Goal: Task Accomplishment & Management: Complete application form

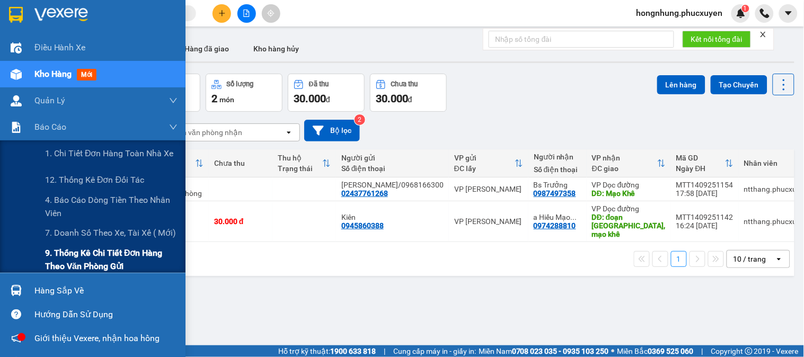
click at [91, 256] on span "9. Thống kê chi tiết đơn hàng theo văn phòng gửi" at bounding box center [111, 260] width 133 height 27
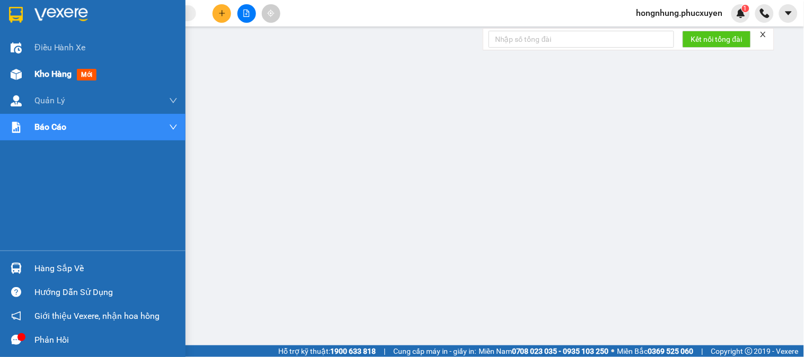
click at [22, 69] on div at bounding box center [16, 74] width 19 height 19
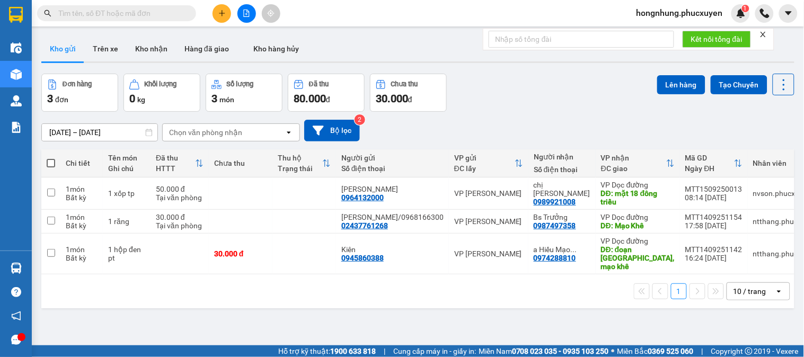
click at [598, 112] on div "[DATE] – [DATE] Press the down arrow key to interact with the calendar and sele…" at bounding box center [417, 131] width 753 height 38
click at [764, 32] on icon "close" at bounding box center [763, 34] width 7 height 7
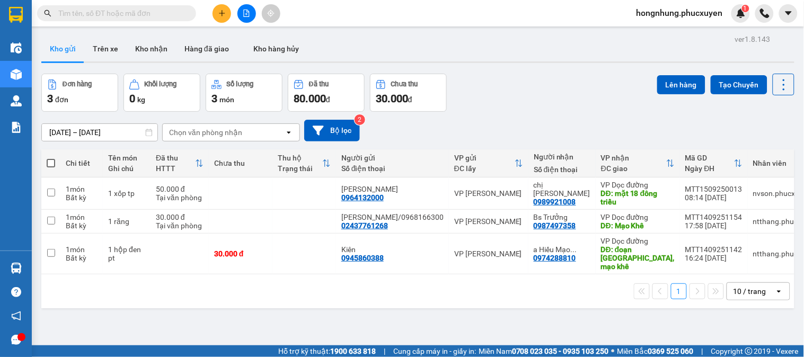
click at [531, 97] on div "Đơn hàng 3 đơn Khối lượng 0 kg Số lượng 3 món Đã thu 80.000 đ Chưa thu 30.000 đ…" at bounding box center [417, 93] width 753 height 38
click at [530, 99] on div "Đơn hàng 3 đơn Khối lượng 0 kg Số lượng 3 món Đã thu 80.000 đ Chưa thu 30.000 đ…" at bounding box center [417, 93] width 753 height 38
click at [527, 83] on div "Đơn hàng 3 đơn Khối lượng 0 kg Số lượng 3 món Đã thu 80.000 đ Chưa thu 30.000 đ…" at bounding box center [417, 93] width 753 height 38
click at [573, 91] on div "Đơn hàng 3 đơn Khối lượng 0 kg Số lượng 3 món Đã thu 80.000 đ Chưa thu 30.000 đ…" at bounding box center [417, 93] width 753 height 38
click at [563, 91] on div "Đơn hàng 3 đơn Khối lượng 0 kg Số lượng 3 món Đã thu 80.000 đ Chưa thu 30.000 đ…" at bounding box center [417, 93] width 753 height 38
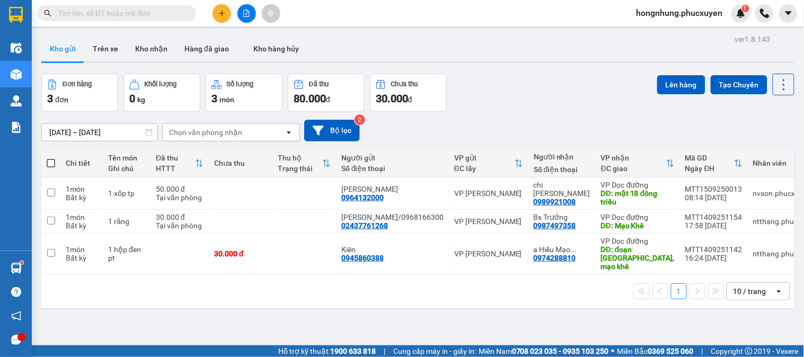
click at [529, 87] on div "Đơn hàng 3 đơn Khối lượng 0 kg Số lượng 3 món Đã thu 80.000 đ Chưa thu 30.000 đ…" at bounding box center [417, 93] width 753 height 38
click at [522, 97] on div "Đơn hàng 3 đơn Khối lượng 0 kg Số lượng 3 món Đã thu 80.000 đ Chưa thu 30.000 đ…" at bounding box center [417, 93] width 753 height 38
click at [543, 85] on div "Đơn hàng 3 đơn Khối lượng 0 kg Số lượng 3 món Đã thu 80.000 đ Chưa thu 30.000 đ…" at bounding box center [417, 93] width 753 height 38
click at [538, 85] on div "Đơn hàng 3 đơn Khối lượng 0 kg Số lượng 3 món Đã thu 80.000 đ Chưa thu 30.000 đ…" at bounding box center [417, 93] width 753 height 38
click at [579, 88] on div "Đơn hàng 3 đơn Khối lượng 0 kg Số lượng 3 món Đã thu 80.000 đ Chưa thu 30.000 đ…" at bounding box center [417, 93] width 753 height 38
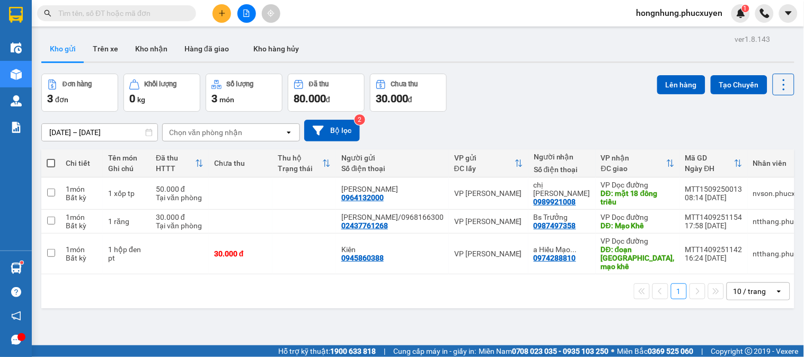
click at [579, 88] on div "Đơn hàng 3 đơn Khối lượng 0 kg Số lượng 3 món Đã thu 80.000 đ Chưa thu 30.000 đ…" at bounding box center [417, 93] width 753 height 38
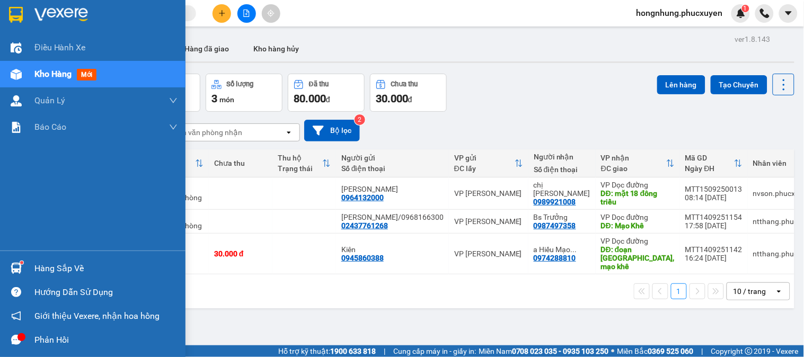
click at [22, 265] on div at bounding box center [16, 268] width 19 height 19
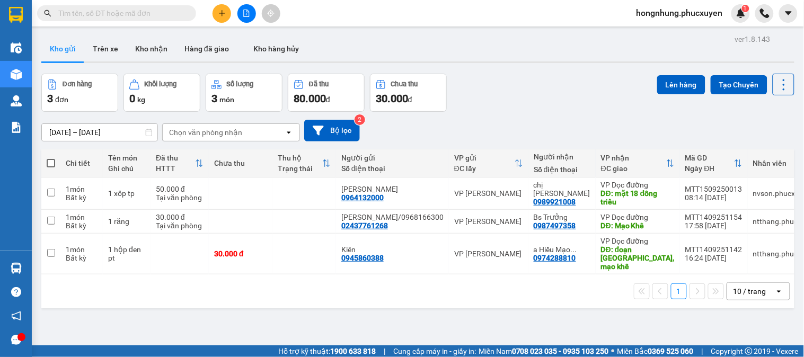
click at [550, 301] on section "Kết quả tìm kiếm ( 0 ) Bộ lọc No Data hongnhung.phucxuyen 1 Điều hành xe Kho hà…" at bounding box center [402, 178] width 804 height 357
click at [513, 100] on div "Đơn hàng 3 đơn Khối lượng 0 kg Số lượng 3 món Đã thu 80.000 đ Chưa thu 30.000 đ…" at bounding box center [417, 93] width 753 height 38
click at [225, 17] on button at bounding box center [222, 13] width 19 height 19
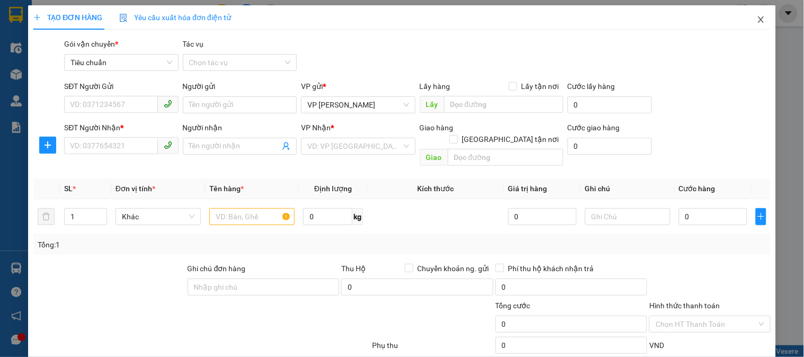
click at [757, 24] on icon "close" at bounding box center [761, 19] width 8 height 8
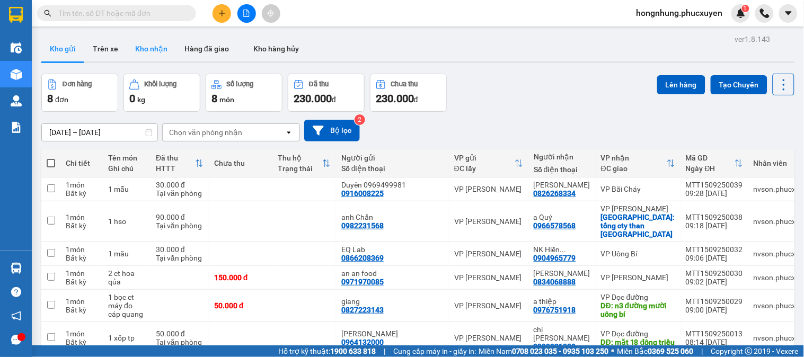
click at [157, 50] on button "Kho nhận" at bounding box center [151, 48] width 49 height 25
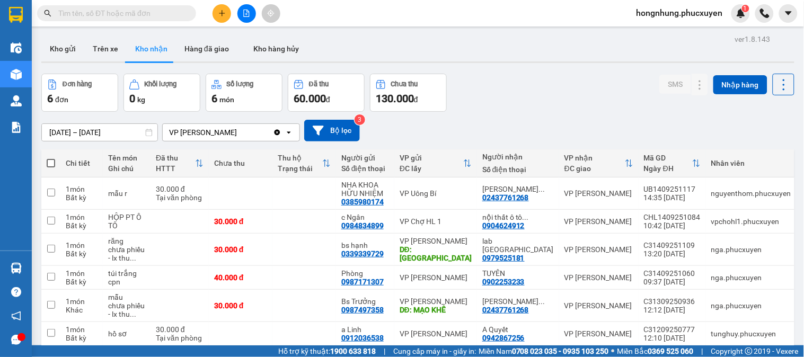
scroll to position [49, 0]
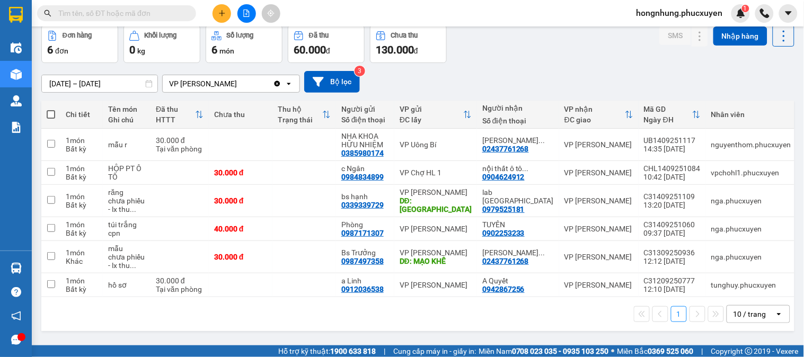
click at [165, 9] on input "text" at bounding box center [120, 13] width 125 height 12
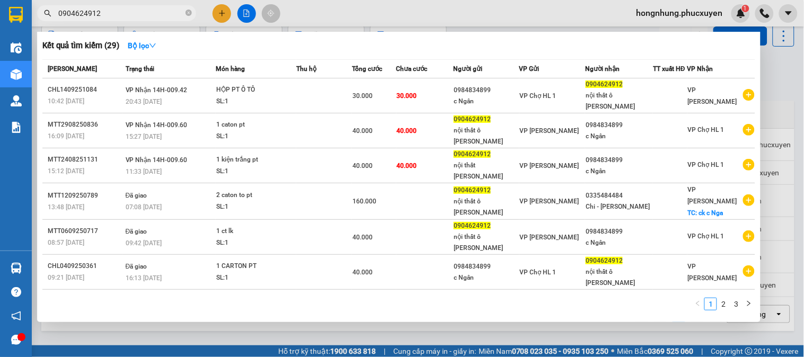
type input "0904624912"
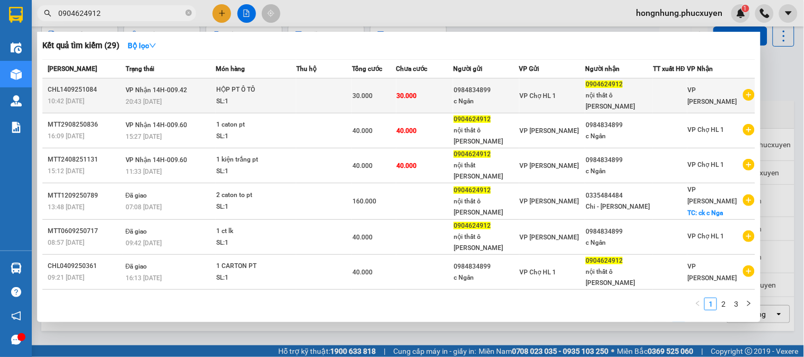
drag, startPoint x: 159, startPoint y: 17, endPoint x: 502, endPoint y: 93, distance: 351.5
click at [502, 93] on div "0984834899" at bounding box center [486, 90] width 65 height 11
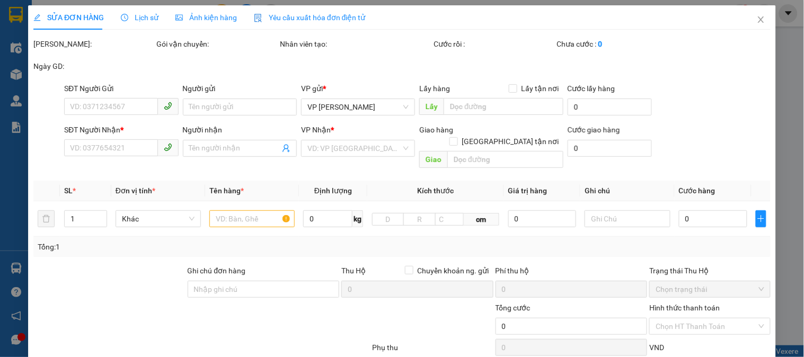
type input "0984834899"
type input "c Ngân"
type input "0904624912"
type input "nội thất ô tô phương đông"
type input "30.000"
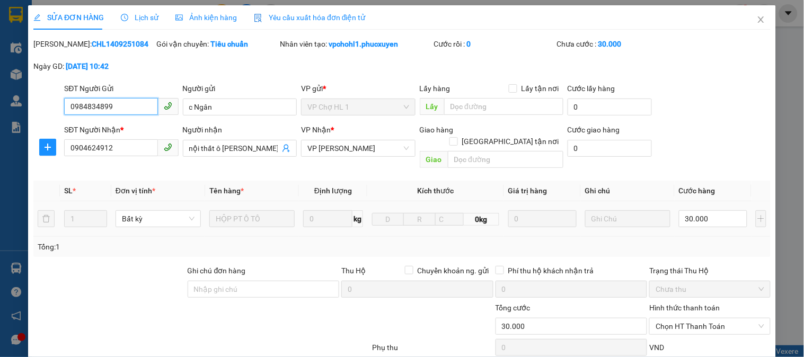
scroll to position [91, 0]
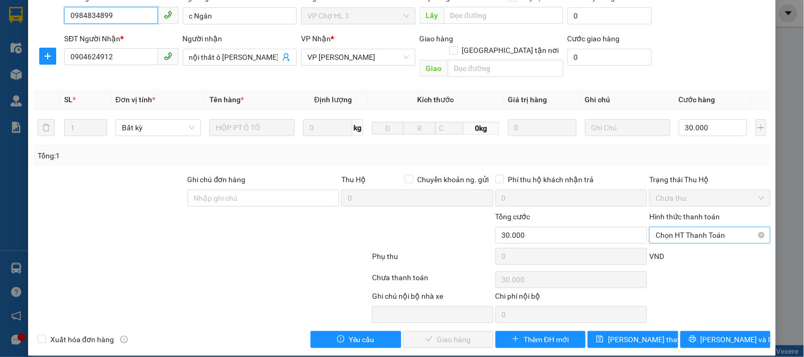
click at [722, 227] on span "Chọn HT Thanh Toán" at bounding box center [710, 235] width 108 height 16
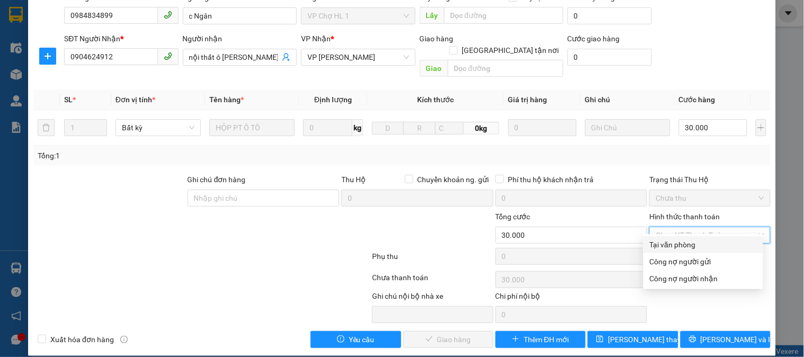
click at [711, 247] on div "Tại văn phòng" at bounding box center [703, 245] width 107 height 12
type input "0"
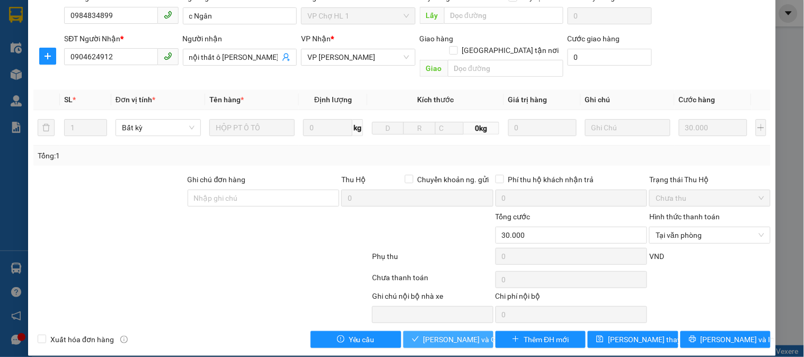
click at [473, 334] on span "Lưu và Giao hàng" at bounding box center [475, 340] width 102 height 12
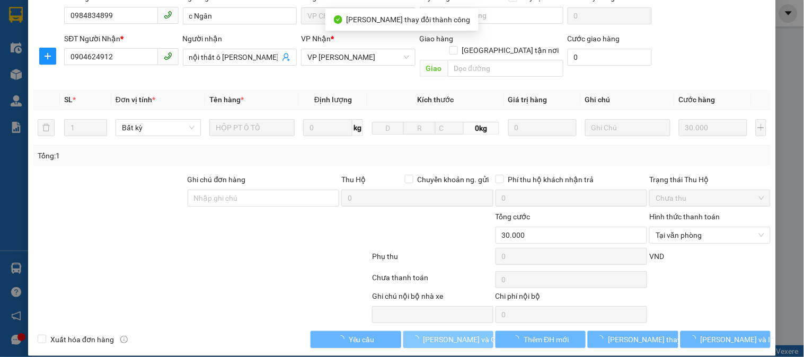
scroll to position [0, 0]
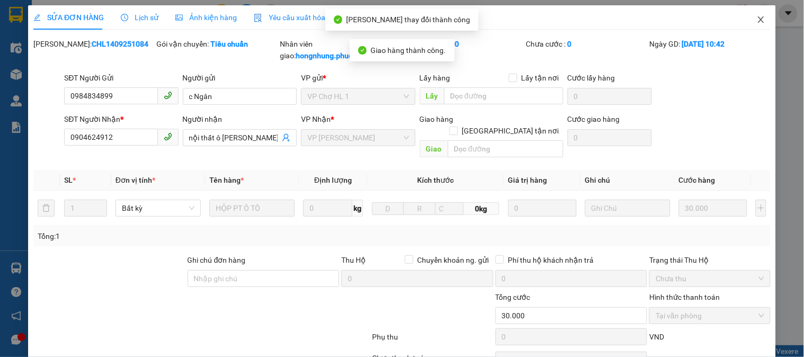
click at [757, 20] on icon "close" at bounding box center [761, 19] width 8 height 8
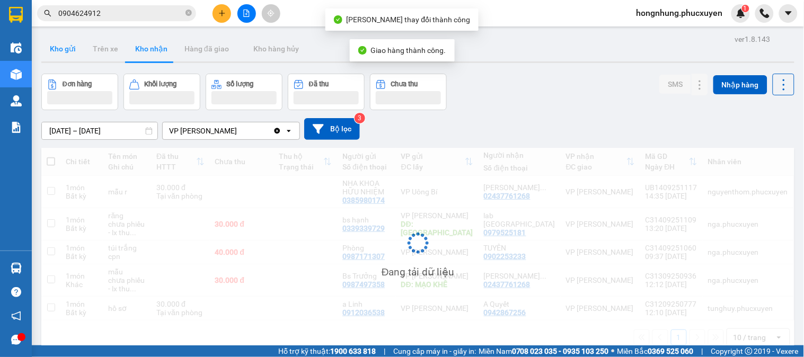
click at [56, 47] on button "Kho gửi" at bounding box center [62, 48] width 43 height 25
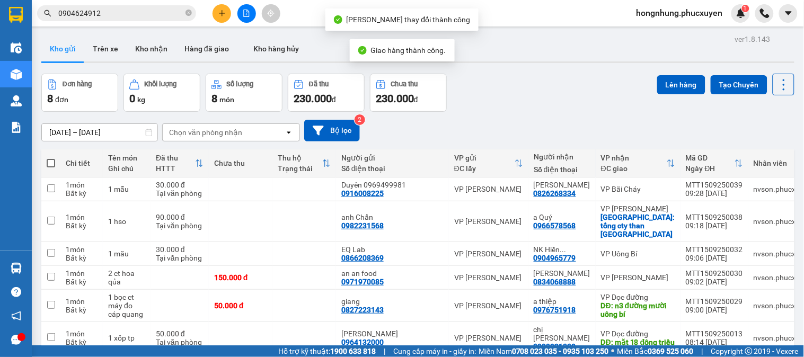
click at [56, 47] on button "Kho gửi" at bounding box center [62, 48] width 43 height 25
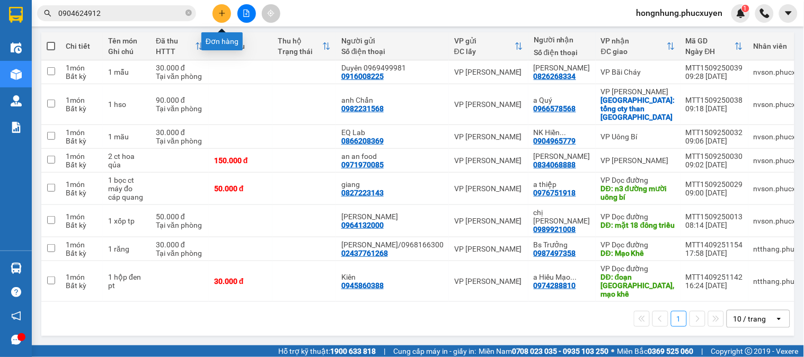
click at [226, 13] on button at bounding box center [222, 13] width 19 height 19
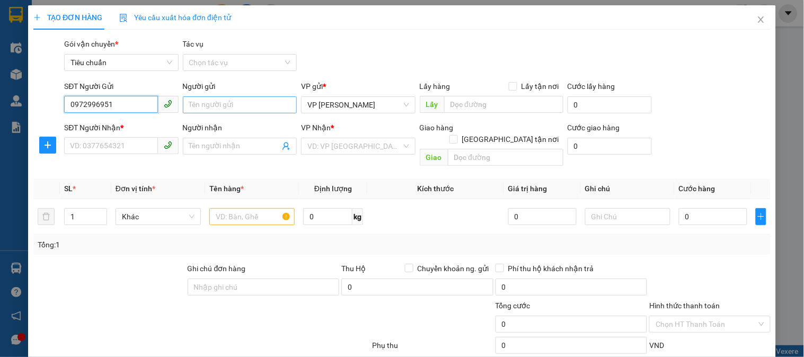
type input "0972996951"
click at [226, 106] on input "Người gửi" at bounding box center [240, 105] width 114 height 17
type input "n"
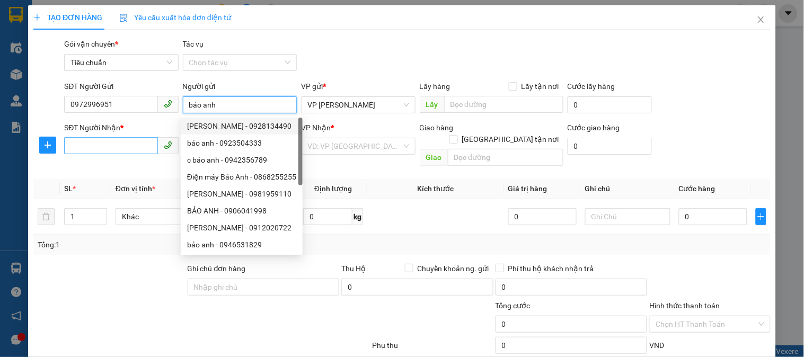
type input "bảo anh"
click at [127, 146] on input "SĐT Người Nhận *" at bounding box center [110, 145] width 93 height 17
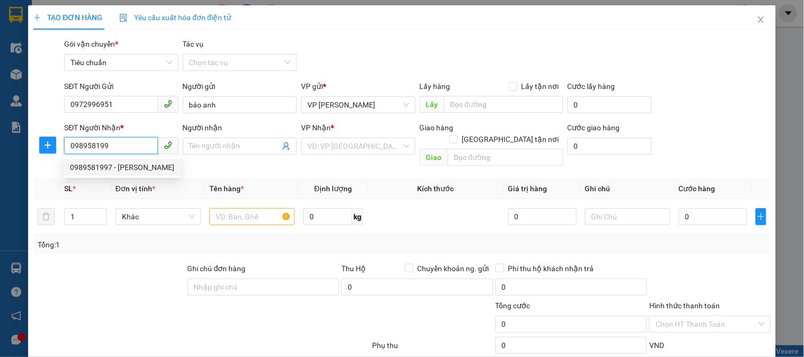
click at [137, 166] on div "0989581997 - Cty Anh Ngọc" at bounding box center [122, 168] width 104 height 12
type input "0989581997"
type input "Cty Anh Ngọc"
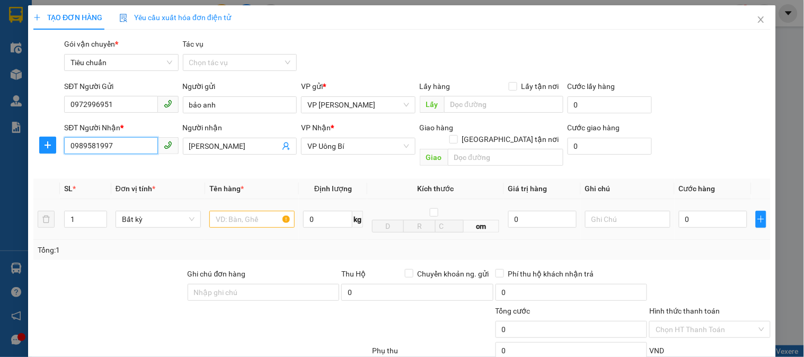
type input "0989581997"
drag, startPoint x: 225, startPoint y: 209, endPoint x: 244, endPoint y: 207, distance: 18.7
click at [233, 211] on input "text" at bounding box center [251, 219] width 85 height 17
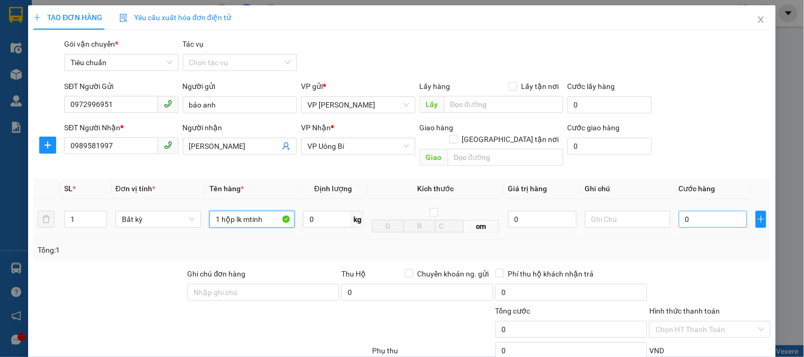
type input "1 hộp lk mtinh"
click at [712, 211] on input "0" at bounding box center [713, 219] width 68 height 17
type input "4"
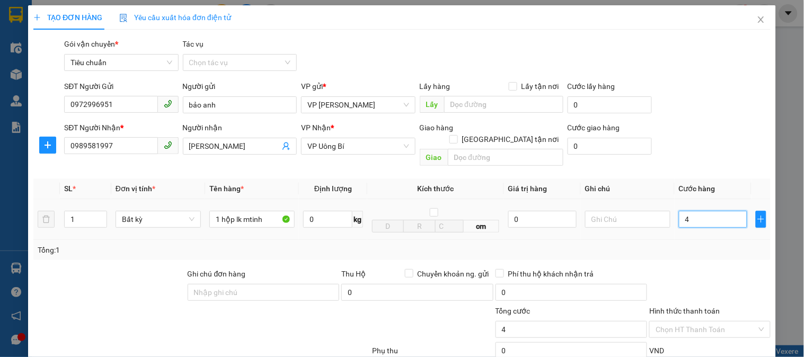
type input "40"
type input "40.000"
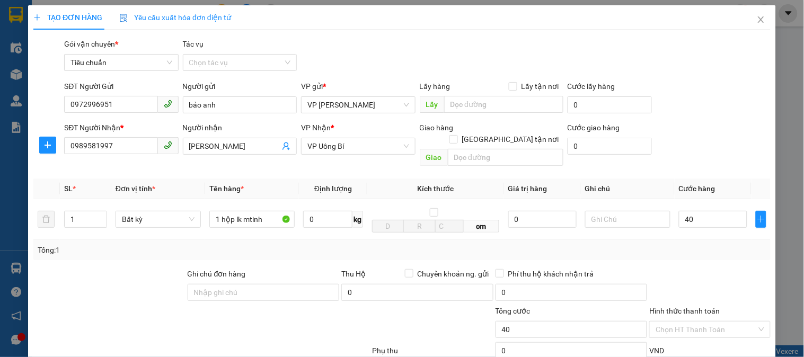
type input "40.000"
click at [707, 268] on div at bounding box center [709, 286] width 123 height 37
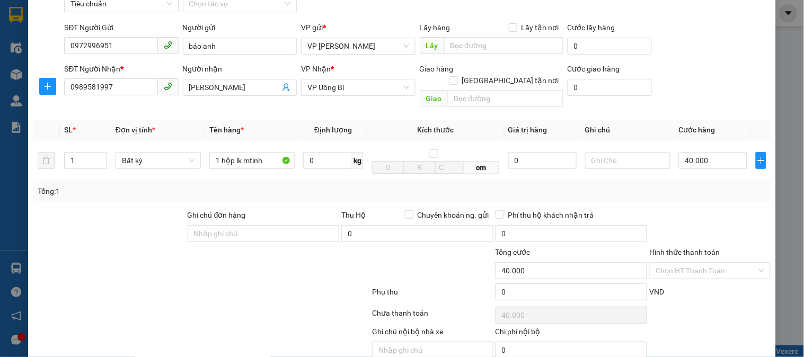
scroll to position [94, 0]
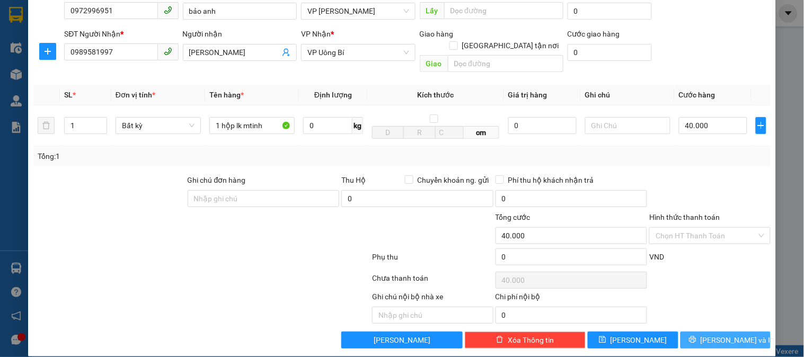
click at [735, 335] on span "[PERSON_NAME] và In" at bounding box center [738, 341] width 74 height 12
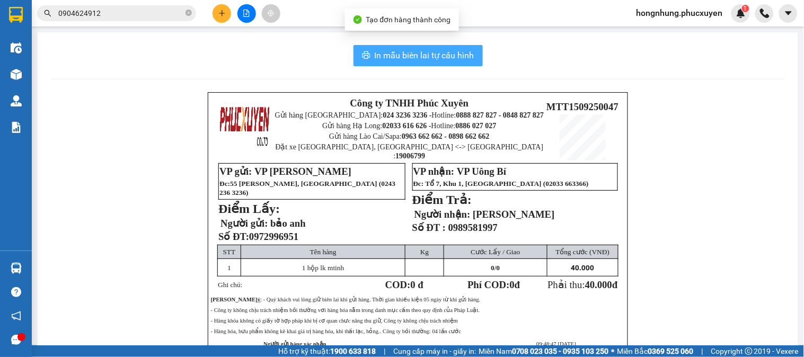
click at [417, 56] on span "In mẫu biên lai tự cấu hình" at bounding box center [425, 55] width 100 height 13
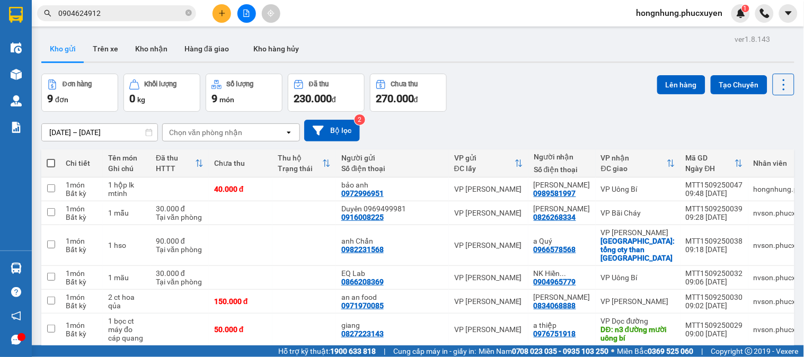
click at [496, 84] on div "Đơn hàng 9 đơn Khối lượng 0 kg Số lượng 9 món Đã thu 230.000 đ Chưa thu 270.000…" at bounding box center [417, 93] width 753 height 38
click at [224, 14] on icon "plus" at bounding box center [221, 13] width 7 height 7
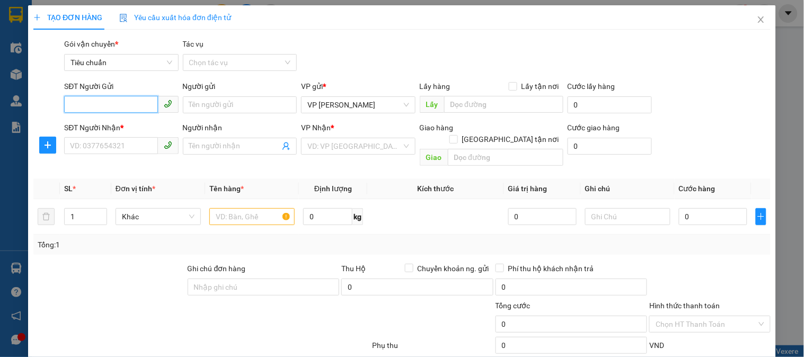
click at [133, 106] on input "SĐT Người Gửi" at bounding box center [110, 104] width 93 height 17
type input "0923389998"
click at [131, 149] on input "SĐT Người Nhận *" at bounding box center [110, 145] width 93 height 17
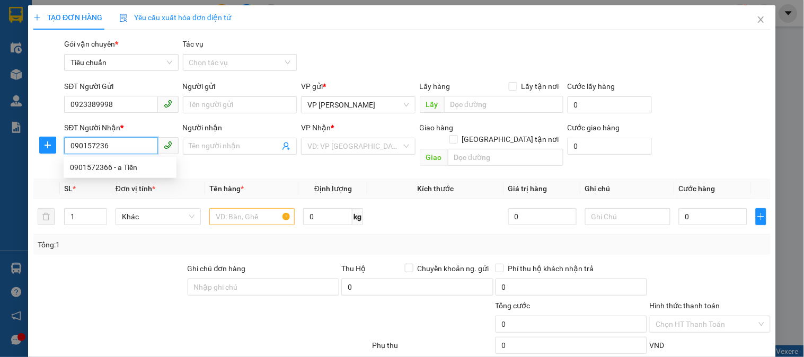
type input "0901572366"
click at [107, 170] on div "0901572366 - a Tiến" at bounding box center [120, 168] width 100 height 12
type input "a Tiến"
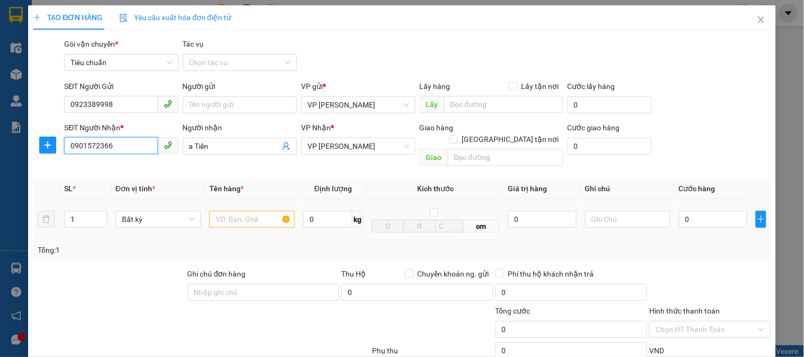
type input "0901572366"
click at [252, 213] on input "text" at bounding box center [251, 219] width 85 height 17
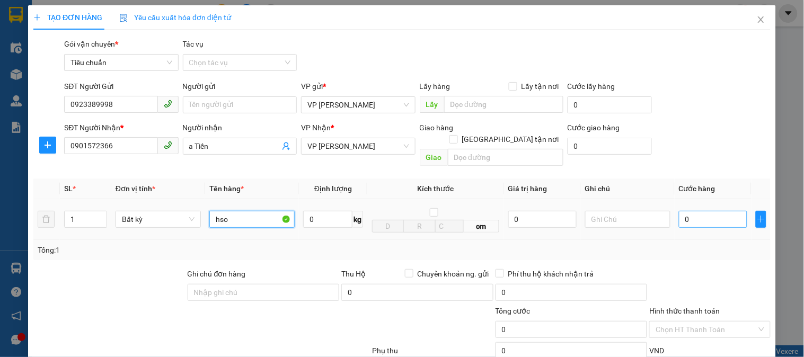
type input "hso"
click at [723, 213] on input "0" at bounding box center [713, 219] width 68 height 17
type input "3"
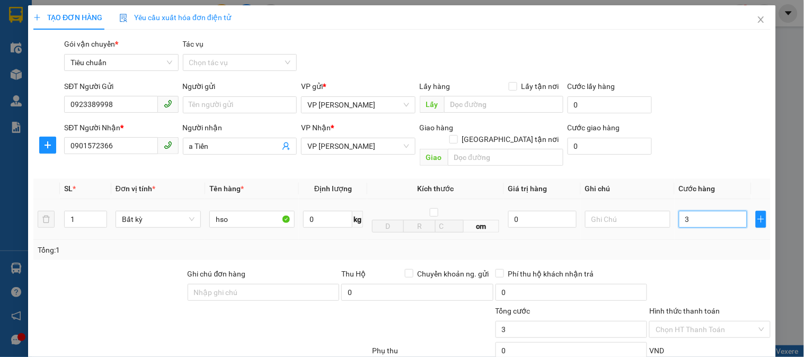
type input "30"
type input "30.000"
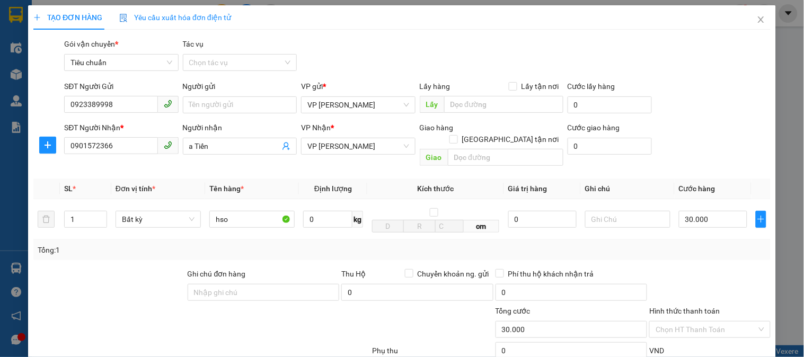
click at [719, 268] on div at bounding box center [709, 286] width 123 height 37
click at [354, 149] on span "VP [PERSON_NAME]" at bounding box center [358, 146] width 101 height 16
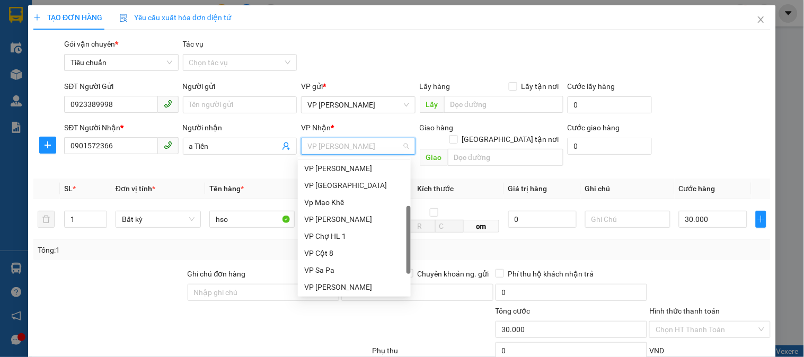
scroll to position [170, 0]
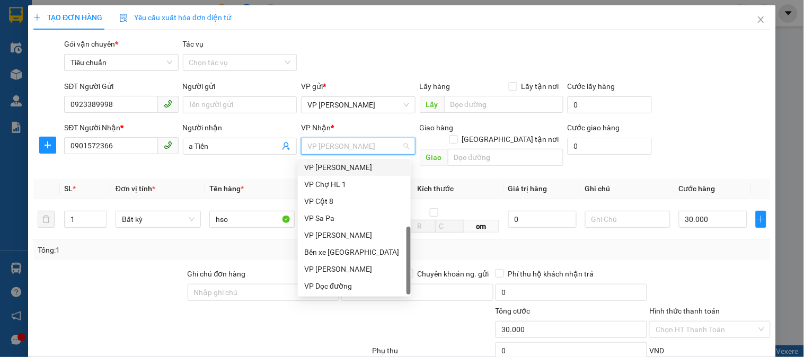
click at [350, 169] on div "VP [PERSON_NAME]" at bounding box center [354, 168] width 100 height 12
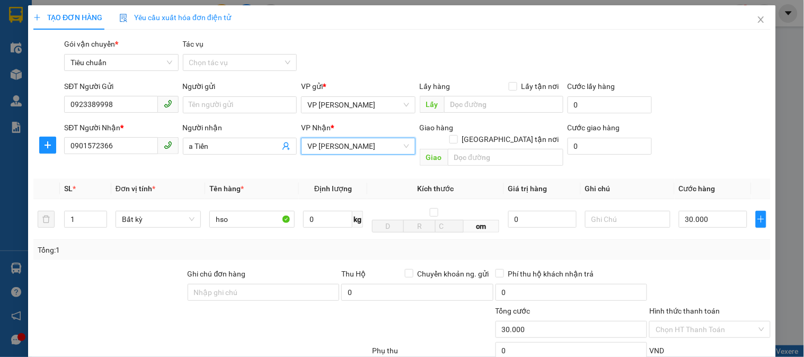
scroll to position [94, 0]
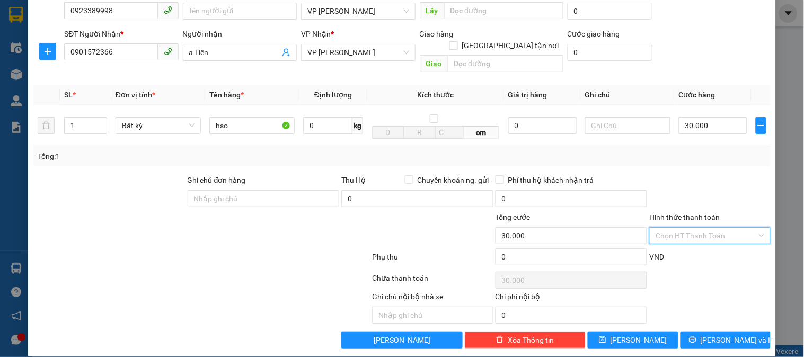
click at [704, 230] on input "Hình thức thanh toán" at bounding box center [706, 236] width 101 height 16
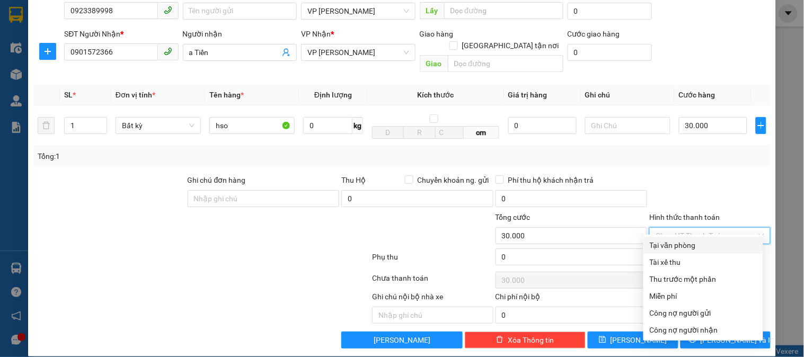
click at [695, 245] on div "Tại văn phòng" at bounding box center [703, 246] width 107 height 12
type input "0"
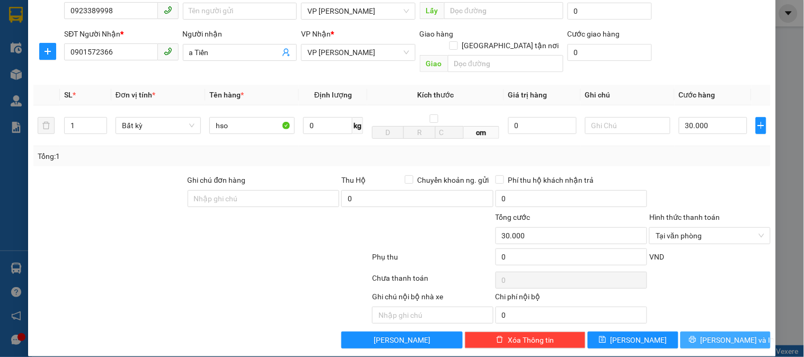
click at [726, 335] on span "[PERSON_NAME] và In" at bounding box center [738, 341] width 74 height 12
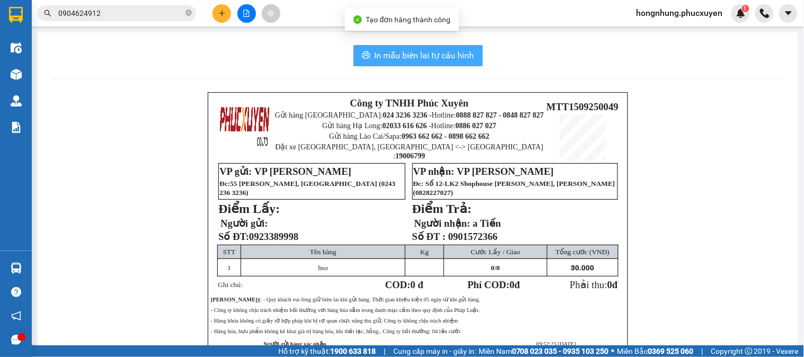
click at [434, 60] on span "In mẫu biên lai tự cấu hình" at bounding box center [425, 55] width 100 height 13
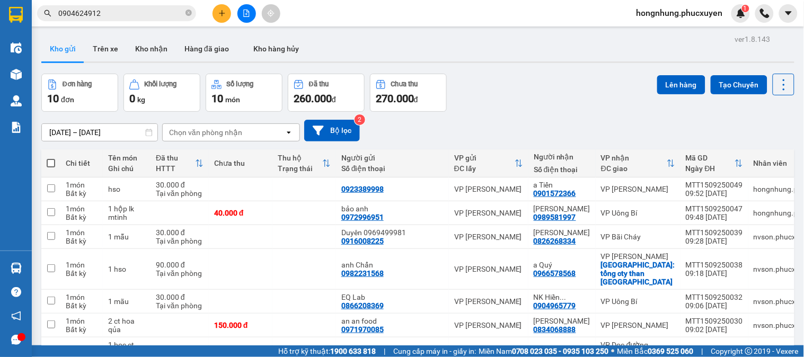
click at [581, 113] on div "13/09/2025 – 15/09/2025 Press the down arrow key to interact with the calendar …" at bounding box center [417, 131] width 753 height 38
click at [707, 191] on icon at bounding box center [710, 189] width 7 height 7
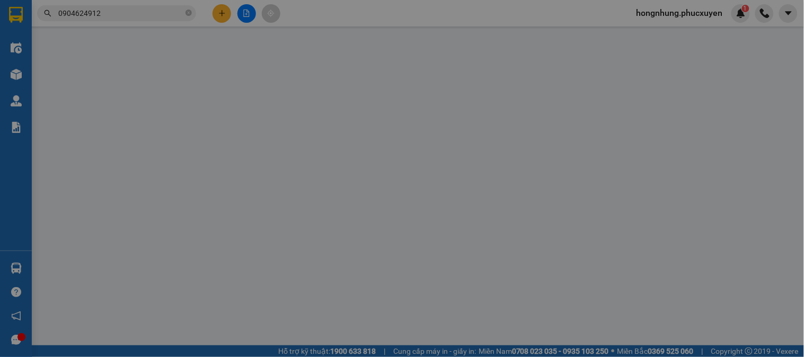
type input "0923389998"
type input "0901572366"
type input "a Tiến"
type input "30.000"
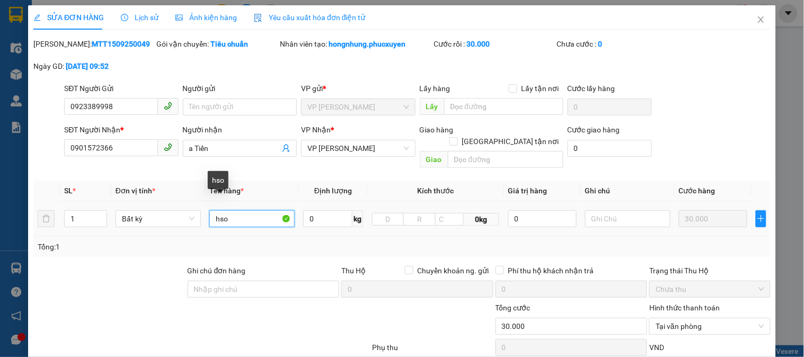
click at [243, 211] on input "hso" at bounding box center [251, 219] width 85 height 17
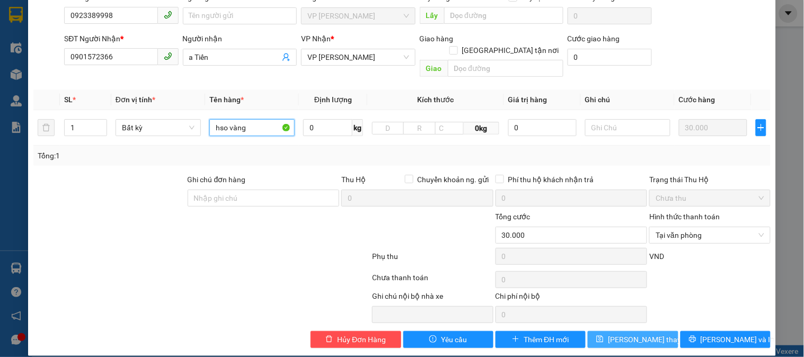
type input "hso vàng"
click at [638, 334] on span "[PERSON_NAME] thay đổi" at bounding box center [650, 340] width 85 height 12
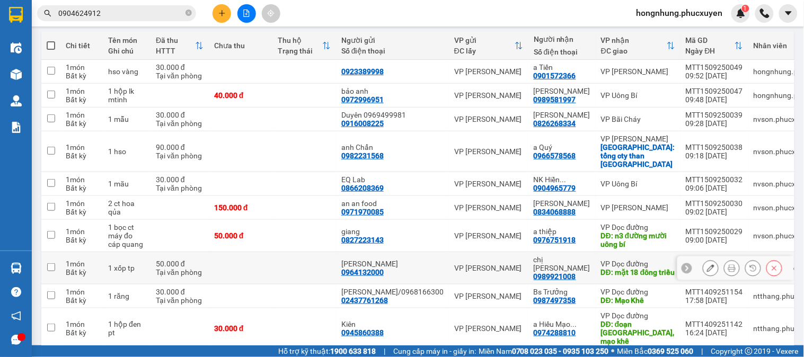
scroll to position [165, 0]
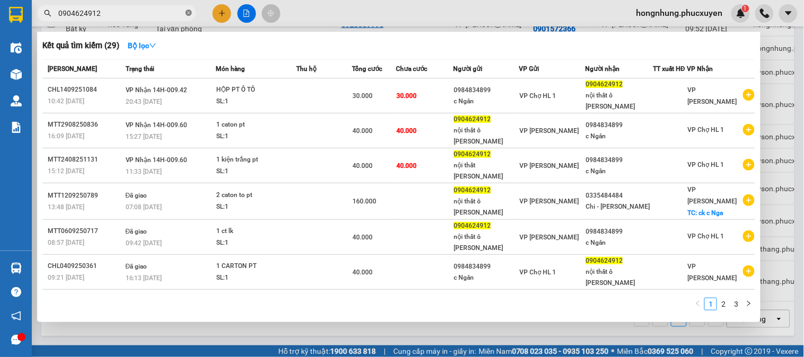
click at [189, 13] on icon "close-circle" at bounding box center [189, 13] width 6 height 6
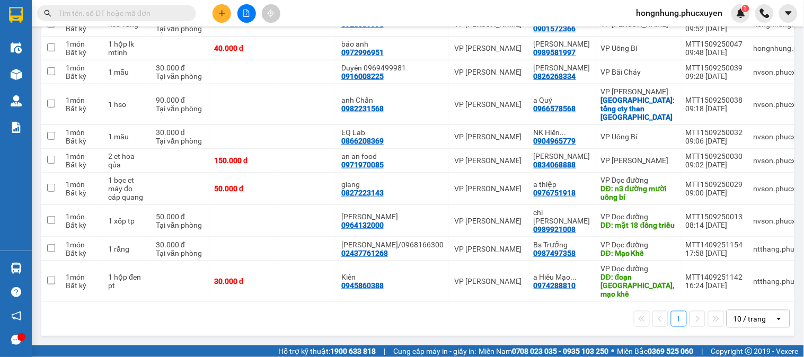
click at [170, 15] on input "text" at bounding box center [120, 13] width 125 height 12
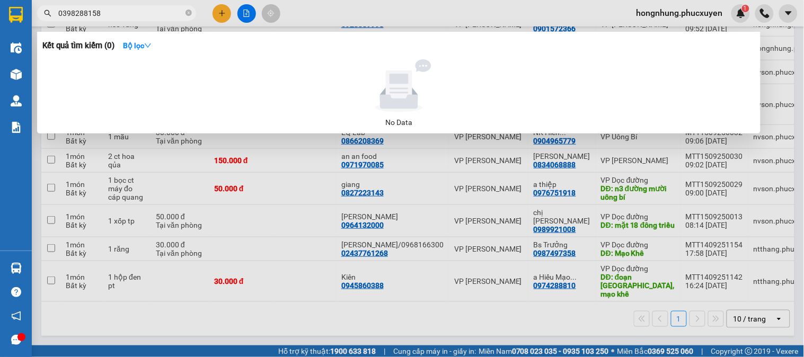
type input "0398288158"
click at [189, 14] on icon "close-circle" at bounding box center [189, 13] width 6 height 6
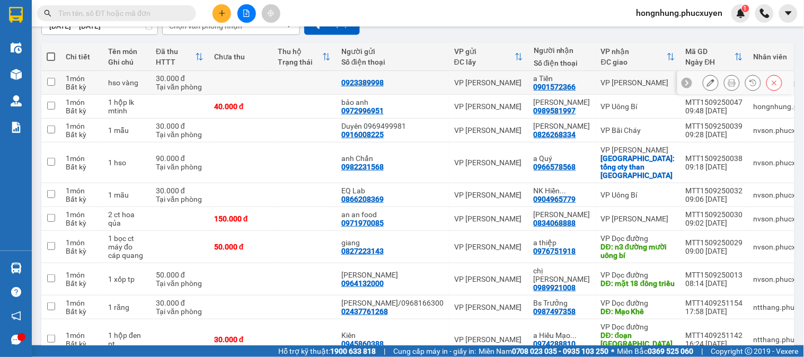
scroll to position [0, 0]
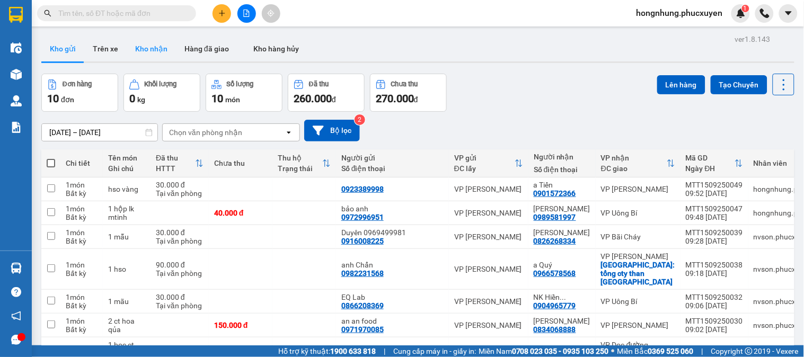
click at [142, 53] on button "Kho nhận" at bounding box center [151, 48] width 49 height 25
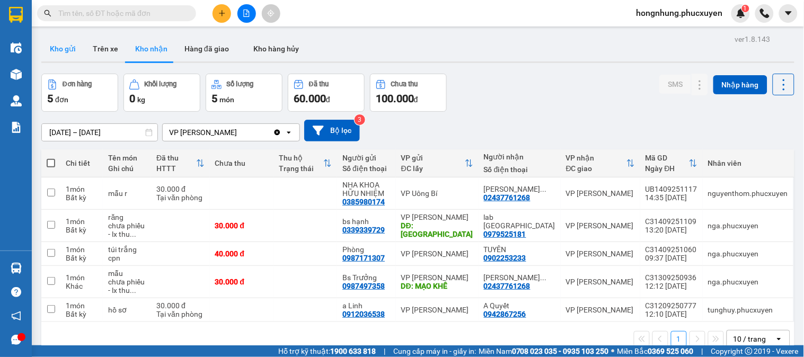
click at [65, 51] on button "Kho gửi" at bounding box center [62, 48] width 43 height 25
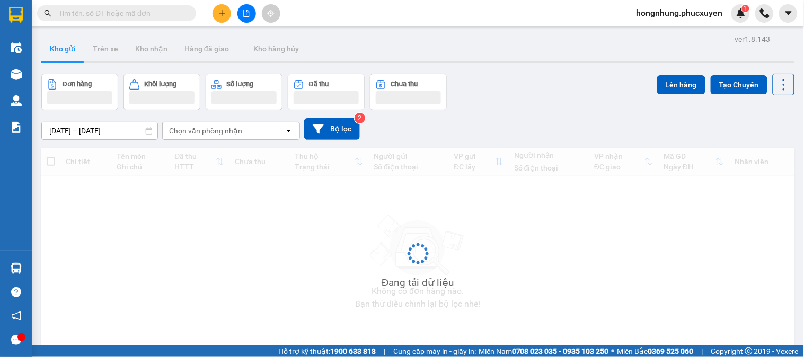
click at [65, 51] on button "Kho gửi" at bounding box center [62, 48] width 43 height 25
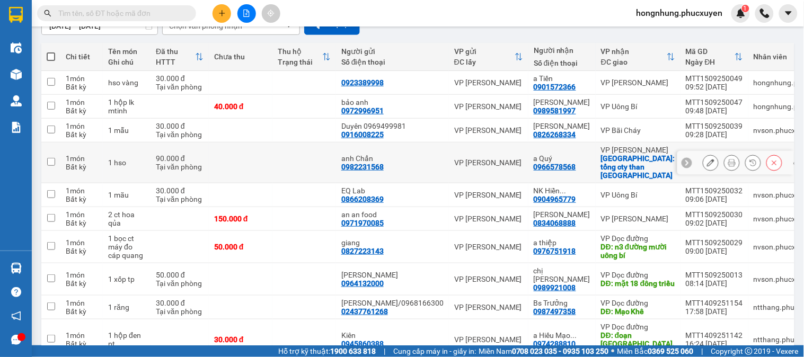
scroll to position [48, 0]
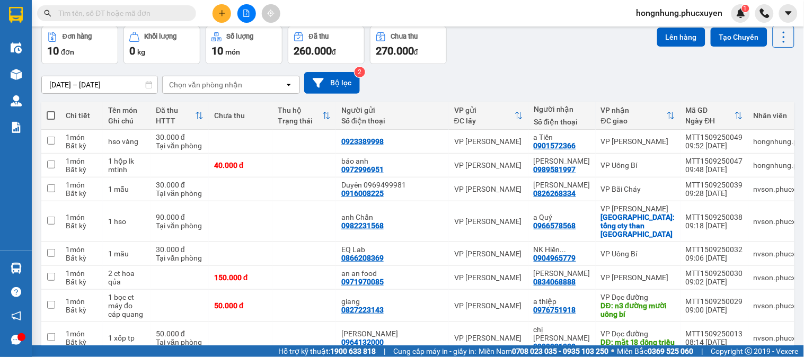
click at [50, 113] on span at bounding box center [51, 115] width 8 height 8
click at [51, 110] on input "checkbox" at bounding box center [51, 110] width 0 height 0
checkbox input "true"
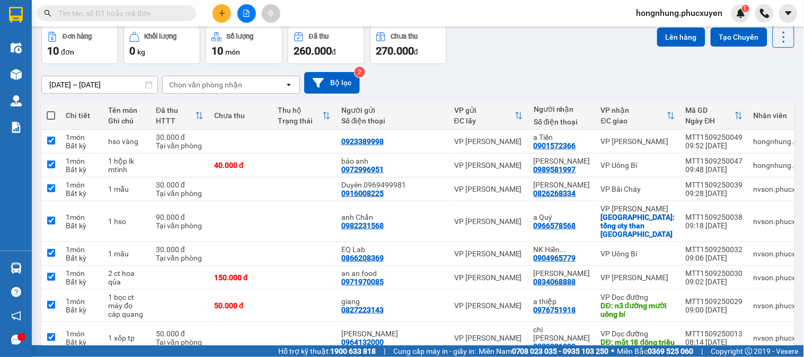
checkbox input "true"
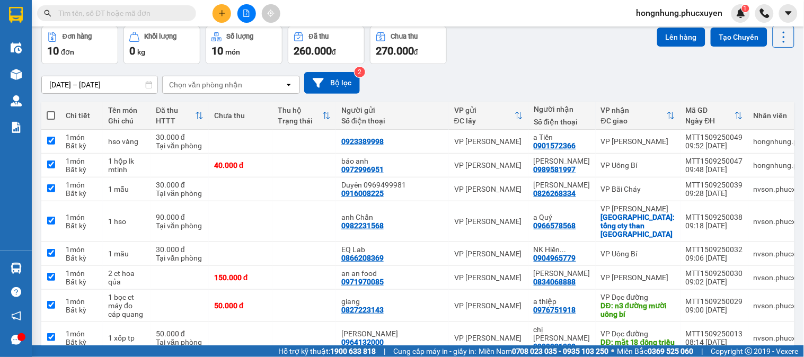
checkbox input "true"
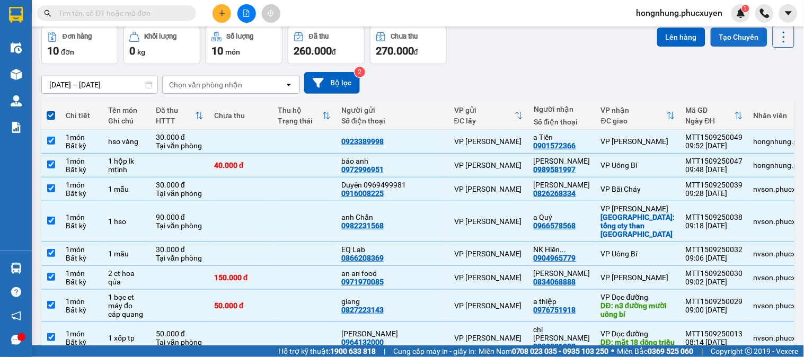
scroll to position [0, 0]
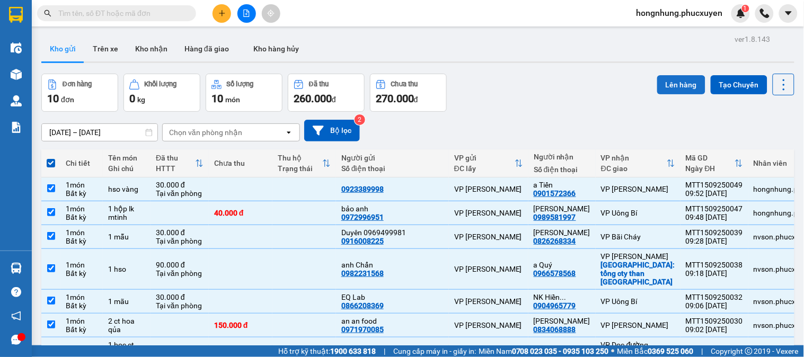
click at [679, 80] on button "Lên hàng" at bounding box center [681, 84] width 48 height 19
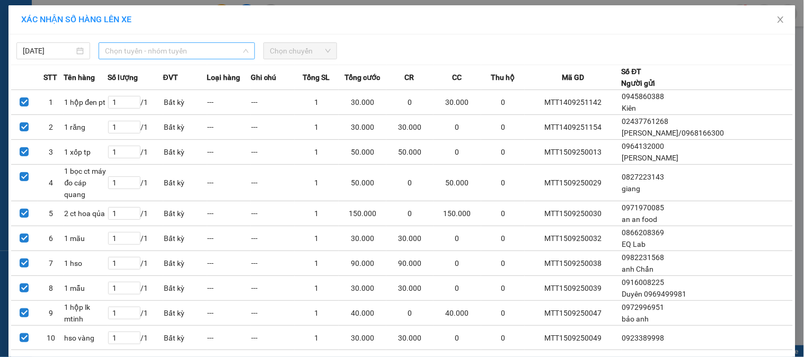
click at [152, 48] on span "Chọn tuyến - nhóm tuyến" at bounding box center [177, 51] width 144 height 16
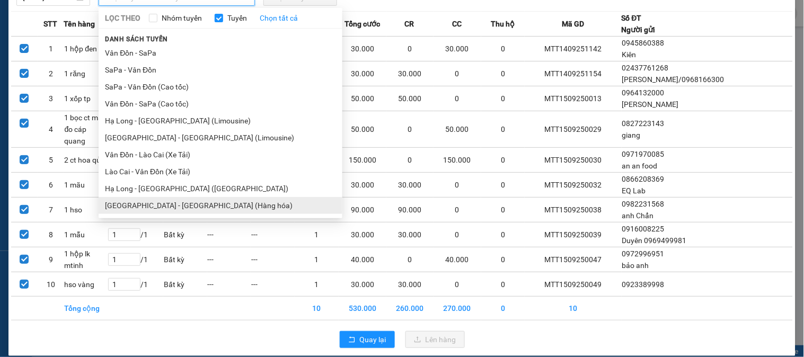
click at [196, 205] on ul "Vân Đồn - SaPa SaPa - Vân Đồn SaPa - Vân Đồn (Cao tốc) Vân Đồn - SaPa (Cao tốc)…" at bounding box center [221, 130] width 244 height 170
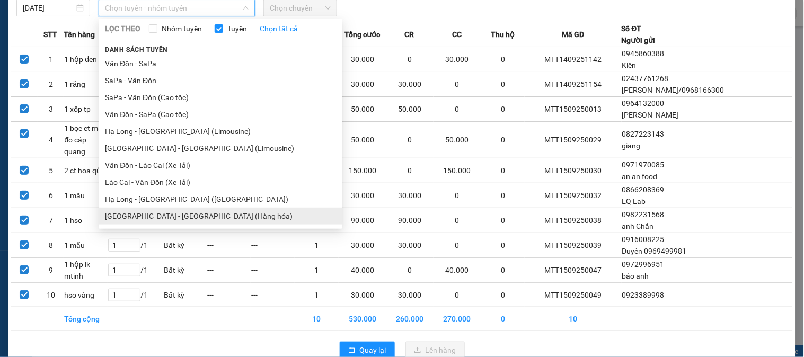
click at [172, 219] on li "Hà Nội - Hạ Long (Hàng hóa)" at bounding box center [221, 216] width 244 height 17
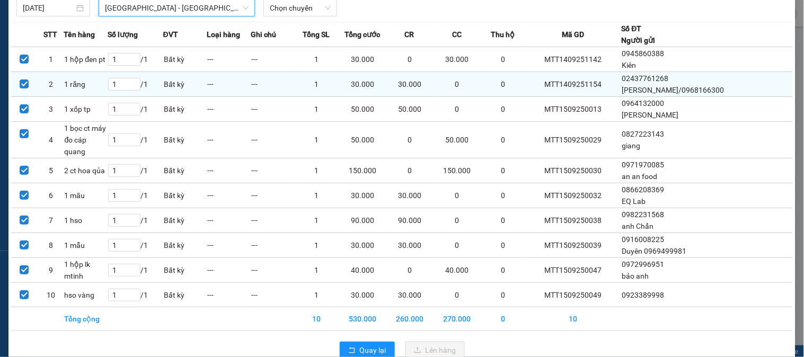
scroll to position [0, 0]
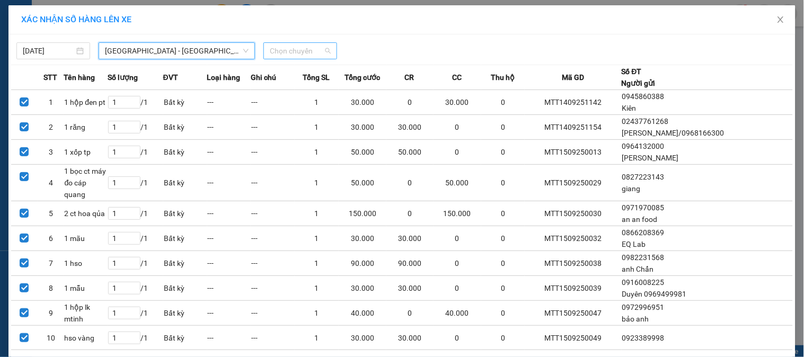
click at [295, 52] on span "Chọn chuyến" at bounding box center [300, 51] width 61 height 16
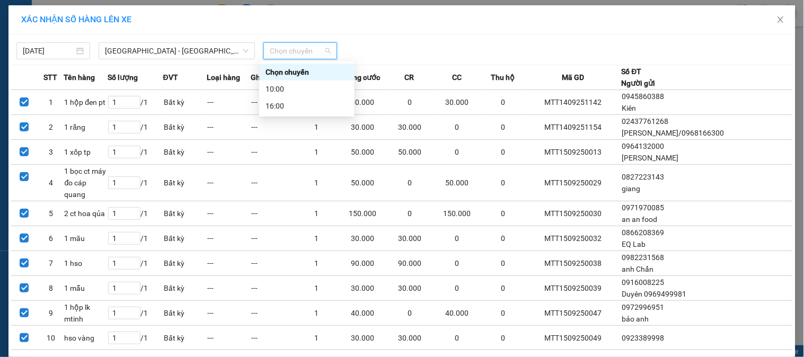
click at [294, 73] on div "Chọn chuyến" at bounding box center [307, 72] width 83 height 12
click at [294, 53] on span "Chọn chuyến" at bounding box center [300, 51] width 61 height 16
click at [294, 82] on div "10:00" at bounding box center [306, 89] width 95 height 17
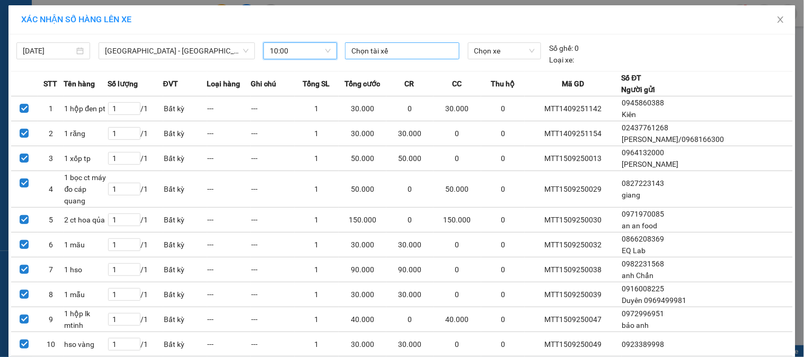
click at [422, 56] on div at bounding box center [402, 51] width 109 height 13
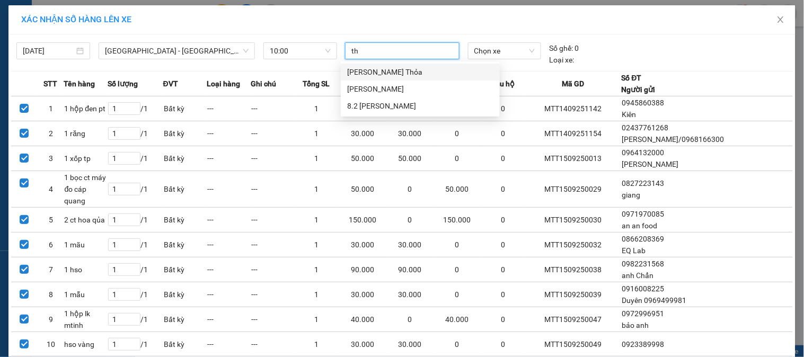
type input "thơ"
click at [359, 90] on div "[PERSON_NAME]" at bounding box center [420, 89] width 146 height 12
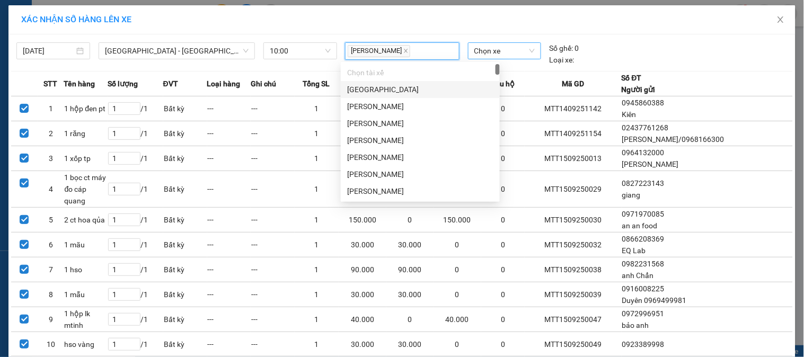
click at [501, 51] on span "Chọn xe" at bounding box center [505, 51] width 60 height 16
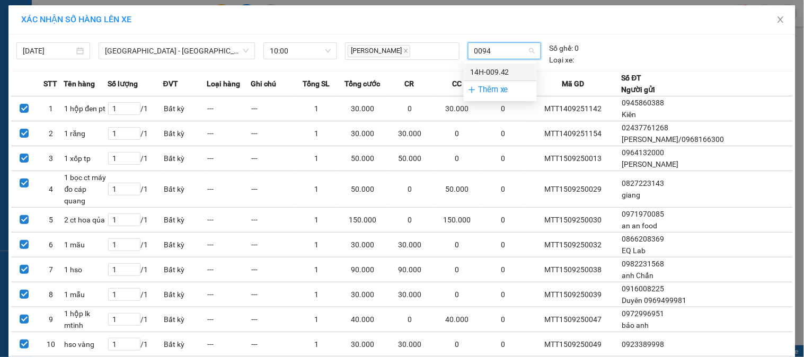
type input "00942"
click at [489, 72] on div "14H-009.42" at bounding box center [500, 72] width 60 height 12
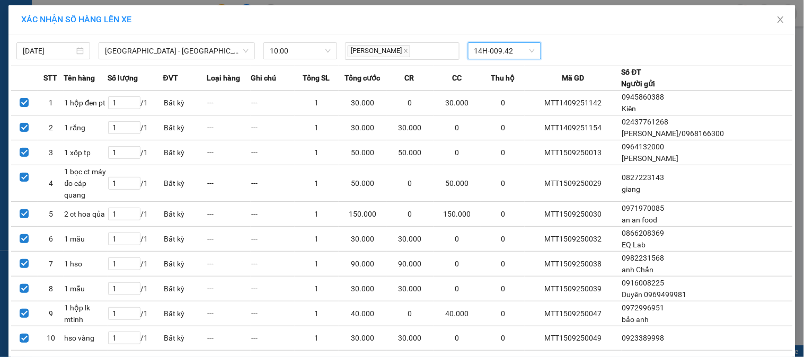
scroll to position [54, 0]
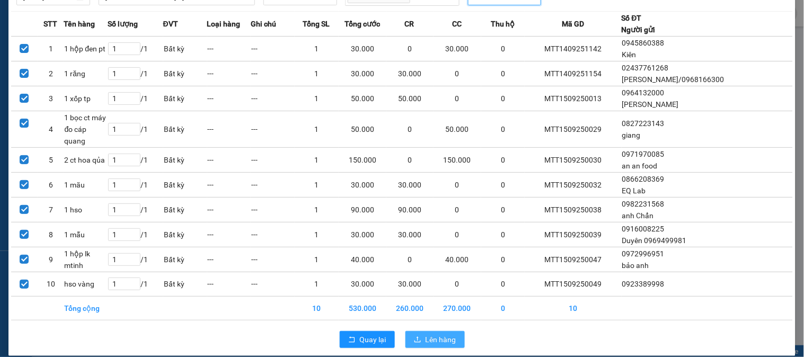
click at [431, 331] on button "Lên hàng" at bounding box center [435, 339] width 59 height 17
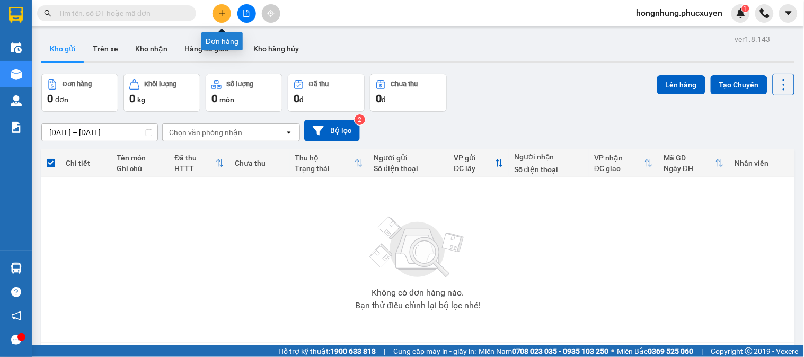
click at [221, 13] on icon "plus" at bounding box center [222, 13] width 6 height 1
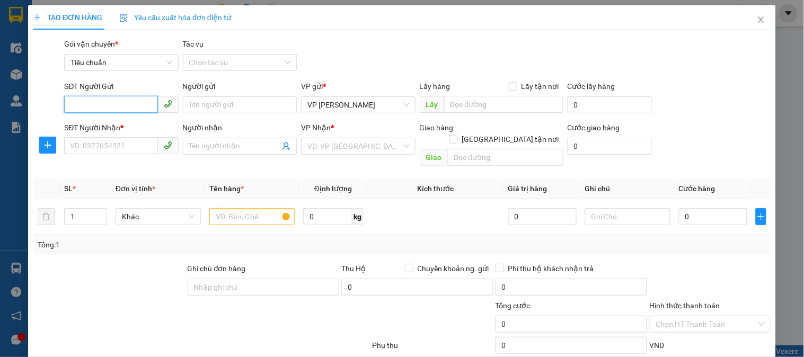
click at [133, 99] on input "SĐT Người Gửi" at bounding box center [110, 104] width 93 height 17
type input "0977594095"
click at [124, 125] on div "0977594095 - Nga Hn" at bounding box center [120, 126] width 100 height 12
type input "Nga Hn"
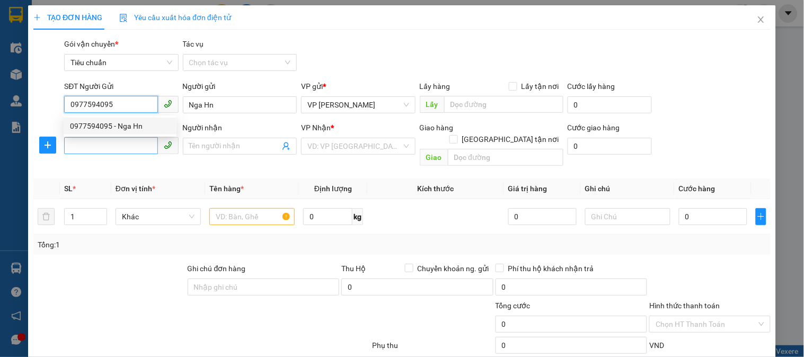
type input "0977594095"
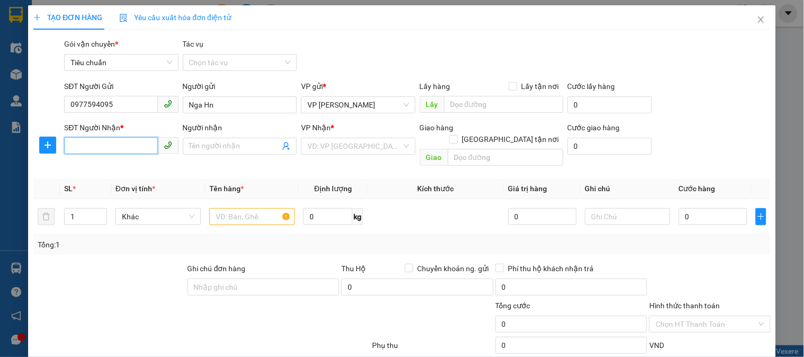
click at [118, 150] on input "SĐT Người Nhận *" at bounding box center [110, 145] width 93 height 17
click at [143, 182] on div "0982568188 - Anh Cường" at bounding box center [120, 185] width 100 height 12
type input "0982568188"
type input "Anh Cường"
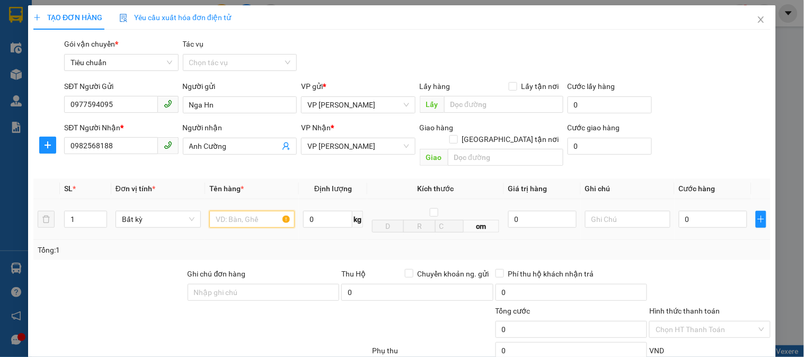
drag, startPoint x: 239, startPoint y: 207, endPoint x: 220, endPoint y: 195, distance: 22.7
click at [226, 211] on input "text" at bounding box center [251, 219] width 85 height 17
type input "1 biển số"
click at [708, 211] on input "0" at bounding box center [713, 219] width 68 height 17
type input "5"
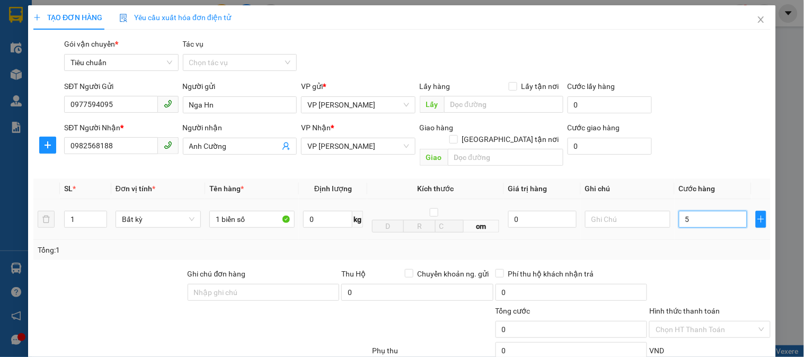
type input "5"
type input "50"
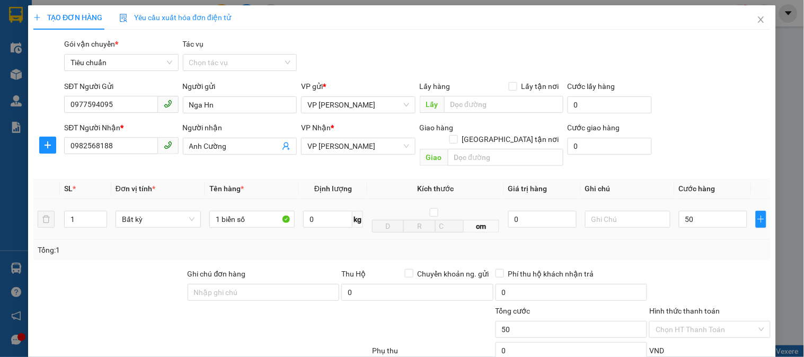
type input "50.000"
click at [701, 240] on div "Tổng: 1" at bounding box center [402, 250] width 738 height 20
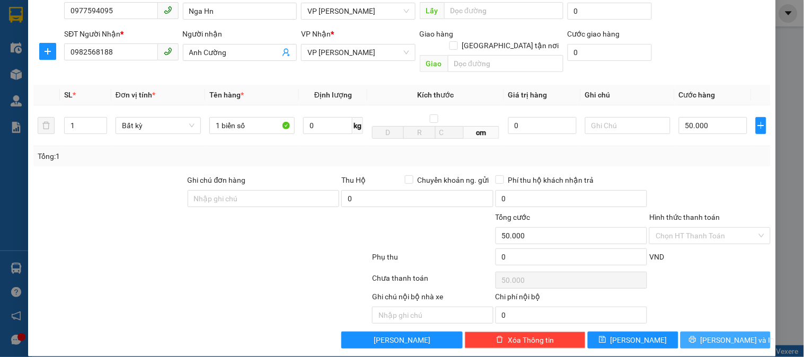
click at [723, 332] on button "[PERSON_NAME] và In" at bounding box center [726, 340] width 90 height 17
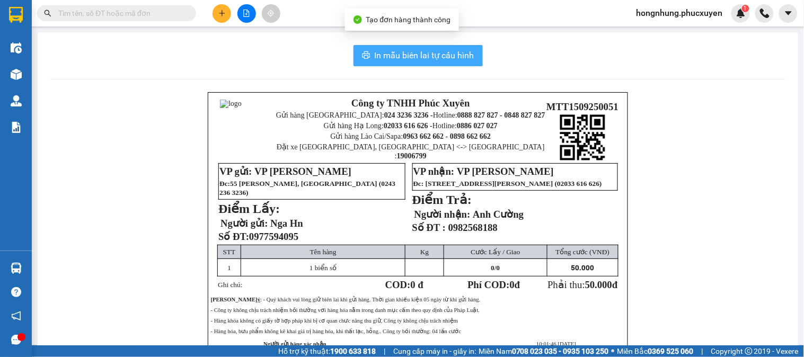
click at [457, 65] on button "In mẫu biên lai tự cấu hình" at bounding box center [418, 55] width 129 height 21
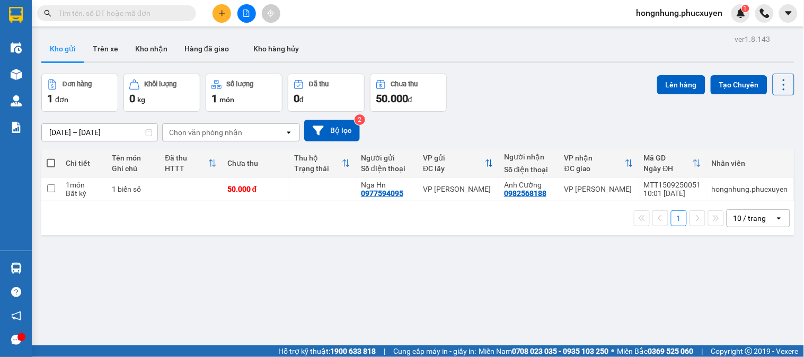
drag, startPoint x: 477, startPoint y: 297, endPoint x: 486, endPoint y: 284, distance: 16.5
click at [480, 296] on div "ver 1.8.143 Kho gửi Trên xe Kho nhận Hàng đã giao Kho hàng hủy Đơn hàng 1 đơn K…" at bounding box center [418, 210] width 762 height 357
click at [571, 256] on div "ver 1.8.143 Kho gửi Trên xe Kho nhận Hàng đã giao Kho hàng hủy Đơn hàng 1 đơn K…" at bounding box center [418, 210] width 762 height 357
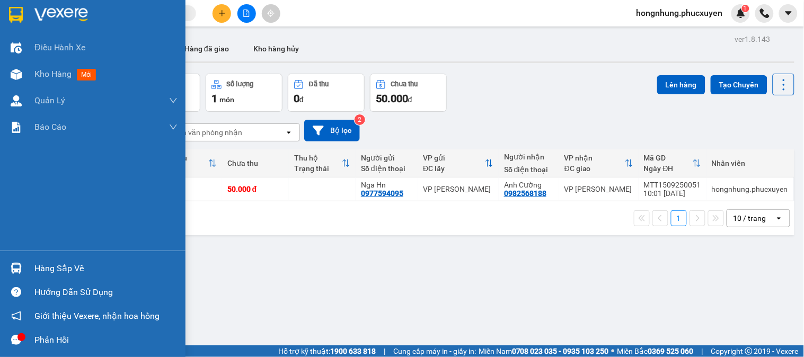
click at [16, 265] on img at bounding box center [16, 268] width 11 height 11
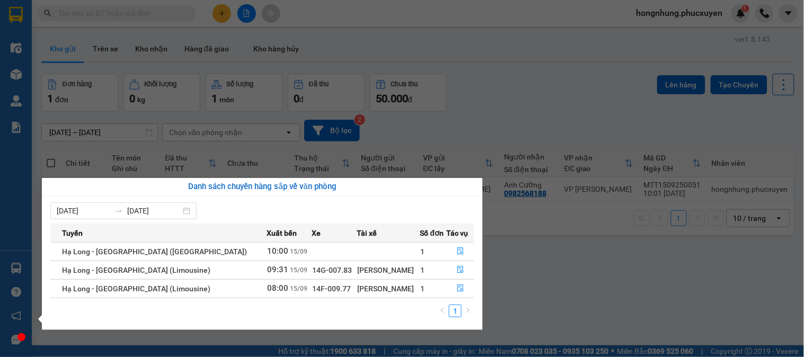
click at [701, 294] on section "Kết quả tìm kiếm ( 0 ) Bộ lọc No Data hongnhung.phucxuyen 1 Điều hành xe Kho hà…" at bounding box center [402, 178] width 804 height 357
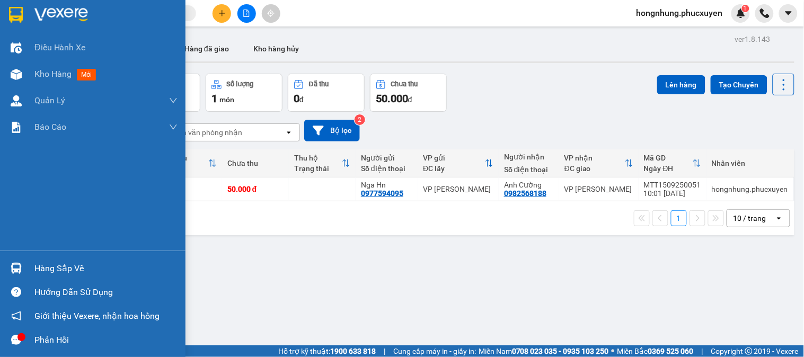
click at [4, 261] on div "Hàng sắp về" at bounding box center [93, 269] width 186 height 24
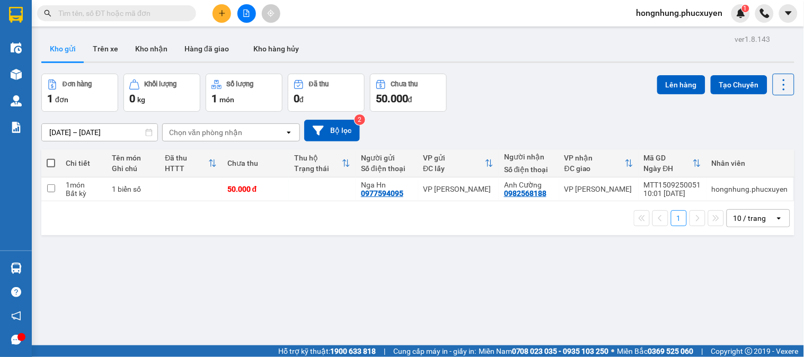
click at [554, 292] on section "Kết quả tìm kiếm ( 0 ) Bộ lọc No Data hongnhung.phucxuyen 1 Điều hành xe Kho hà…" at bounding box center [402, 178] width 804 height 357
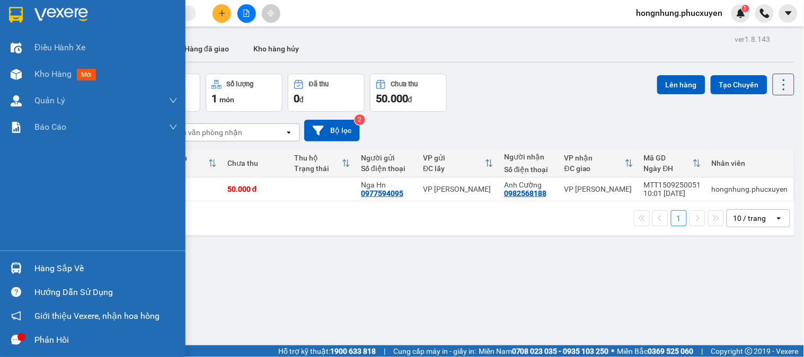
click at [8, 259] on div at bounding box center [16, 268] width 19 height 19
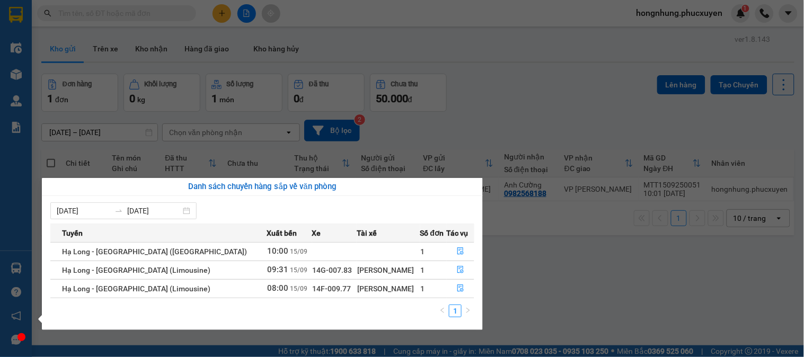
click at [225, 10] on section "Kết quả tìm kiếm ( 0 ) Bộ lọc No Data hongnhung.phucxuyen 1 Điều hành xe Kho hà…" at bounding box center [402, 178] width 804 height 357
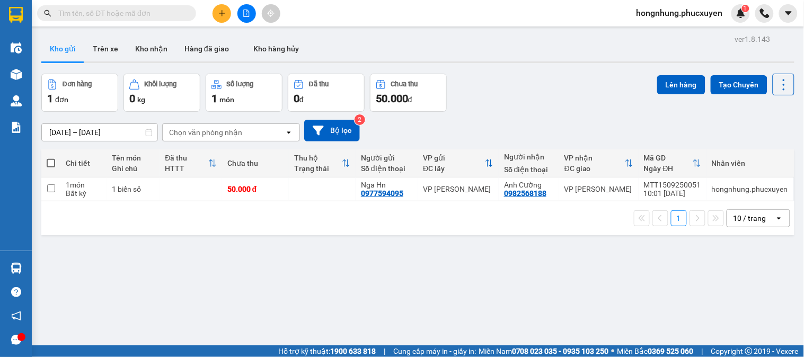
click at [225, 10] on icon "plus" at bounding box center [221, 13] width 7 height 7
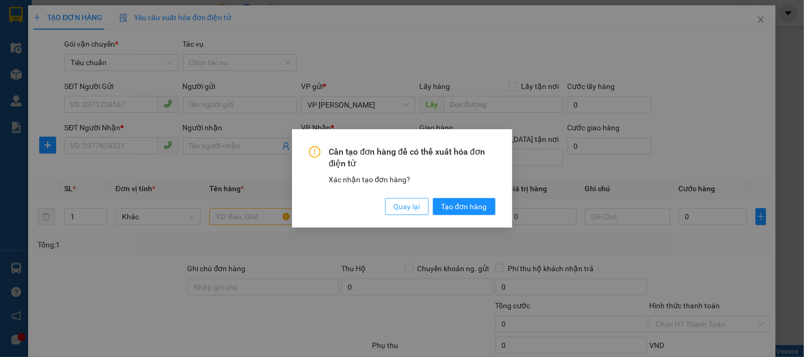
click at [414, 207] on span "Quay lại" at bounding box center [407, 207] width 27 height 12
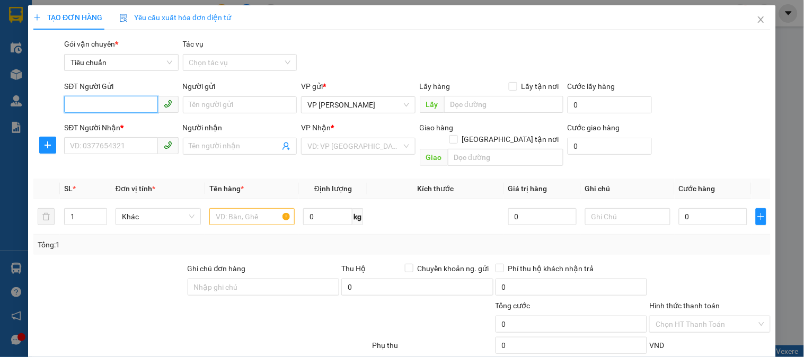
click at [104, 105] on input "SĐT Người Gửi" at bounding box center [110, 104] width 93 height 17
type input "0336691384"
click at [106, 126] on div "0336691384 - tuyển" at bounding box center [120, 126] width 100 height 12
type input "tuyển"
type input "0336691384"
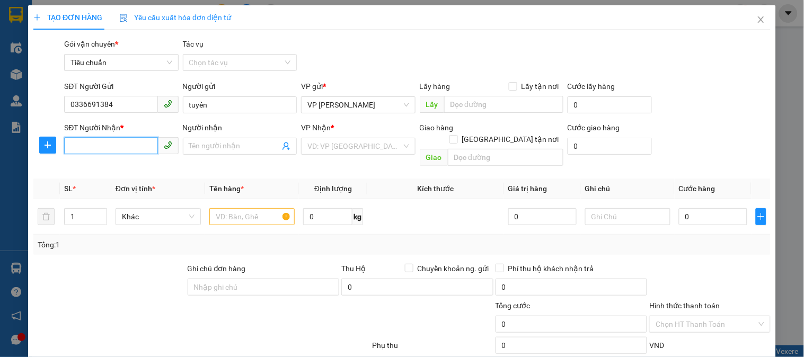
click at [126, 142] on input "SĐT Người Nhận *" at bounding box center [110, 145] width 93 height 17
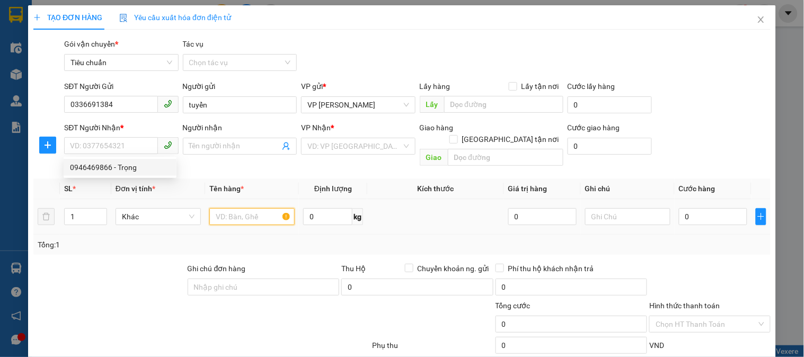
click at [252, 208] on input "text" at bounding box center [251, 216] width 85 height 17
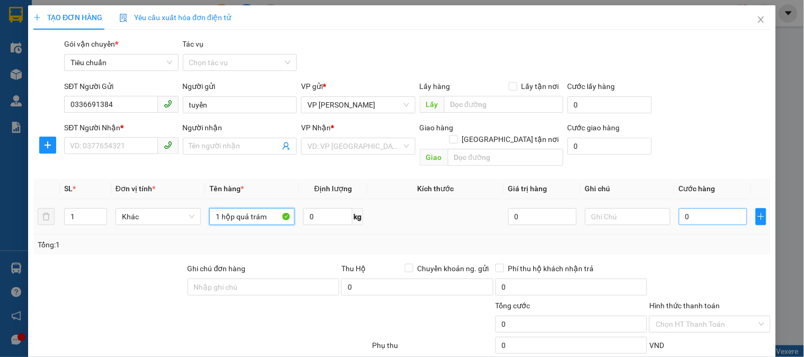
type input "1 hộp quả trám"
type input "6"
type input "60"
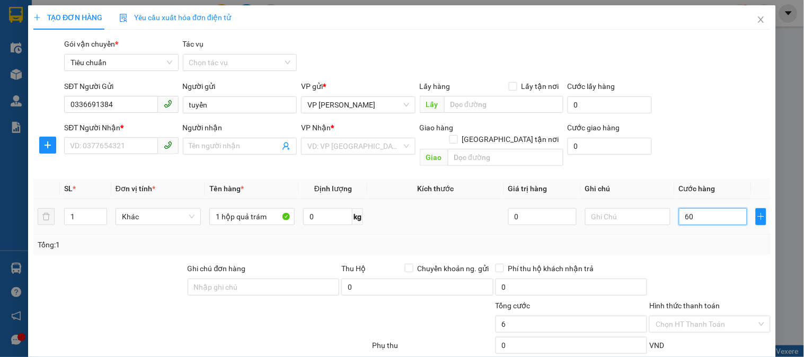
type input "60"
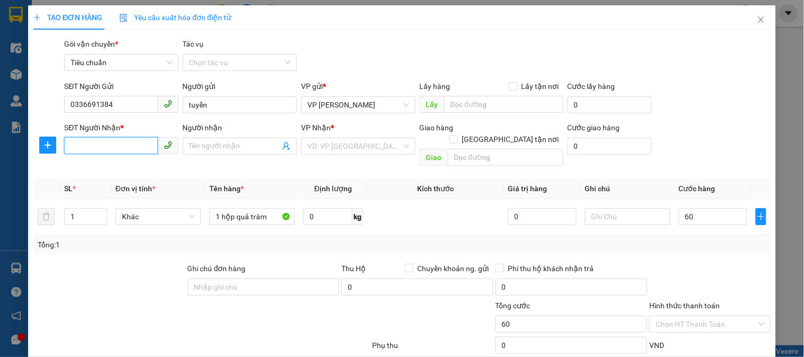
type input "60.000"
click at [135, 142] on input "SĐT Người Nhận *" at bounding box center [110, 145] width 93 height 17
type input "0946469866"
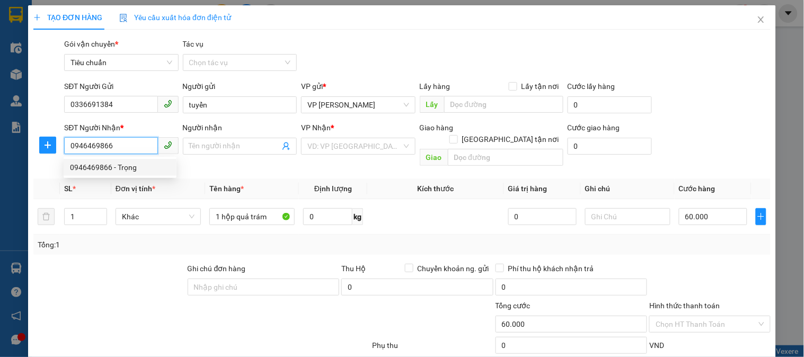
click at [120, 166] on div "0946469866 - Trọng" at bounding box center [120, 168] width 100 height 12
type input "Trọng"
type input "VP UÔNG BÍ"
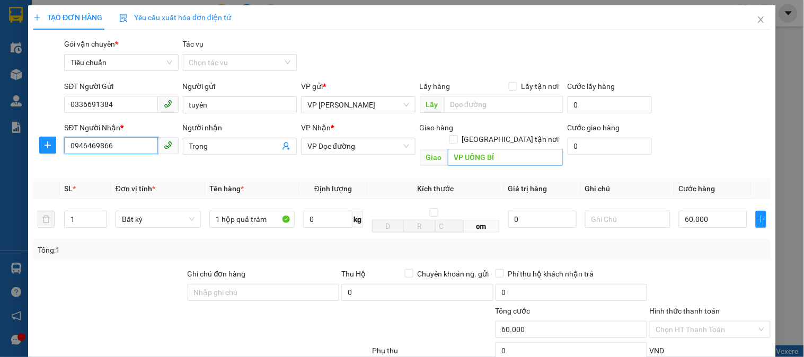
type input "0946469866"
click at [500, 149] on input "VP UÔNG BÍ" at bounding box center [506, 157] width 116 height 17
click at [367, 147] on span "VP Dọc đường" at bounding box center [358, 146] width 101 height 16
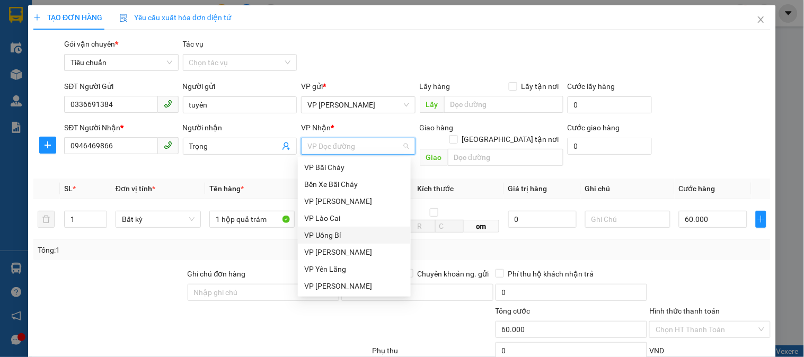
click at [350, 227] on div "VP Uông Bí" at bounding box center [354, 235] width 113 height 17
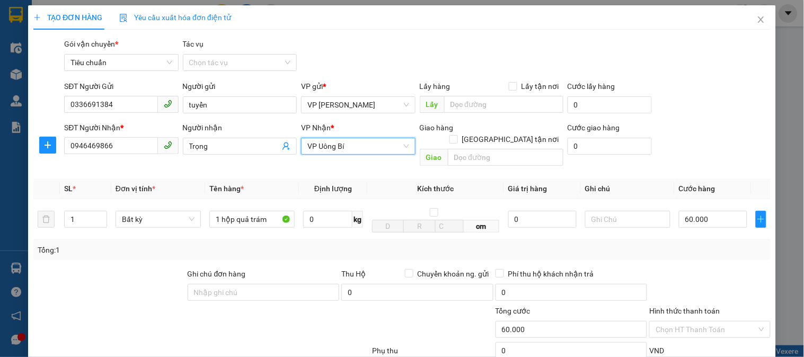
scroll to position [94, 0]
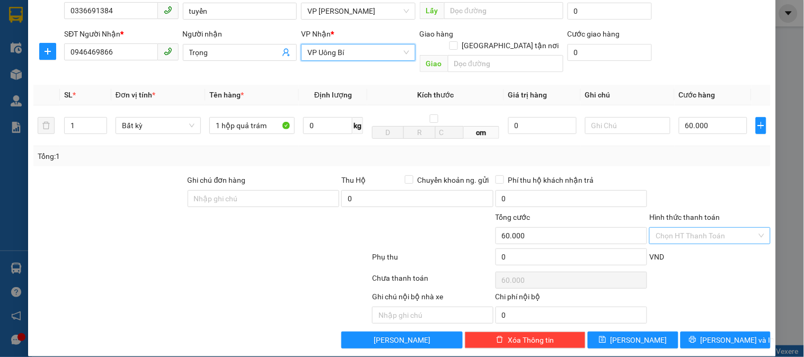
click at [712, 228] on input "Hình thức thanh toán" at bounding box center [706, 236] width 101 height 16
click at [682, 151] on div "Tổng: 1" at bounding box center [402, 157] width 729 height 12
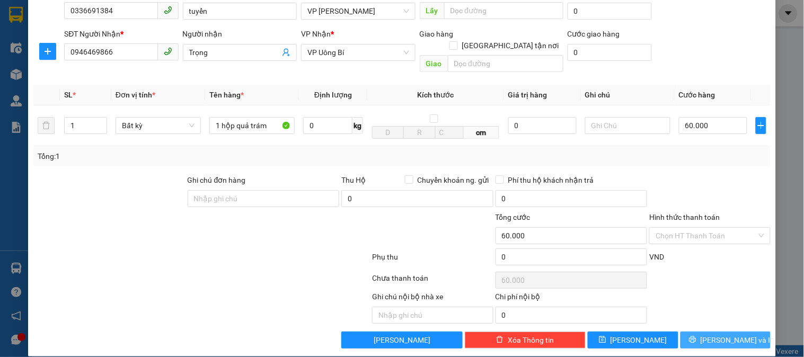
click at [722, 335] on span "[PERSON_NAME] và In" at bounding box center [738, 341] width 74 height 12
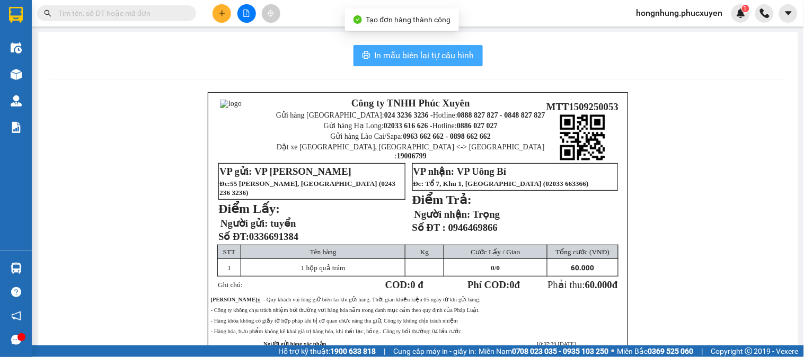
click at [426, 54] on span "In mẫu biên lai tự cấu hình" at bounding box center [425, 55] width 100 height 13
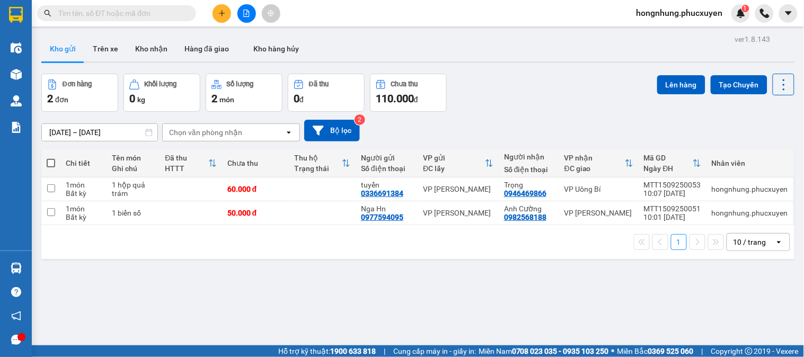
click at [543, 93] on div "Đơn hàng 2 đơn Khối lượng 0 kg Số lượng 2 món Đã thu 0 đ Chưa thu 110.000 đ Lên…" at bounding box center [417, 93] width 753 height 38
click at [221, 14] on icon "plus" at bounding box center [221, 13] width 7 height 7
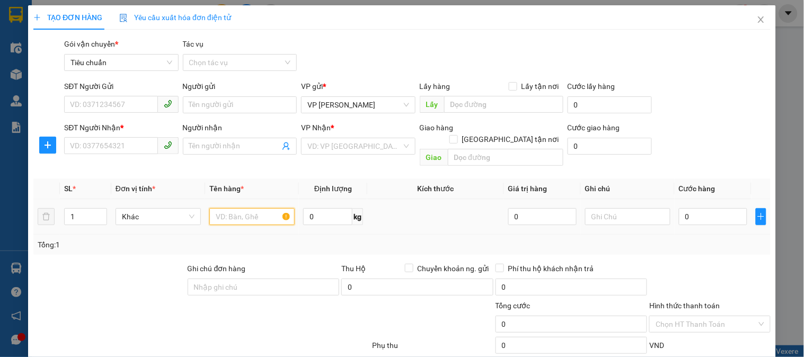
click at [258, 209] on input "text" at bounding box center [251, 216] width 85 height 17
type input "hso"
type input "5"
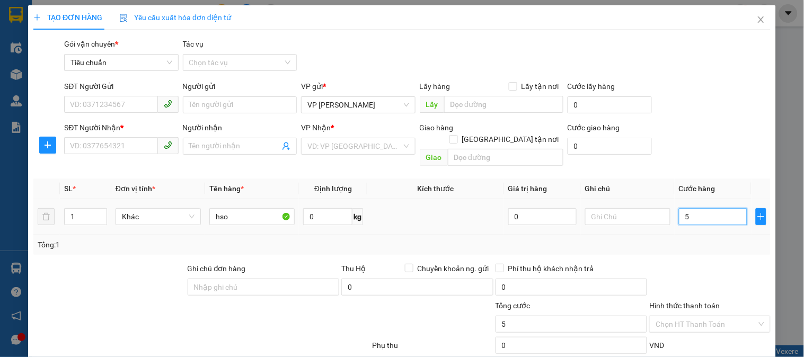
type input "50"
type input "50.000"
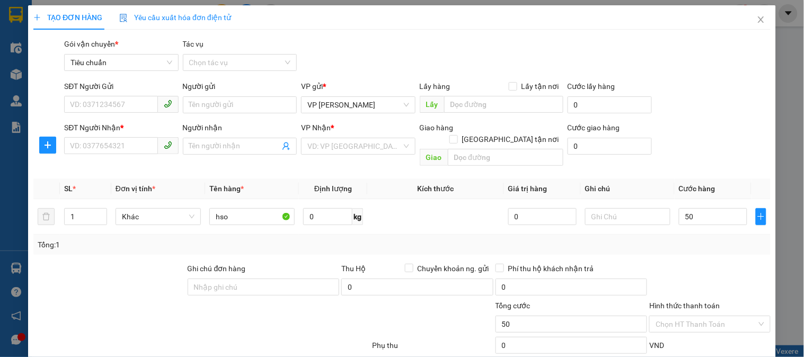
type input "50.000"
click at [124, 103] on input "SĐT Người Gửi" at bounding box center [110, 104] width 93 height 17
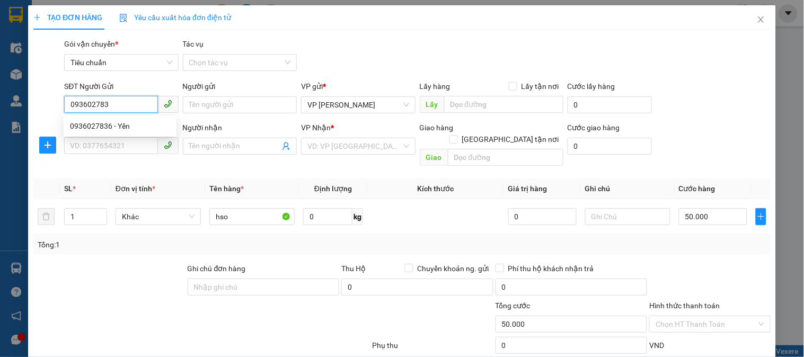
type input "0936027836"
click at [125, 129] on div "0936027836 - Yến" at bounding box center [120, 126] width 100 height 12
type input "Yến"
type input "0936027836"
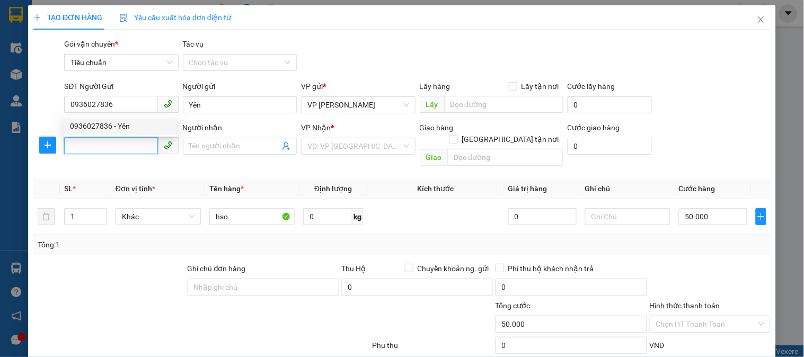
click at [127, 147] on input "SĐT Người Nhận *" at bounding box center [110, 145] width 93 height 17
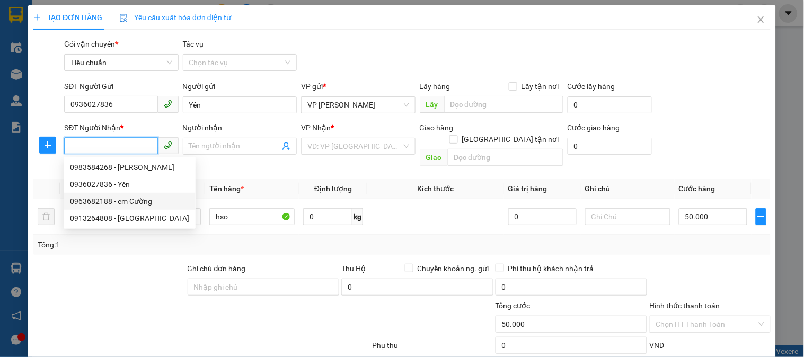
click at [150, 200] on div "0963682188 - em Cường" at bounding box center [129, 202] width 119 height 12
type input "0963682188"
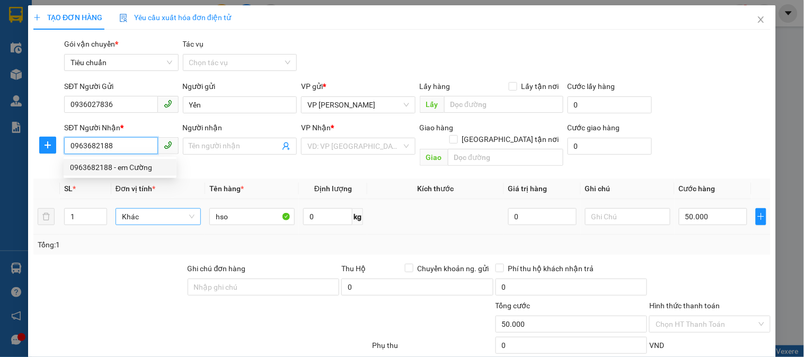
type input "em Cường"
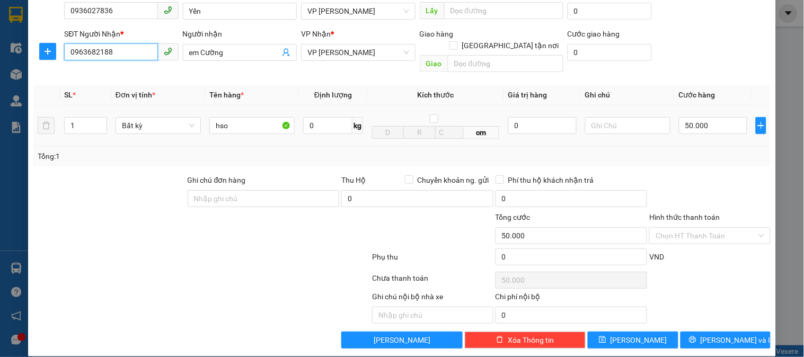
scroll to position [94, 0]
click at [740, 332] on button "[PERSON_NAME] và In" at bounding box center [726, 340] width 90 height 17
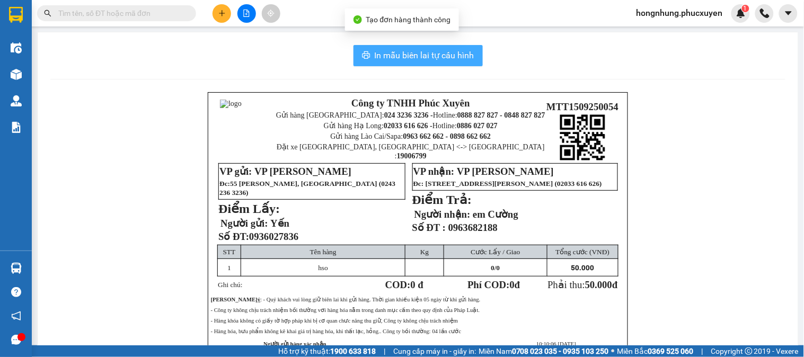
click at [410, 56] on span "In mẫu biên lai tự cấu hình" at bounding box center [425, 55] width 100 height 13
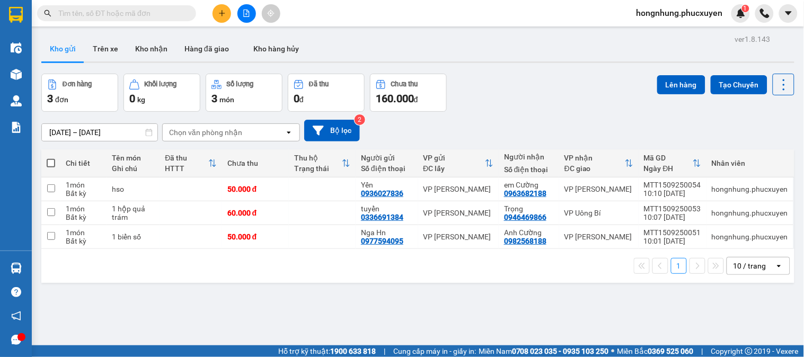
click at [561, 108] on div "Đơn hàng 3 đơn Khối lượng 0 kg Số lượng 3 món Đã thu 0 đ Chưa thu 160.000 đ Lên…" at bounding box center [417, 93] width 753 height 38
click at [528, 242] on div "0982568188" at bounding box center [525, 241] width 42 height 8
copy div "0982568188"
click at [133, 11] on input "text" at bounding box center [120, 13] width 125 height 12
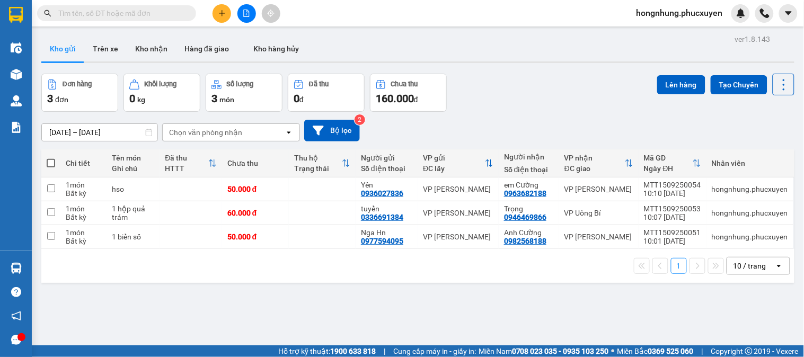
paste input "0982568188"
type input "0982568188"
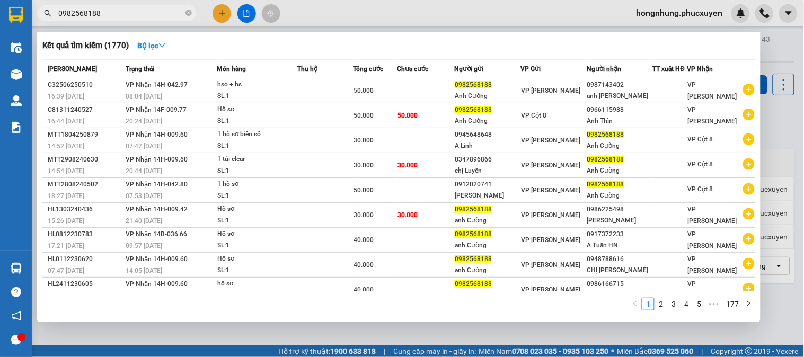
click at [191, 13] on icon "close-circle" at bounding box center [189, 13] width 6 height 6
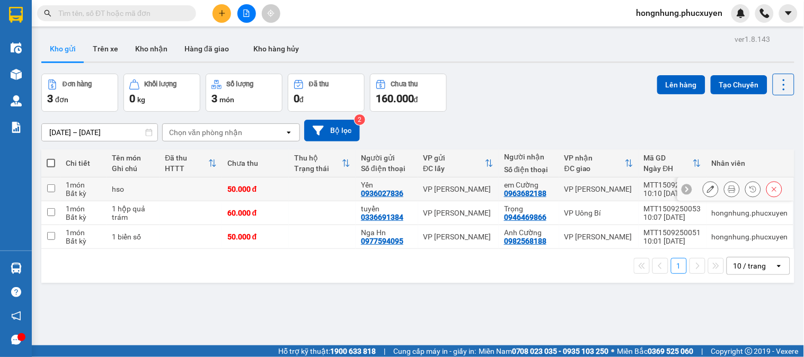
click at [518, 196] on div "0963682188" at bounding box center [525, 193] width 42 height 8
click at [520, 196] on div "0963682188" at bounding box center [525, 193] width 42 height 8
copy div "0963682188"
click at [124, 14] on input "text" at bounding box center [120, 13] width 125 height 12
paste input "0963682188"
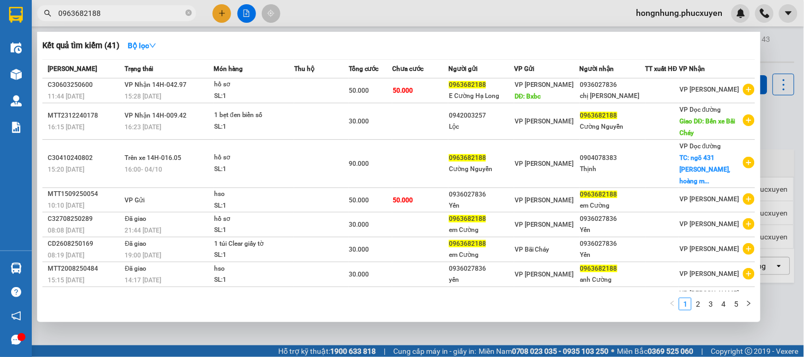
type input "0963682188"
click at [184, 13] on span "0963682188" at bounding box center [116, 13] width 159 height 16
click at [192, 12] on span "0963682188" at bounding box center [116, 13] width 159 height 16
click at [191, 13] on icon "close-circle" at bounding box center [189, 13] width 6 height 6
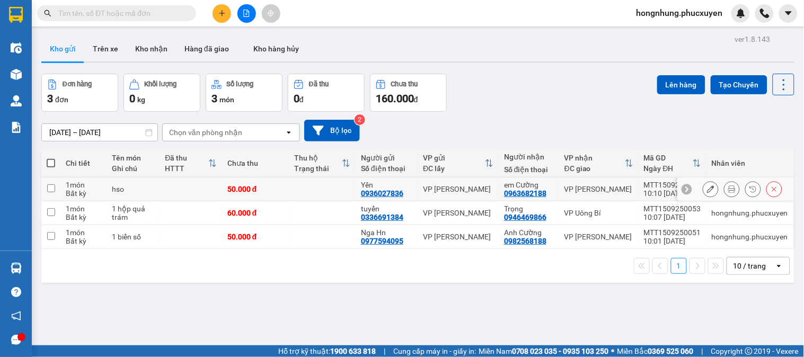
click at [707, 187] on button at bounding box center [711, 189] width 15 height 19
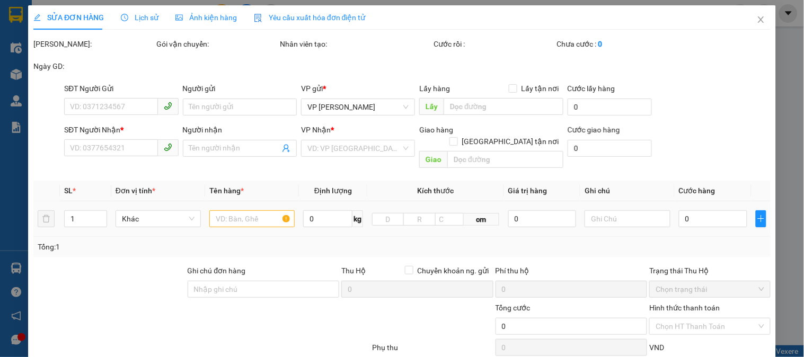
type input "0936027836"
type input "Yến"
type input "0963682188"
type input "em Cường"
type input "50.000"
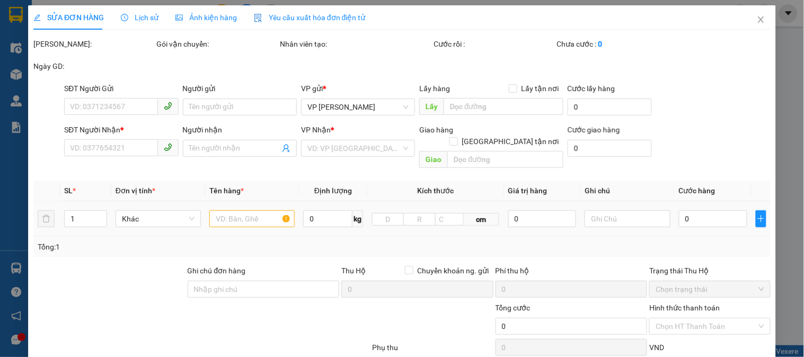
type input "50.000"
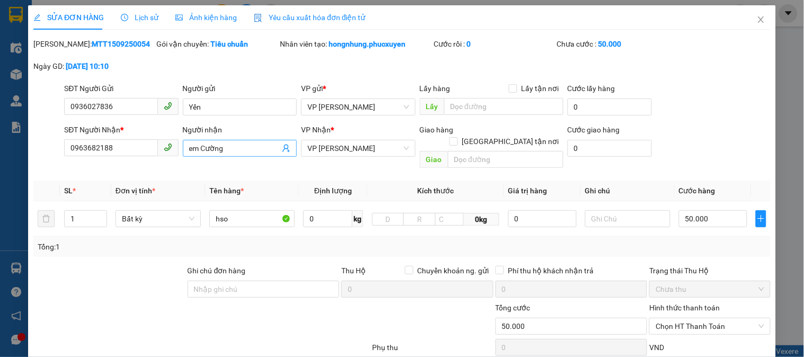
click at [197, 144] on input "em Cường" at bounding box center [234, 149] width 91 height 12
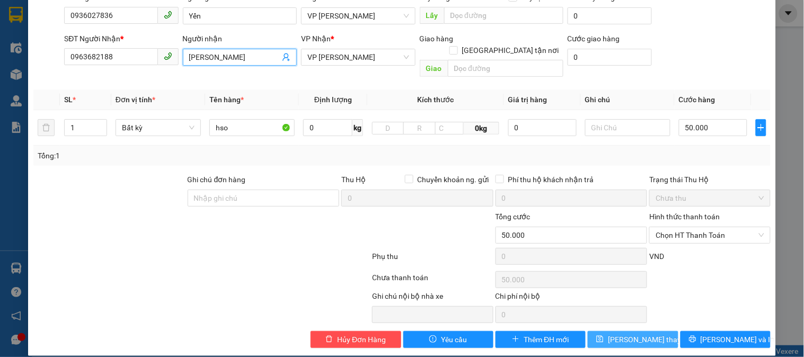
type input "nguyễn Cường"
click at [642, 334] on span "[PERSON_NAME] thay đổi" at bounding box center [650, 340] width 85 height 12
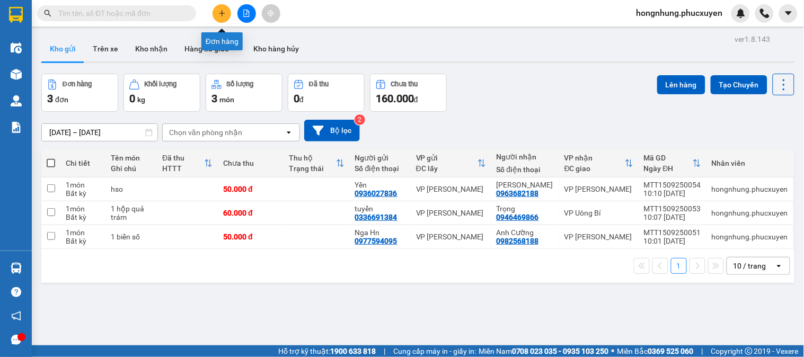
click at [221, 16] on icon "plus" at bounding box center [221, 13] width 7 height 7
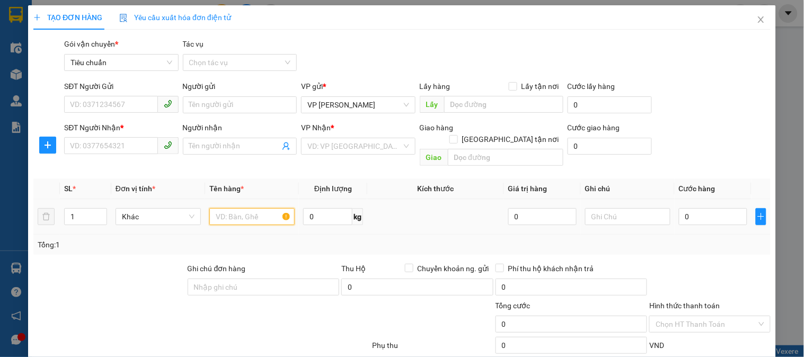
click at [269, 208] on input "text" at bounding box center [251, 216] width 85 height 17
type input "2 chống sốc"
click at [703, 210] on input "0" at bounding box center [713, 216] width 68 height 17
type input "1"
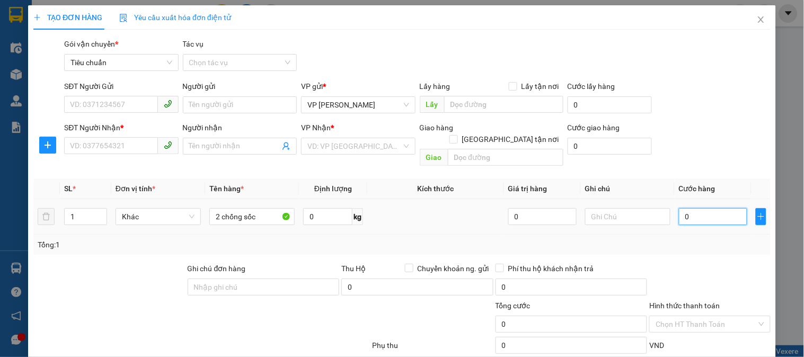
type input "1"
type input "16"
type input "160"
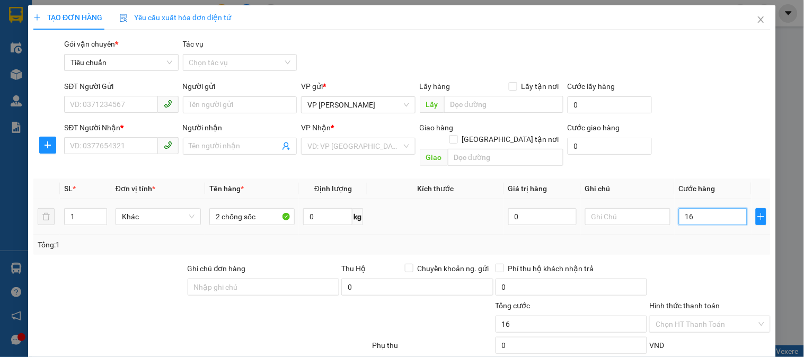
type input "160"
click at [131, 108] on input "SĐT Người Gửi" at bounding box center [110, 104] width 93 height 17
type input "160.000"
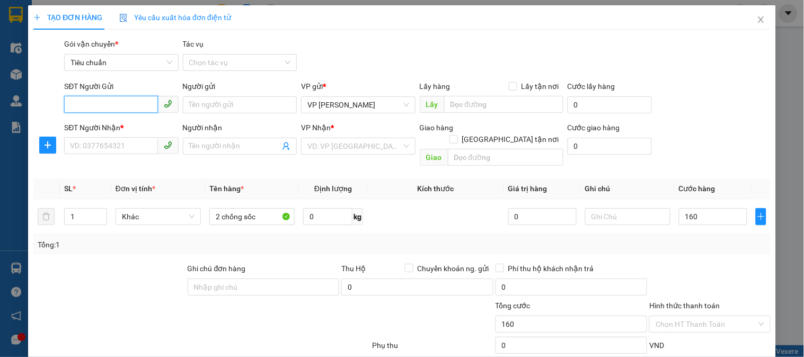
type input "160.000"
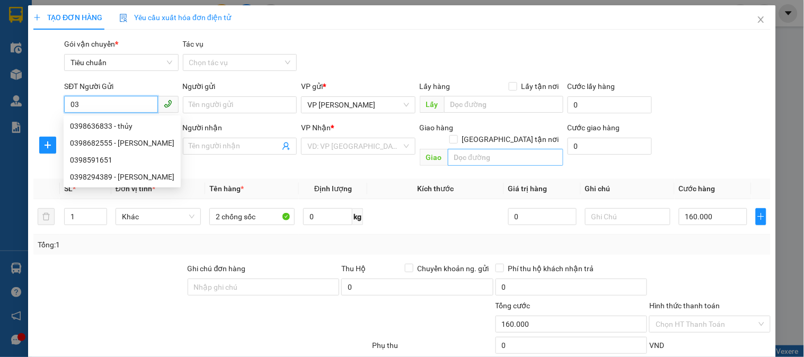
type input "0"
type input "0988922692"
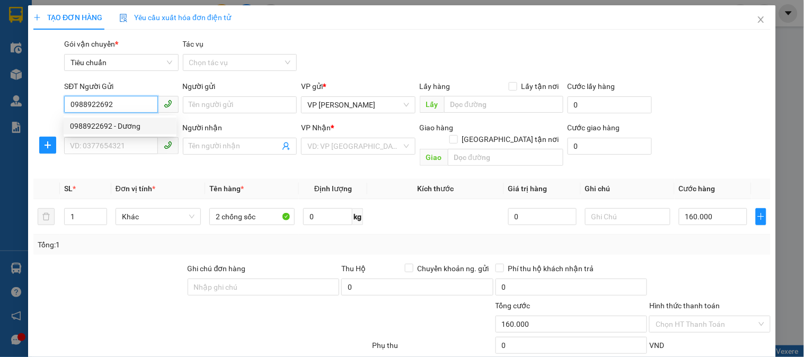
click at [109, 125] on div "0988922692 - Dương" at bounding box center [120, 126] width 100 height 12
type input "Dương"
type input "0988922692"
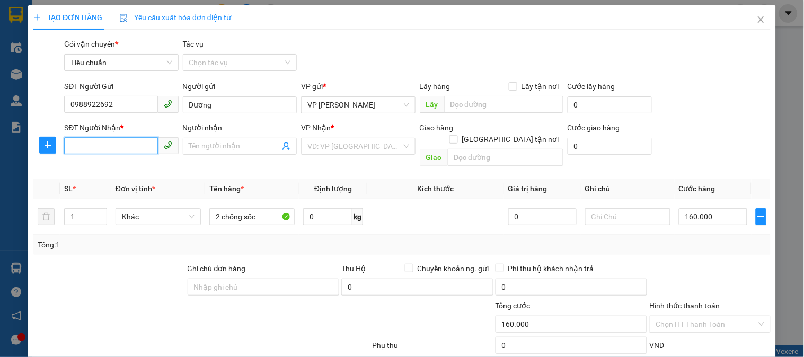
click at [130, 142] on input "SĐT Người Nhận *" at bounding box center [110, 145] width 93 height 17
click at [129, 147] on input "0398288158" at bounding box center [110, 145] width 93 height 17
type input "0398288158"
drag, startPoint x: 129, startPoint y: 147, endPoint x: 485, endPoint y: 175, distance: 356.9
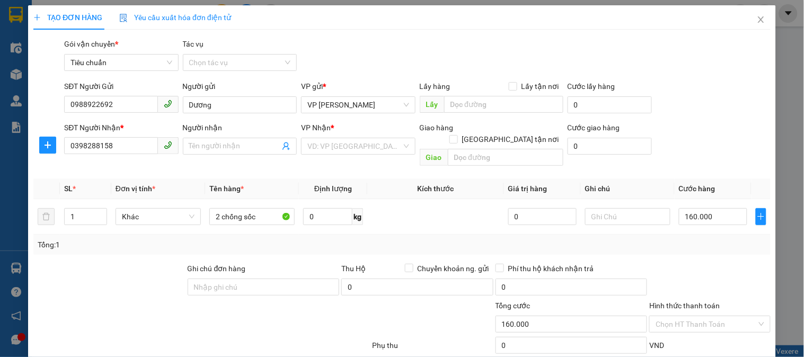
click at [485, 179] on th "Kích thước" at bounding box center [435, 189] width 137 height 21
drag, startPoint x: 221, startPoint y: 152, endPoint x: 226, endPoint y: 151, distance: 5.4
click at [224, 152] on span at bounding box center [240, 146] width 114 height 17
type input "phạm tân"
click at [368, 150] on input "search" at bounding box center [355, 146] width 94 height 16
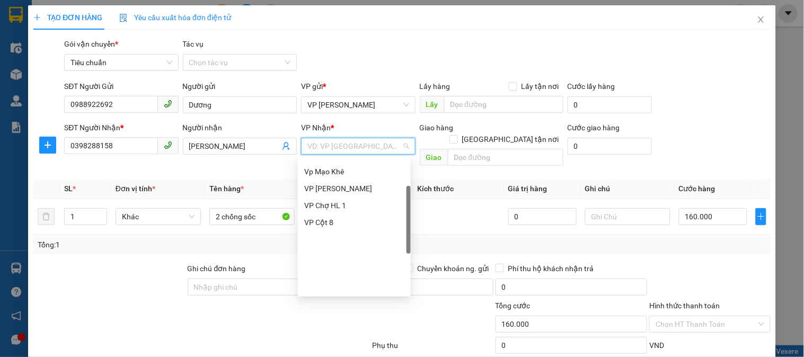
scroll to position [170, 0]
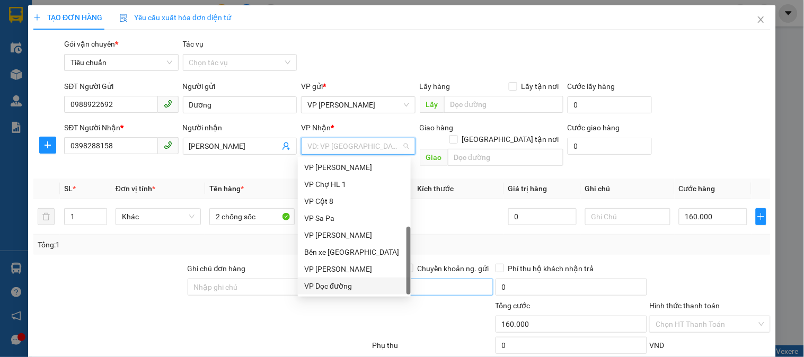
click at [362, 280] on div "VP Dọc đường" at bounding box center [354, 286] width 100 height 12
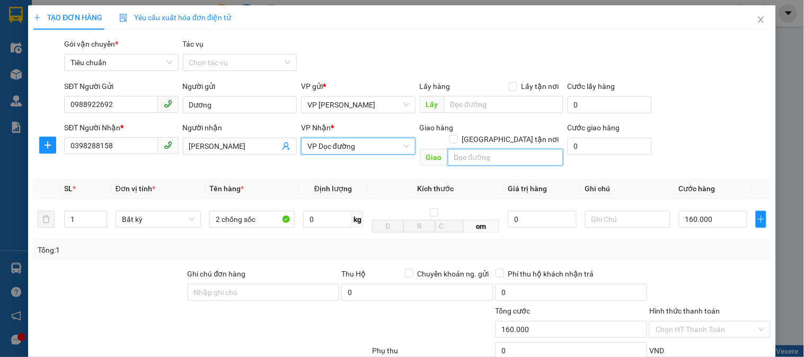
click at [485, 149] on input "text" at bounding box center [506, 157] width 116 height 17
type input "n3 mạo khê"
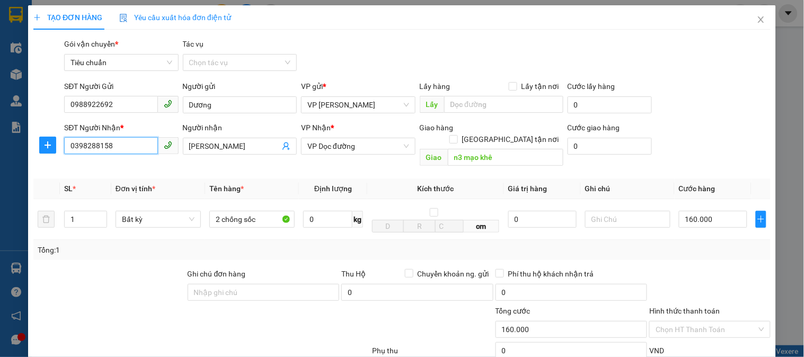
click at [125, 143] on input "0398288158" at bounding box center [110, 145] width 93 height 17
click at [126, 143] on input "0398288158" at bounding box center [110, 145] width 93 height 17
drag, startPoint x: 124, startPoint y: 143, endPoint x: 113, endPoint y: 147, distance: 11.7
click at [113, 147] on input "0398288158" at bounding box center [110, 145] width 93 height 17
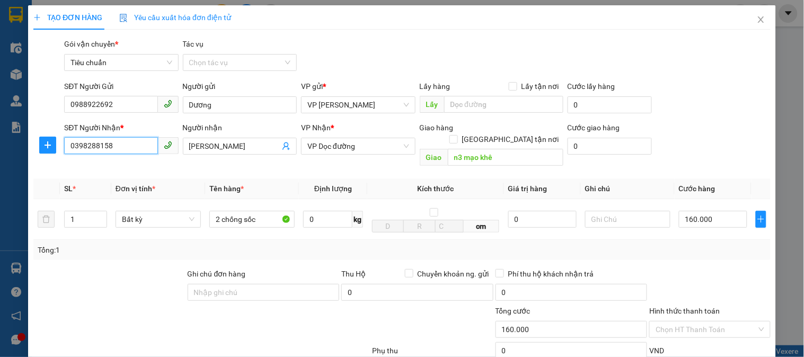
click at [142, 147] on input "0398288158" at bounding box center [110, 145] width 93 height 17
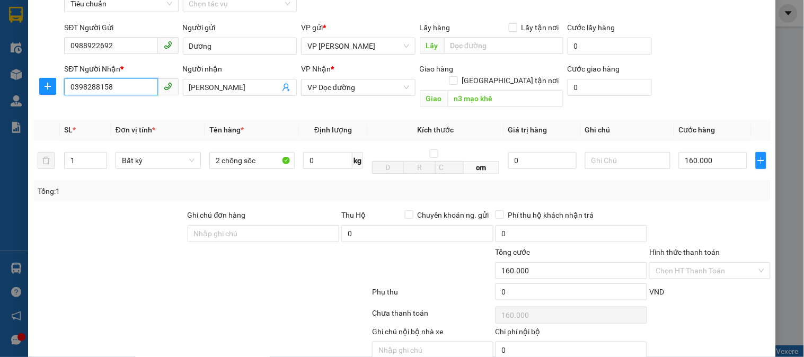
scroll to position [94, 0]
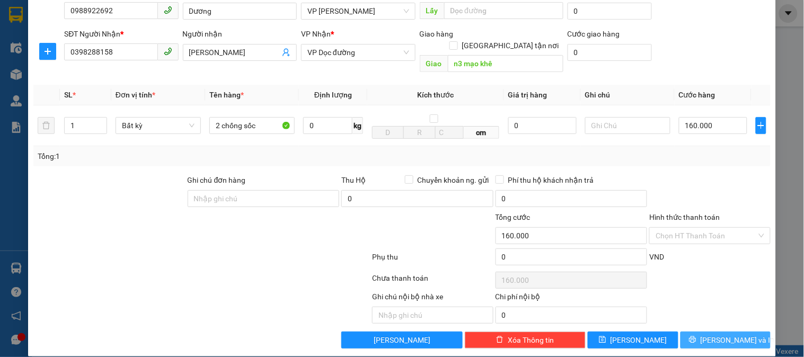
click at [726, 335] on span "[PERSON_NAME] và In" at bounding box center [738, 341] width 74 height 12
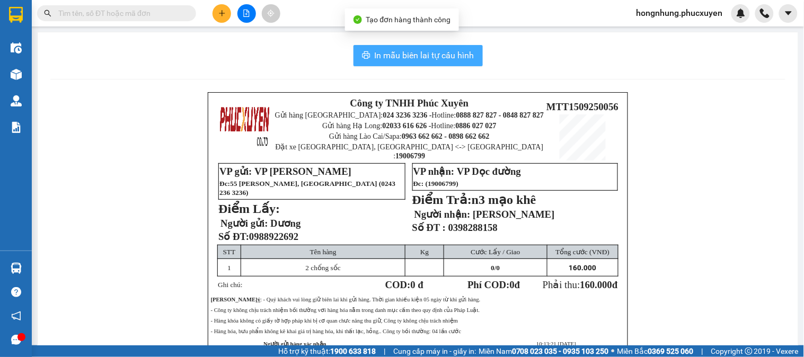
click at [401, 60] on span "In mẫu biên lai tự cấu hình" at bounding box center [425, 55] width 100 height 13
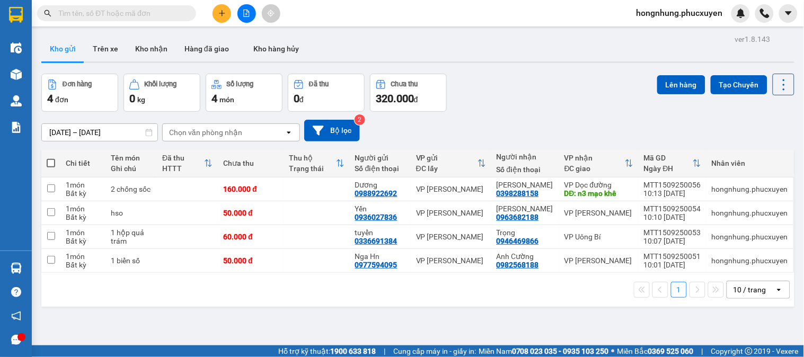
click at [571, 108] on div "Đơn hàng 4 đơn Khối lượng 0 kg Số lượng 4 món Đã thu 0 đ Chưa thu 320.000 đ Lên…" at bounding box center [417, 93] width 753 height 38
click at [396, 193] on div "0988922692" at bounding box center [376, 193] width 42 height 8
copy div "0988922692"
click at [156, 13] on input "text" at bounding box center [120, 13] width 125 height 12
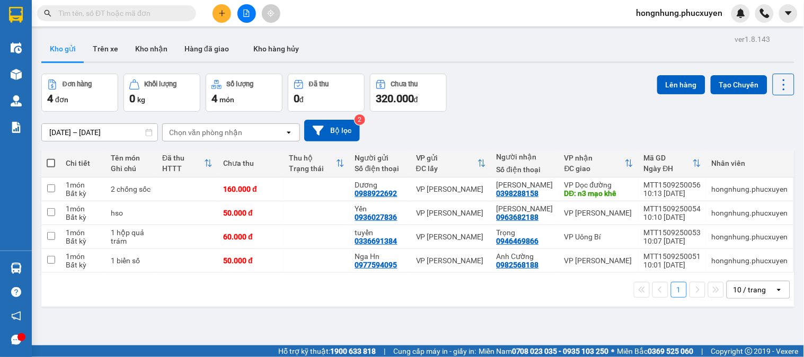
paste input "0988922692"
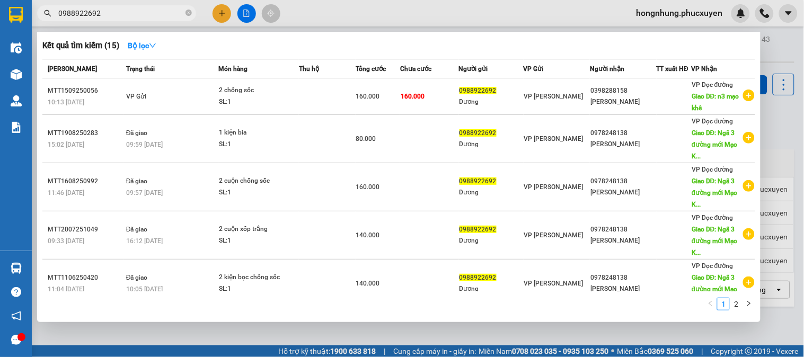
type input "0988922692"
click at [398, 329] on div at bounding box center [402, 178] width 804 height 357
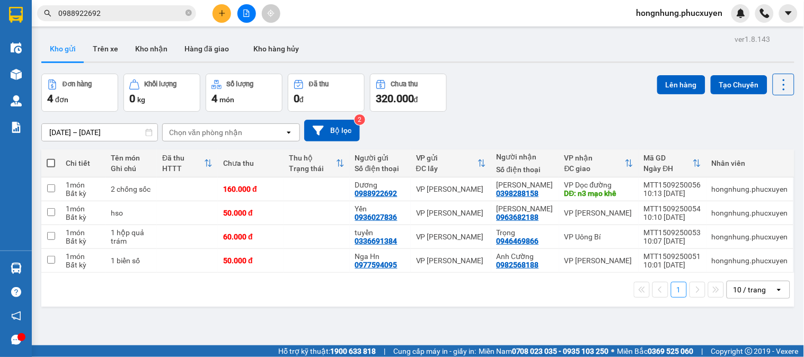
click at [159, 13] on input "0988922692" at bounding box center [120, 13] width 125 height 12
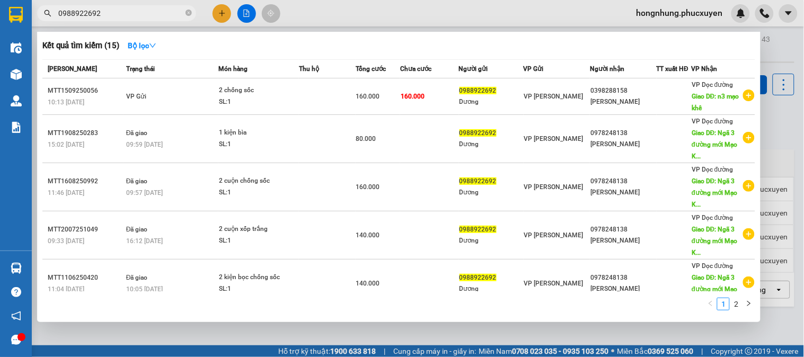
drag, startPoint x: 363, startPoint y: 336, endPoint x: 363, endPoint y: 327, distance: 9.0
click at [363, 336] on div at bounding box center [402, 178] width 804 height 357
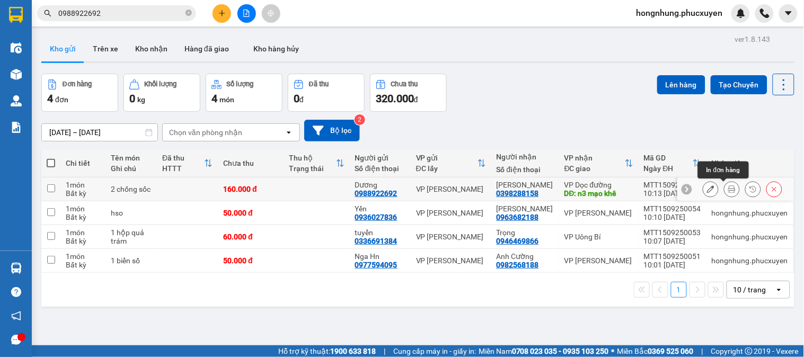
click at [729, 191] on icon at bounding box center [732, 189] width 7 height 7
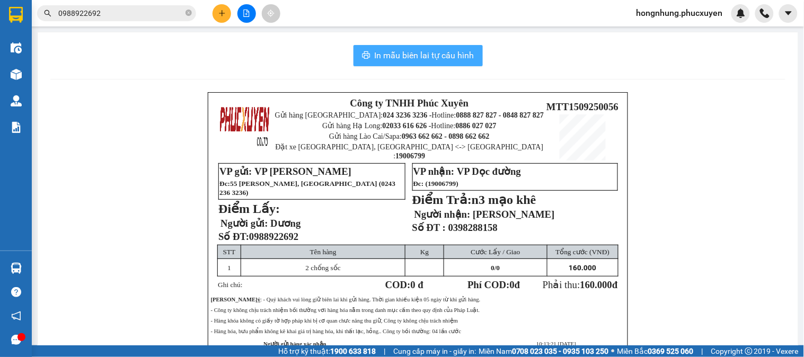
click at [454, 60] on span "In mẫu biên lai tự cấu hình" at bounding box center [425, 55] width 100 height 13
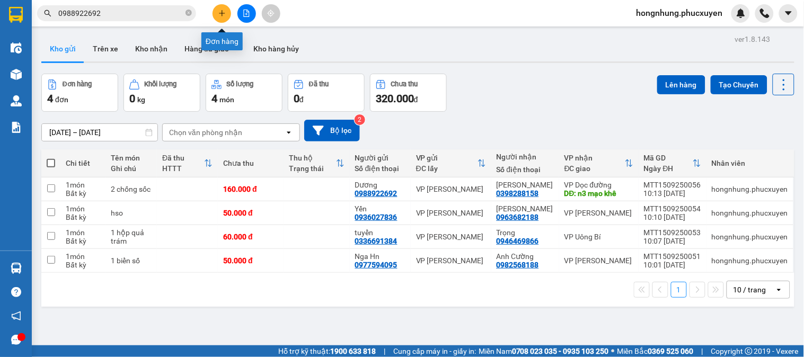
click at [221, 20] on button at bounding box center [222, 13] width 19 height 19
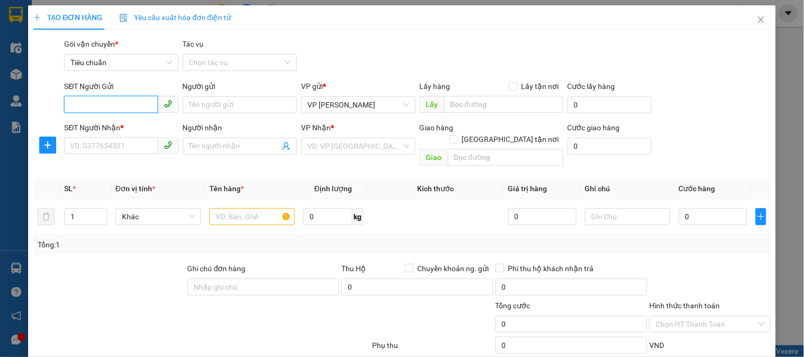
click at [123, 108] on input "SĐT Người Gửi" at bounding box center [110, 104] width 93 height 17
type input "0904121144"
click at [131, 127] on div "0904121144 - Anh Hùng" at bounding box center [122, 126] width 104 height 12
type input "Anh Hùng"
type input "0904121144"
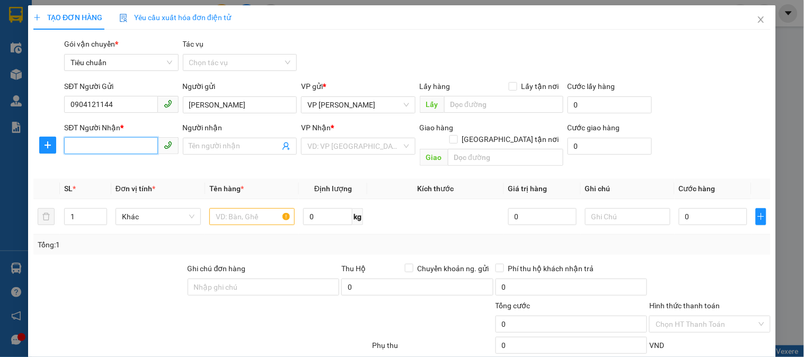
click at [136, 137] on input "SĐT Người Nhận *" at bounding box center [110, 145] width 93 height 17
type input "0973925899"
click at [151, 162] on div "0973925899 - Ô TÔ LƯU GIA" at bounding box center [125, 168] width 111 height 12
type input "Ô TÔ LƯU GIA"
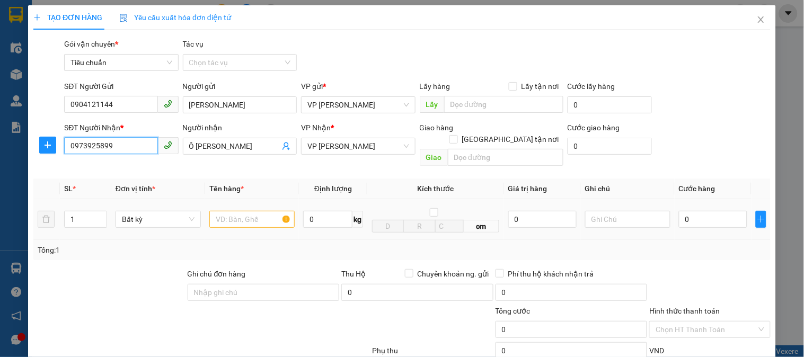
type input "0973925899"
click at [251, 211] on input "text" at bounding box center [251, 219] width 85 height 17
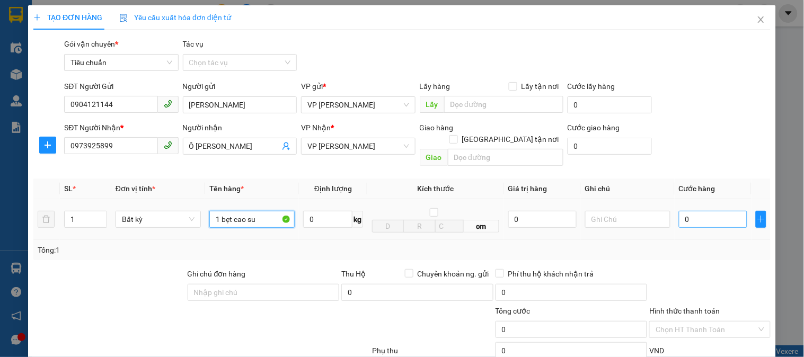
type input "1 bẹt cao su"
drag, startPoint x: 714, startPoint y: 208, endPoint x: 718, endPoint y: 206, distance: 5.5
click at [716, 211] on input "0" at bounding box center [713, 219] width 68 height 17
type input "6"
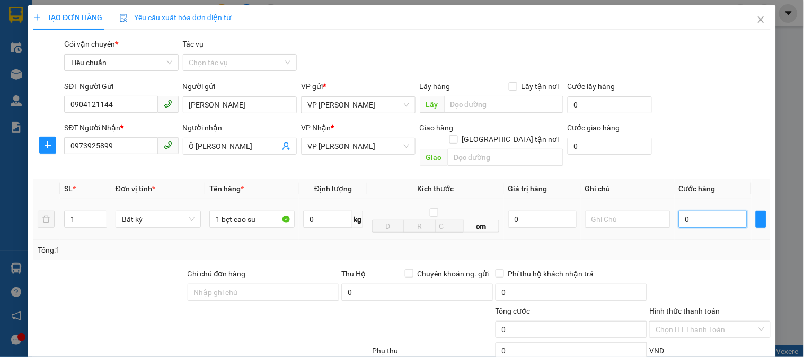
type input "6"
type input "60"
type input "60.000"
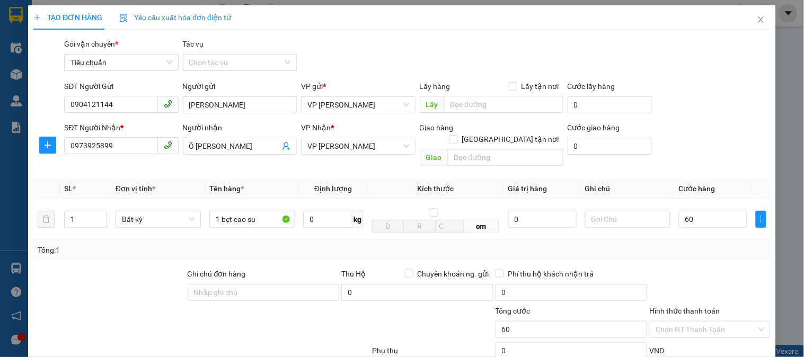
type input "60.000"
click at [716, 245] on div "Tổng: 1" at bounding box center [402, 250] width 738 height 20
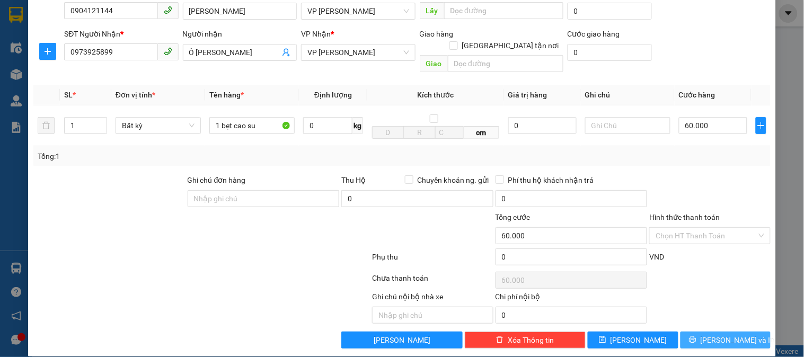
click at [741, 332] on button "[PERSON_NAME] và In" at bounding box center [726, 340] width 90 height 17
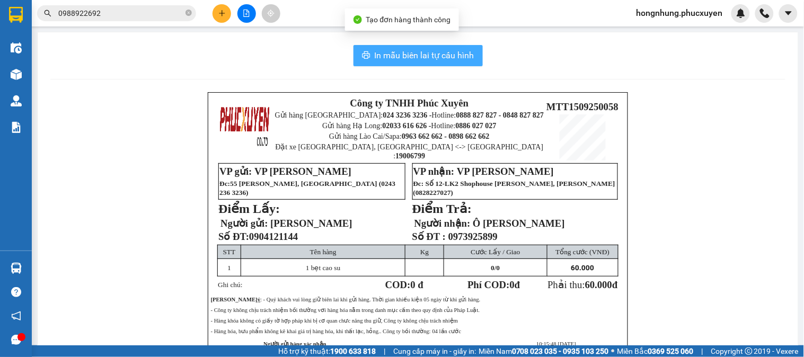
click at [446, 56] on span "In mẫu biên lai tự cấu hình" at bounding box center [425, 55] width 100 height 13
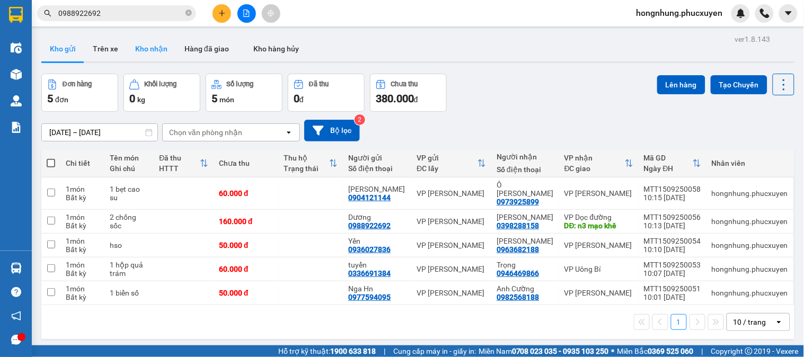
click at [160, 47] on button "Kho nhận" at bounding box center [151, 48] width 49 height 25
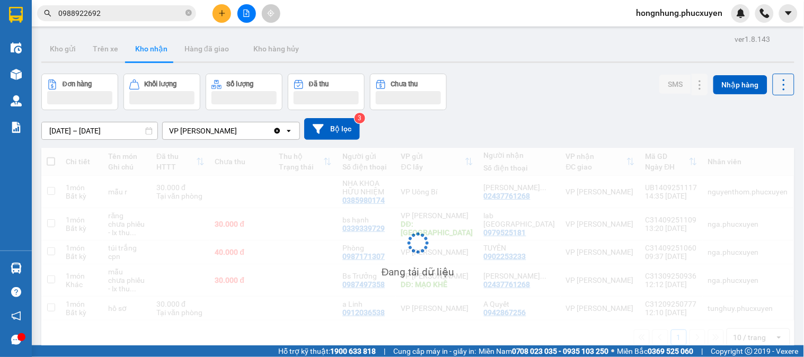
scroll to position [49, 0]
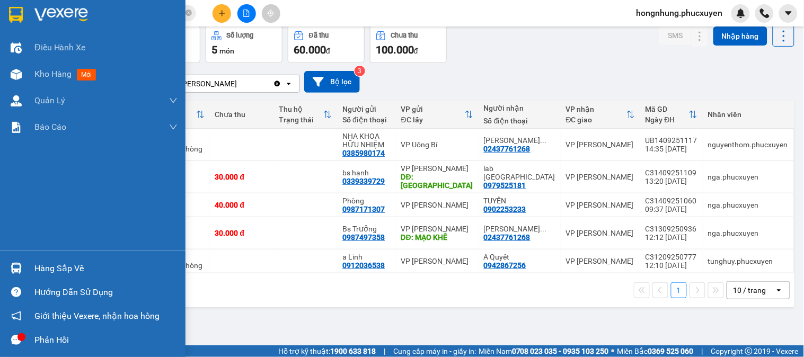
click at [17, 260] on div at bounding box center [16, 268] width 19 height 19
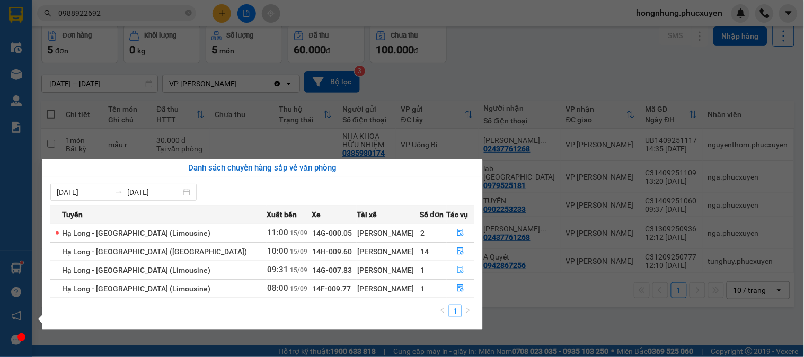
click at [469, 269] on button "button" at bounding box center [461, 270] width 27 height 17
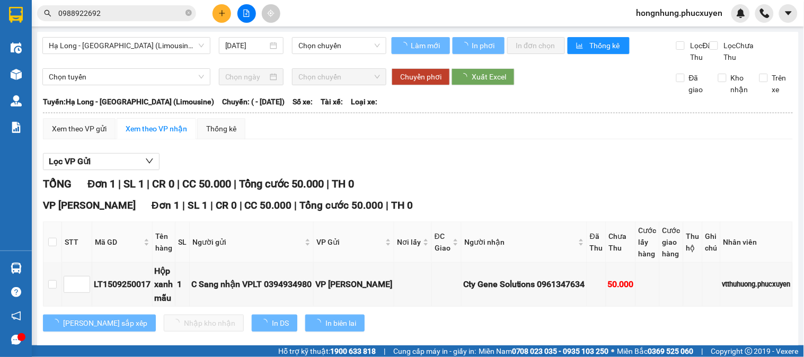
scroll to position [28, 0]
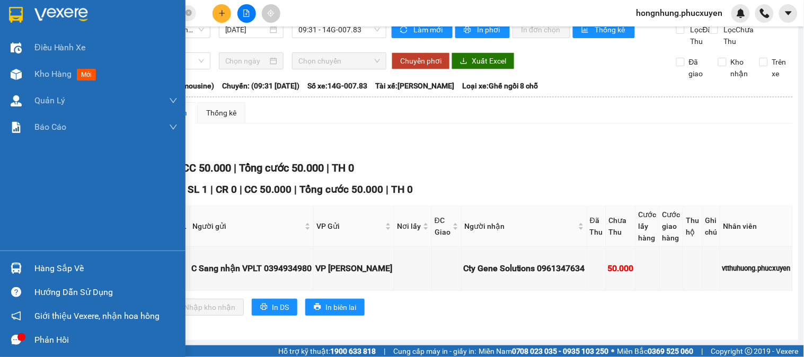
click at [59, 78] on span "Kho hàng" at bounding box center [52, 74] width 37 height 10
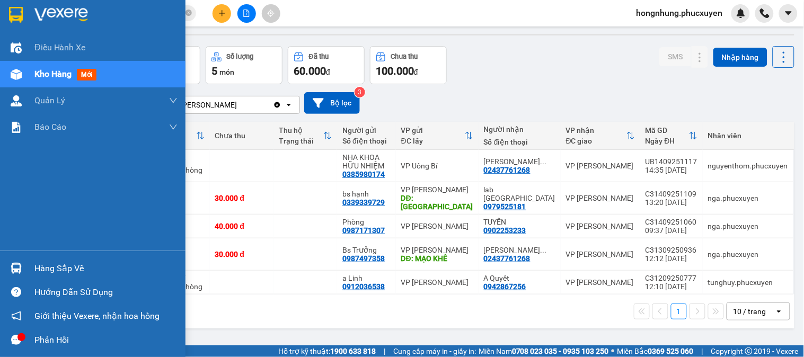
click at [27, 258] on div "Hàng sắp về" at bounding box center [93, 269] width 186 height 24
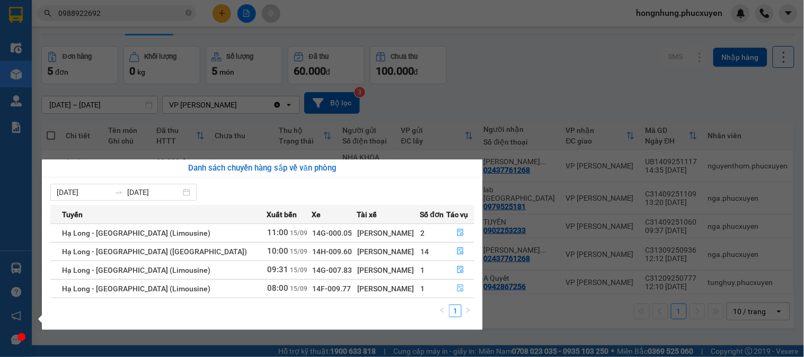
click at [458, 284] on button "button" at bounding box center [461, 288] width 27 height 17
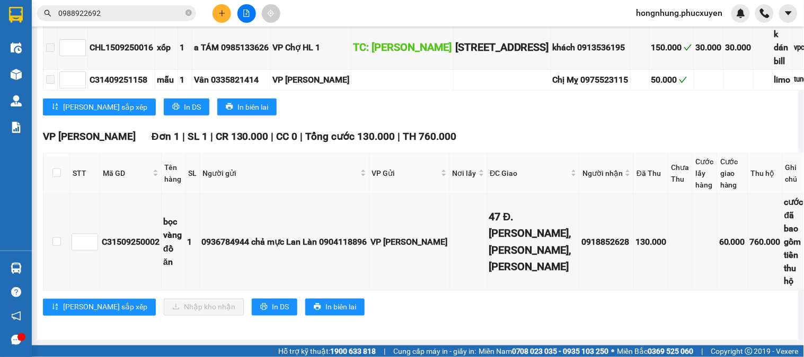
scroll to position [365, 0]
drag, startPoint x: 54, startPoint y: 116, endPoint x: 63, endPoint y: 128, distance: 14.9
click at [56, 169] on input "checkbox" at bounding box center [56, 173] width 8 height 8
checkbox input "true"
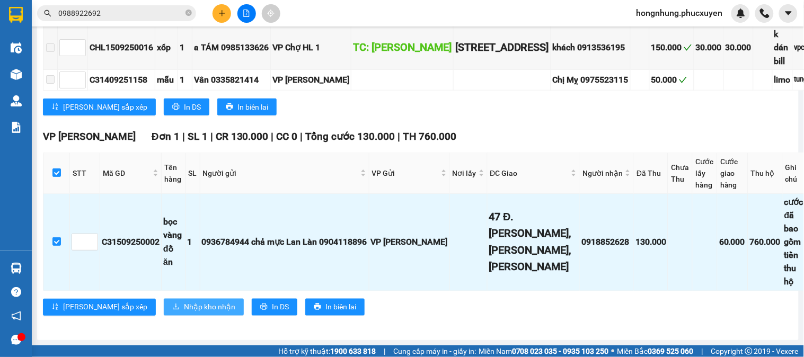
click at [184, 310] on span "Nhập kho nhận" at bounding box center [209, 308] width 51 height 12
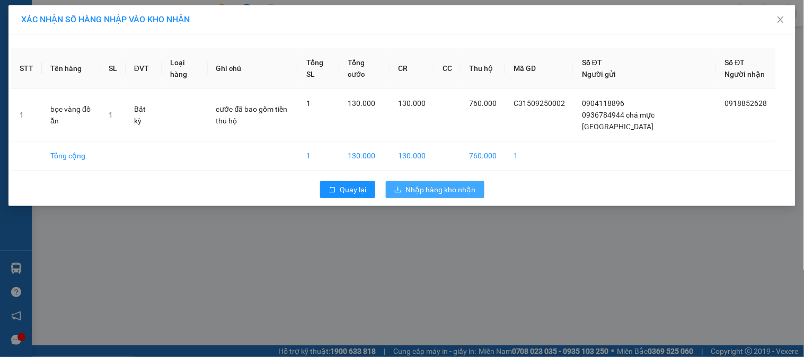
click at [472, 184] on span "Nhập hàng kho nhận" at bounding box center [441, 190] width 70 height 12
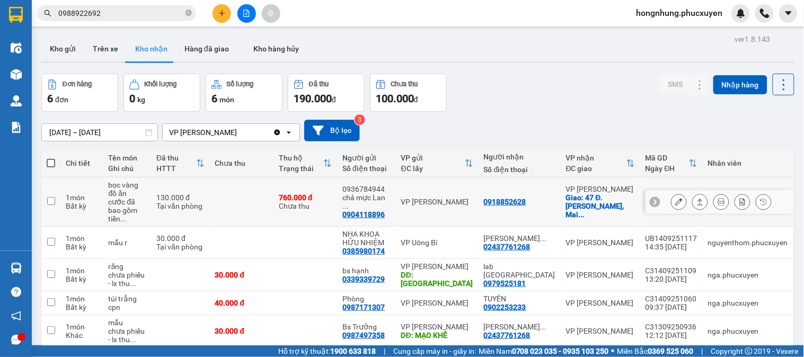
click at [676, 203] on button at bounding box center [679, 202] width 15 height 19
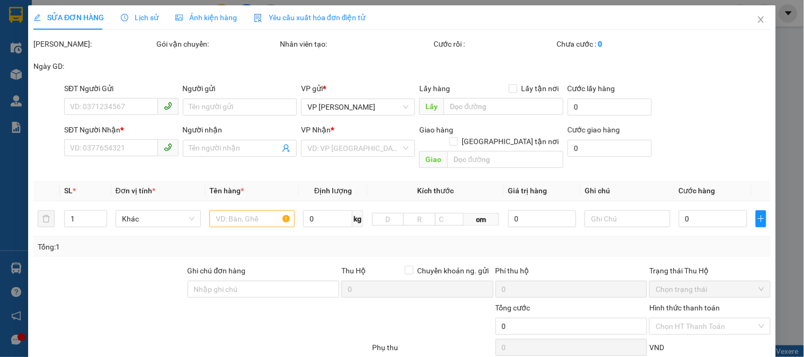
type input "0904118896"
type input "0936784944 chả mực Lan Làn"
type input "0918852628"
checkbox input "true"
type input "47 Đ. Phạm Văn Đồng, Mai Dịch, Nam Từ Liêm"
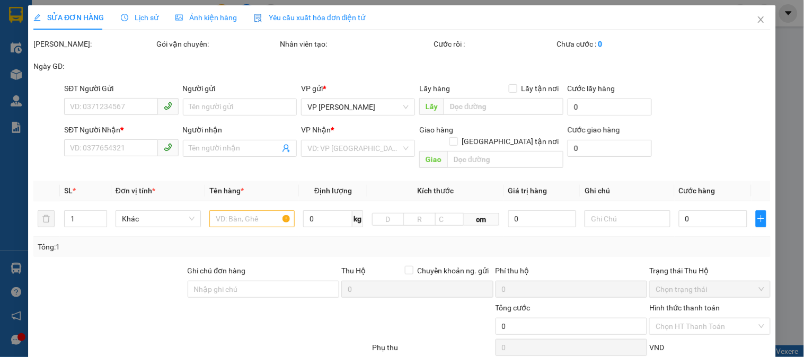
type input "130.000"
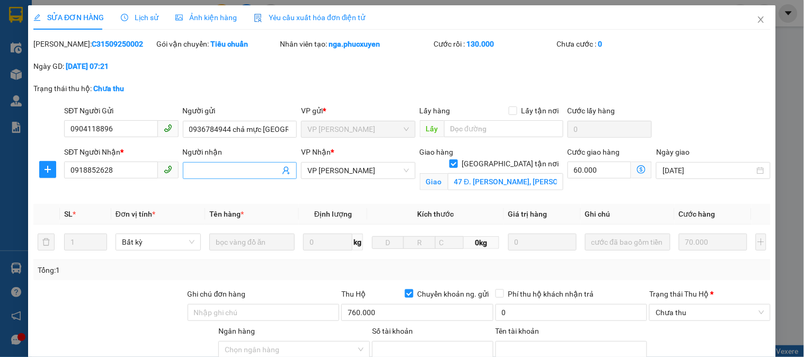
click at [242, 171] on input "Người nhận" at bounding box center [234, 171] width 91 height 12
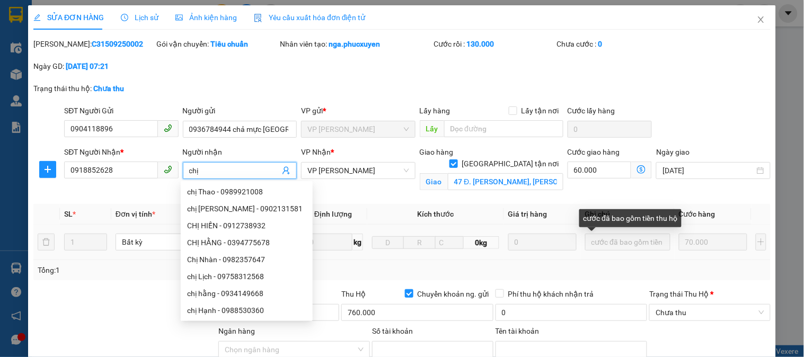
scroll to position [118, 0]
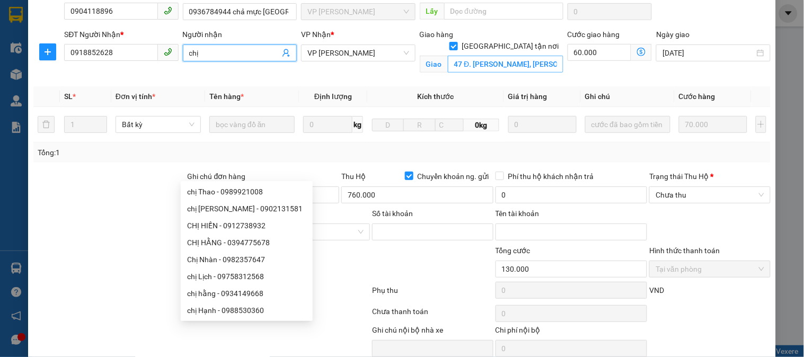
type input "chị"
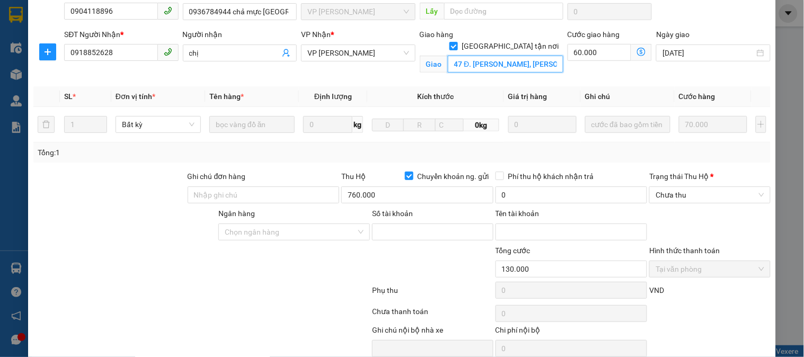
click at [513, 56] on input "47 Đ. Phạm Văn Đồng, Mai Dịch, Nam Từ Liêm" at bounding box center [506, 64] width 116 height 17
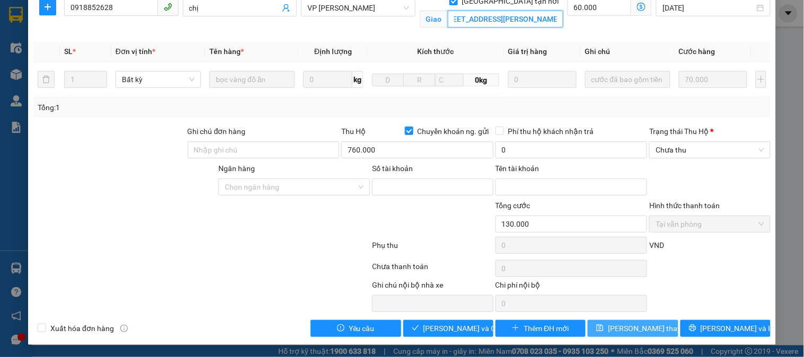
type input "47 nguyễn tuân, thanh xuân, hà nội"
click at [637, 330] on span "[PERSON_NAME] thay đổi" at bounding box center [650, 329] width 85 height 12
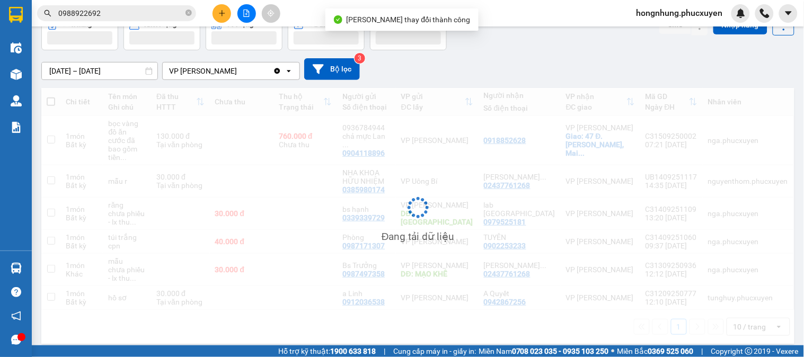
scroll to position [1, 0]
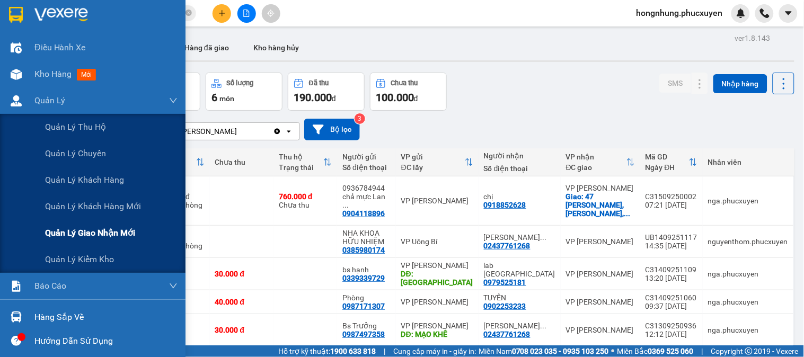
click at [77, 235] on span "Quản lý giao nhận mới" at bounding box center [90, 232] width 90 height 13
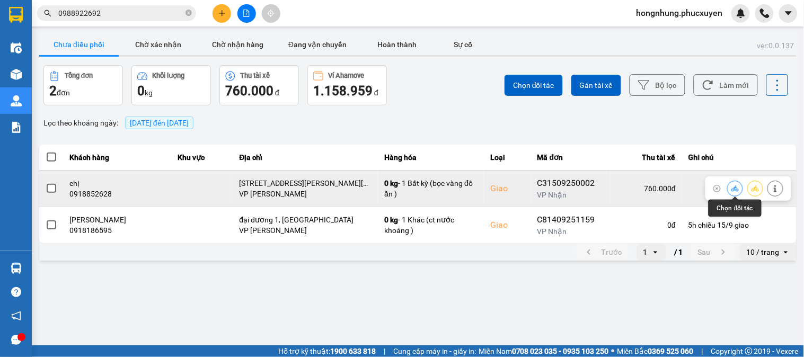
click at [740, 188] on button at bounding box center [735, 188] width 15 height 19
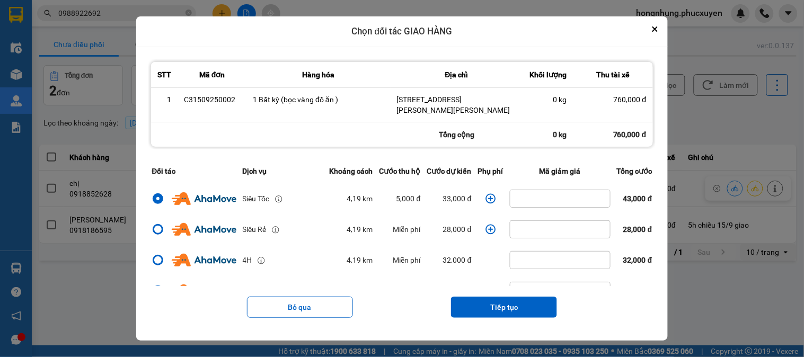
click at [486, 194] on icon "dialog" at bounding box center [491, 199] width 11 height 11
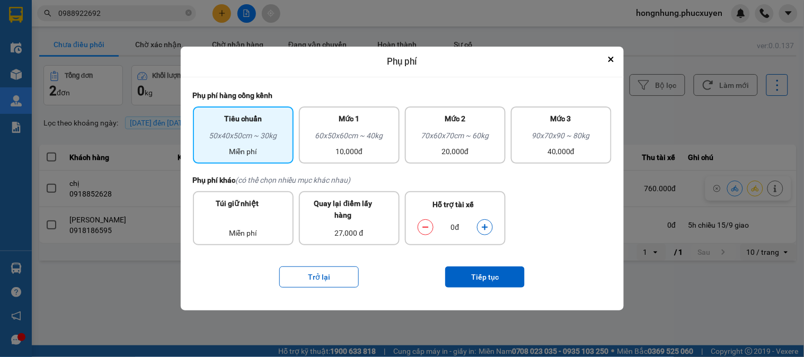
click at [483, 230] on icon "dialog" at bounding box center [484, 227] width 7 height 7
click at [484, 278] on button "Tiếp tục" at bounding box center [485, 277] width 80 height 21
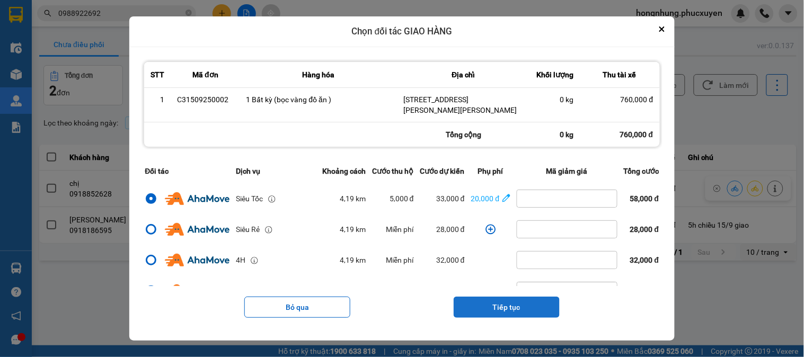
click at [521, 302] on button "Tiếp tục" at bounding box center [507, 307] width 106 height 21
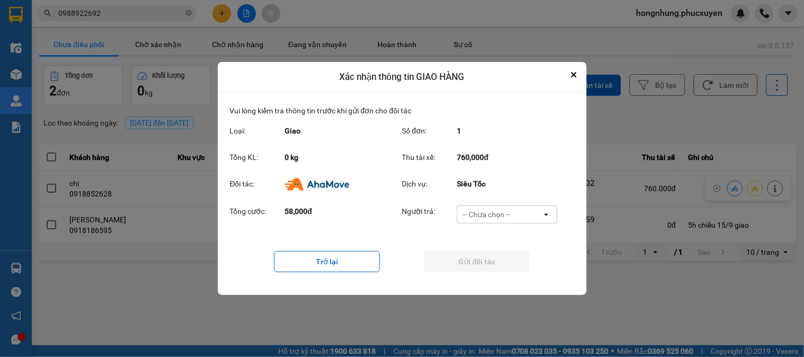
click at [513, 210] on div "-- Chưa chọn --" at bounding box center [500, 214] width 85 height 17
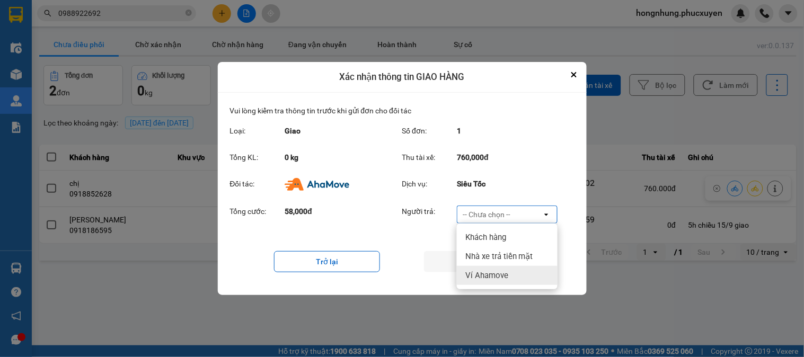
click at [508, 282] on div "Ví Ahamove" at bounding box center [507, 275] width 101 height 19
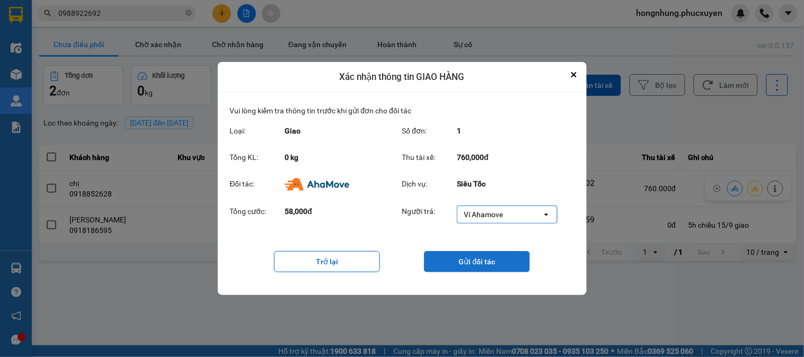
click at [501, 260] on button "Gửi đối tác" at bounding box center [477, 261] width 106 height 21
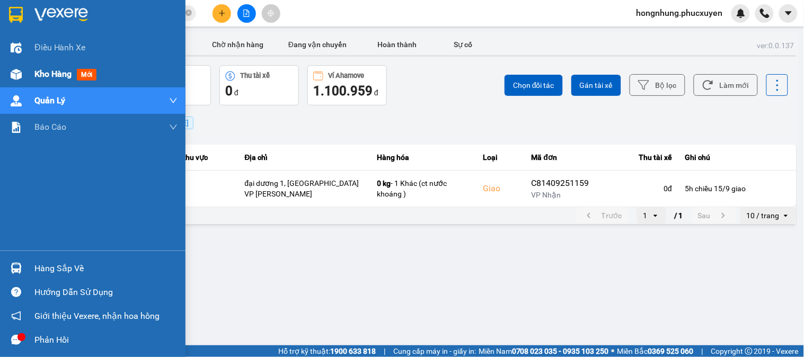
click at [45, 76] on span "Kho hàng" at bounding box center [52, 74] width 37 height 10
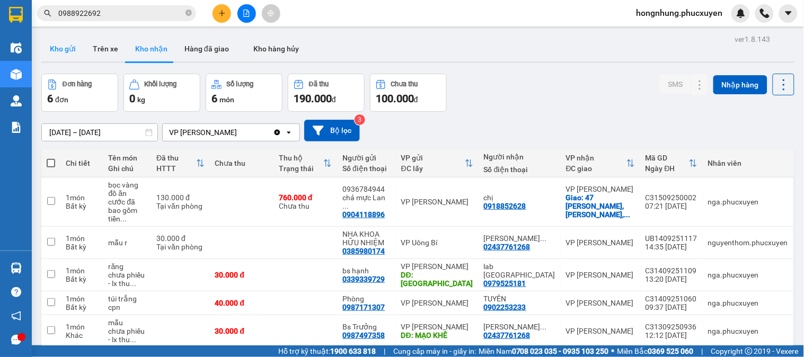
click at [62, 51] on button "Kho gửi" at bounding box center [62, 48] width 43 height 25
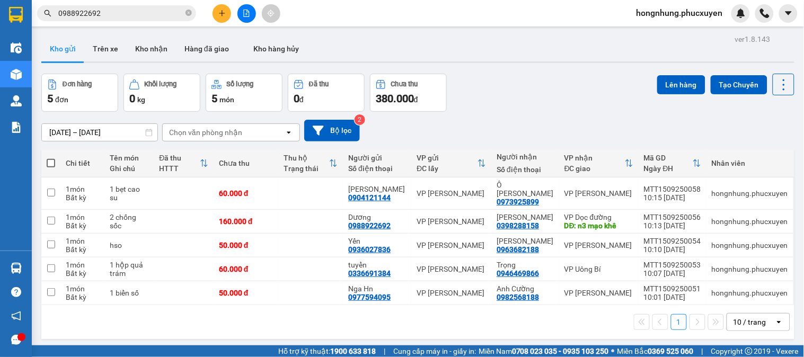
click at [47, 160] on span at bounding box center [51, 163] width 8 height 8
click at [51, 158] on input "checkbox" at bounding box center [51, 158] width 0 height 0
checkbox input "true"
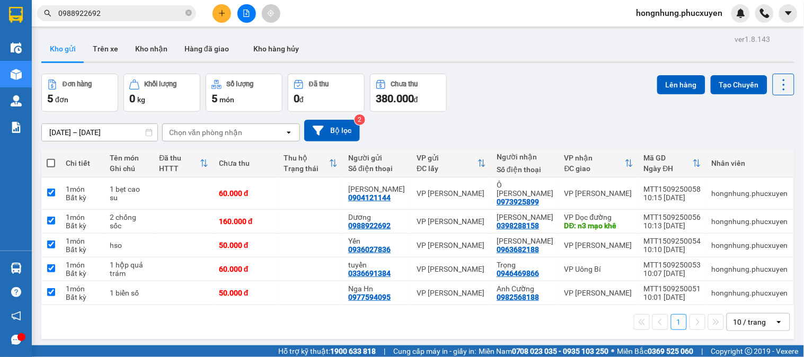
checkbox input "true"
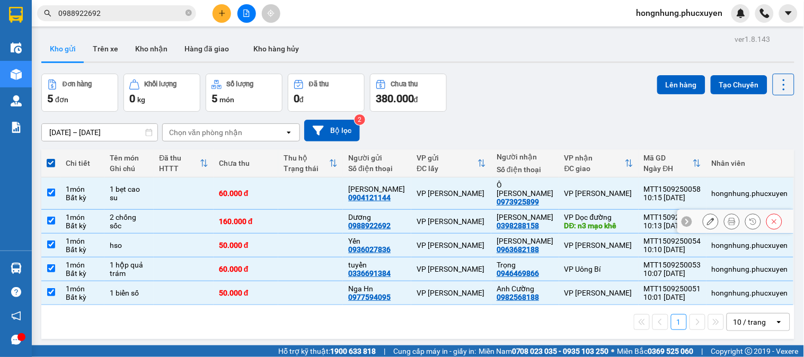
click at [128, 210] on td "2 chống sốc" at bounding box center [129, 222] width 50 height 24
checkbox input "false"
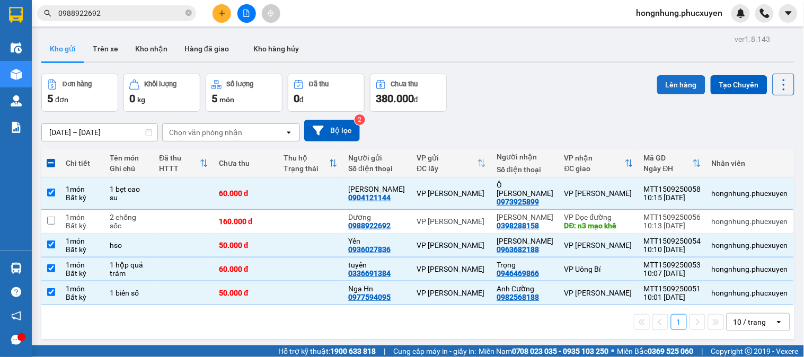
click at [671, 90] on button "Lên hàng" at bounding box center [681, 84] width 48 height 19
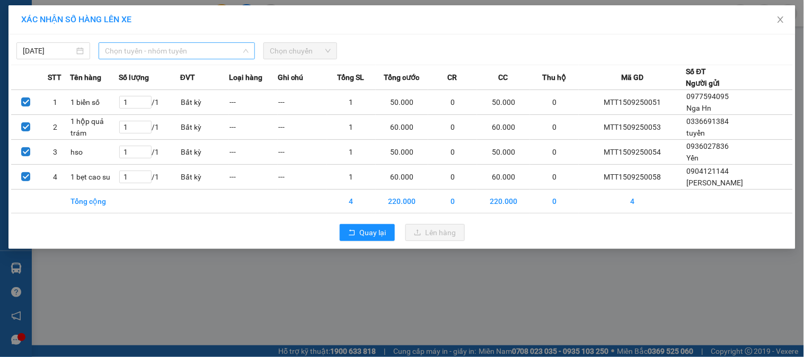
click at [192, 53] on span "Chọn tuyến - nhóm tuyến" at bounding box center [177, 51] width 144 height 16
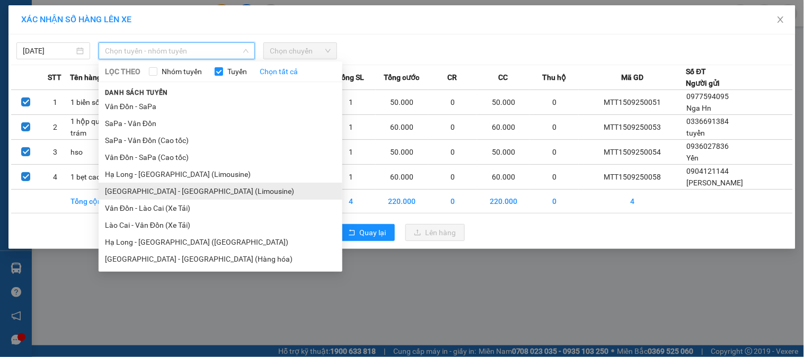
click at [195, 191] on li "Hà Nội - Hạ Long (Limousine)" at bounding box center [221, 191] width 244 height 17
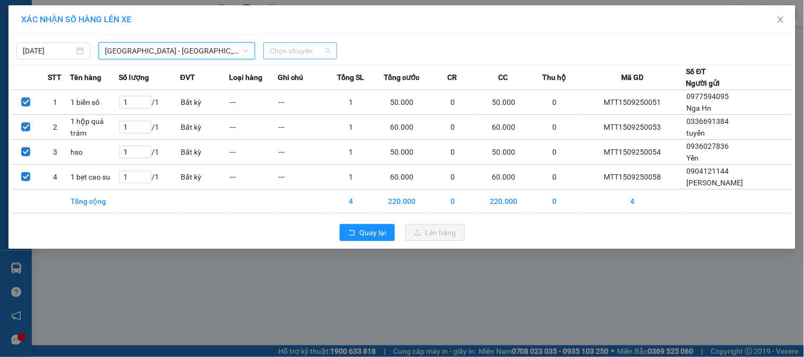
click at [312, 52] on span "Chọn chuyến" at bounding box center [300, 51] width 61 height 16
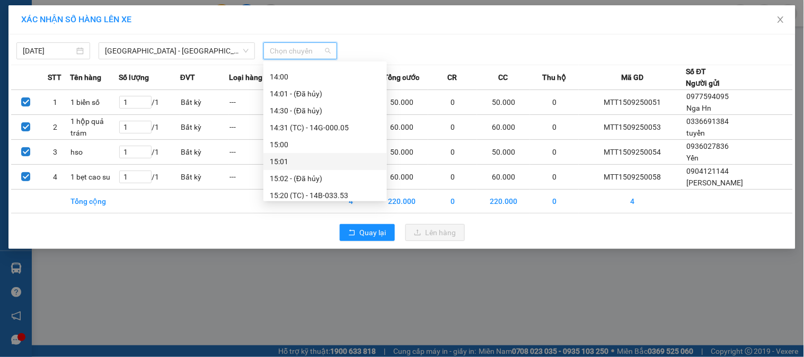
scroll to position [471, 0]
click at [313, 93] on div "12:00 - 14F-009.53" at bounding box center [325, 93] width 111 height 12
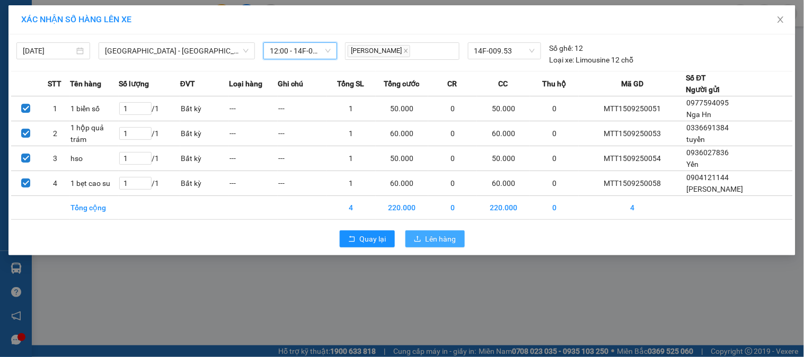
click at [452, 242] on span "Lên hàng" at bounding box center [441, 239] width 31 height 12
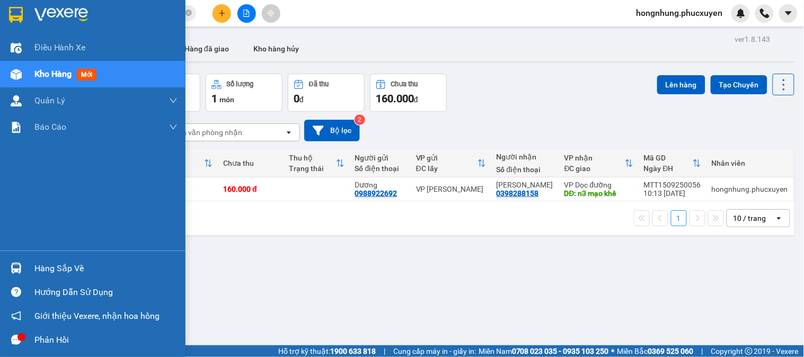
click at [5, 274] on div "Hàng sắp về" at bounding box center [93, 269] width 186 height 24
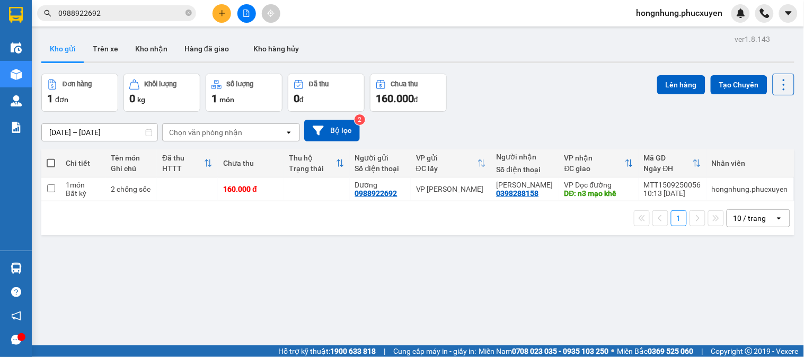
click at [543, 278] on section "Kết quả tìm kiếm ( 15 ) Bộ lọc Mã ĐH Trạng thái Món hàng Thu hộ Tổng cước Chưa …" at bounding box center [402, 178] width 804 height 357
drag, startPoint x: 120, startPoint y: 32, endPoint x: 141, endPoint y: 49, distance: 26.4
click at [120, 34] on div "ver 1.8.143 Kho gửi Trên xe Kho nhận Hàng đã giao Kho hàng hủy Đơn hàng 1 đơn K…" at bounding box center [418, 210] width 762 height 357
click at [141, 49] on button "Kho nhận" at bounding box center [151, 48] width 49 height 25
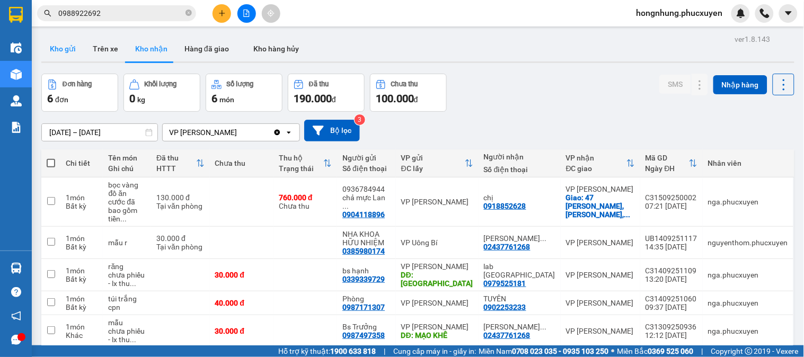
click at [60, 45] on button "Kho gửi" at bounding box center [62, 48] width 43 height 25
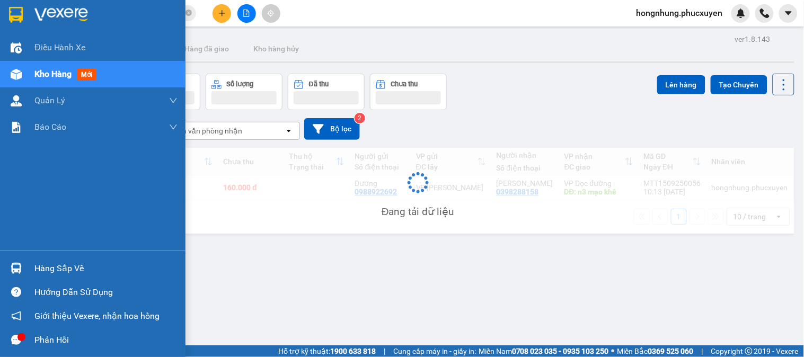
click at [23, 272] on div at bounding box center [16, 268] width 19 height 19
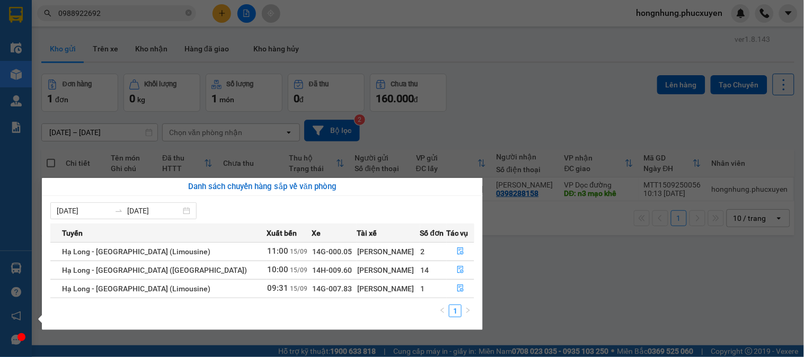
click at [599, 299] on section "Kết quả tìm kiếm ( 15 ) Bộ lọc Mã ĐH Trạng thái Món hàng Thu hộ Tổng cước Chưa …" at bounding box center [402, 178] width 804 height 357
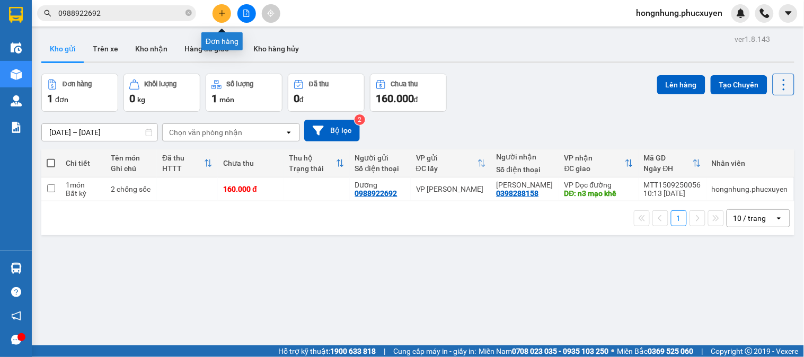
click at [220, 13] on icon "plus" at bounding box center [222, 13] width 6 height 1
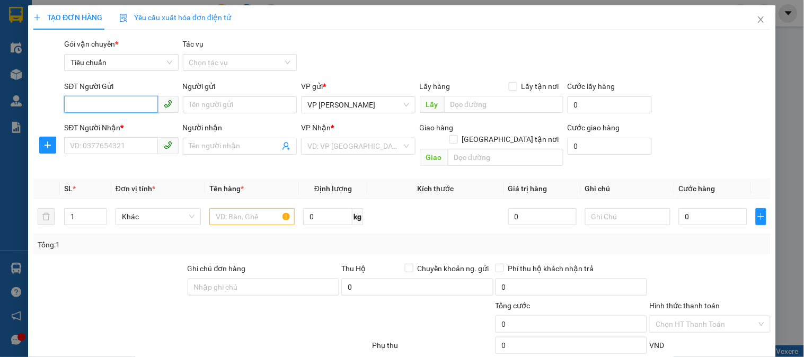
click at [145, 99] on input "SĐT Người Gửi" at bounding box center [110, 104] width 93 height 17
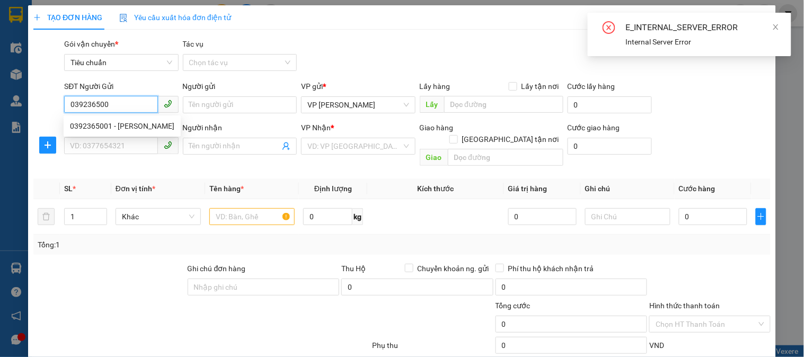
type input "0392365001"
click at [112, 124] on div "0392365001 - Linh" at bounding box center [122, 126] width 104 height 12
type input "[PERSON_NAME]"
type input "0392365001"
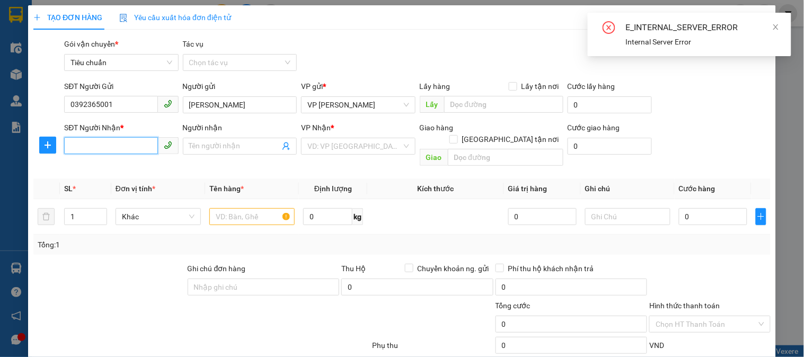
click at [121, 148] on input "SĐT Người Nhận *" at bounding box center [110, 145] width 93 height 17
click at [118, 188] on div "0962110841 - BS Trường" at bounding box center [122, 185] width 104 height 12
type input "0962110841"
type input "BS Trường"
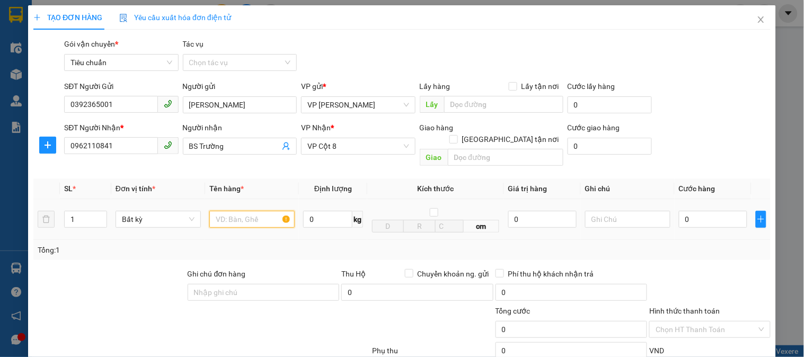
click at [241, 213] on input "text" at bounding box center [251, 219] width 85 height 17
type input "1 hộp"
click at [708, 211] on input "0" at bounding box center [713, 219] width 68 height 17
type input "3"
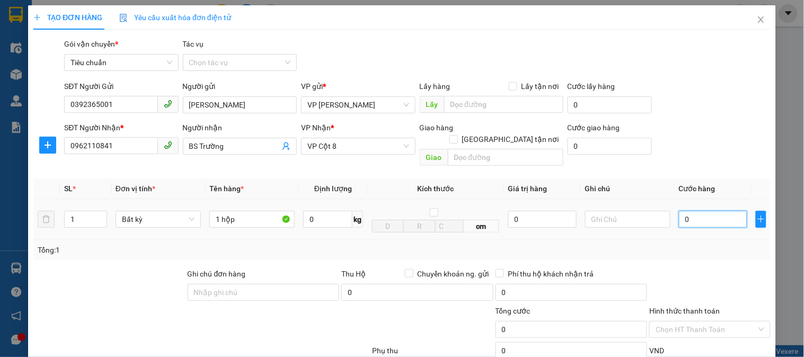
type input "3"
type input "30"
type input "30.000"
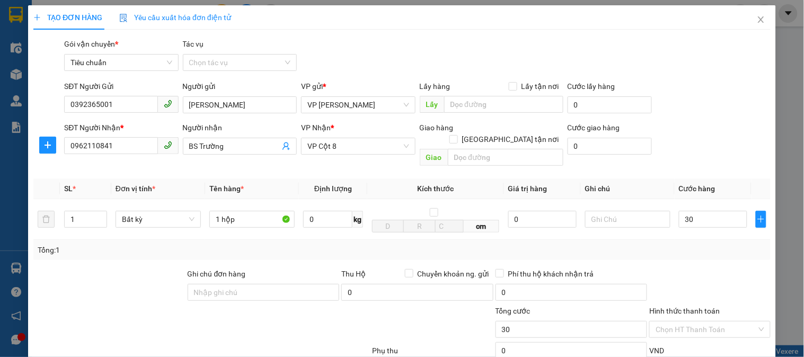
type input "30.000"
click at [707, 270] on div at bounding box center [709, 286] width 123 height 37
click at [711, 212] on input "30.000" at bounding box center [713, 219] width 68 height 17
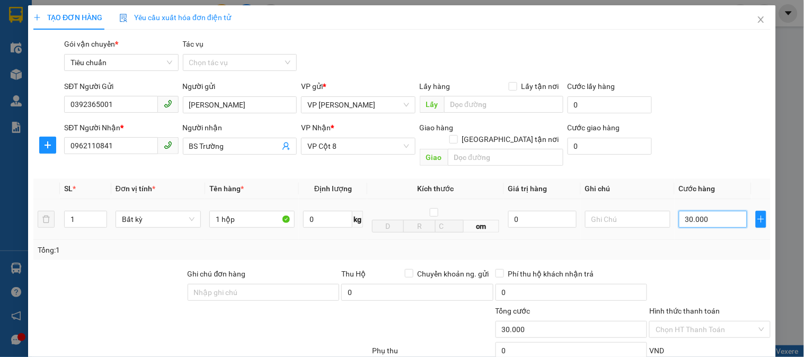
type input "0"
type input "05"
type input "5"
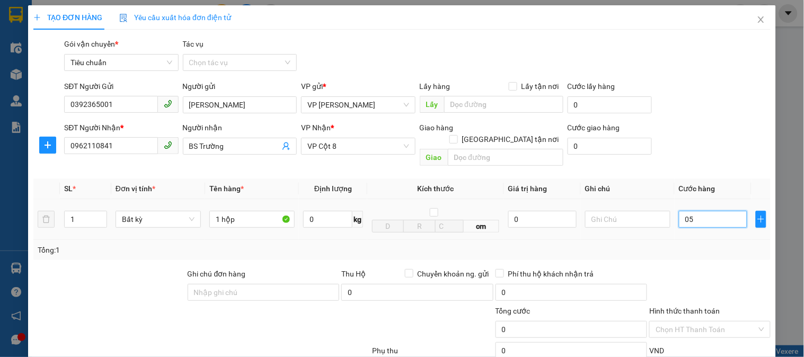
type input "5"
type input "050"
type input "50"
click at [708, 268] on div at bounding box center [709, 286] width 123 height 37
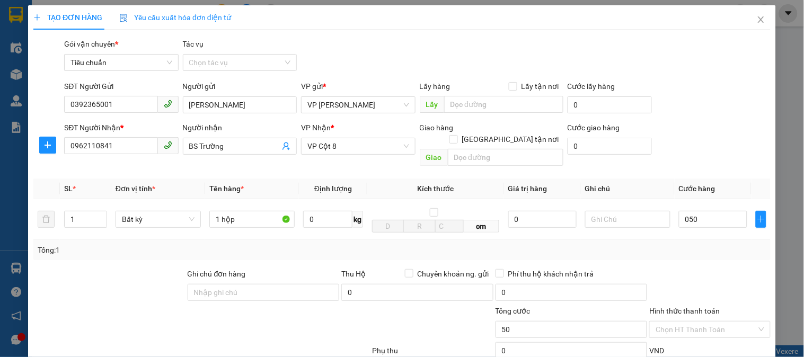
type input "50.000"
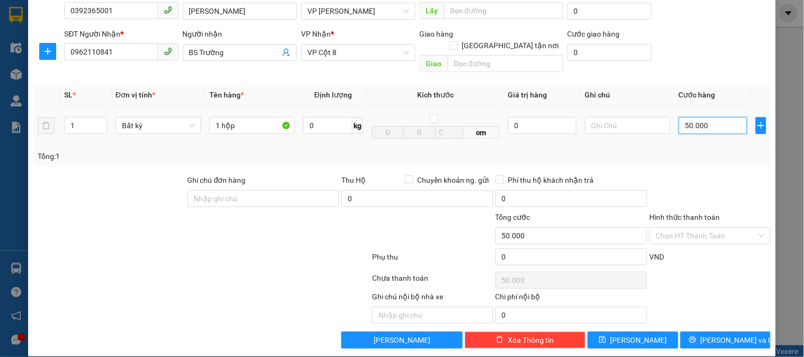
click at [713, 117] on input "50.000" at bounding box center [713, 125] width 68 height 17
type input "0"
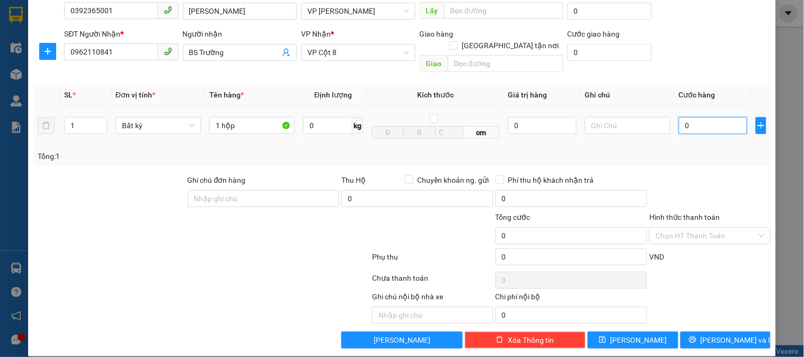
type input "03"
click at [743, 155] on div "Transit Pickup Surcharge Ids Transit Deliver Surcharge Ids Transit Deliver Surc…" at bounding box center [402, 146] width 738 height 405
click at [714, 335] on span "[PERSON_NAME] và In" at bounding box center [738, 341] width 74 height 12
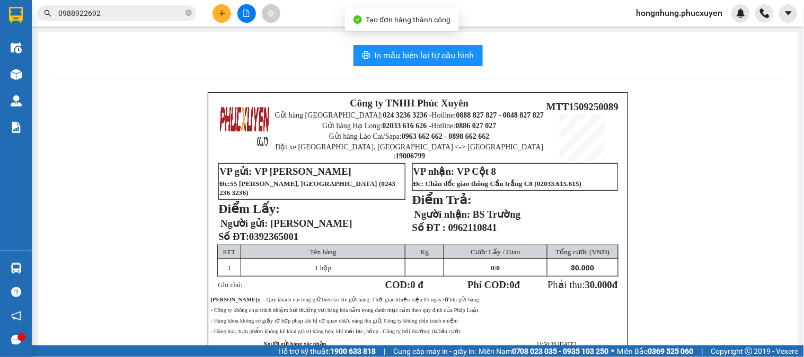
click at [392, 67] on div "In mẫu biên lai tự cấu hình Công ty TNHH Phúc Xuyên Gửi hàng Hà Nội: 024 3236 3…" at bounding box center [418, 227] width 761 height 390
click at [393, 67] on div "In mẫu biên lai tự cấu hình Công ty TNHH Phúc Xuyên Gửi hàng Hà Nội: 024 3236 3…" at bounding box center [418, 227] width 761 height 390
click at [462, 57] on span "In mẫu biên lai tự cấu hình" at bounding box center [425, 55] width 100 height 13
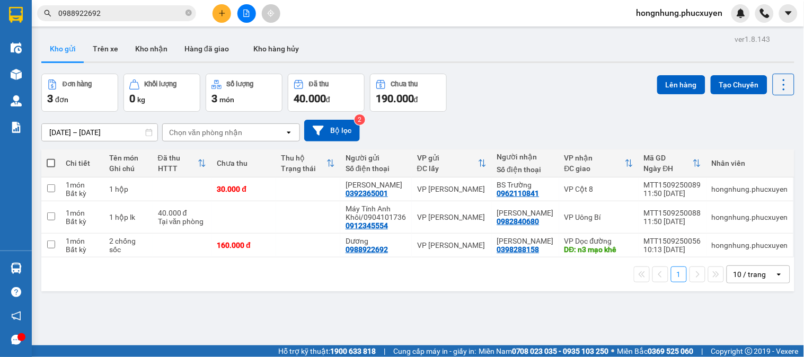
click at [553, 105] on div "Đơn hàng 3 đơn Khối lượng 0 kg Số lượng 3 món Đã thu 40.000 đ Chưa thu 190.000 …" at bounding box center [417, 93] width 753 height 38
click at [539, 102] on div "Đơn hàng 3 đơn Khối lượng 0 kg Số lượng 3 món Đã thu 40.000 đ Chưa thu 190.000 …" at bounding box center [417, 93] width 753 height 38
click at [725, 215] on button at bounding box center [732, 217] width 15 height 19
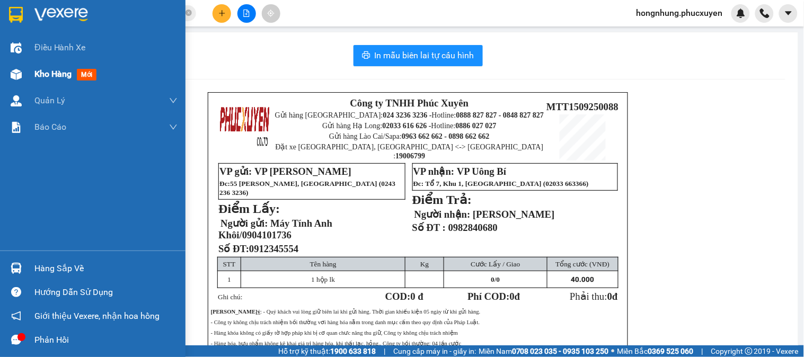
click at [1, 73] on div "Kho hàng mới" at bounding box center [93, 74] width 186 height 27
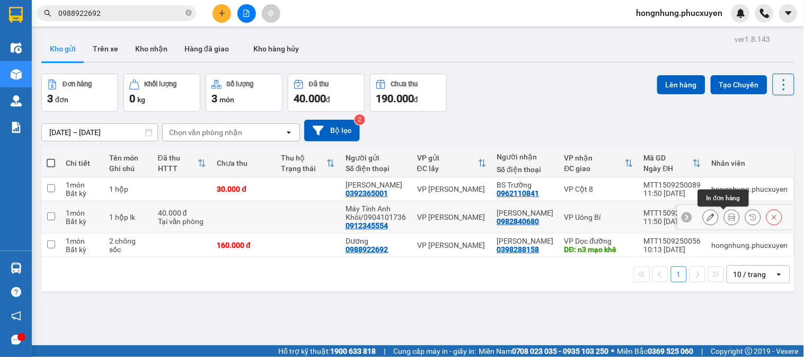
click at [729, 218] on icon at bounding box center [732, 217] width 7 height 7
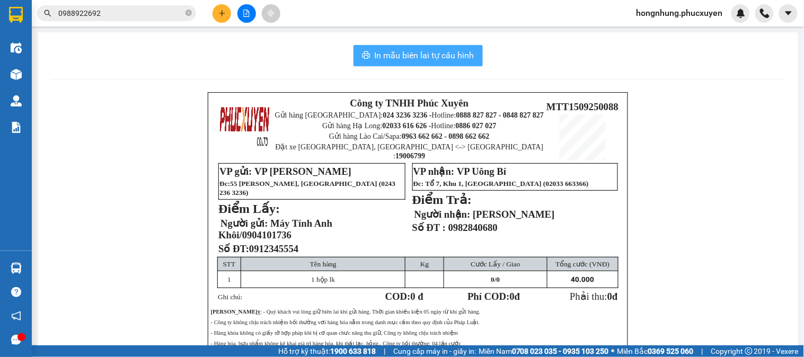
click at [448, 54] on span "In mẫu biên lai tự cấu hình" at bounding box center [425, 55] width 100 height 13
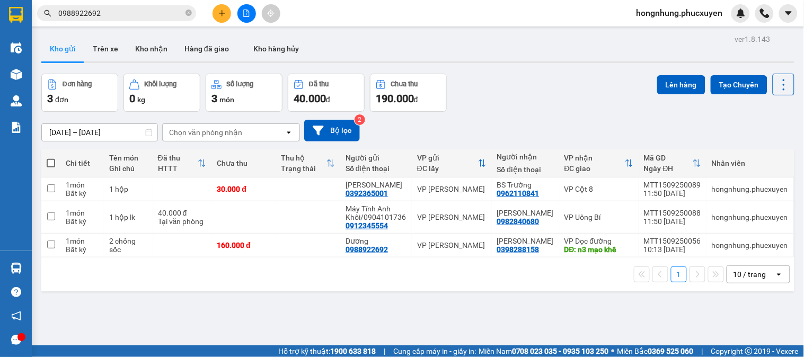
click at [225, 13] on icon "plus" at bounding box center [221, 13] width 7 height 7
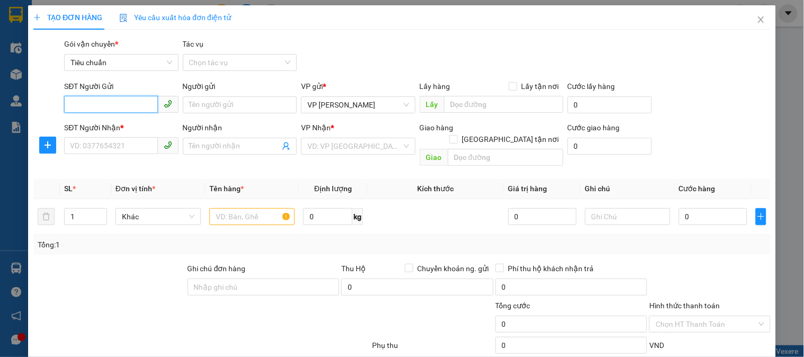
click at [141, 102] on input "SĐT Người Gửi" at bounding box center [110, 104] width 93 height 17
click at [123, 150] on input "SĐT Người Nhận *" at bounding box center [110, 145] width 93 height 17
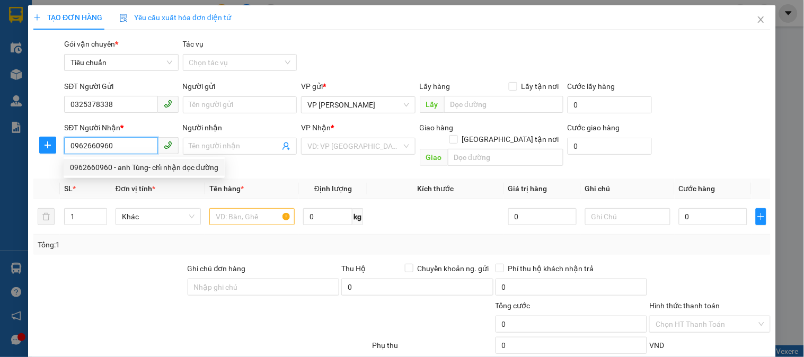
click at [174, 171] on div "0962660960 - anh Tùng- chỉ nhận dọc đường" at bounding box center [144, 168] width 148 height 12
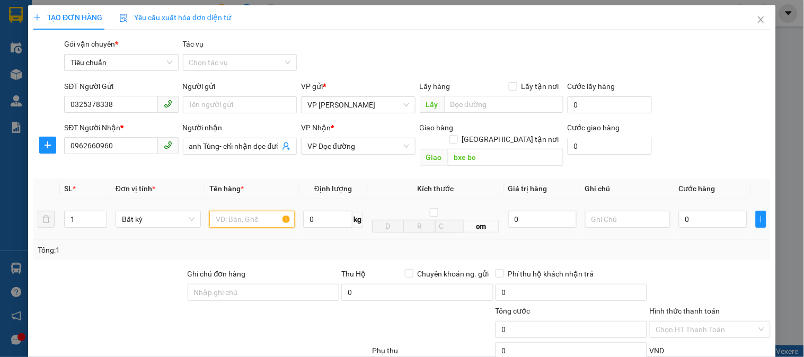
click at [262, 211] on input "text" at bounding box center [251, 219] width 85 height 17
click at [717, 213] on input "0" at bounding box center [713, 219] width 68 height 17
click at [666, 244] on div "Tổng: 1" at bounding box center [402, 250] width 729 height 12
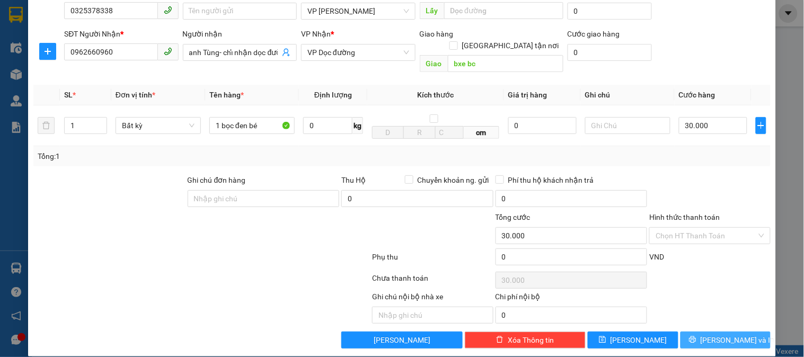
click at [722, 335] on span "[PERSON_NAME] và In" at bounding box center [738, 341] width 74 height 12
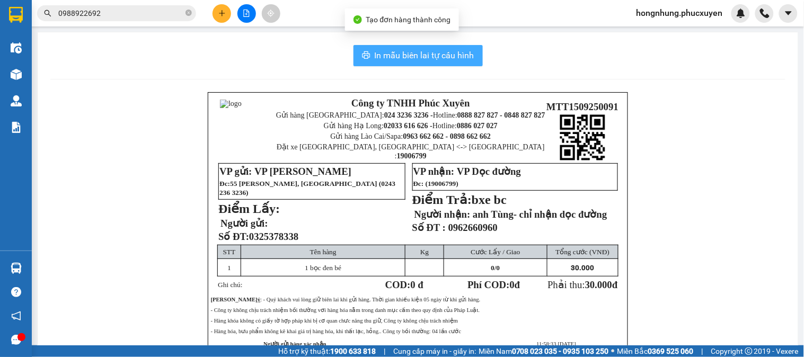
click at [428, 49] on span "In mẫu biên lai tự cấu hình" at bounding box center [425, 55] width 100 height 13
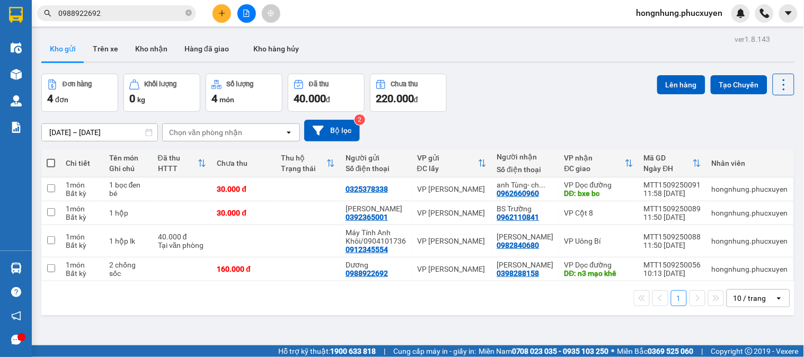
click at [541, 104] on div "Đơn hàng 4 đơn Khối lượng 0 kg Số lượng 4 món Đã thu 40.000 đ Chưa thu 220.000 …" at bounding box center [417, 93] width 753 height 38
click at [149, 49] on button "Kho nhận" at bounding box center [151, 48] width 49 height 25
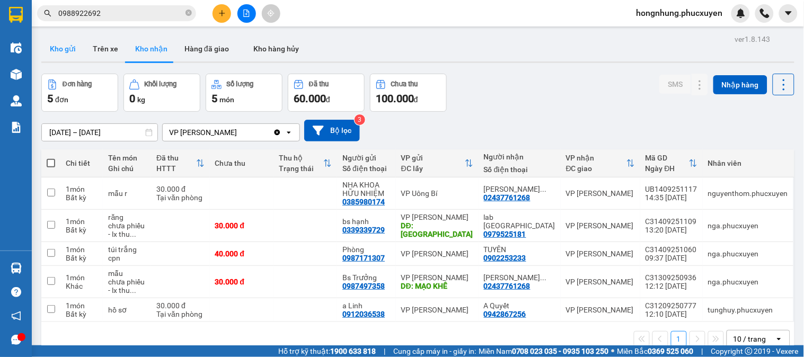
click at [66, 56] on button "Kho gửi" at bounding box center [62, 48] width 43 height 25
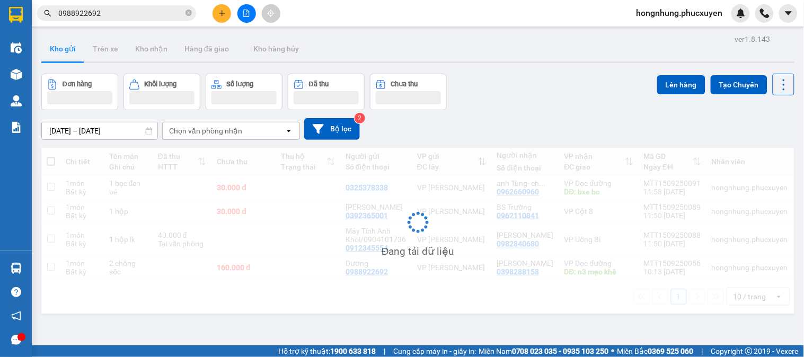
click at [66, 56] on button "Kho gửi" at bounding box center [62, 48] width 43 height 25
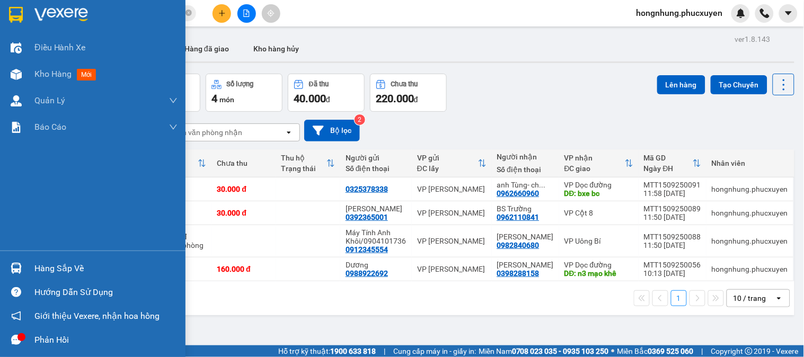
click at [24, 268] on div at bounding box center [16, 268] width 19 height 19
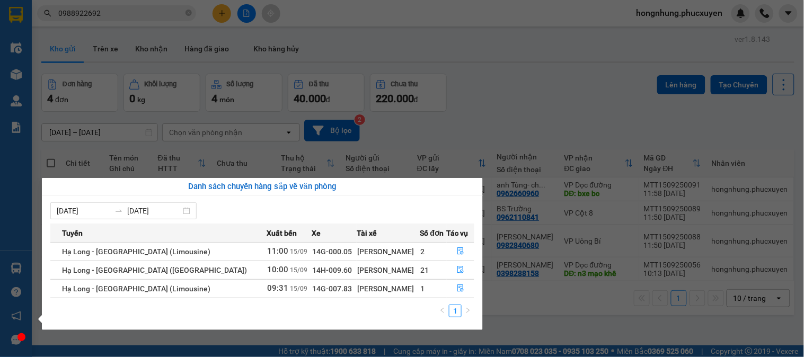
click at [527, 106] on section "Kết quả tìm kiếm ( 15 ) Bộ lọc Mã ĐH Trạng thái Món hàng Thu hộ Tổng cước Chưa …" at bounding box center [402, 178] width 804 height 357
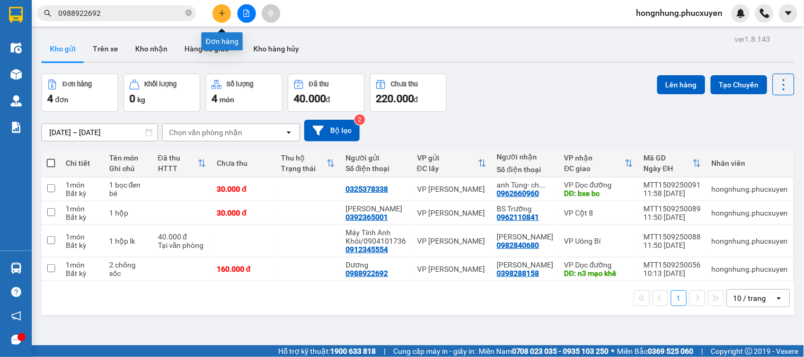
click at [220, 11] on icon "plus" at bounding box center [221, 13] width 7 height 7
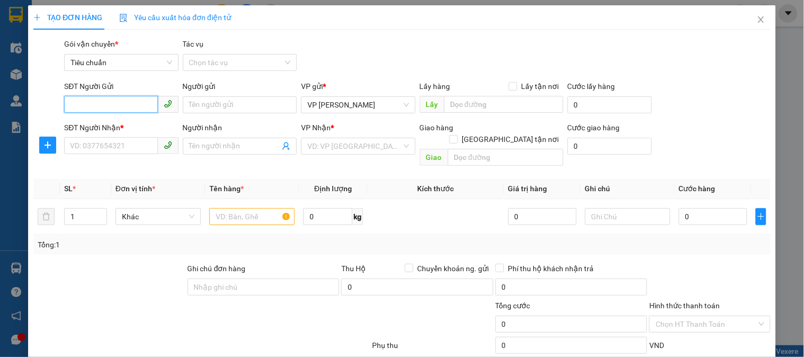
click at [144, 108] on input "SĐT Người Gửi" at bounding box center [110, 104] width 93 height 17
click at [133, 99] on input "SĐT Người Gửi" at bounding box center [110, 104] width 93 height 17
click at [230, 208] on input "text" at bounding box center [251, 216] width 85 height 17
click at [129, 101] on input "SĐT Người Gửi" at bounding box center [110, 104] width 93 height 17
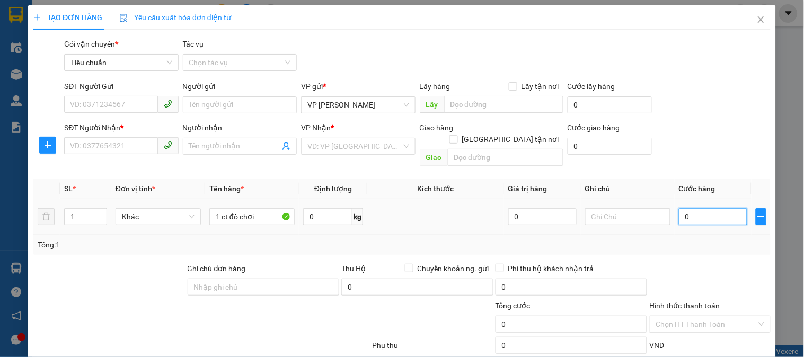
click at [717, 208] on input "0" at bounding box center [713, 216] width 68 height 17
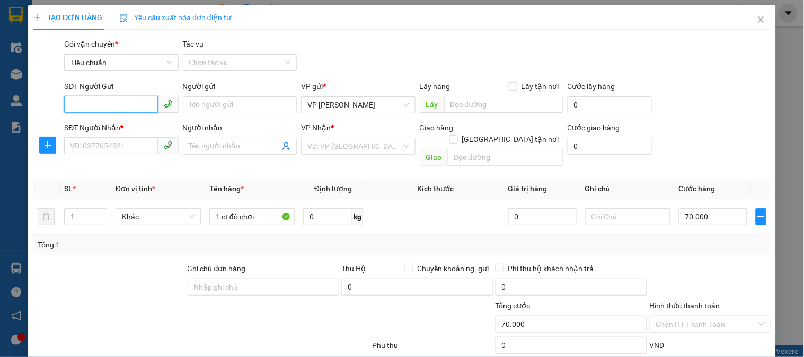
click at [126, 108] on input "SĐT Người Gửi" at bounding box center [110, 104] width 93 height 17
click at [249, 106] on input "Người gửi" at bounding box center [240, 105] width 114 height 17
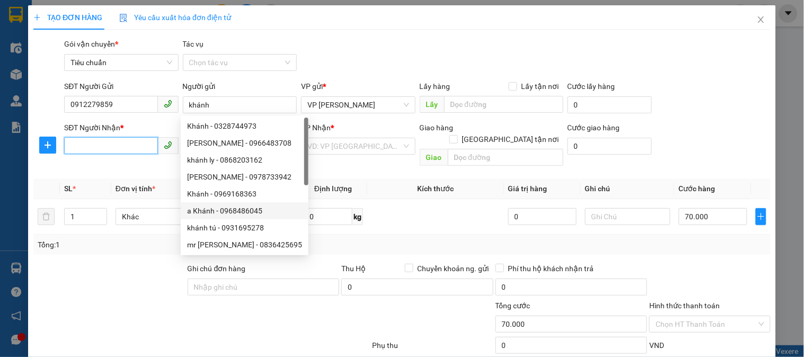
click at [122, 142] on input "SĐT Người Nhận *" at bounding box center [110, 145] width 93 height 17
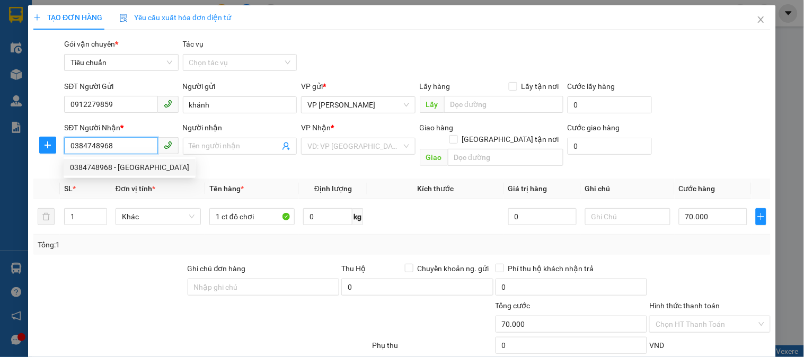
click at [135, 171] on div "0384748968 - Lương Thu Hà" at bounding box center [129, 168] width 119 height 12
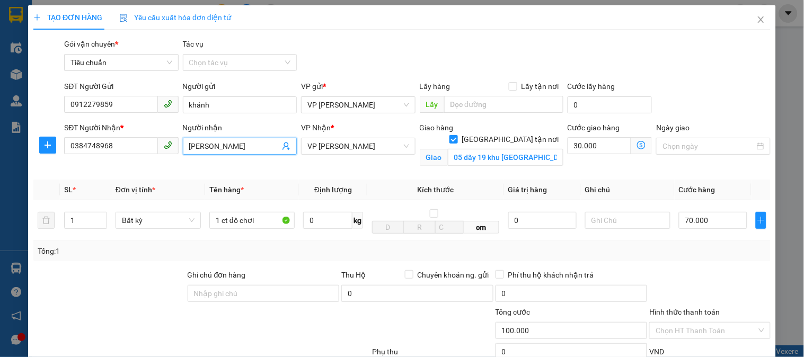
click at [256, 145] on input "Lương Thu Hà" at bounding box center [234, 147] width 91 height 12
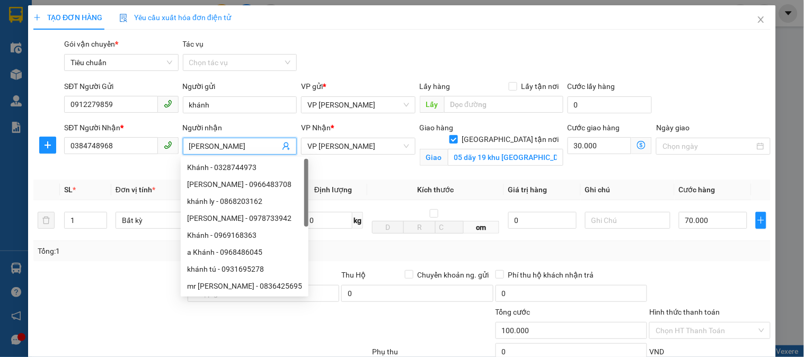
click at [256, 145] on input "Lương Thu Hà" at bounding box center [234, 147] width 91 height 12
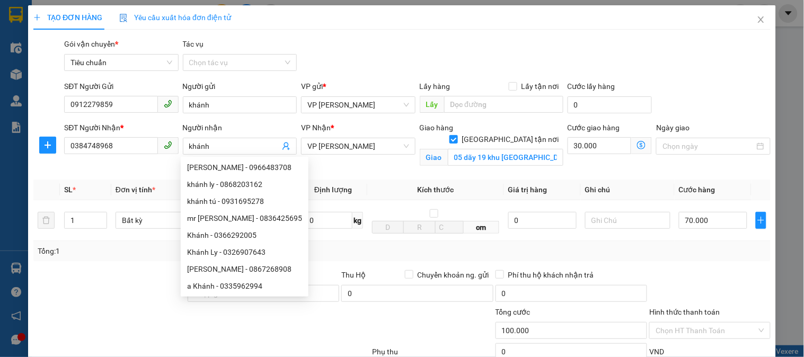
click at [617, 171] on div "Cước giao hàng 30.000" at bounding box center [610, 147] width 89 height 50
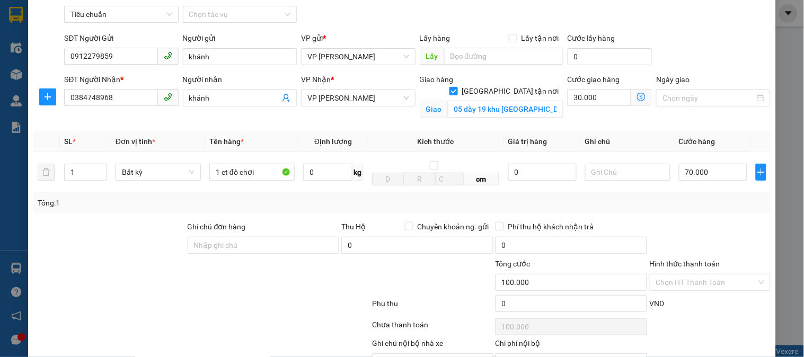
scroll to position [107, 0]
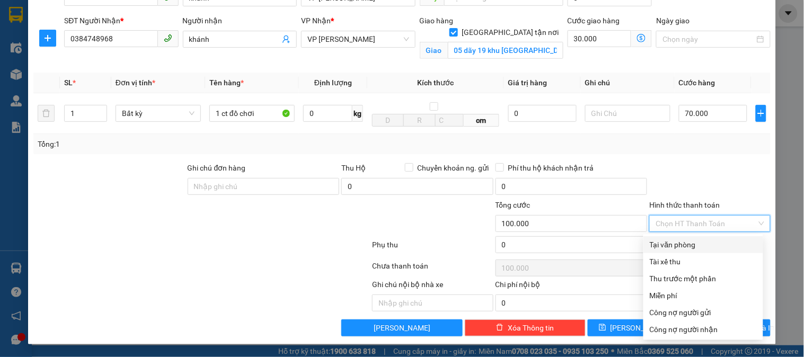
click at [713, 225] on input "Hình thức thanh toán" at bounding box center [706, 224] width 101 height 16
click at [690, 240] on div "Tại văn phòng" at bounding box center [703, 245] width 107 height 12
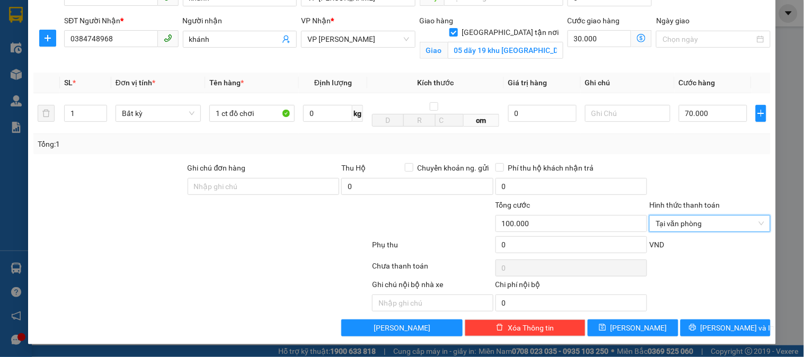
click at [717, 338] on div "TẠO ĐƠN HÀNG Yêu cầu xuất hóa đơn điện tử Transit Pickup Surcharge Ids Transit …" at bounding box center [402, 121] width 748 height 446
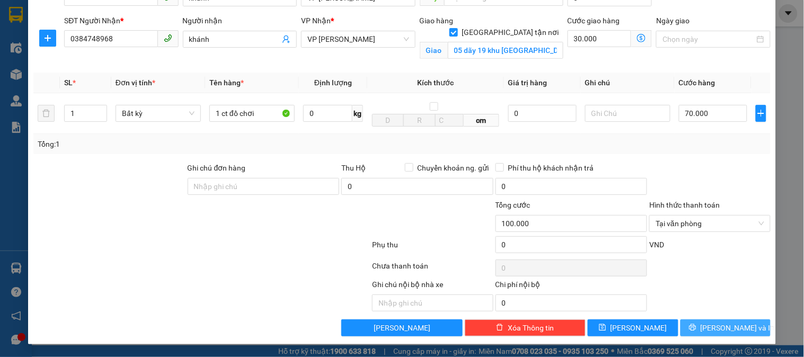
click at [724, 325] on span "[PERSON_NAME] và In" at bounding box center [738, 328] width 74 height 12
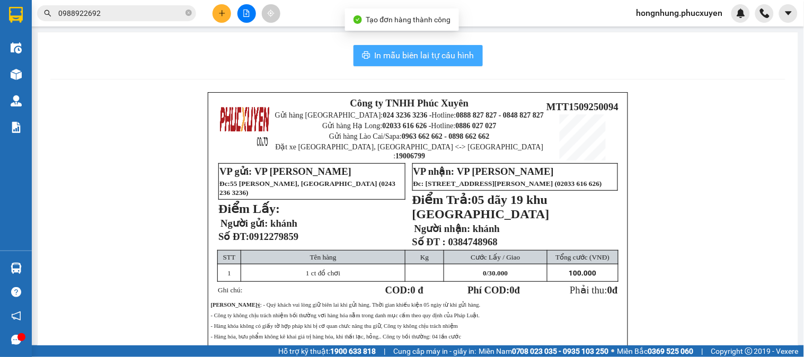
click at [445, 65] on button "In mẫu biên lai tự cấu hình" at bounding box center [418, 55] width 129 height 21
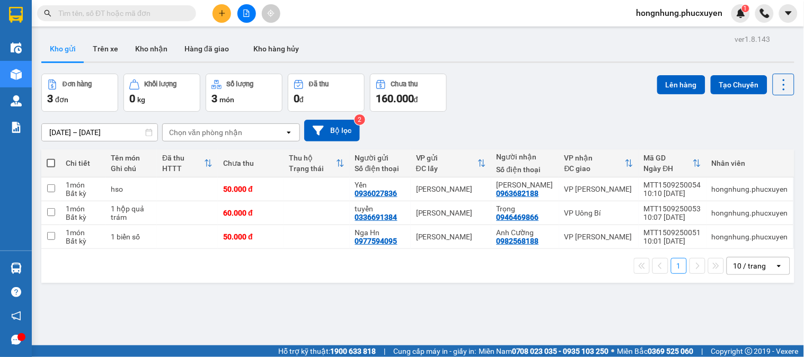
click at [172, 11] on input "text" at bounding box center [120, 13] width 125 height 12
paste input "0398288158"
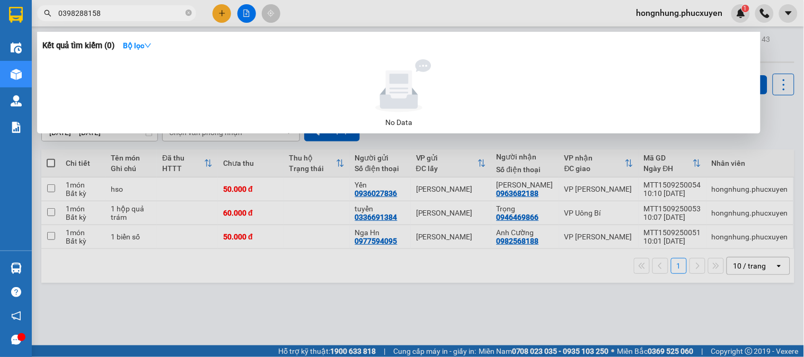
type input "0398288158"
click at [224, 14] on div at bounding box center [402, 178] width 804 height 357
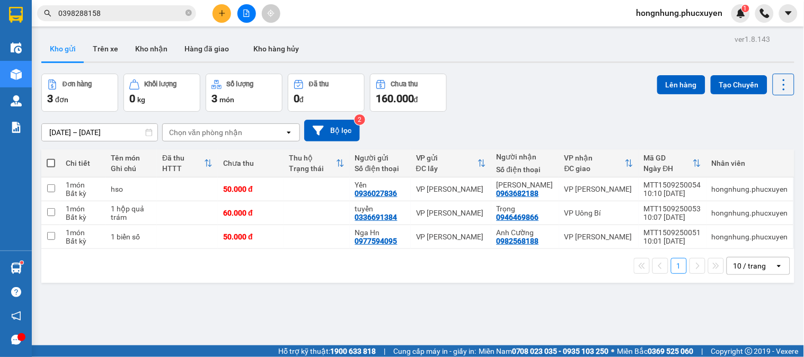
click at [224, 14] on icon "plus" at bounding box center [221, 13] width 7 height 7
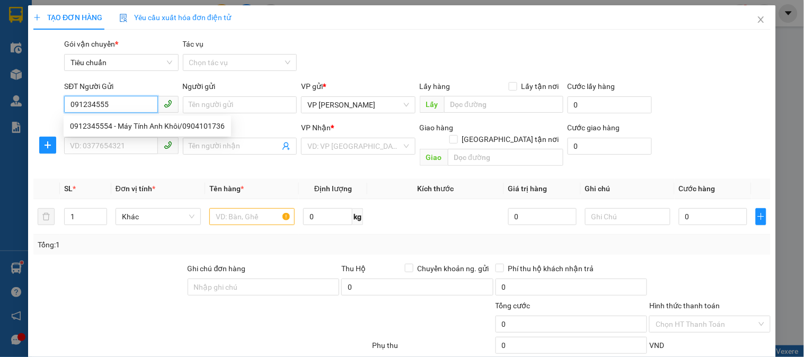
type input "0912345554"
click at [117, 125] on div "0912345554 - Máy Tính Anh Khôi/0904101736" at bounding box center [147, 126] width 155 height 12
type input "Máy Tính Anh Khôi/0904101736"
type input "0912345554"
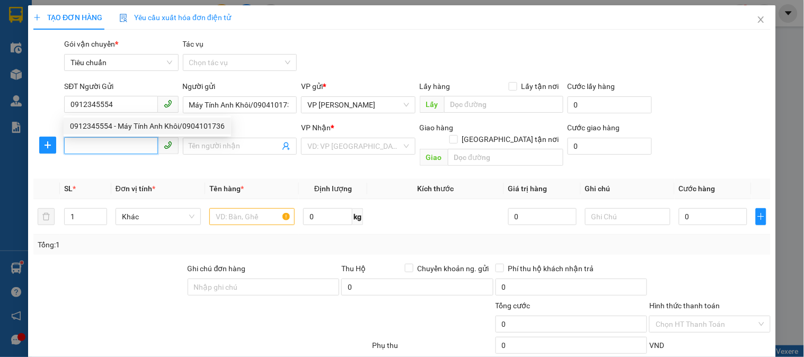
click at [112, 145] on input "SĐT Người Nhận *" at bounding box center [110, 145] width 93 height 17
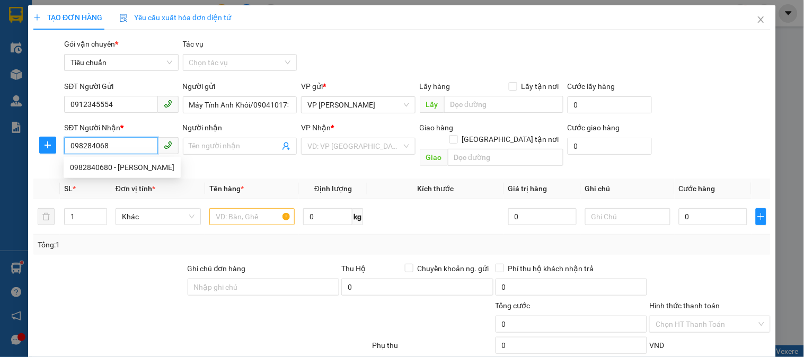
type input "0982840680"
click at [136, 165] on div "0982840680 - anh Linh" at bounding box center [122, 168] width 104 height 12
type input "[PERSON_NAME]"
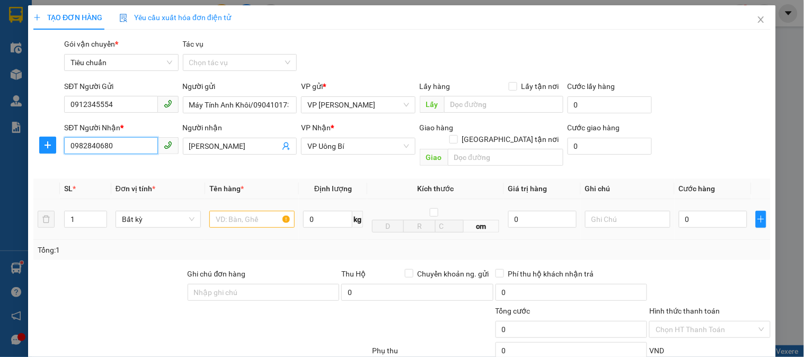
type input "0982840680"
click at [266, 211] on input "text" at bounding box center [251, 219] width 85 height 17
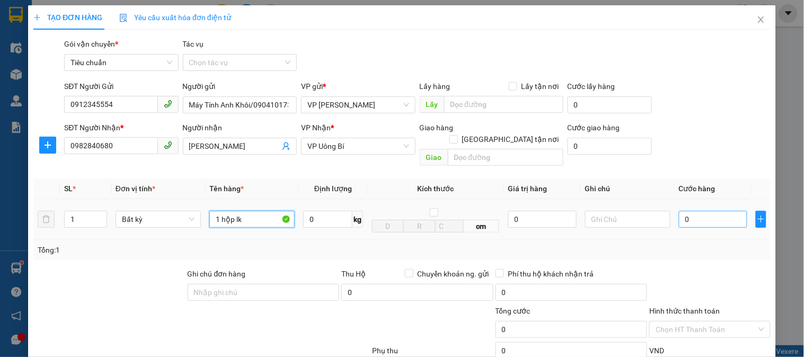
type input "1 hộp lk"
click at [707, 211] on input "0" at bounding box center [713, 219] width 68 height 17
type input "4"
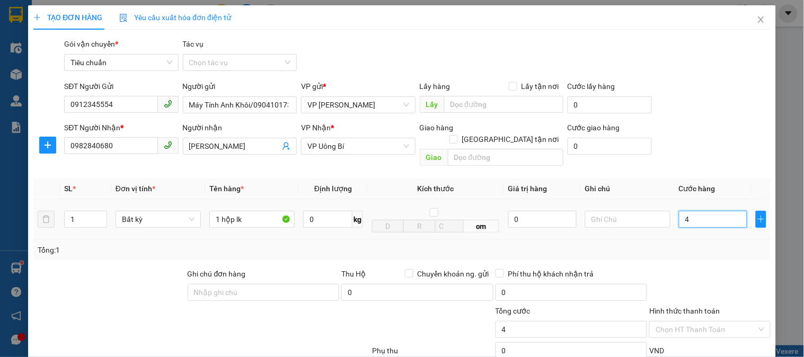
type input "40"
type input "40.000"
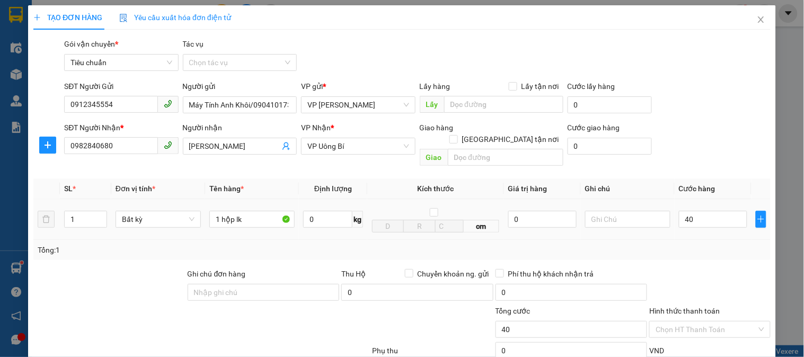
type input "40.000"
click at [716, 244] on div "Tổng: 1" at bounding box center [402, 250] width 738 height 20
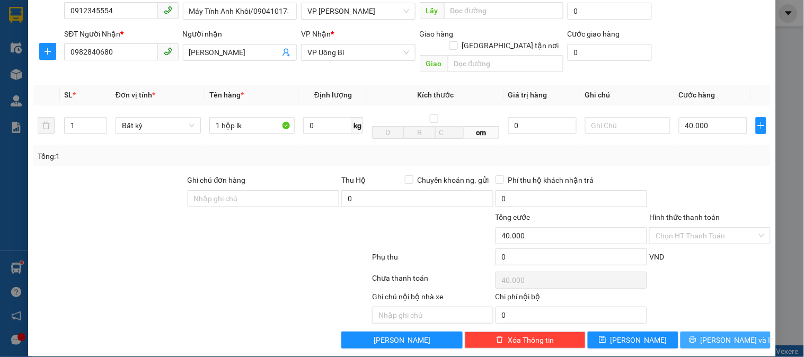
click at [723, 335] on span "[PERSON_NAME] và In" at bounding box center [738, 341] width 74 height 12
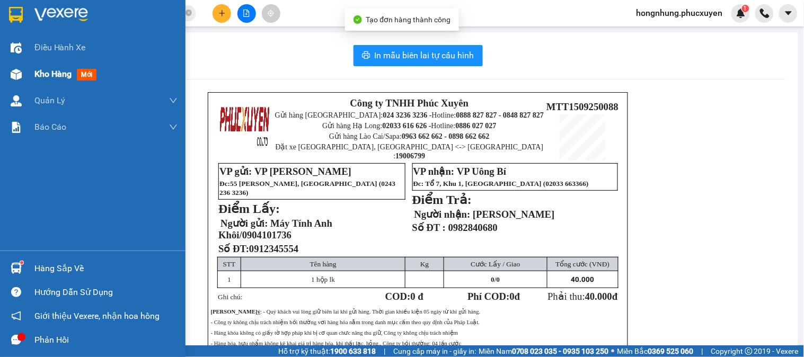
click at [19, 80] on div at bounding box center [16, 74] width 19 height 19
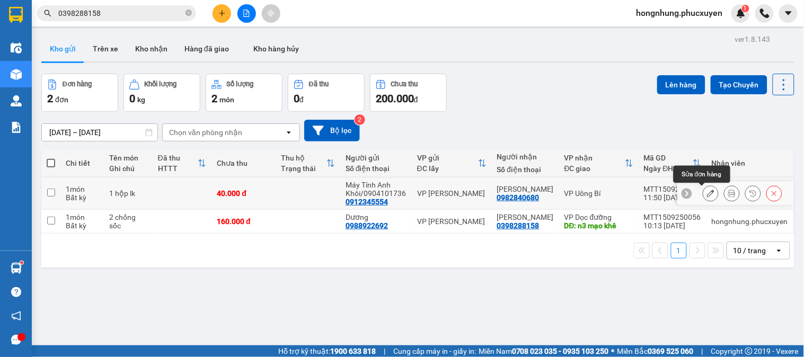
click at [707, 193] on icon at bounding box center [710, 193] width 7 height 7
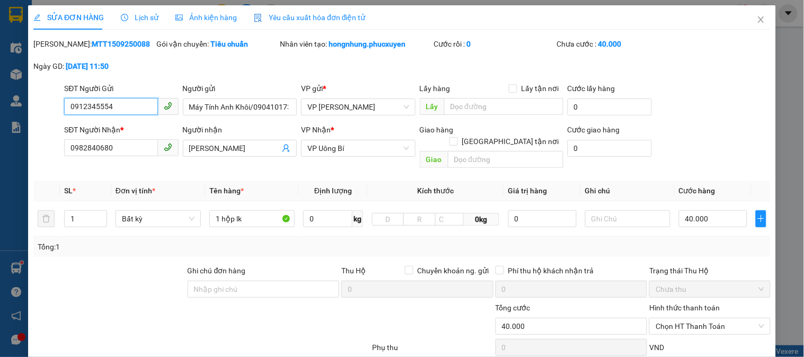
scroll to position [91, 0]
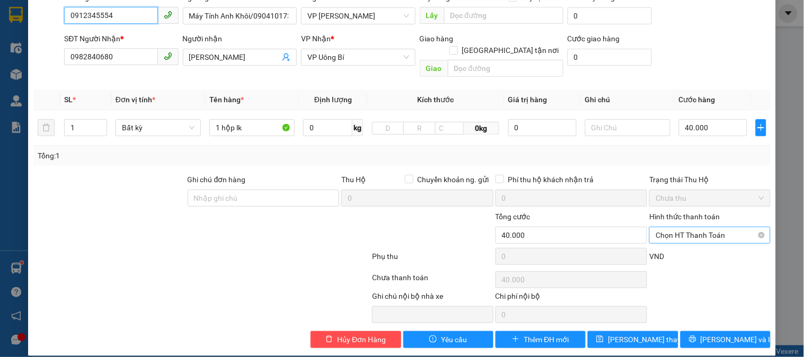
click at [717, 229] on span "Chọn HT Thanh Toán" at bounding box center [710, 235] width 108 height 16
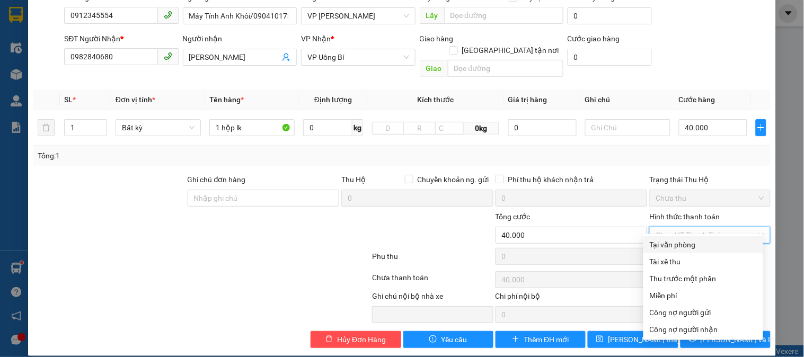
click at [698, 242] on div "Tại văn phòng" at bounding box center [703, 245] width 107 height 12
type input "0"
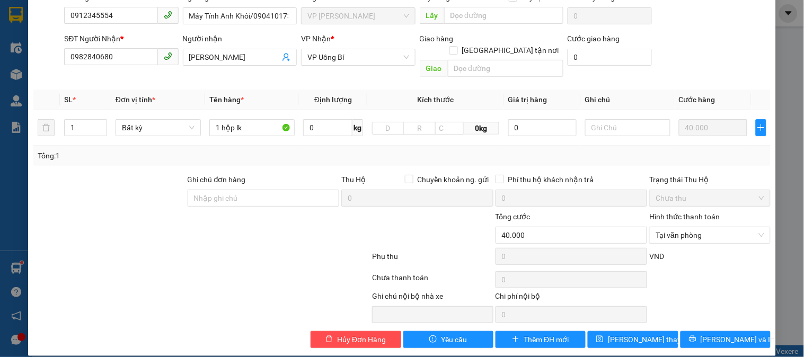
click at [629, 339] on div "SỬA ĐƠN HÀNG Lịch sử Ảnh kiện hàng Yêu cầu xuất hóa đơn điện tử Total Paid Fee …" at bounding box center [402, 135] width 748 height 442
click at [640, 334] on span "[PERSON_NAME] thay đổi" at bounding box center [650, 340] width 85 height 12
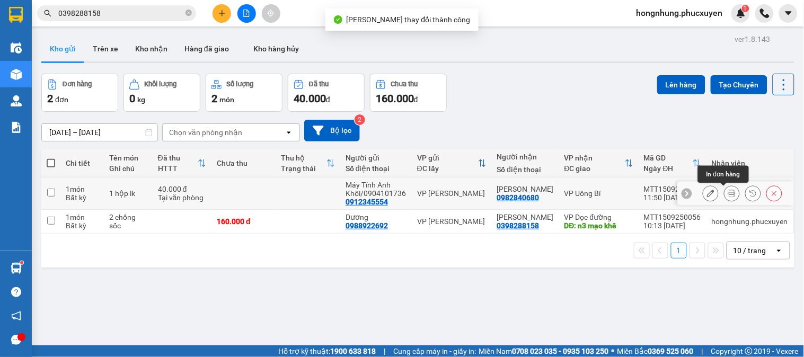
click at [729, 196] on icon at bounding box center [732, 193] width 7 height 7
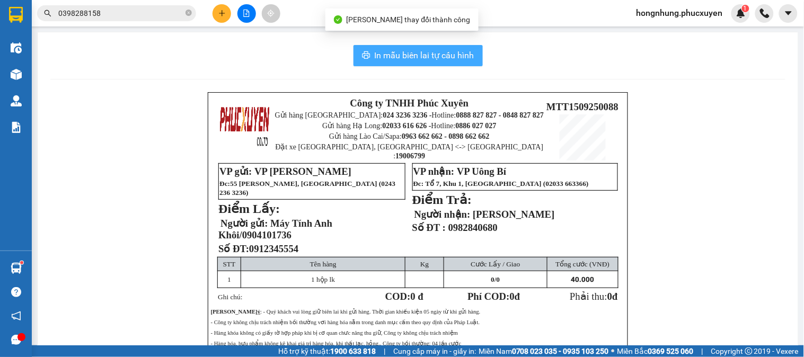
click at [450, 54] on span "In mẫu biên lai tự cấu hình" at bounding box center [425, 55] width 100 height 13
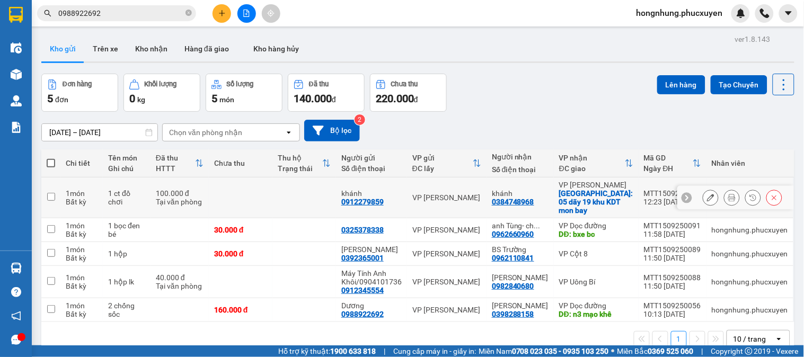
click at [707, 194] on icon at bounding box center [710, 197] width 7 height 7
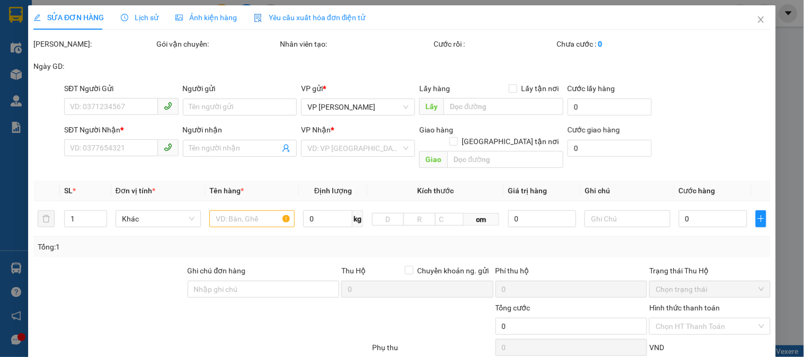
type input "0912279859"
type input "khánh"
type input "0384748968"
type input "khánh"
checkbox input "true"
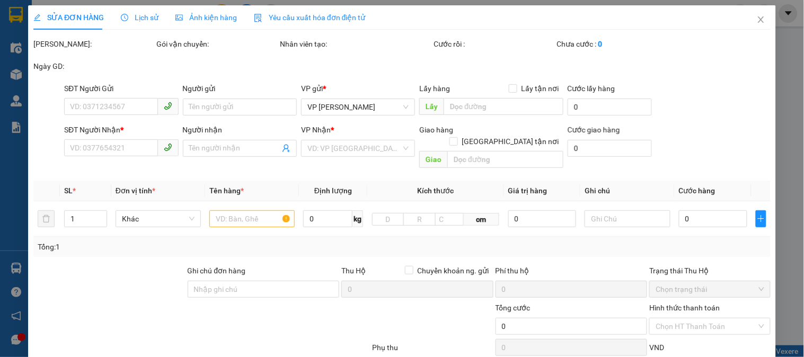
type input "05 dãy 19 khu [GEOGRAPHIC_DATA]"
type input "100.000"
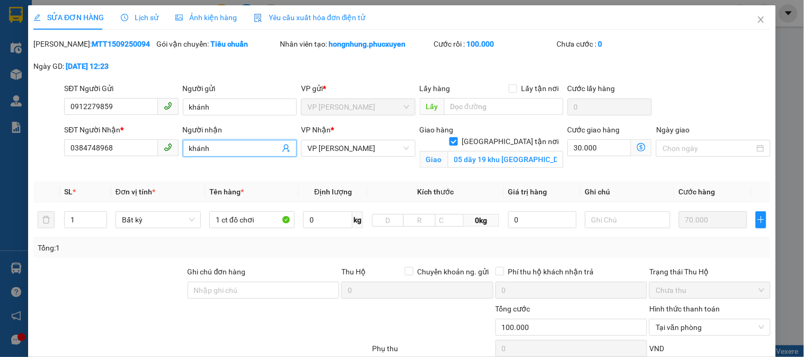
click at [237, 152] on input "khánh" at bounding box center [234, 149] width 91 height 12
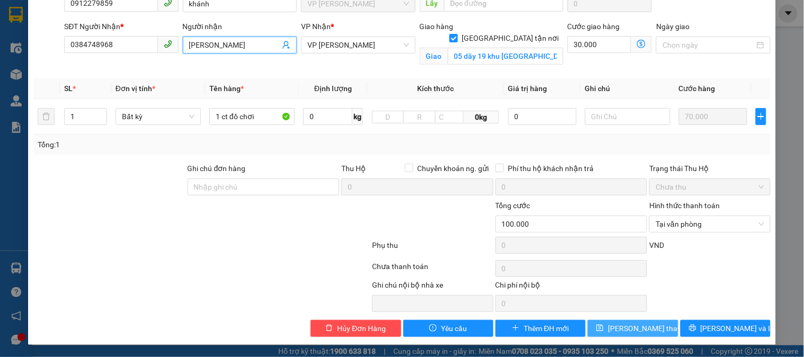
type input "mạc duy khánh"
click at [643, 329] on span "[PERSON_NAME] thay đổi" at bounding box center [650, 329] width 85 height 12
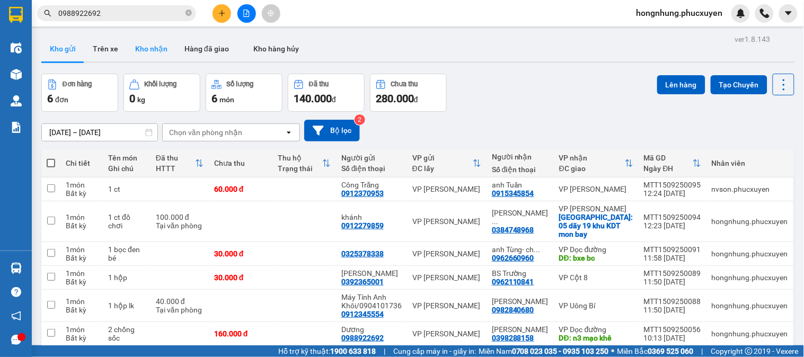
click at [143, 50] on button "Kho nhận" at bounding box center [151, 48] width 49 height 25
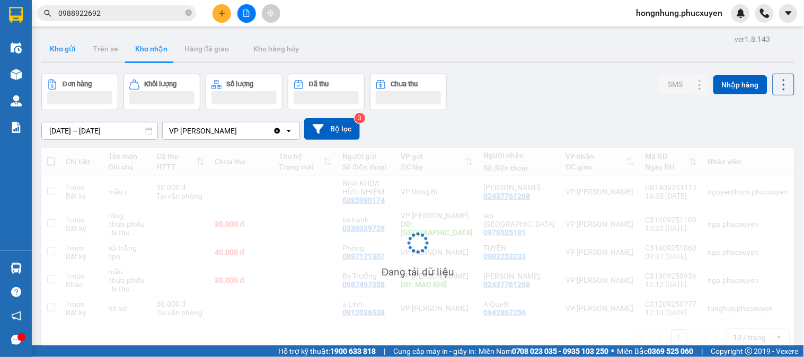
click at [60, 57] on button "Kho gửi" at bounding box center [62, 48] width 43 height 25
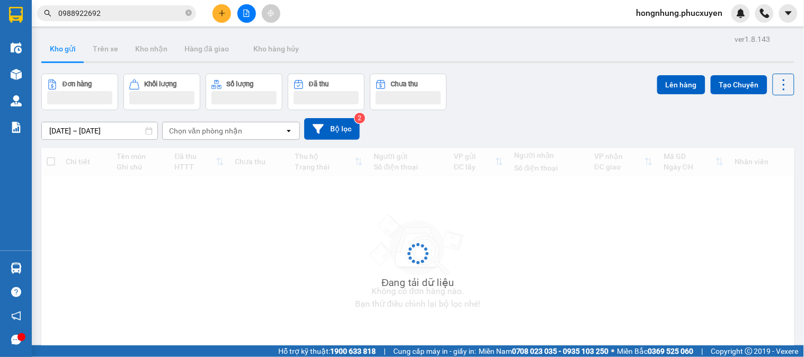
click at [60, 57] on button "Kho gửi" at bounding box center [62, 48] width 43 height 25
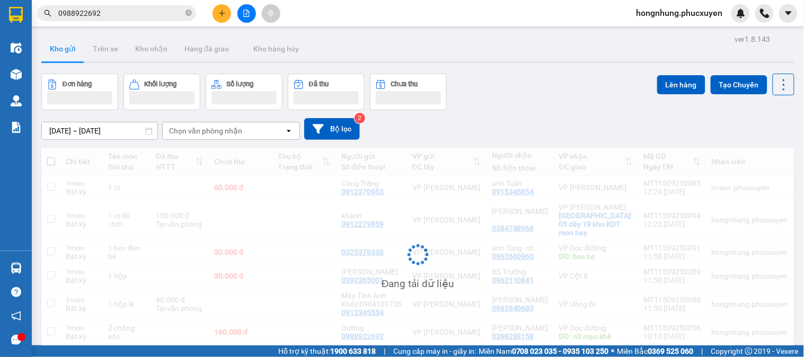
click at [60, 57] on button "Kho gửi" at bounding box center [62, 48] width 43 height 25
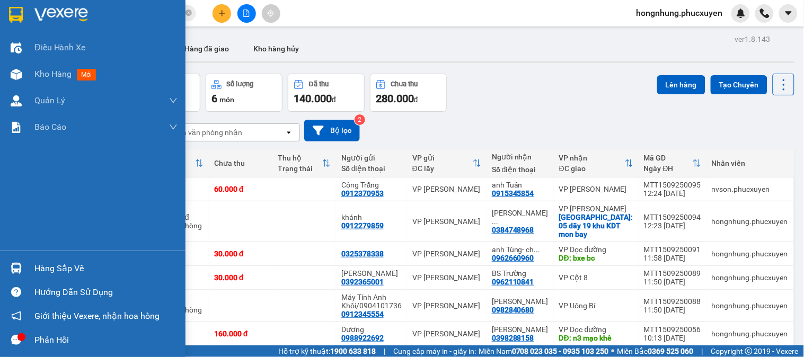
click at [28, 271] on div "Hàng sắp về" at bounding box center [93, 269] width 186 height 24
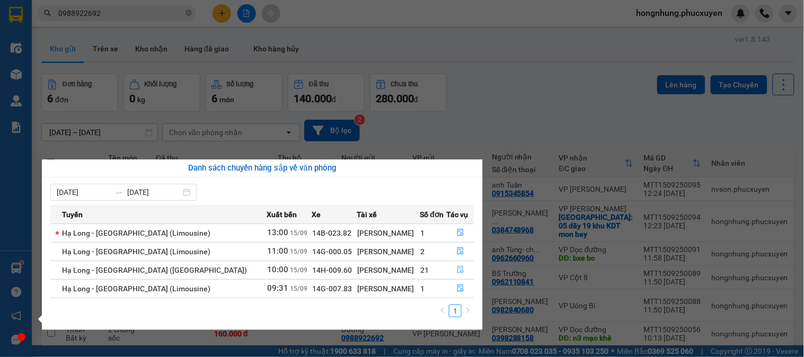
click at [462, 268] on button "button" at bounding box center [461, 270] width 27 height 17
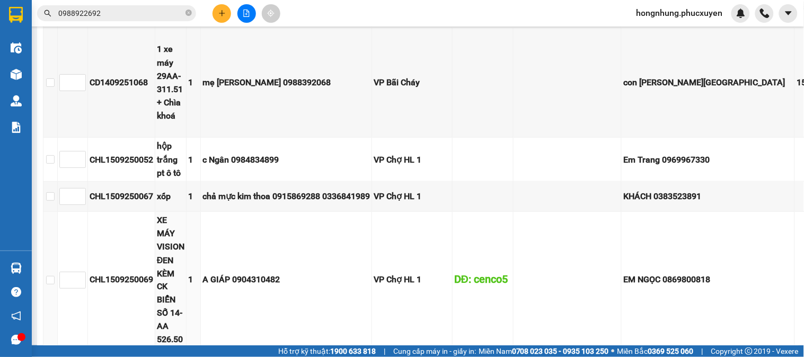
scroll to position [177, 0]
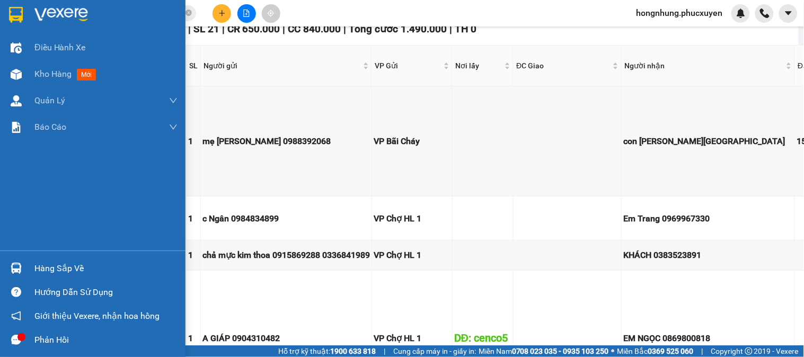
click at [24, 268] on div at bounding box center [16, 268] width 19 height 19
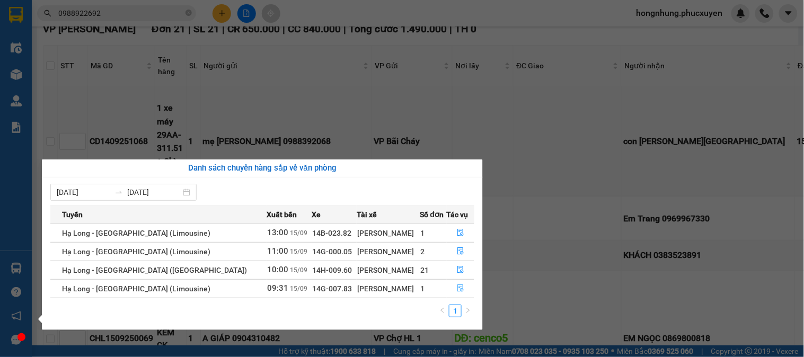
click at [458, 288] on icon "file-done" at bounding box center [461, 288] width 6 height 7
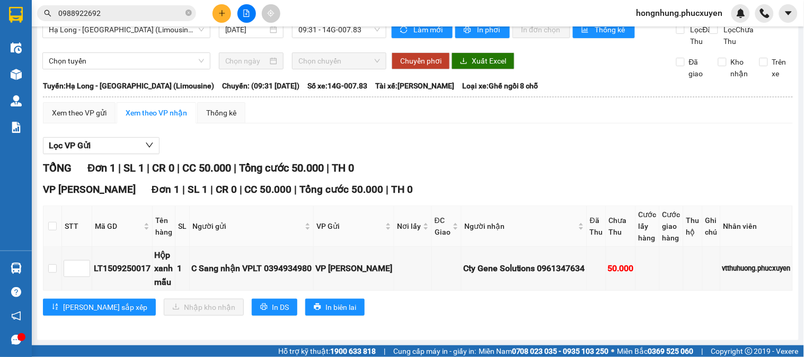
scroll to position [28, 0]
click at [56, 226] on th at bounding box center [52, 226] width 19 height 41
click at [51, 225] on input "checkbox" at bounding box center [52, 226] width 8 height 8
checkbox input "true"
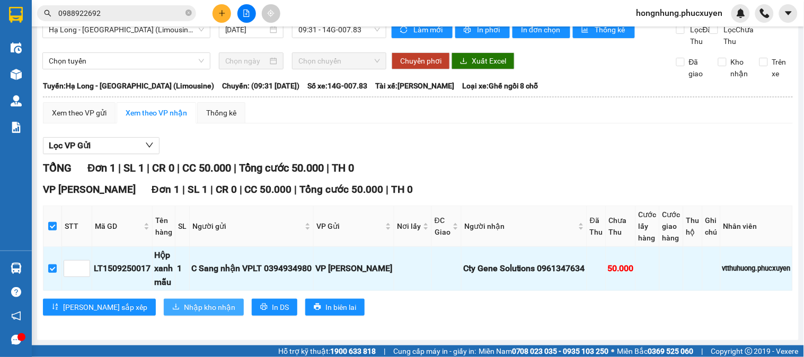
click at [184, 313] on span "Nhập kho nhận" at bounding box center [209, 308] width 51 height 12
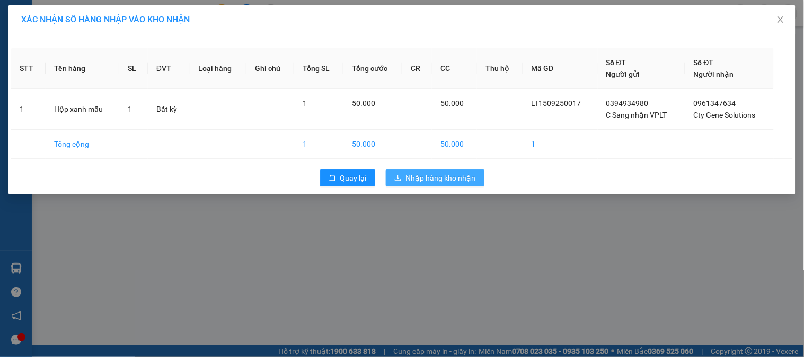
click at [419, 183] on span "Nhập hàng kho nhận" at bounding box center [441, 178] width 70 height 12
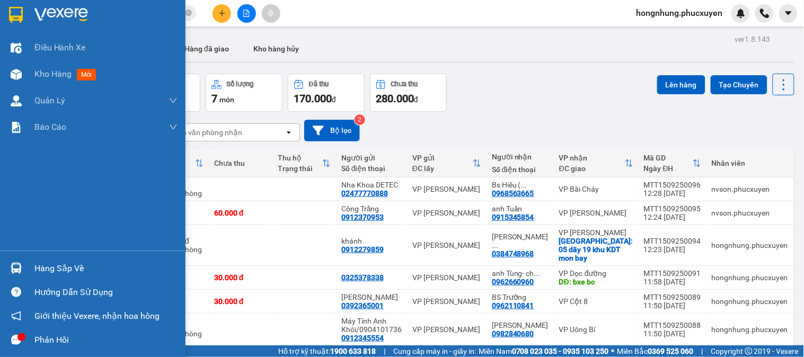
click at [43, 262] on div "Hàng sắp về" at bounding box center [105, 269] width 143 height 16
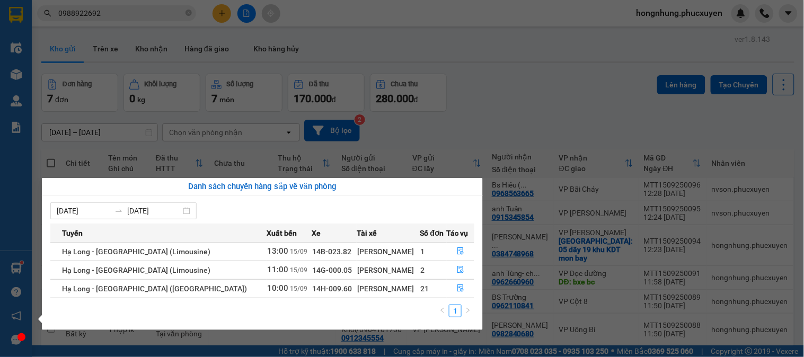
click at [550, 121] on section "Kết quả tìm kiếm ( 15 ) Bộ lọc Mã ĐH Trạng thái Món hàng Thu hộ Tổng cước Chưa …" at bounding box center [402, 178] width 804 height 357
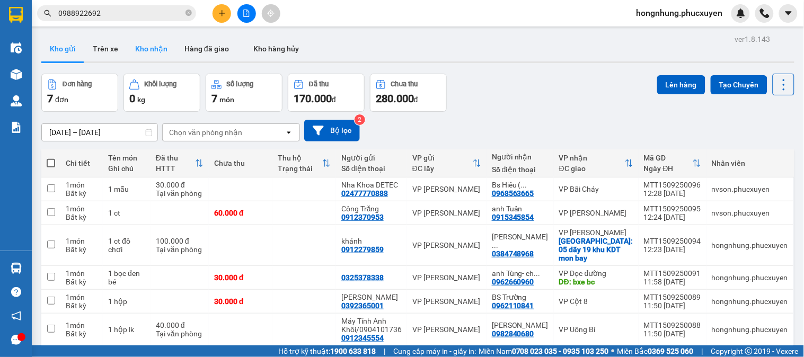
drag, startPoint x: 159, startPoint y: 52, endPoint x: 134, endPoint y: 52, distance: 24.9
click at [157, 52] on button "Kho nhận" at bounding box center [151, 48] width 49 height 25
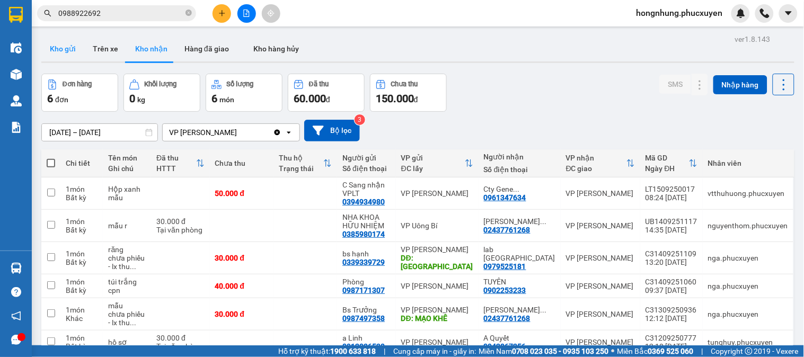
click at [73, 49] on button "Kho gửi" at bounding box center [62, 48] width 43 height 25
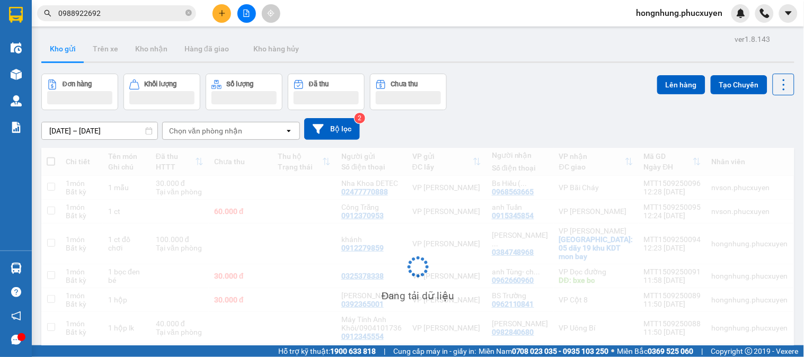
click at [72, 49] on button "Kho gửi" at bounding box center [62, 48] width 43 height 25
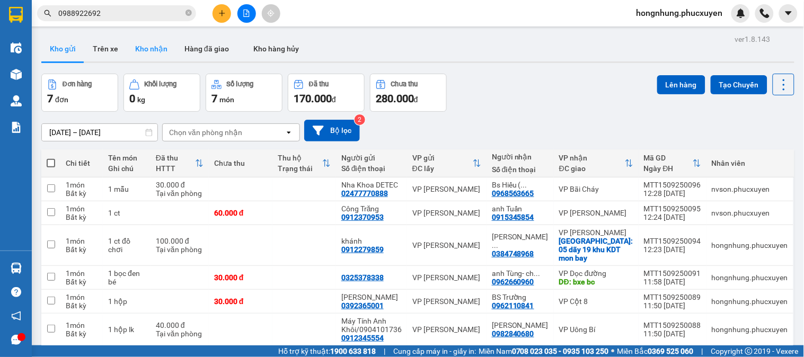
click at [145, 47] on button "Kho nhận" at bounding box center [151, 48] width 49 height 25
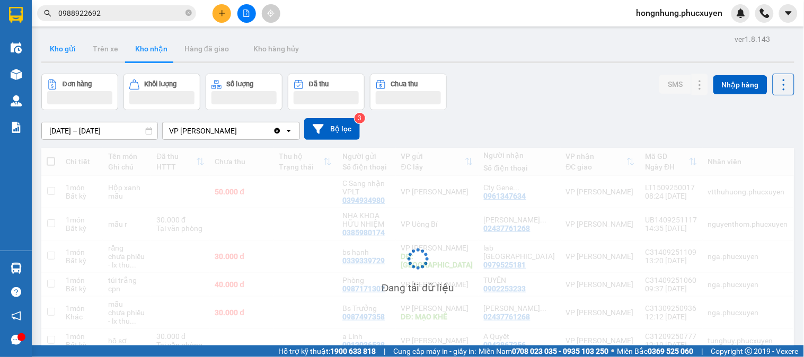
click at [68, 54] on button "Kho gửi" at bounding box center [62, 48] width 43 height 25
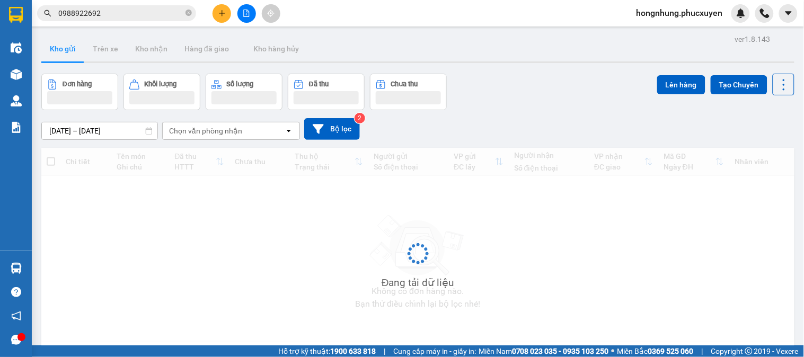
click at [68, 54] on button "Kho gửi" at bounding box center [62, 48] width 43 height 25
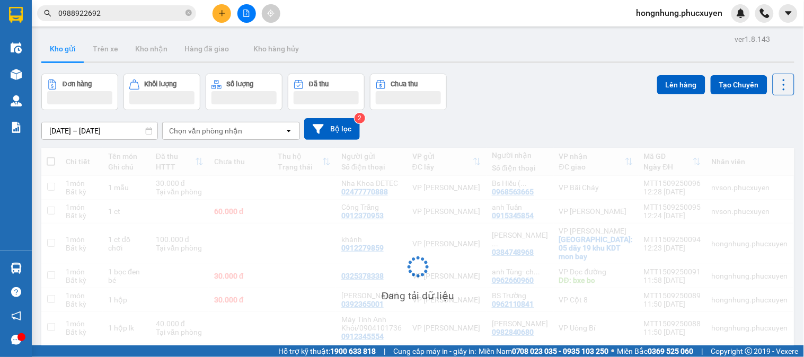
click at [68, 54] on button "Kho gửi" at bounding box center [62, 48] width 43 height 25
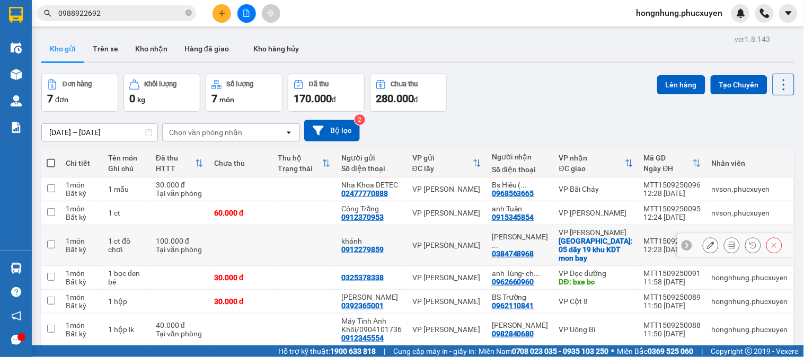
click at [236, 241] on td at bounding box center [241, 245] width 64 height 41
checkbox input "true"
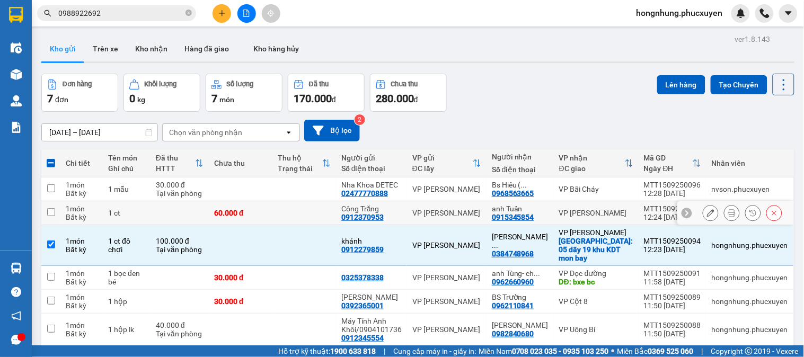
click at [242, 211] on div "60.000 đ" at bounding box center [240, 213] width 53 height 8
checkbox input "true"
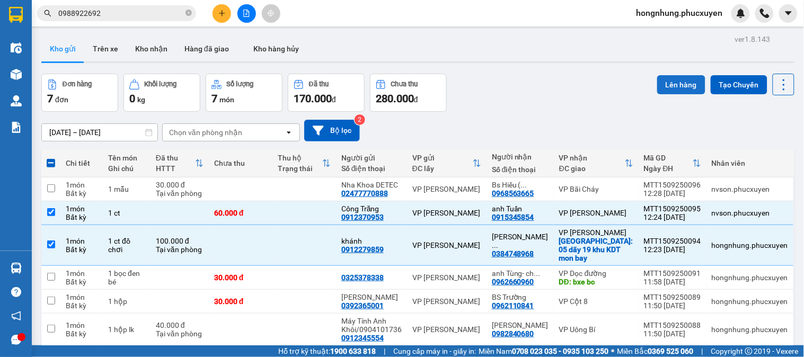
click at [668, 87] on button "Lên hàng" at bounding box center [681, 84] width 48 height 19
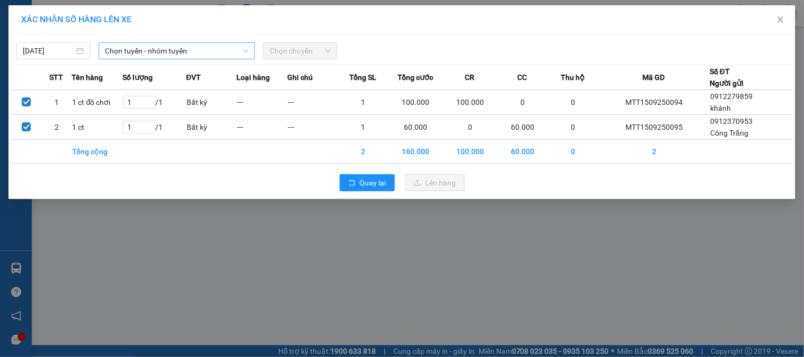
click at [163, 51] on span "Chọn tuyến - nhóm tuyến" at bounding box center [177, 51] width 144 height 16
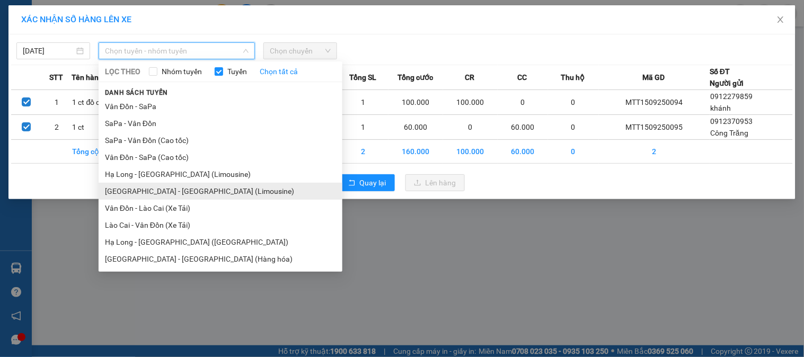
click at [178, 194] on li "Hà Nội - Hạ Long (Limousine)" at bounding box center [221, 191] width 244 height 17
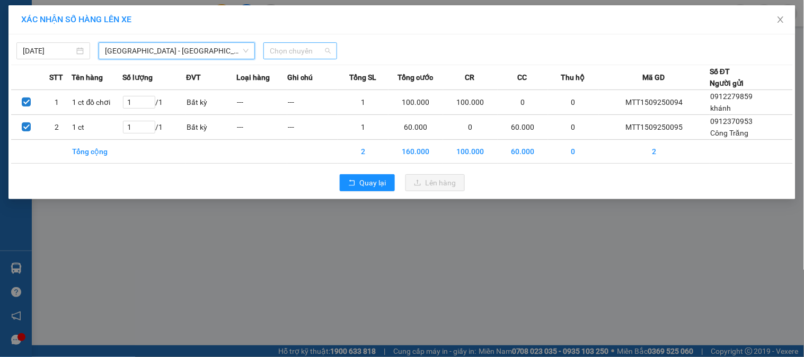
click at [301, 53] on span "Chọn chuyến" at bounding box center [300, 51] width 61 height 16
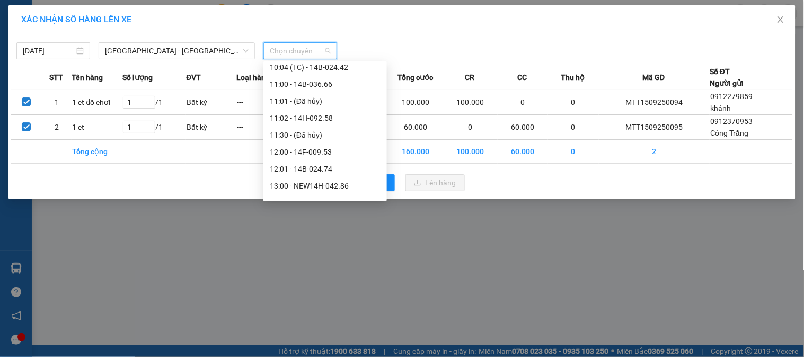
scroll to position [589, 0]
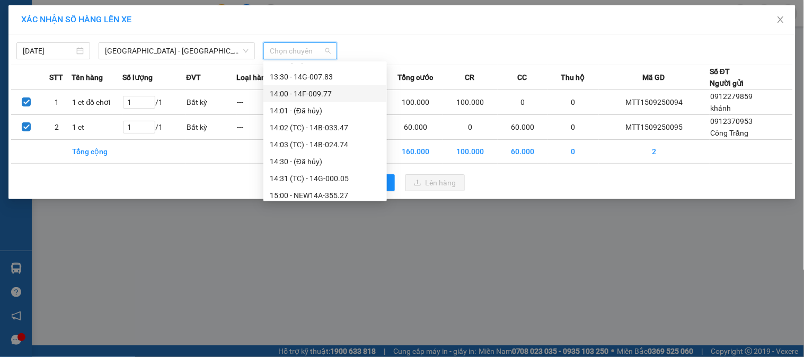
click at [324, 93] on div "14:00 - 14F-009.77" at bounding box center [325, 94] width 111 height 12
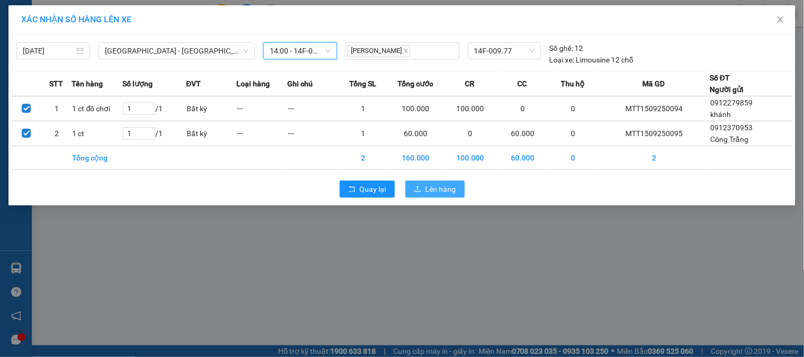
click at [445, 187] on span "Lên hàng" at bounding box center [441, 189] width 31 height 12
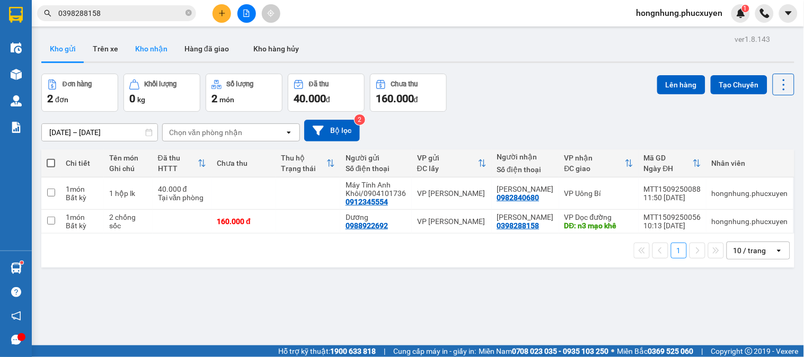
click at [138, 56] on button "Kho nhận" at bounding box center [151, 48] width 49 height 25
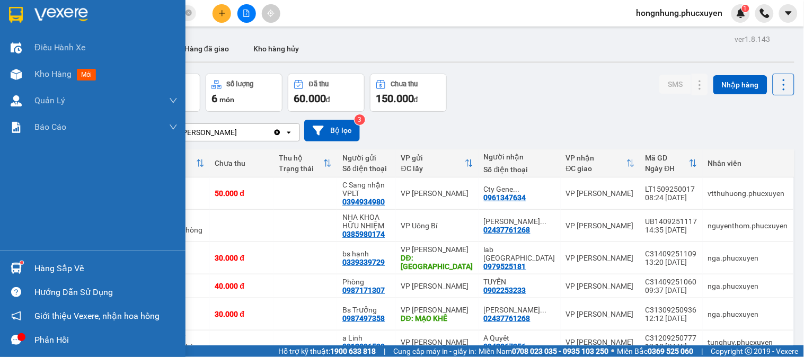
click at [16, 270] on img at bounding box center [16, 268] width 11 height 11
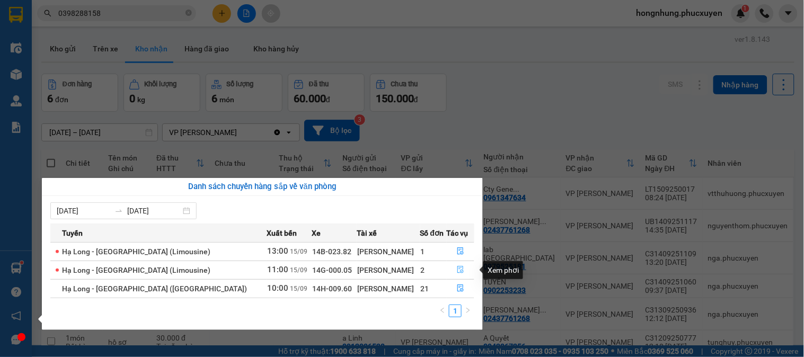
click at [461, 268] on button "button" at bounding box center [461, 270] width 27 height 17
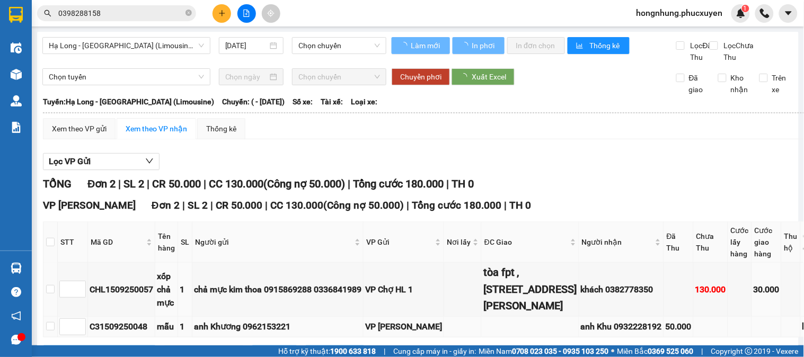
scroll to position [167, 0]
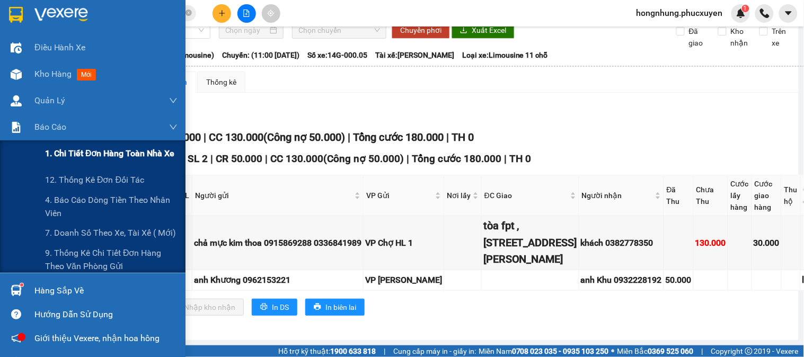
click at [82, 152] on span "1. Chi tiết đơn hàng toàn nhà xe" at bounding box center [110, 153] width 130 height 13
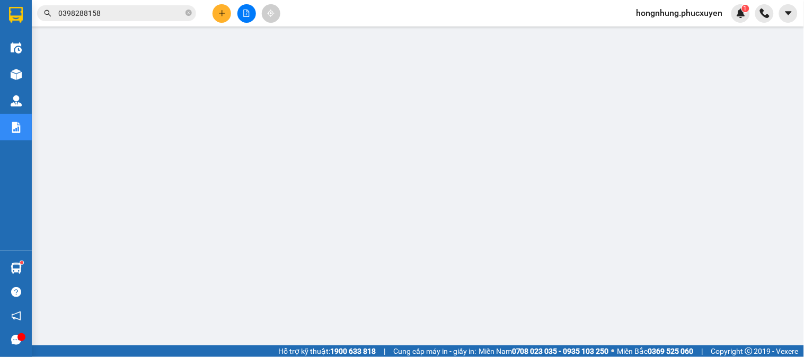
scroll to position [110, 0]
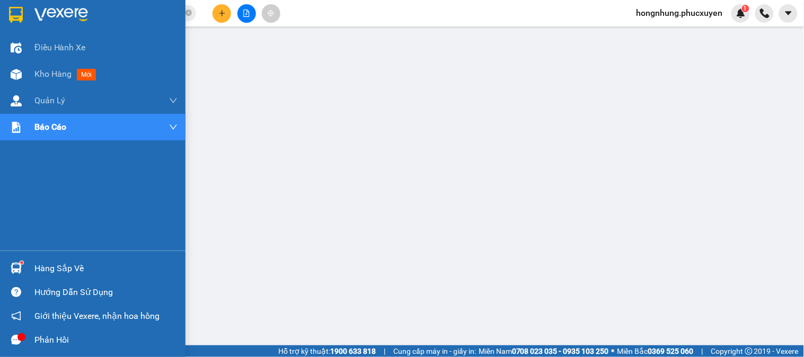
click at [15, 267] on img at bounding box center [16, 268] width 11 height 11
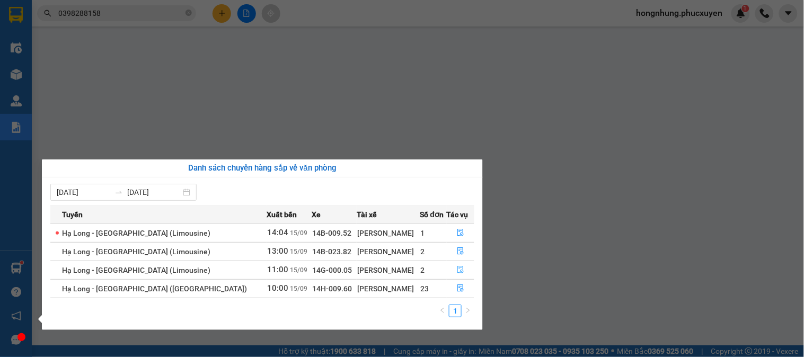
click at [462, 271] on button "button" at bounding box center [461, 270] width 27 height 17
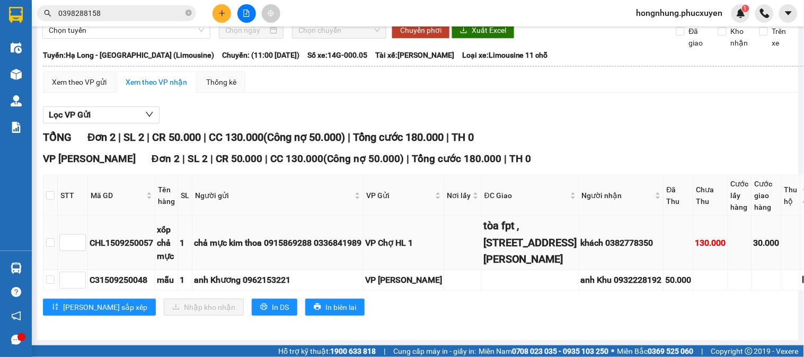
scroll to position [167, 0]
click at [51, 191] on input "checkbox" at bounding box center [50, 195] width 8 height 8
checkbox input "true"
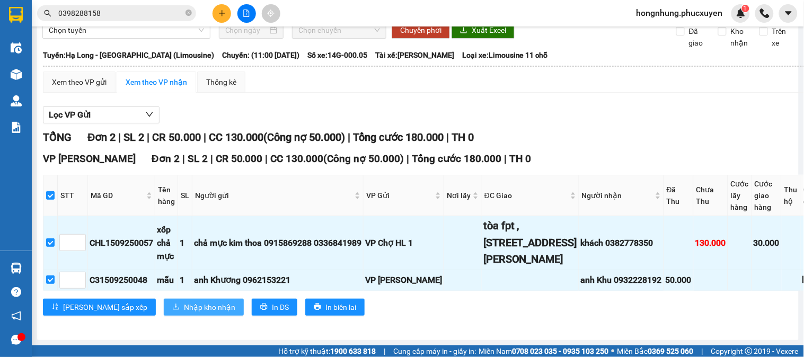
click at [184, 302] on span "Nhập kho nhận" at bounding box center [209, 308] width 51 height 12
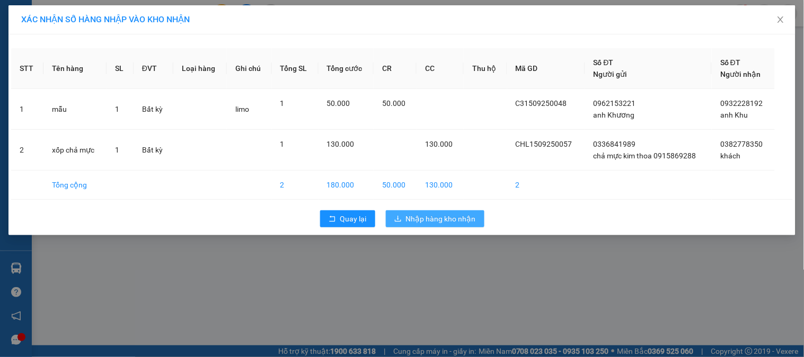
click at [423, 220] on span "Nhập hàng kho nhận" at bounding box center [441, 219] width 70 height 12
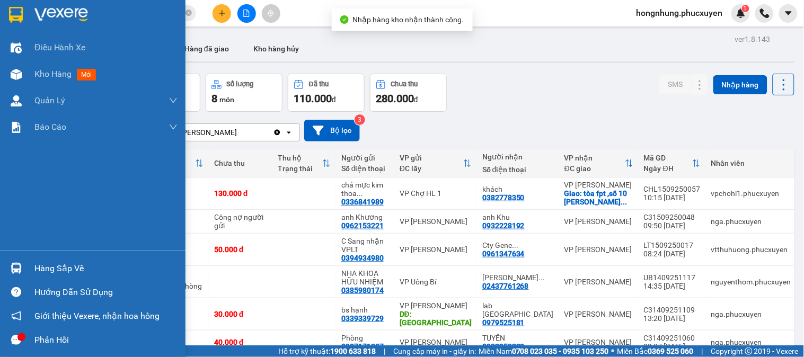
click at [16, 266] on img at bounding box center [16, 268] width 11 height 11
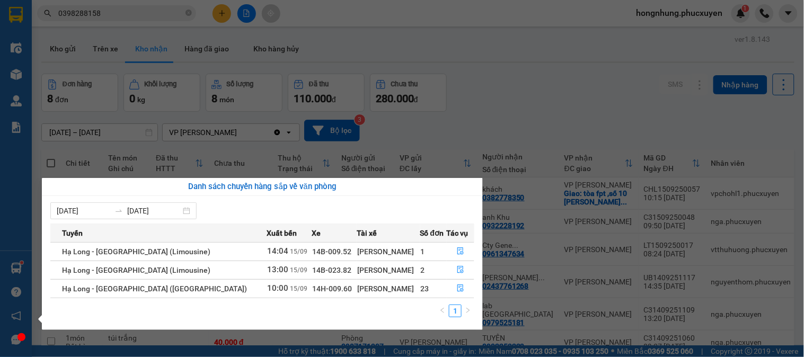
click at [566, 120] on section "Kết quả tìm kiếm ( 0 ) Bộ lọc No Data 0398288158 hongnhung.phucxuyen 1 Điều hàn…" at bounding box center [402, 178] width 804 height 357
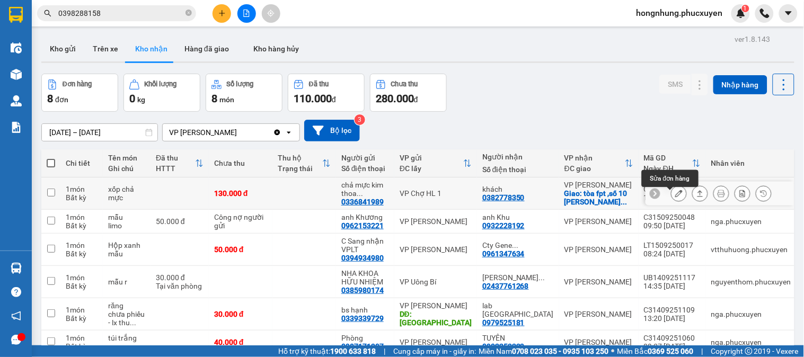
click at [676, 197] on icon at bounding box center [679, 193] width 7 height 7
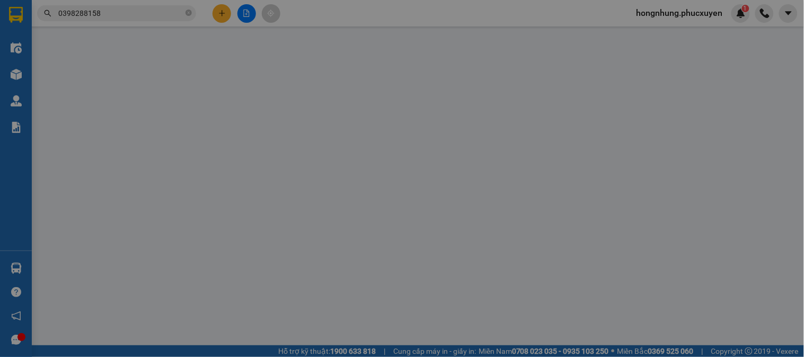
type input "0336841989"
type input "chả mực kim thoa 0915869288"
type input "0382778350"
type input "khách"
checkbox input "true"
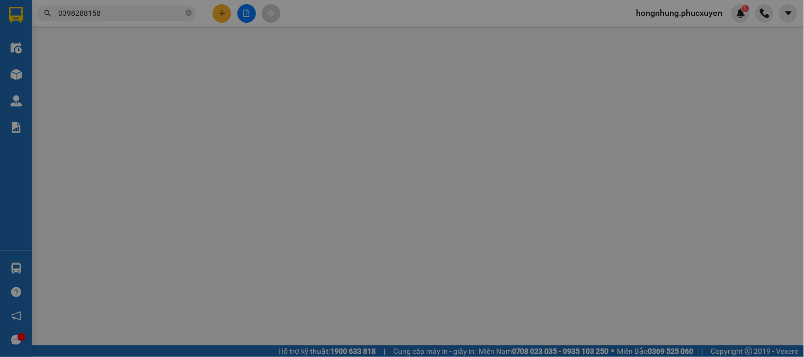
type input "tòa fpt ,số 10 phạm văn bạch,dịch vọng, cầu giấy,hà nội"
type input "130.000"
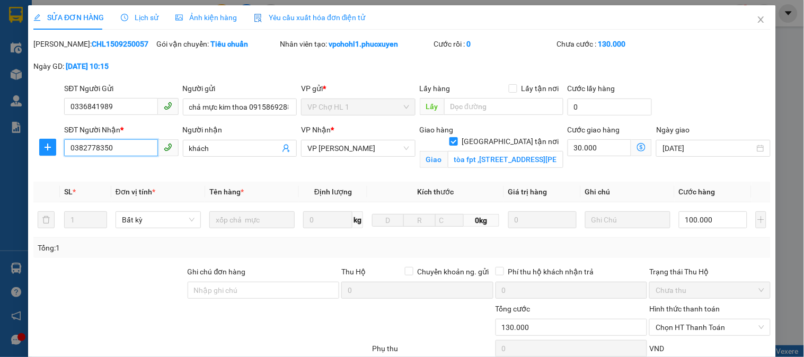
click at [115, 146] on input "0382778350" at bounding box center [110, 147] width 93 height 17
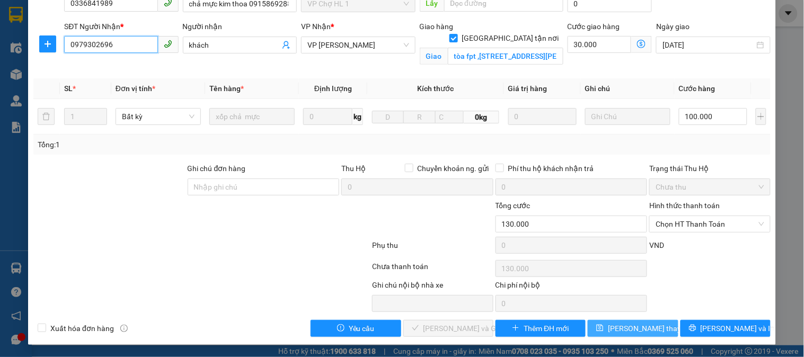
type input "0979302696"
click at [652, 330] on span "[PERSON_NAME] thay đổi" at bounding box center [650, 329] width 85 height 12
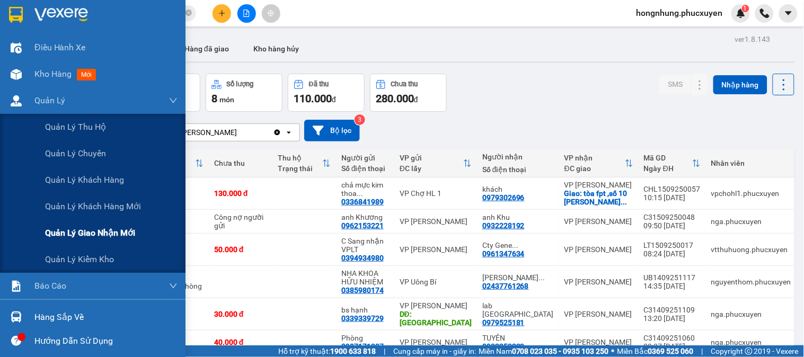
drag, startPoint x: 90, startPoint y: 232, endPoint x: 97, endPoint y: 230, distance: 7.2
click at [92, 232] on span "Quản lý giao nhận mới" at bounding box center [90, 232] width 90 height 13
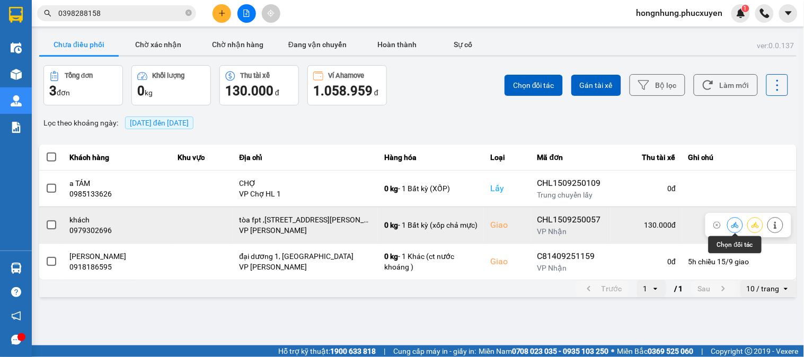
click at [738, 224] on icon at bounding box center [735, 225] width 7 height 7
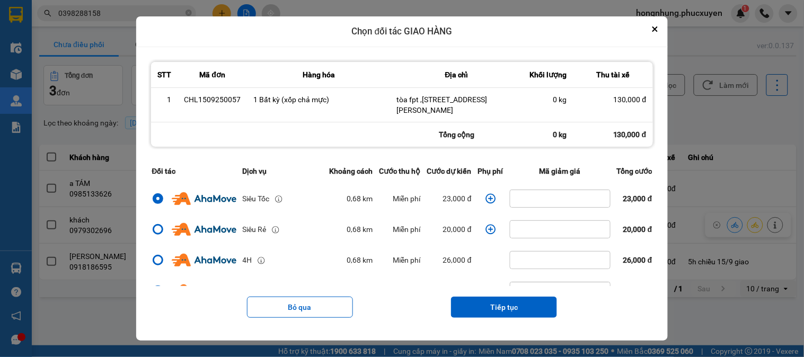
click at [493, 201] on td "dialog" at bounding box center [491, 198] width 32 height 31
click at [486, 198] on icon "dialog" at bounding box center [491, 199] width 11 height 11
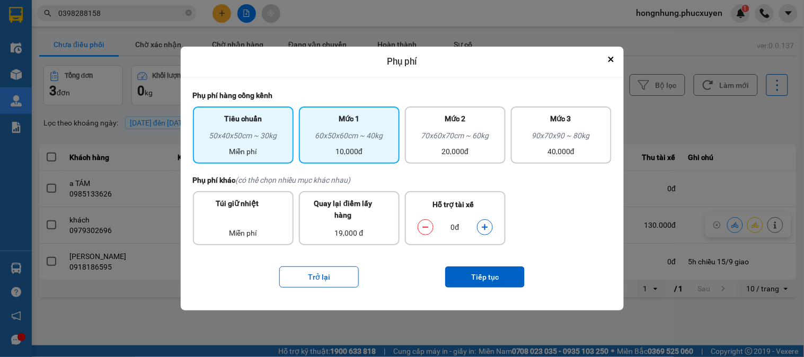
click at [383, 141] on div "60x50x60cm ~ 40kg" at bounding box center [349, 138] width 88 height 16
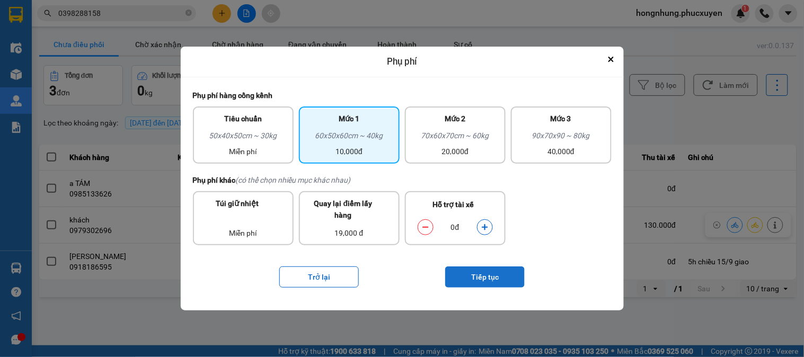
click at [496, 268] on button "Tiếp tục" at bounding box center [485, 277] width 80 height 21
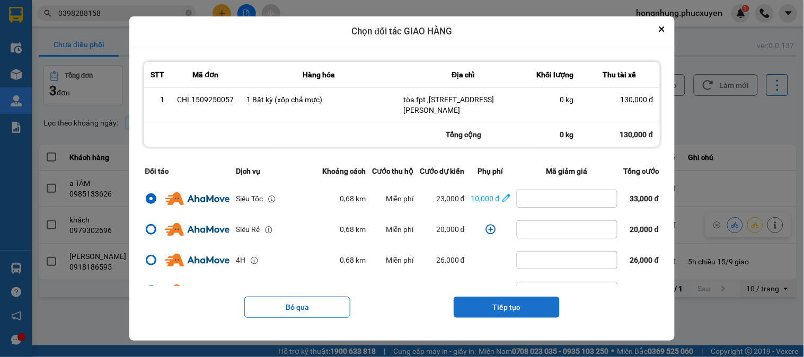
click at [525, 302] on button "Tiếp tục" at bounding box center [507, 307] width 106 height 21
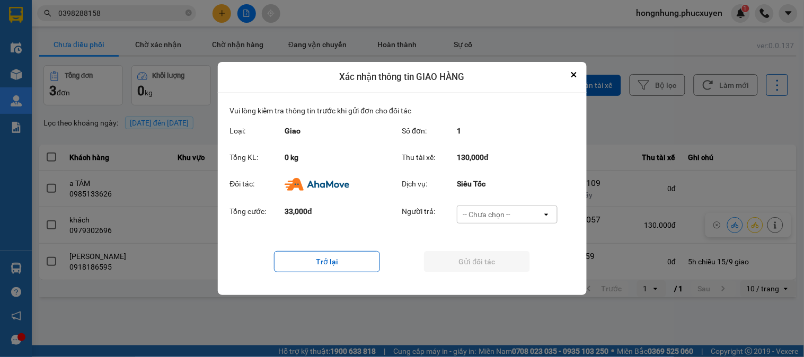
click at [522, 216] on div "-- Chưa chọn --" at bounding box center [500, 214] width 85 height 17
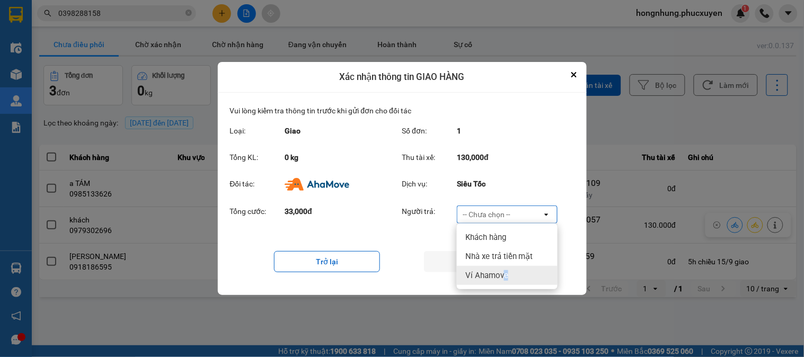
click at [506, 276] on span "Ví Ahamove" at bounding box center [487, 275] width 43 height 11
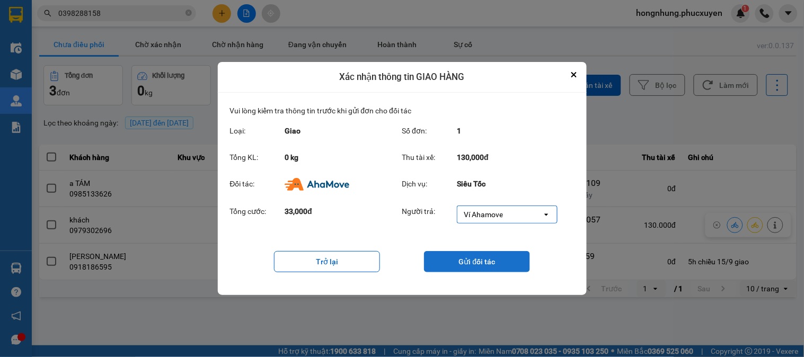
click at [506, 268] on button "Gửi đối tác" at bounding box center [477, 261] width 106 height 21
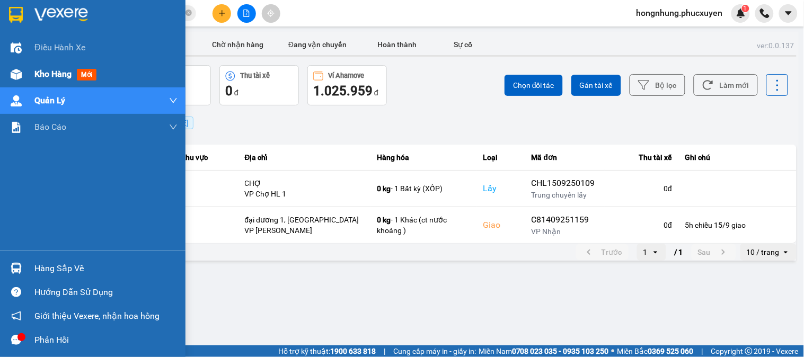
click at [30, 69] on div "Kho hàng mới" at bounding box center [93, 74] width 186 height 27
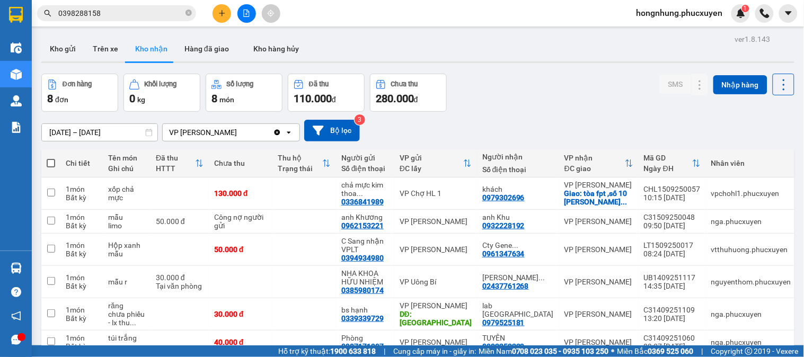
click at [60, 56] on button "Kho gửi" at bounding box center [62, 48] width 43 height 25
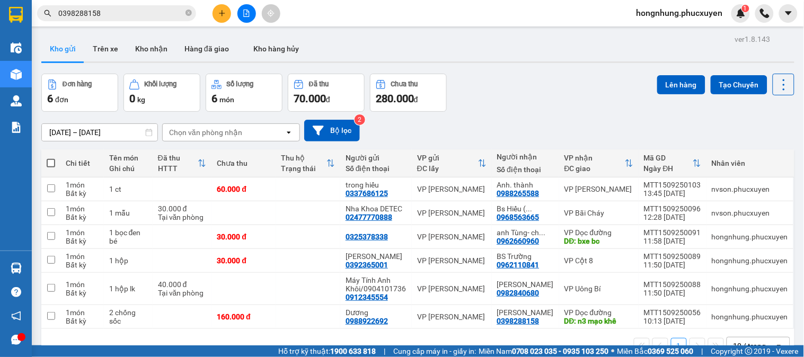
scroll to position [49, 0]
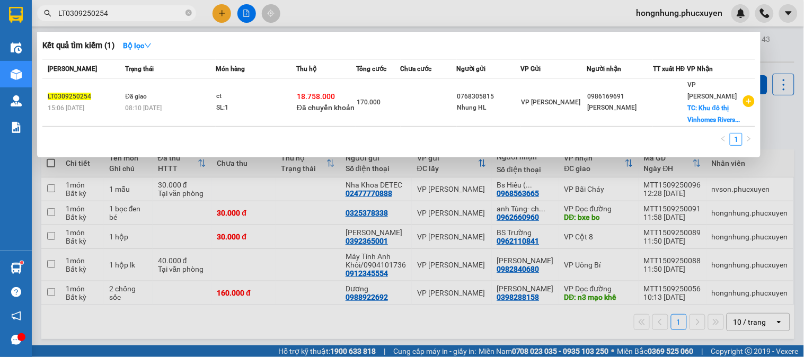
type input "LT0309250254"
click at [306, 98] on span "18.758.000" at bounding box center [316, 96] width 38 height 8
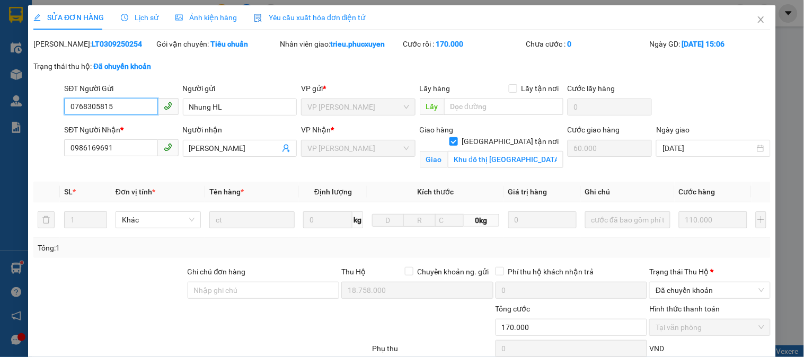
click at [141, 17] on span "Lịch sử" at bounding box center [140, 17] width 38 height 8
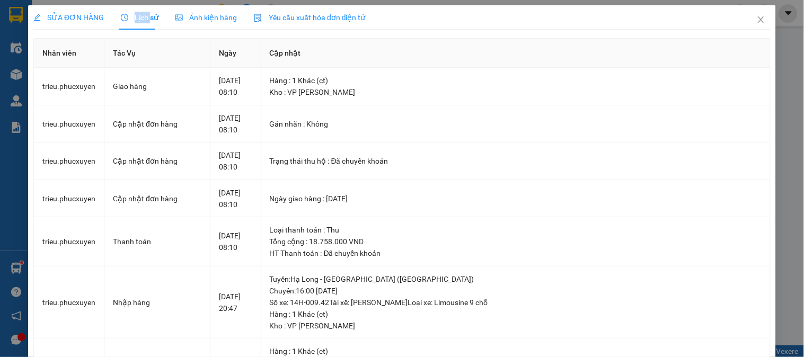
click at [141, 17] on span "Lịch sử" at bounding box center [140, 17] width 38 height 8
click at [757, 19] on icon "close" at bounding box center [761, 19] width 8 height 8
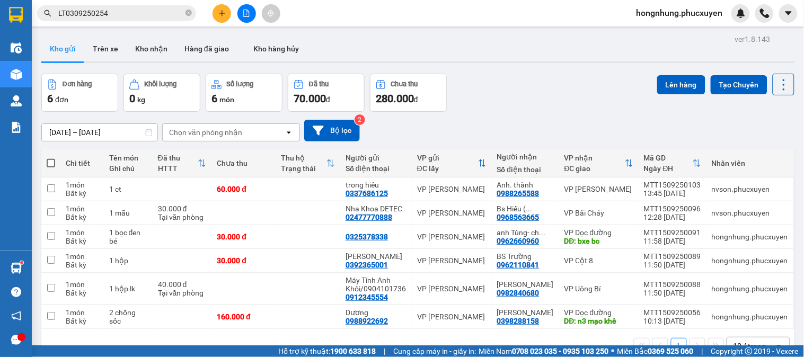
click at [189, 12] on icon "close-circle" at bounding box center [189, 13] width 6 height 6
paste input "CL0809250126"
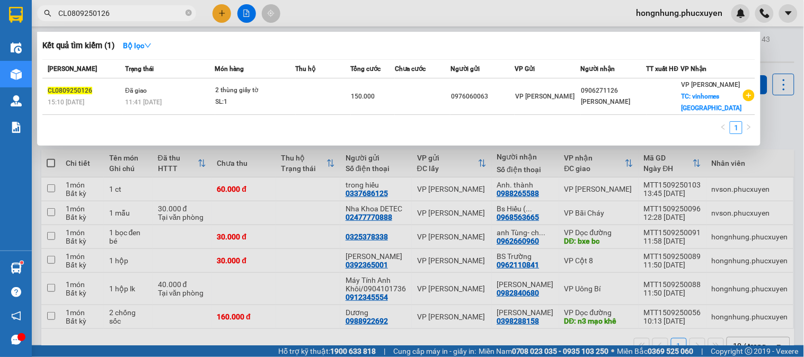
type input "CL0809250126"
click at [172, 87] on td "Đã giao 11:41 [DATE]" at bounding box center [168, 96] width 93 height 37
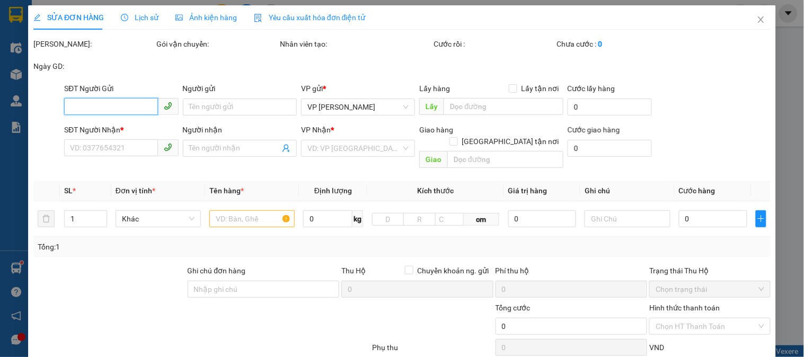
type input "0976060063"
type input "0906271126"
type input "[PERSON_NAME]"
checkbox input "true"
type input "vinhomes [GEOGRAPHIC_DATA]"
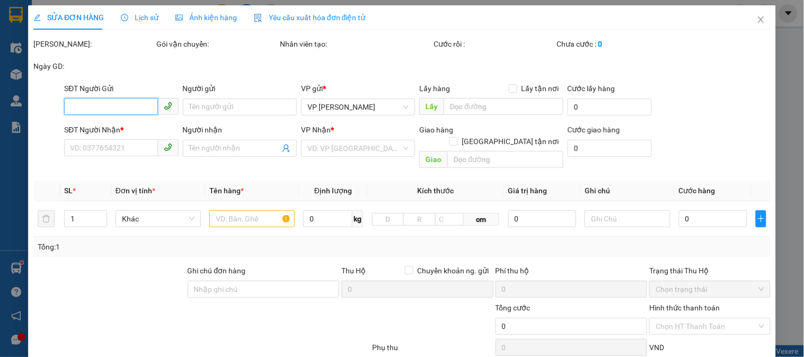
type input "50.000"
type input "150.000"
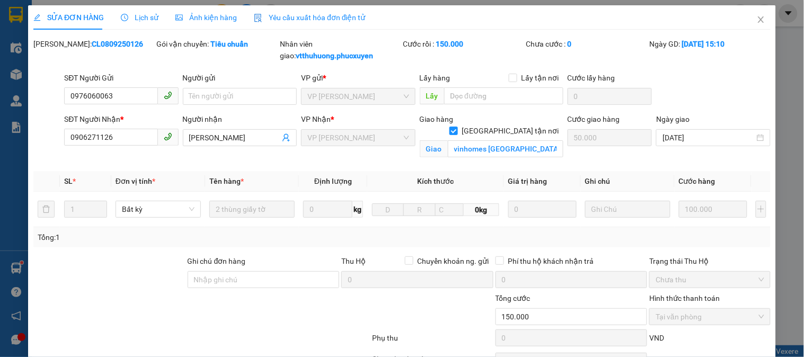
click at [141, 17] on span "Lịch sử" at bounding box center [140, 17] width 38 height 8
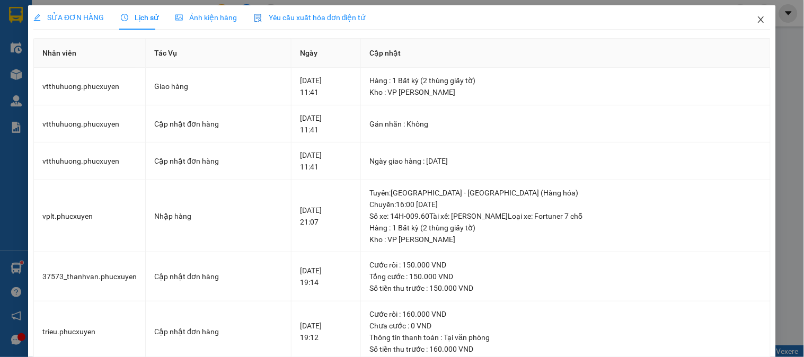
drag, startPoint x: 756, startPoint y: 20, endPoint x: 448, endPoint y: 1, distance: 308.6
click at [757, 20] on icon "close" at bounding box center [761, 19] width 8 height 8
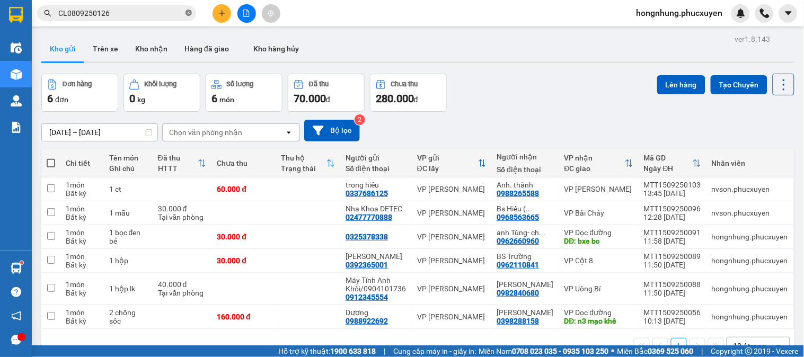
click at [191, 13] on icon "close-circle" at bounding box center [189, 13] width 6 height 6
drag, startPoint x: 187, startPoint y: 11, endPoint x: 153, endPoint y: 17, distance: 35.0
drag, startPoint x: 153, startPoint y: 17, endPoint x: 152, endPoint y: 11, distance: 6.5
click at [152, 11] on input "text" at bounding box center [120, 13] width 125 height 12
paste input "MTT1109250680"
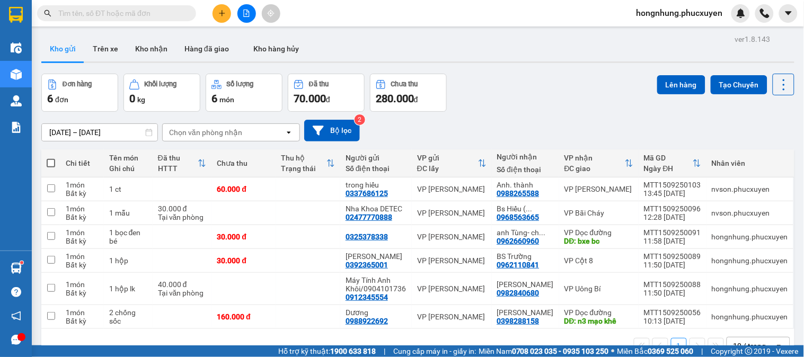
type input "MTT1109250680"
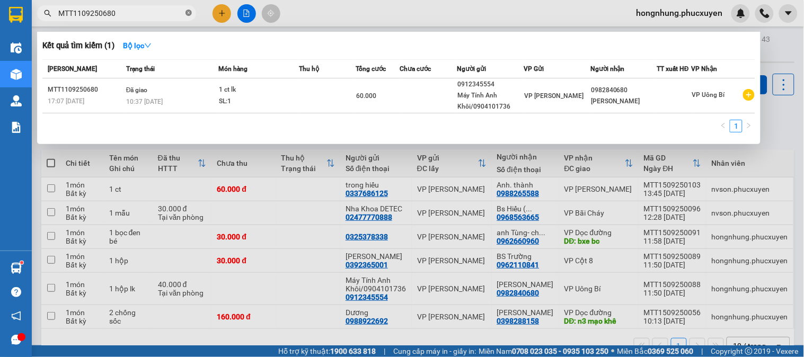
click at [187, 13] on icon "close-circle" at bounding box center [189, 13] width 6 height 6
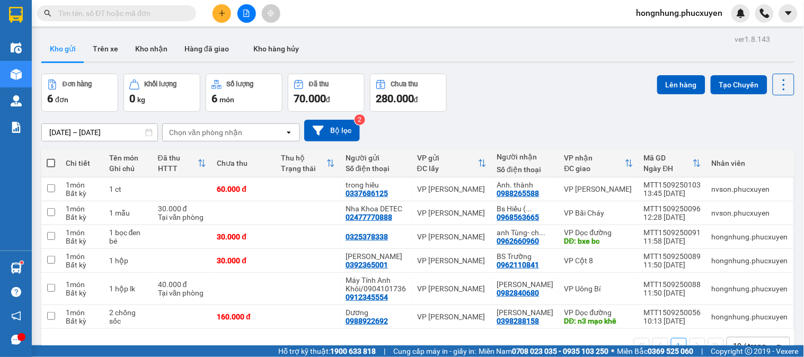
click at [164, 14] on input "text" at bounding box center [120, 13] width 125 height 12
paste input "MTT1109250680"
type input "MTT1109250680"
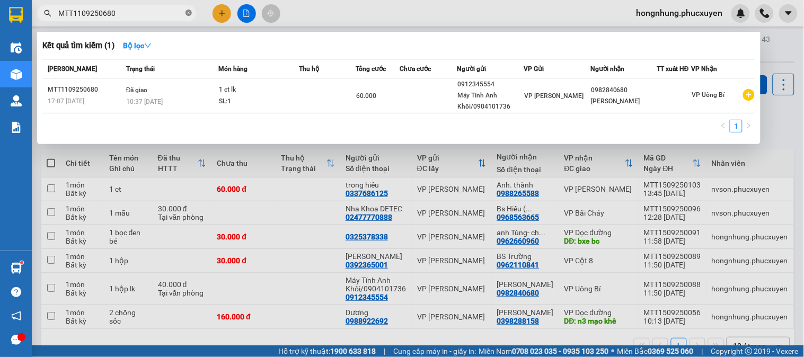
click at [188, 13] on icon "close-circle" at bounding box center [189, 13] width 6 height 6
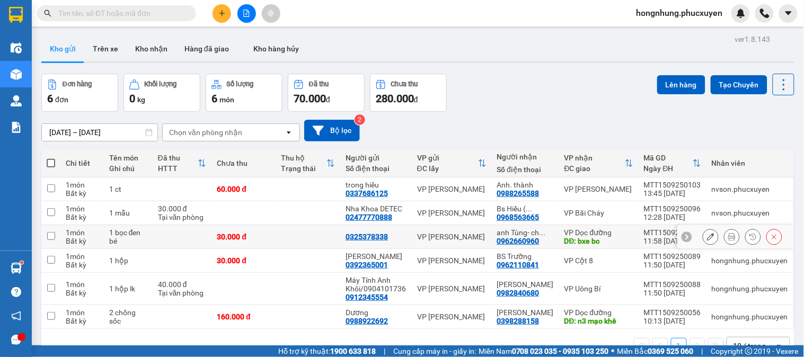
scroll to position [49, 0]
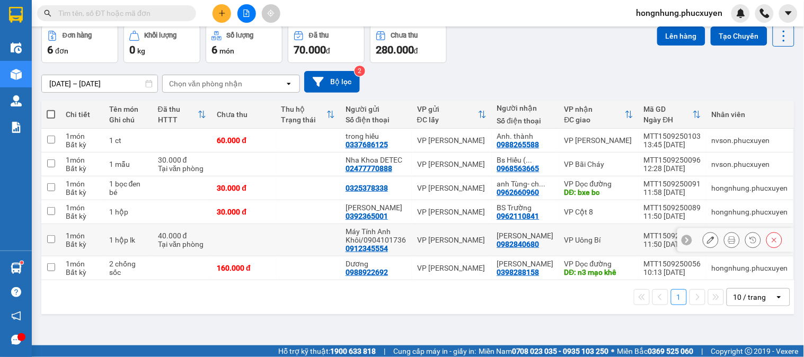
click at [707, 241] on icon at bounding box center [710, 239] width 7 height 7
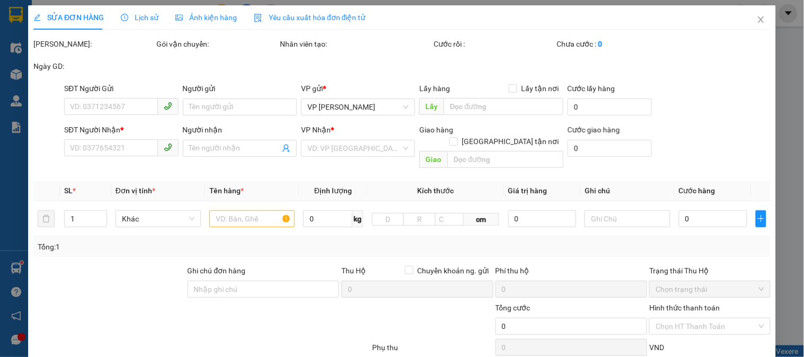
type input "0912345554"
type input "Máy Tính Anh Khôi/0904101736"
type input "0982840680"
type input "[PERSON_NAME]"
type input "40.000"
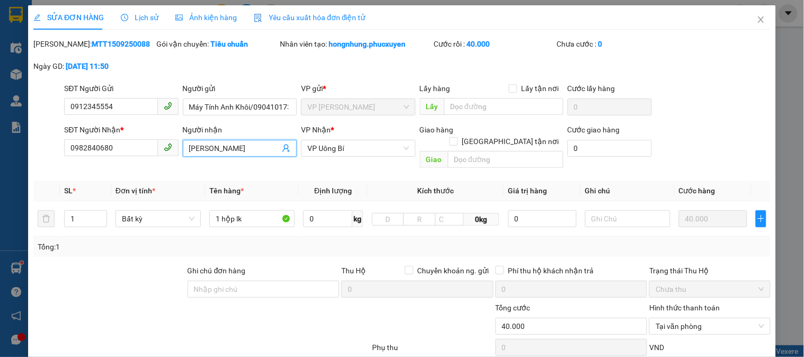
click at [238, 152] on input "[PERSON_NAME]" at bounding box center [234, 149] width 91 height 12
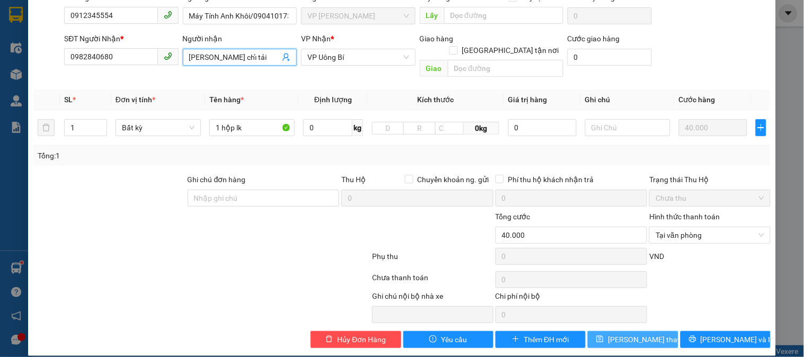
type input "[PERSON_NAME] chỉ tải"
drag, startPoint x: 657, startPoint y: 322, endPoint x: 663, endPoint y: 315, distance: 9.0
click at [659, 317] on div "Total Paid Fee 40.000 Total UnPaid Fee 0 Cash Collection Total Fee Mã ĐH: MTT15…" at bounding box center [402, 147] width 738 height 401
click at [653, 334] on span "[PERSON_NAME] thay đổi" at bounding box center [650, 340] width 85 height 12
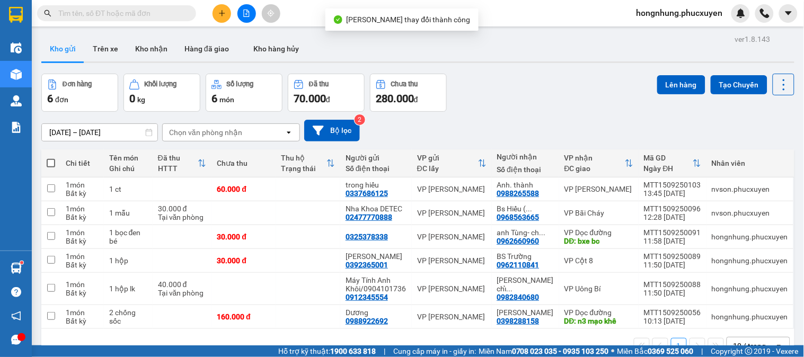
click at [559, 111] on div "Đơn hàng 6 đơn Khối lượng 0 kg Số lượng 6 món Đã thu 70.000 đ Chưa thu 280.000 …" at bounding box center [417, 93] width 753 height 38
click at [156, 46] on button "Kho nhận" at bounding box center [151, 48] width 49 height 25
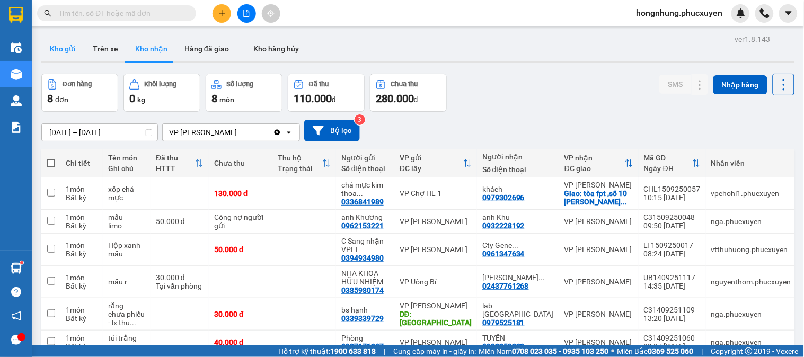
click at [58, 48] on button "Kho gửi" at bounding box center [62, 48] width 43 height 25
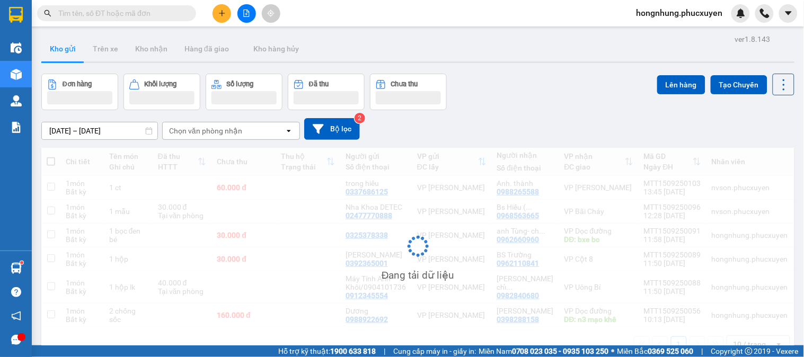
click at [58, 48] on button "Kho gửi" at bounding box center [62, 48] width 43 height 25
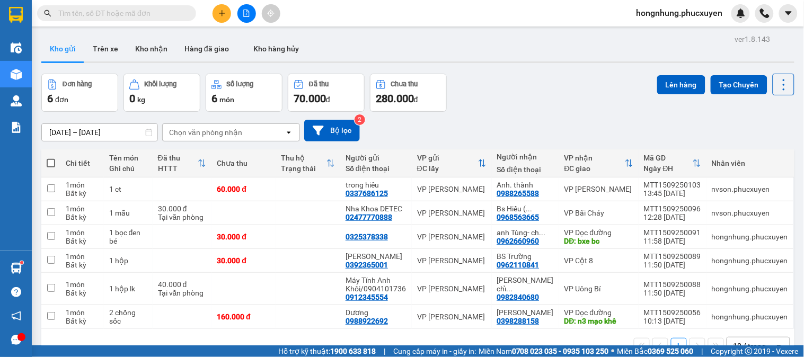
scroll to position [49, 0]
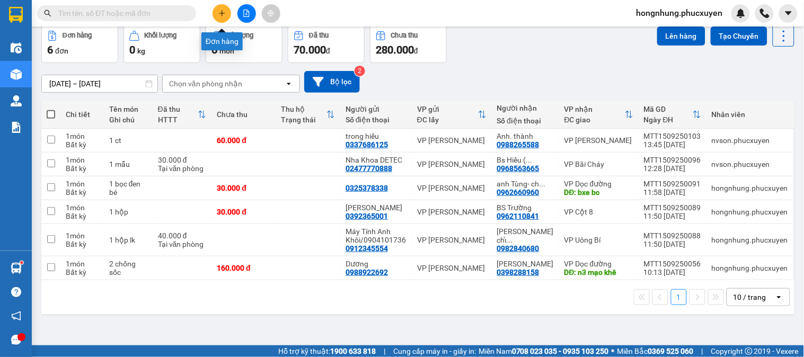
click at [222, 12] on icon "plus" at bounding box center [222, 13] width 1 height 6
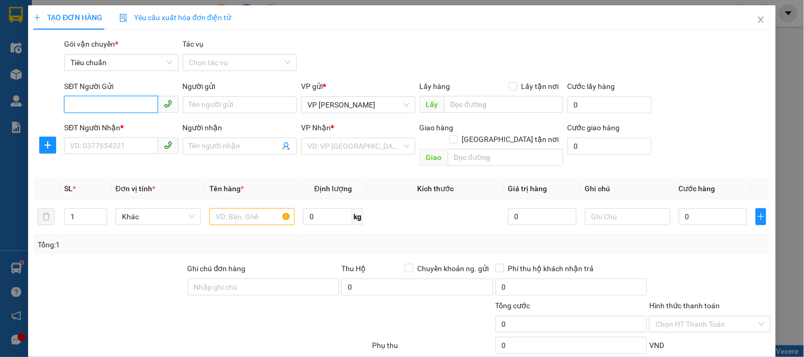
click at [134, 103] on input "SĐT Người Gửi" at bounding box center [110, 104] width 93 height 17
type input "0312370953"
click at [121, 148] on input "SĐT Người Nhận *" at bounding box center [110, 145] width 93 height 17
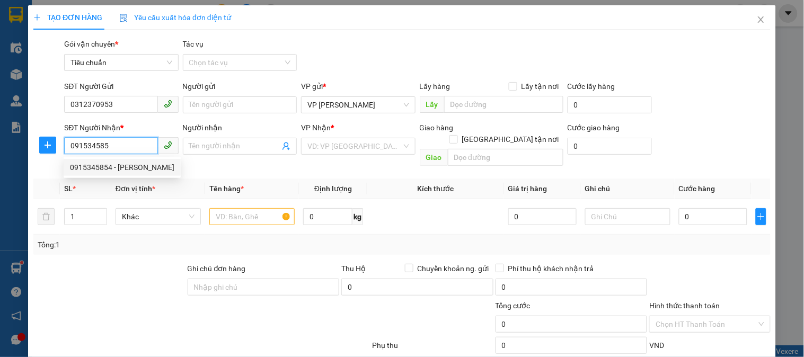
click at [116, 168] on div "0915345854 - [PERSON_NAME]" at bounding box center [122, 168] width 104 height 12
type input "0915345854"
type input "anh Tuấn"
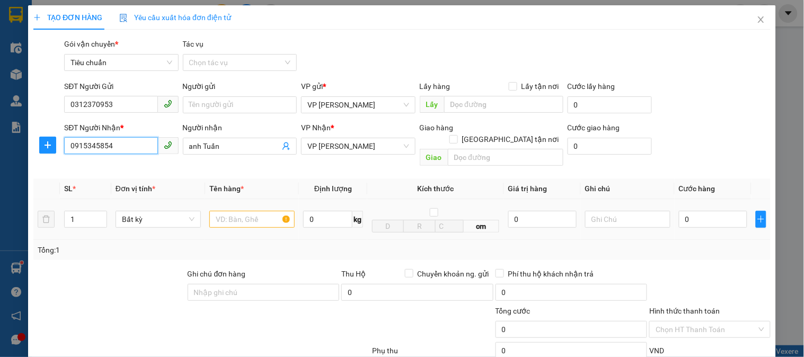
type input "0915345854"
click at [245, 211] on input "text" at bounding box center [251, 219] width 85 height 17
type input "1 hộp đen đen"
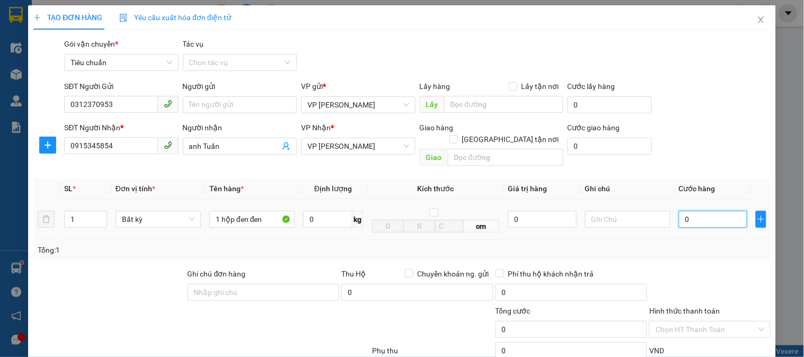
type input "5"
type input "50"
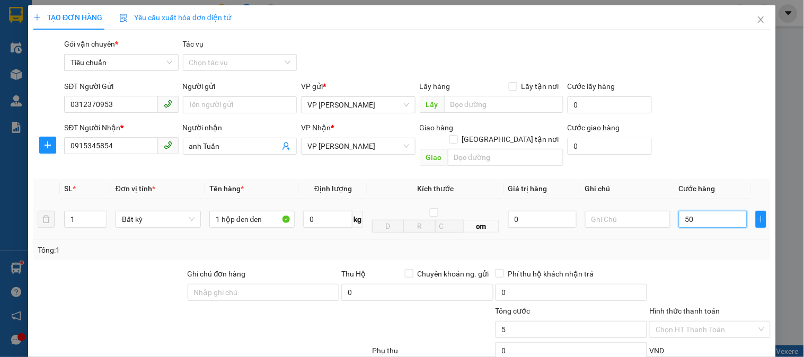
type input "50"
click at [717, 248] on div "Tổng: 1" at bounding box center [402, 250] width 738 height 20
type input "50.000"
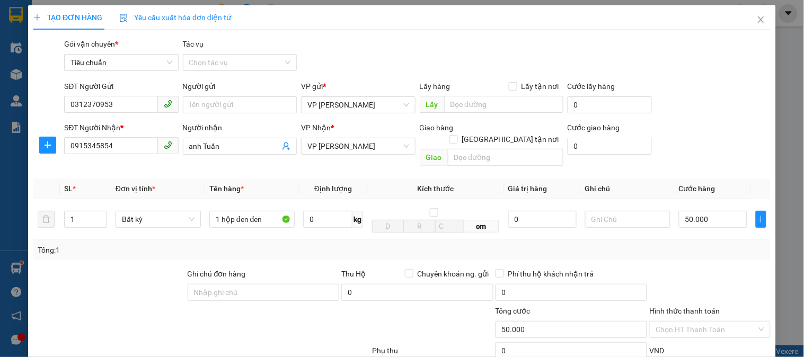
scroll to position [94, 0]
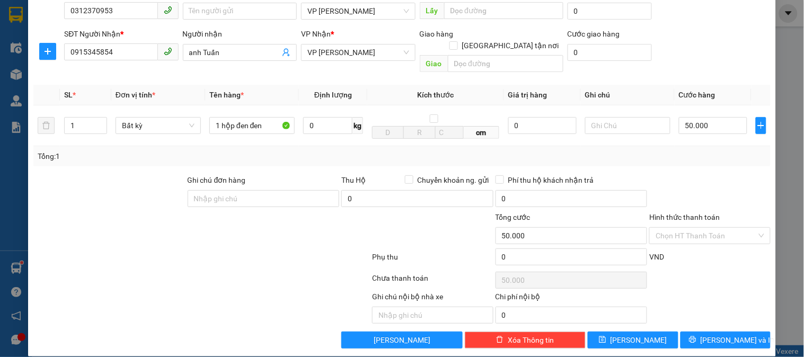
click at [718, 317] on div "Transit Pickup Surcharge Ids Transit Deliver Surcharge Ids Transit Deliver Surc…" at bounding box center [402, 146] width 738 height 405
click at [727, 335] on span "[PERSON_NAME] và In" at bounding box center [738, 341] width 74 height 12
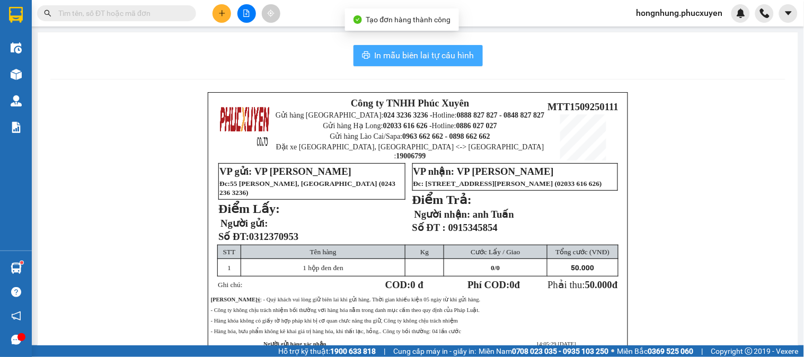
click at [443, 56] on span "In mẫu biên lai tự cấu hình" at bounding box center [425, 55] width 100 height 13
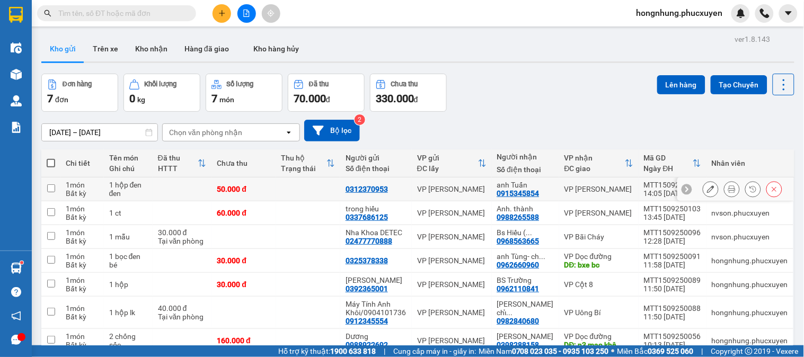
click at [186, 195] on td at bounding box center [182, 190] width 59 height 24
checkbox input "true"
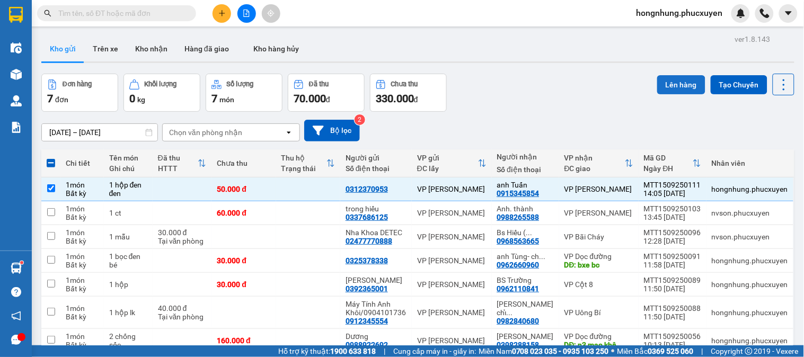
click at [668, 89] on button "Lên hàng" at bounding box center [681, 84] width 48 height 19
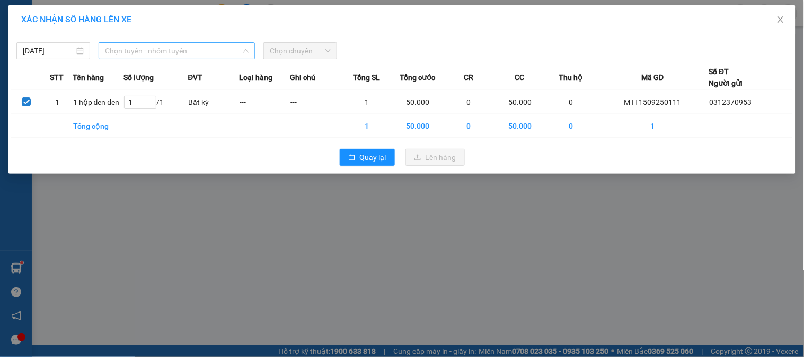
click at [171, 50] on span "Chọn tuyến - nhóm tuyến" at bounding box center [177, 51] width 144 height 16
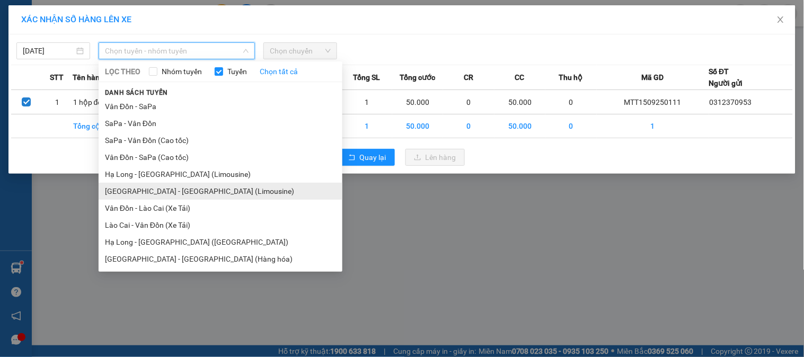
click at [187, 194] on li "[GEOGRAPHIC_DATA] - [GEOGRAPHIC_DATA] (Limousine)" at bounding box center [221, 191] width 244 height 17
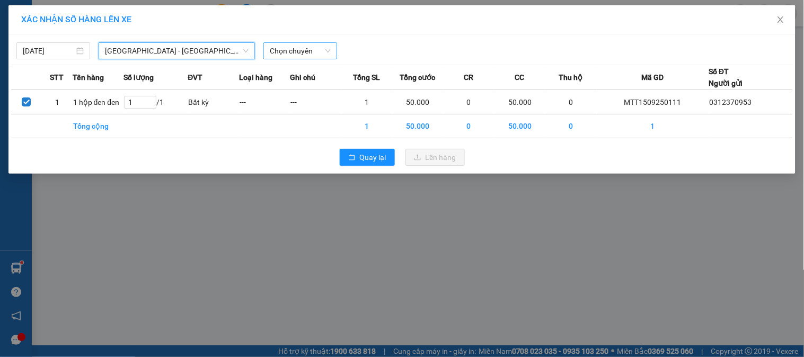
click at [315, 47] on span "Chọn chuyến" at bounding box center [300, 51] width 61 height 16
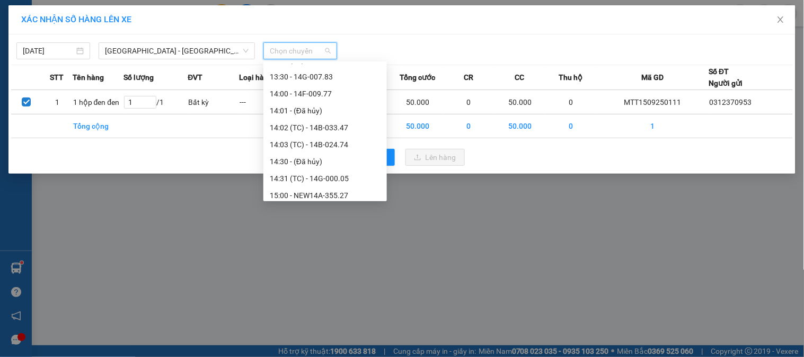
scroll to position [648, 0]
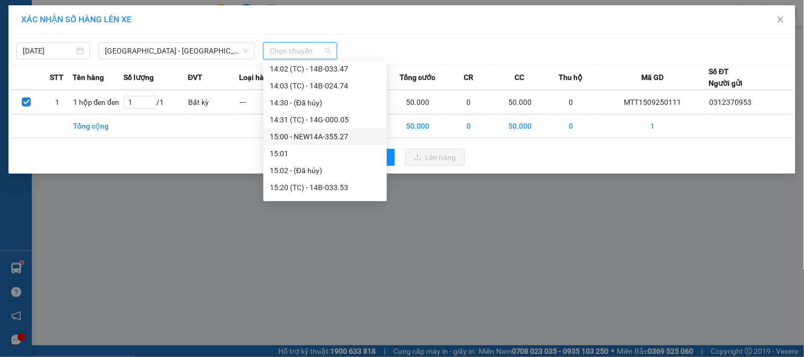
click at [337, 136] on div "15:00 - NEW14A-355.27" at bounding box center [325, 137] width 111 height 12
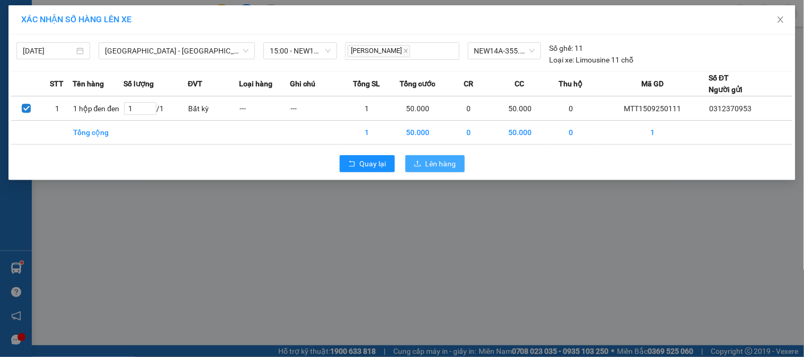
click at [433, 161] on span "Lên hàng" at bounding box center [441, 164] width 31 height 12
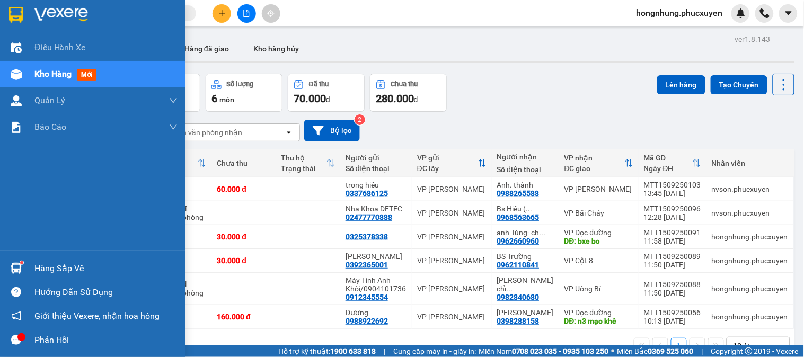
click at [5, 259] on div "Hàng sắp về" at bounding box center [93, 269] width 186 height 24
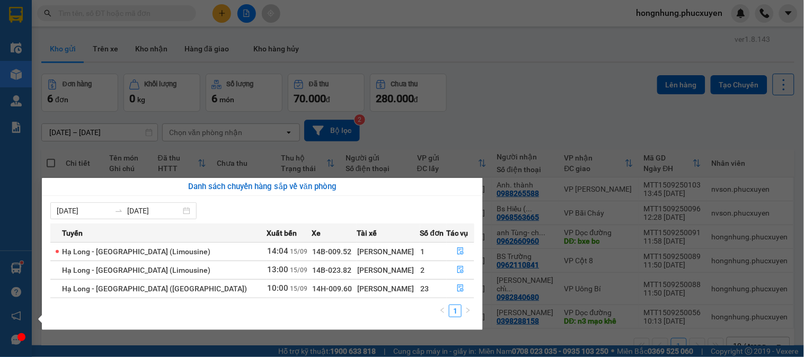
click at [533, 103] on section "Kết quả tìm kiếm ( 1 ) Bộ lọc Mã ĐH Trạng thái Món hàng Thu hộ Tổng cước Chưa c…" at bounding box center [402, 178] width 804 height 357
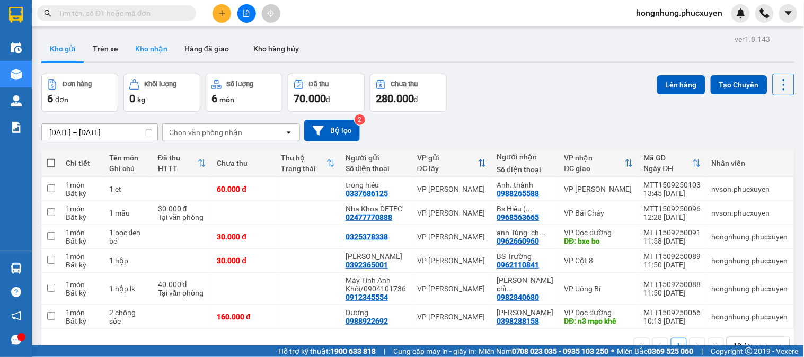
click at [149, 44] on button "Kho nhận" at bounding box center [151, 48] width 49 height 25
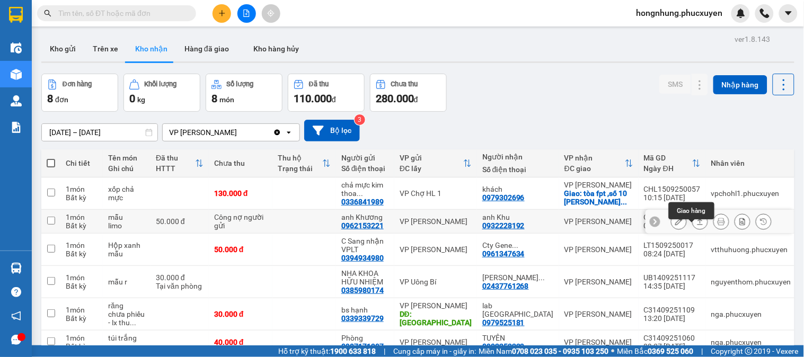
click at [697, 225] on icon at bounding box center [700, 221] width 7 height 7
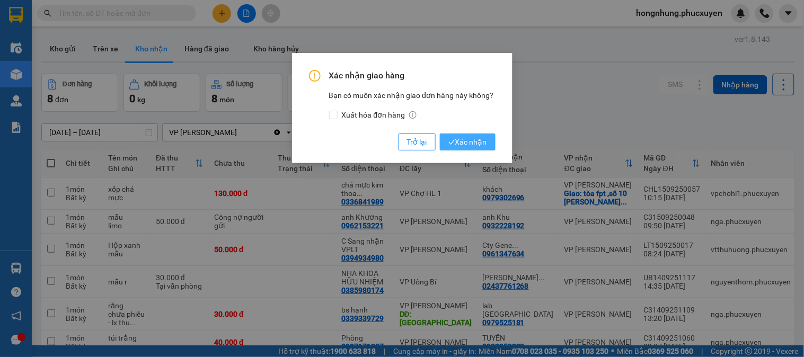
click at [476, 138] on span "Xác nhận" at bounding box center [468, 142] width 39 height 12
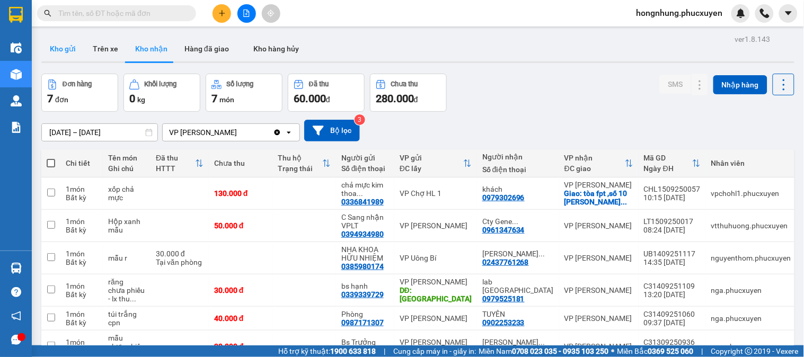
click at [64, 55] on button "Kho gửi" at bounding box center [62, 48] width 43 height 25
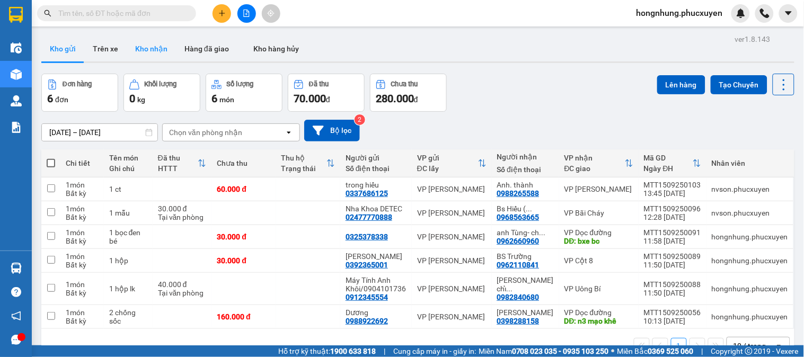
click at [160, 53] on button "Kho nhận" at bounding box center [151, 48] width 49 height 25
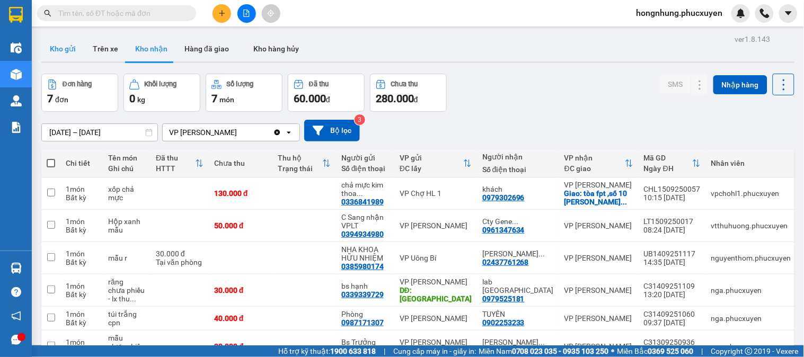
click at [67, 52] on button "Kho gửi" at bounding box center [62, 48] width 43 height 25
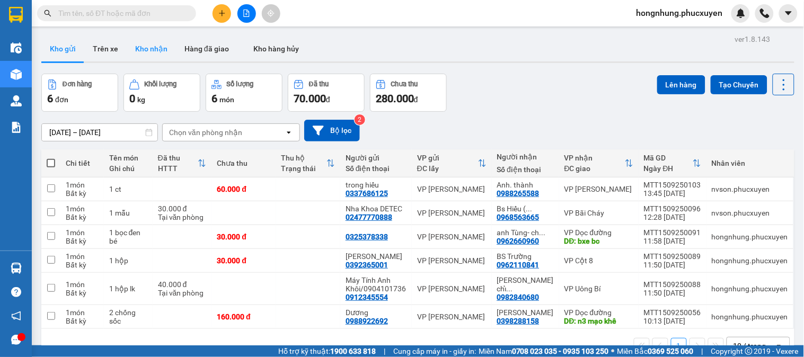
click at [151, 50] on button "Kho nhận" at bounding box center [151, 48] width 49 height 25
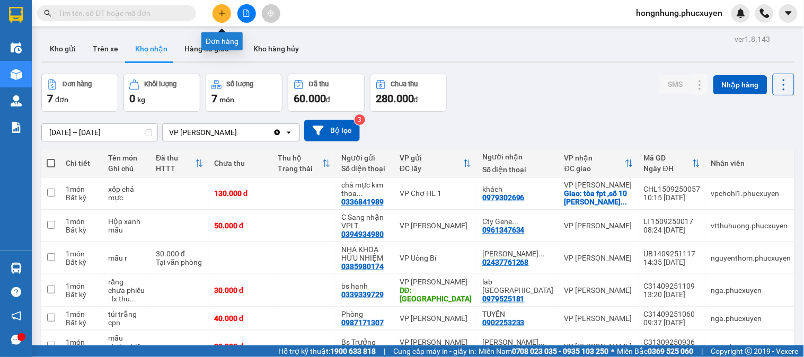
click at [221, 10] on icon "plus" at bounding box center [221, 13] width 7 height 7
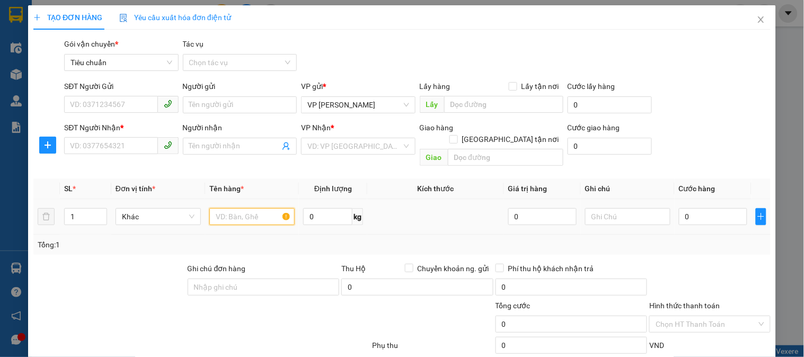
click at [239, 208] on input "text" at bounding box center [251, 216] width 85 height 17
type input "r"
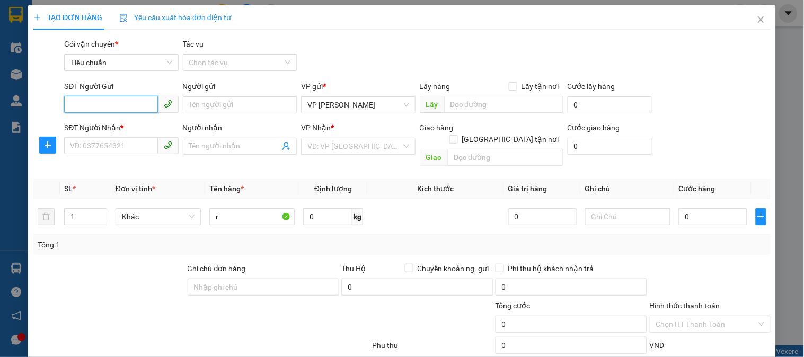
click at [103, 98] on input "SĐT Người Gửi" at bounding box center [110, 104] width 93 height 17
type input "0979525181"
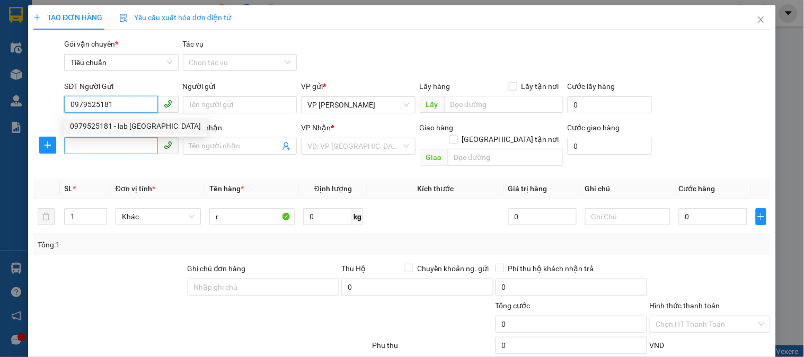
drag, startPoint x: 122, startPoint y: 128, endPoint x: 119, endPoint y: 146, distance: 18.8
click at [123, 128] on div "0979525181 - lab [GEOGRAPHIC_DATA]" at bounding box center [135, 126] width 131 height 12
type input "lab [GEOGRAPHIC_DATA]"
type input "0979525181"
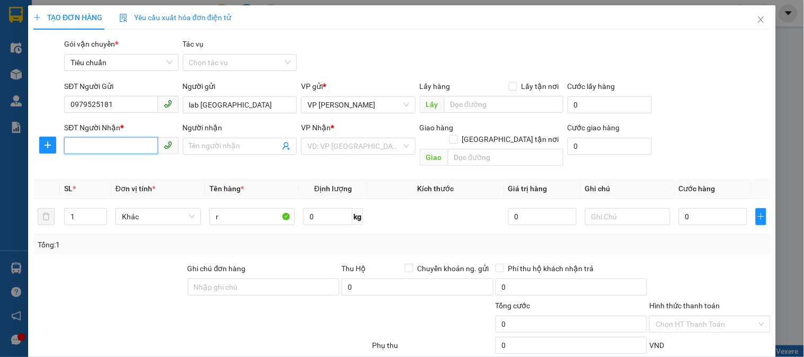
click at [117, 150] on input "SĐT Người Nhận *" at bounding box center [110, 145] width 93 height 17
type input "0988391142"
click at [141, 170] on div "0988391142 - nk việt pháp" at bounding box center [120, 168] width 100 height 12
type input "nk việt pháp"
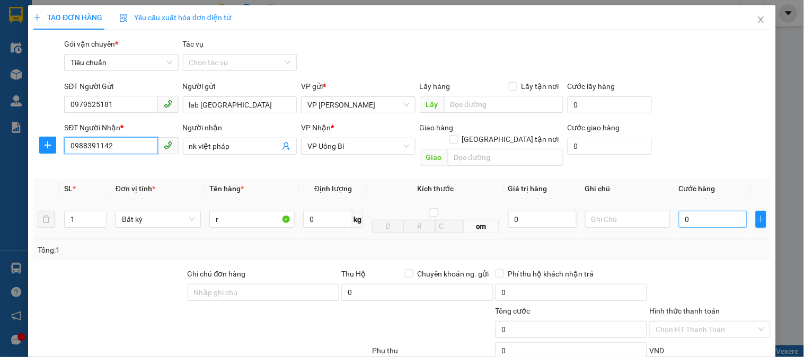
type input "0988391142"
click at [699, 211] on input "0" at bounding box center [713, 219] width 68 height 17
type input "3"
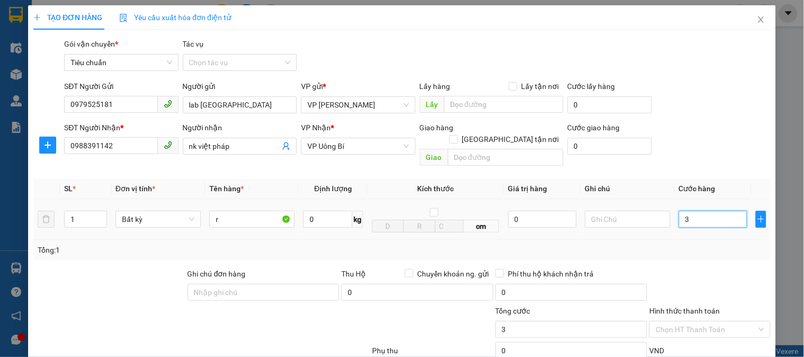
type input "30"
click at [698, 268] on div at bounding box center [709, 286] width 123 height 37
type input "30.000"
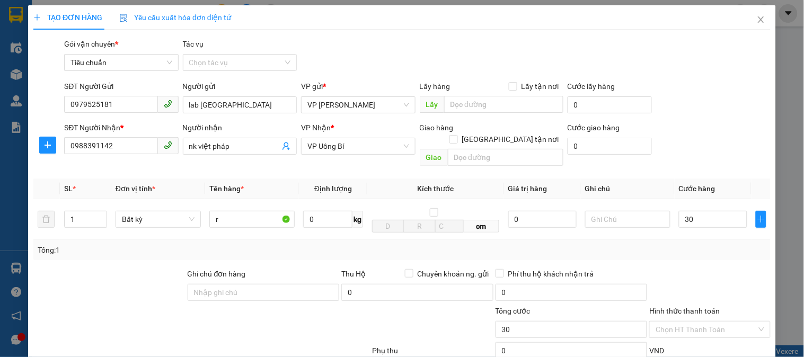
type input "30.000"
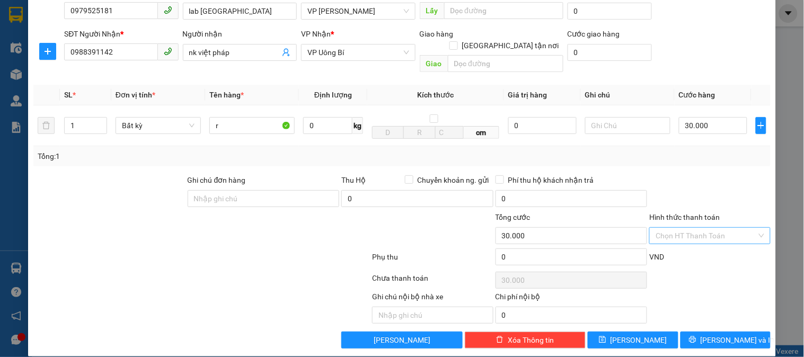
click at [714, 228] on input "Hình thức thanh toán" at bounding box center [706, 236] width 101 height 16
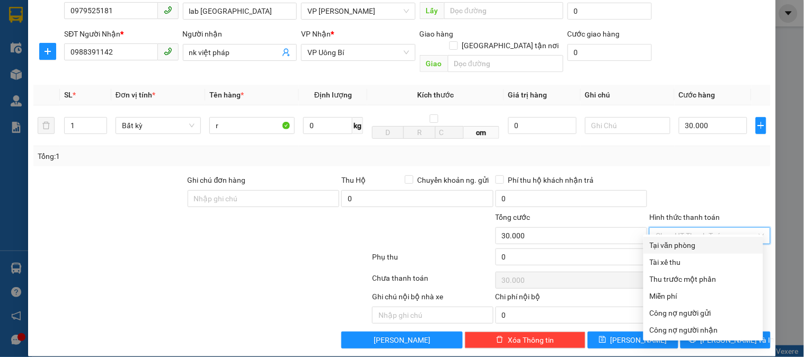
click at [688, 248] on div "Tại văn phòng" at bounding box center [703, 246] width 107 height 12
type input "0"
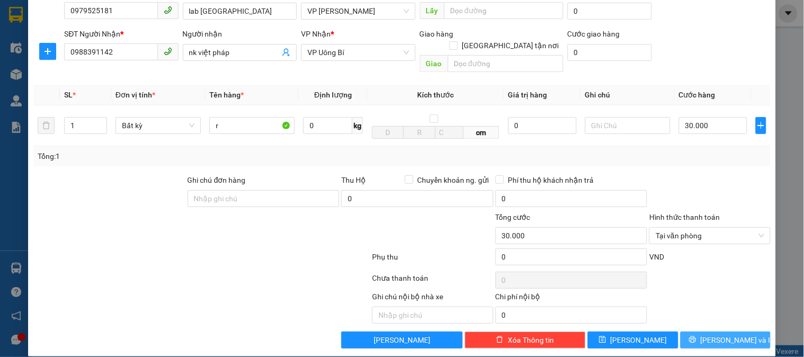
click at [727, 335] on span "[PERSON_NAME] và In" at bounding box center [738, 341] width 74 height 12
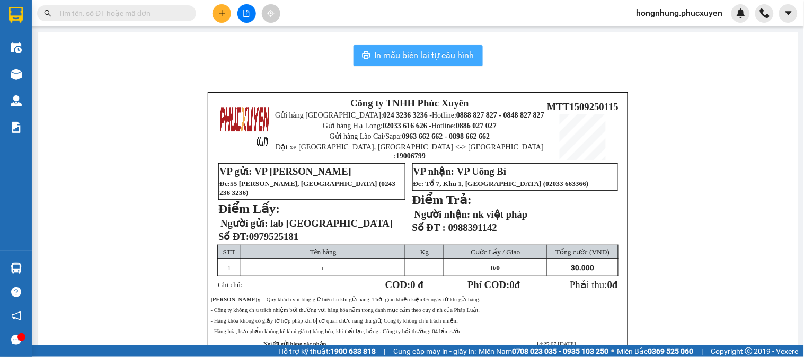
click at [436, 59] on span "In mẫu biên lai tự cấu hình" at bounding box center [425, 55] width 100 height 13
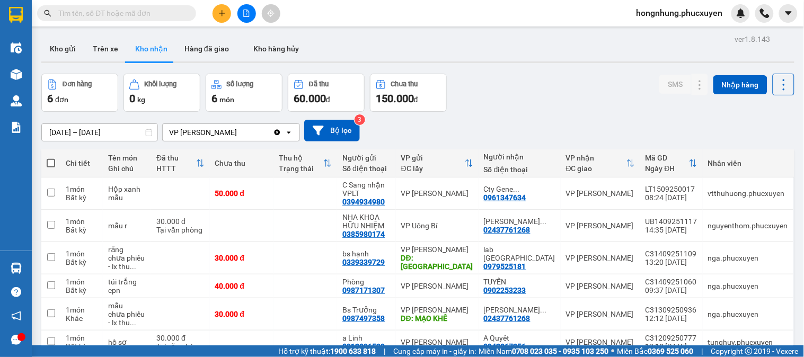
click at [599, 99] on div "Đơn hàng 6 đơn Khối lượng 0 kg Số lượng 6 món Đã thu 60.000 đ Chưa thu 150.000 …" at bounding box center [417, 93] width 753 height 38
click at [718, 260] on icon at bounding box center [721, 258] width 7 height 7
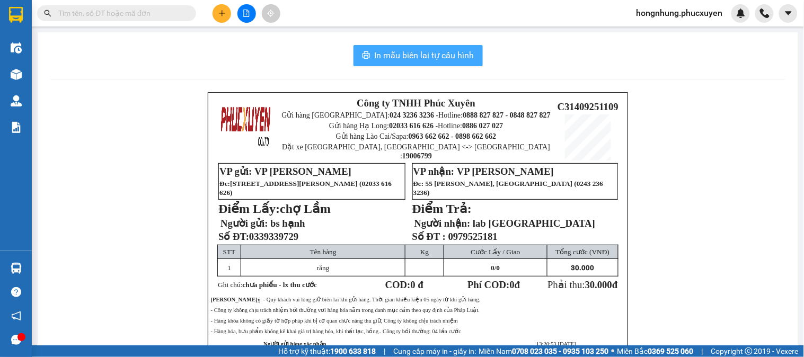
click at [420, 51] on span "In mẫu biên lai tự cấu hình" at bounding box center [425, 55] width 100 height 13
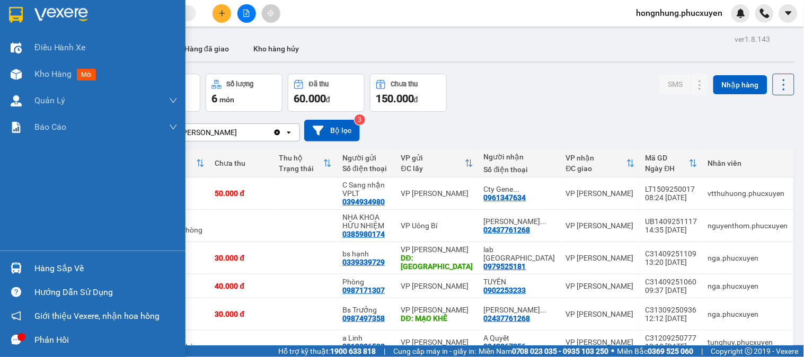
click at [39, 267] on div "Hàng sắp về" at bounding box center [105, 269] width 143 height 16
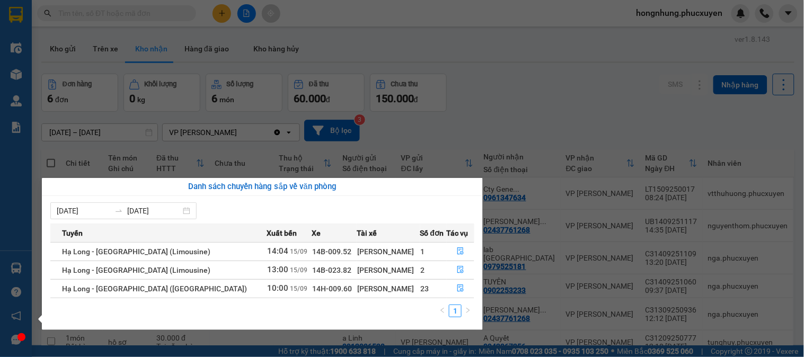
click at [542, 124] on section "Kết quả tìm kiếm ( 1 ) Bộ lọc Mã ĐH Trạng thái Món hàng Thu hộ Tổng cước Chưa c…" at bounding box center [402, 178] width 804 height 357
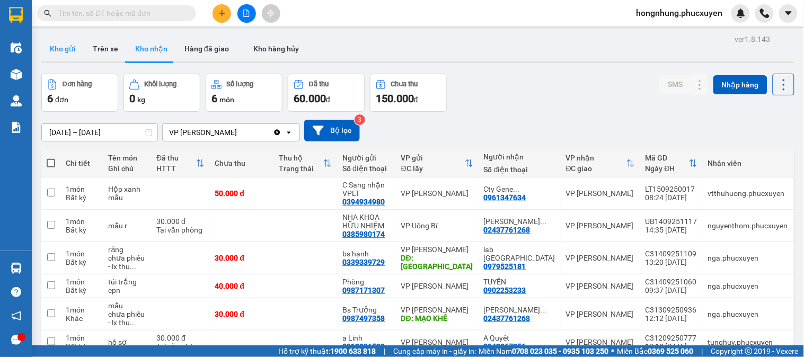
click at [52, 49] on button "Kho gửi" at bounding box center [62, 48] width 43 height 25
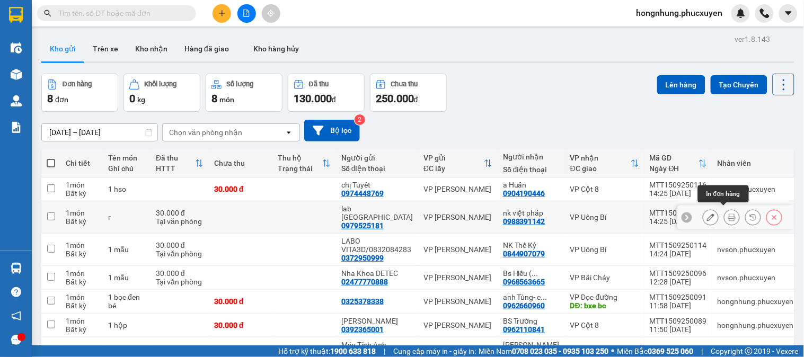
click at [725, 214] on button at bounding box center [732, 217] width 15 height 19
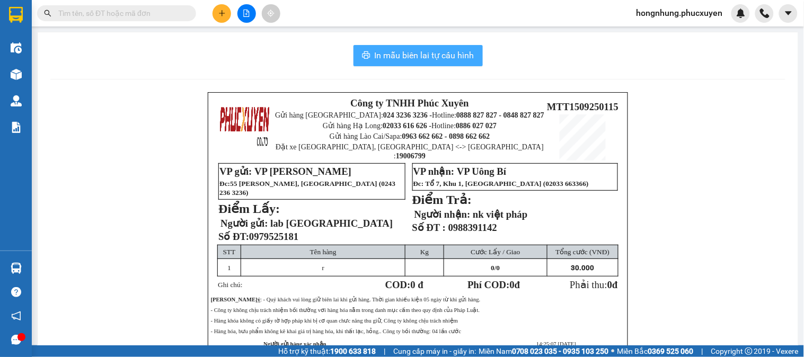
click at [448, 61] on span "In mẫu biên lai tự cấu hình" at bounding box center [425, 55] width 100 height 13
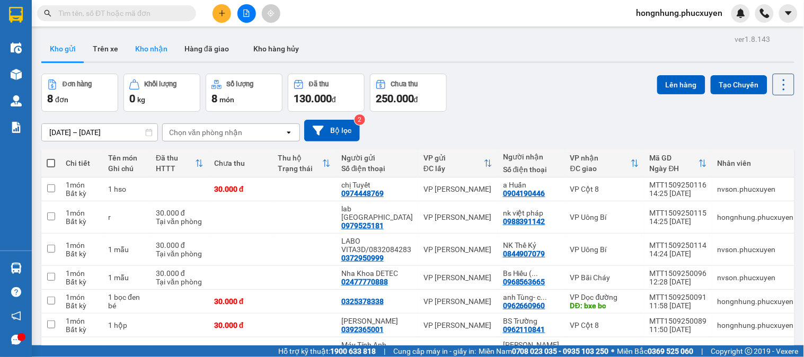
click at [139, 46] on button "Kho nhận" at bounding box center [151, 48] width 49 height 25
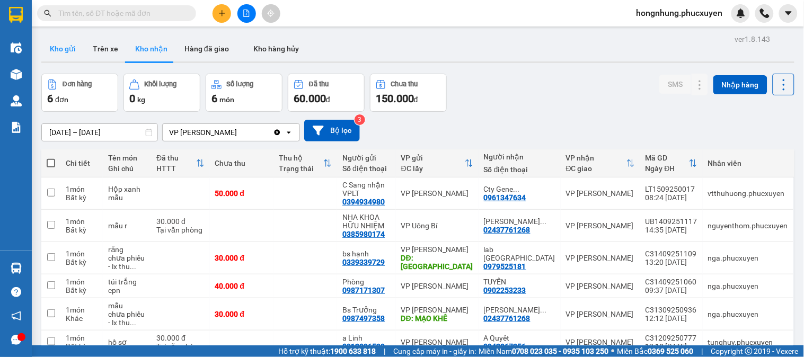
click at [67, 46] on button "Kho gửi" at bounding box center [62, 48] width 43 height 25
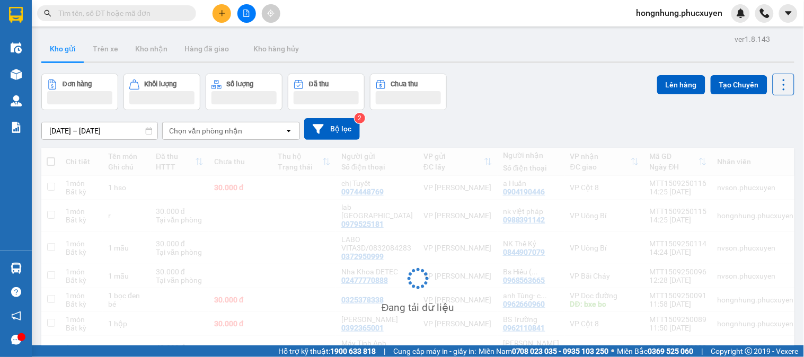
click at [67, 46] on button "Kho gửi" at bounding box center [62, 48] width 43 height 25
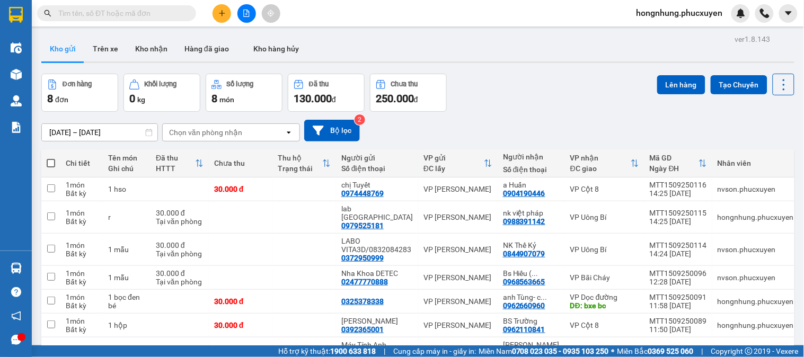
click at [248, 17] on button at bounding box center [247, 13] width 19 height 19
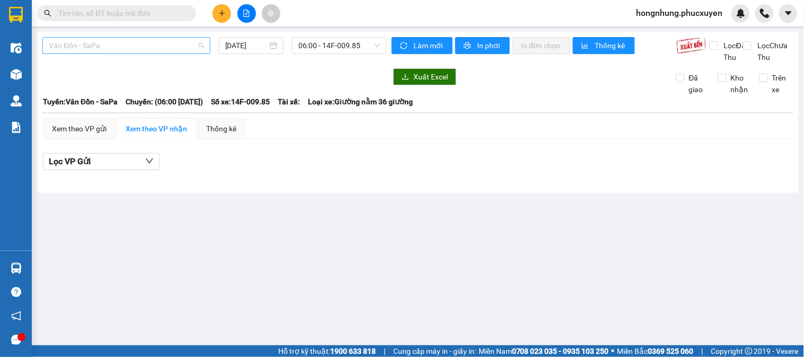
click at [135, 46] on span "Vân Đồn - SaPa" at bounding box center [126, 46] width 155 height 16
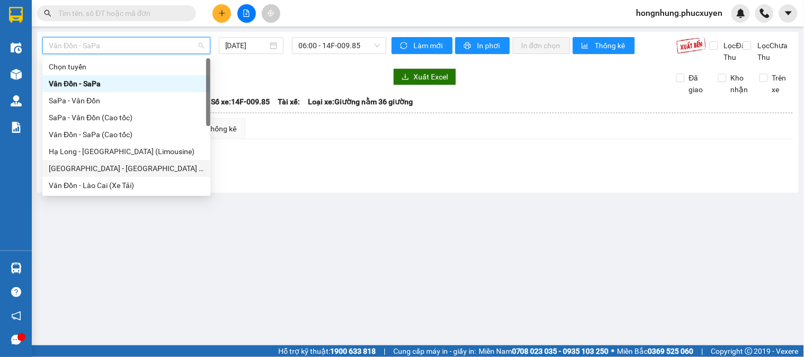
click at [134, 171] on div "Hà Nội - Hạ Long (Limousine)" at bounding box center [126, 169] width 155 height 12
type input "[DATE]"
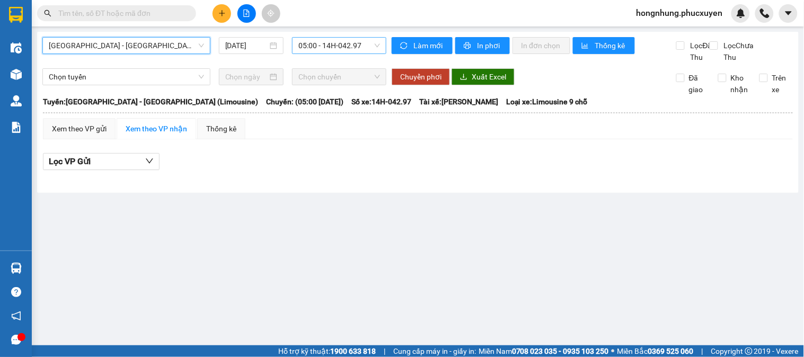
click at [350, 49] on span "05:00 - 14H-042.97" at bounding box center [340, 46] width 82 height 16
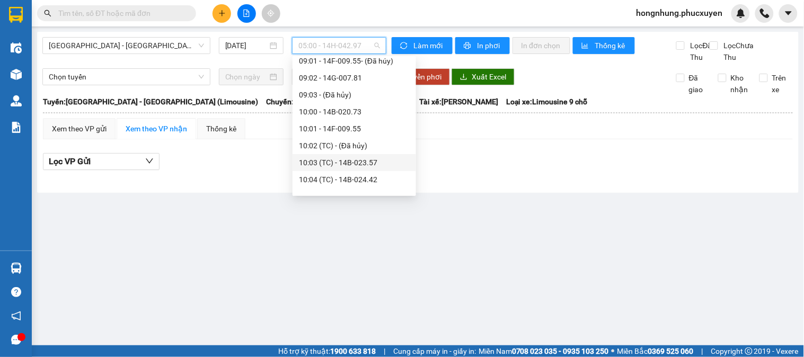
scroll to position [471, 0]
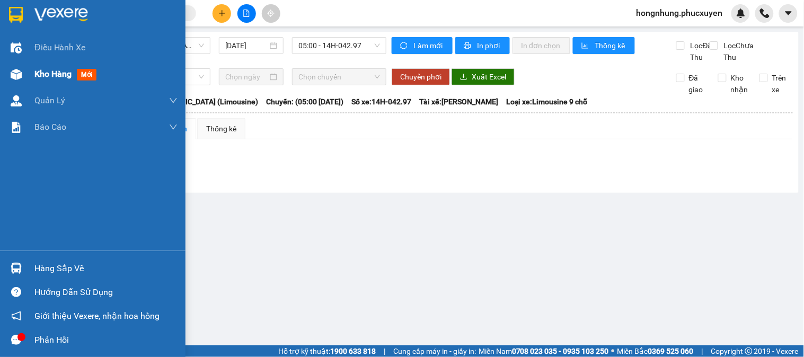
click at [24, 77] on div at bounding box center [16, 74] width 19 height 19
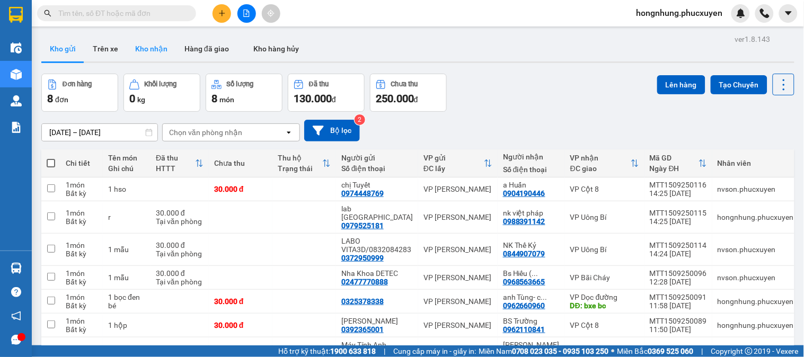
click at [165, 56] on div "Kho gửi Trên xe Kho nhận Hàng đã giao Kho hàng hủy" at bounding box center [417, 49] width 753 height 27
click at [165, 55] on button "Kho nhận" at bounding box center [151, 48] width 49 height 25
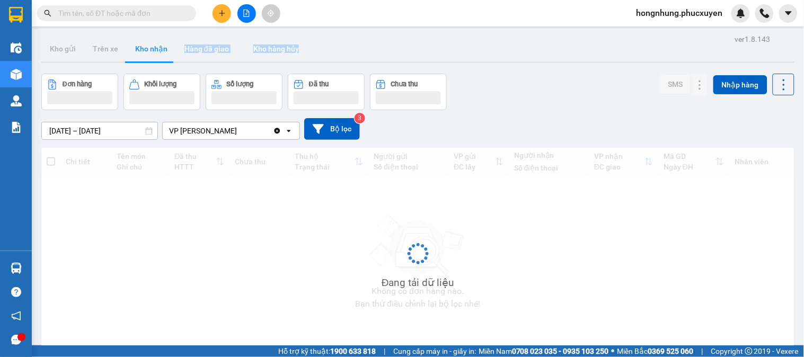
click at [159, 54] on button "Kho nhận" at bounding box center [151, 48] width 49 height 25
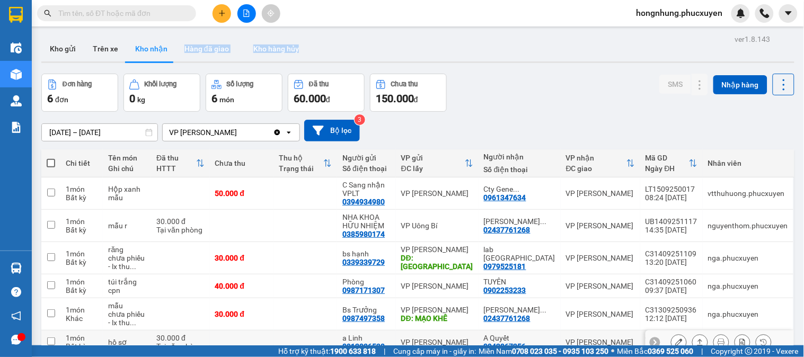
scroll to position [53, 0]
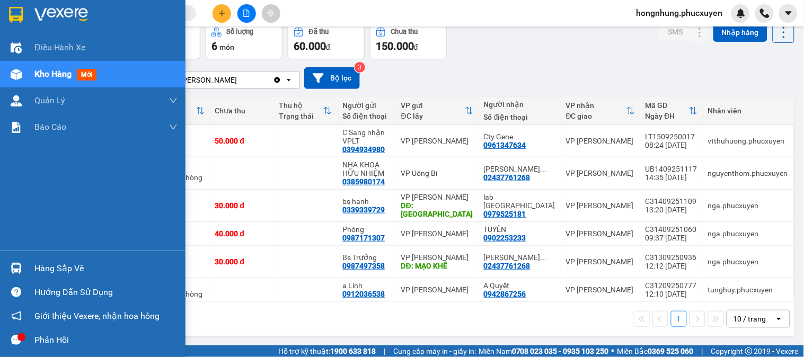
click at [32, 269] on div "Hàng sắp về" at bounding box center [93, 269] width 186 height 24
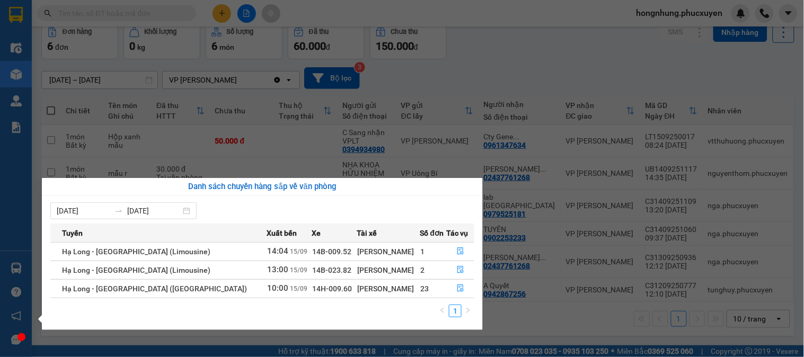
click at [563, 81] on section "Kết quả tìm kiếm ( 1 ) Bộ lọc Mã ĐH Trạng thái Món hàng Thu hộ Tổng cước Chưa c…" at bounding box center [402, 178] width 804 height 357
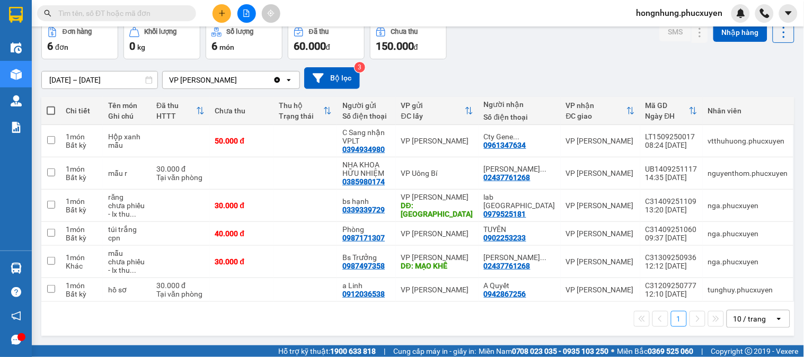
scroll to position [0, 0]
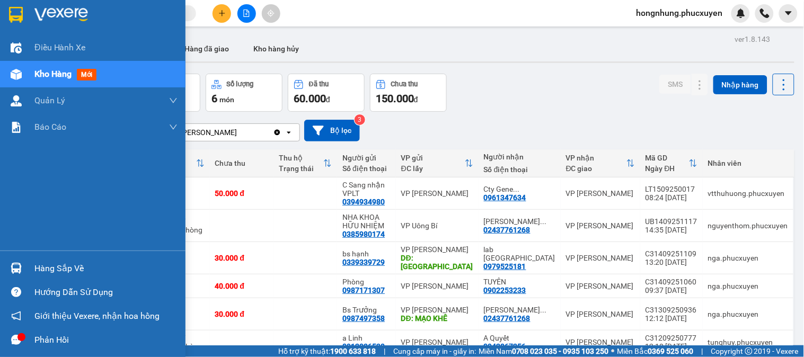
click at [20, 263] on img at bounding box center [16, 268] width 11 height 11
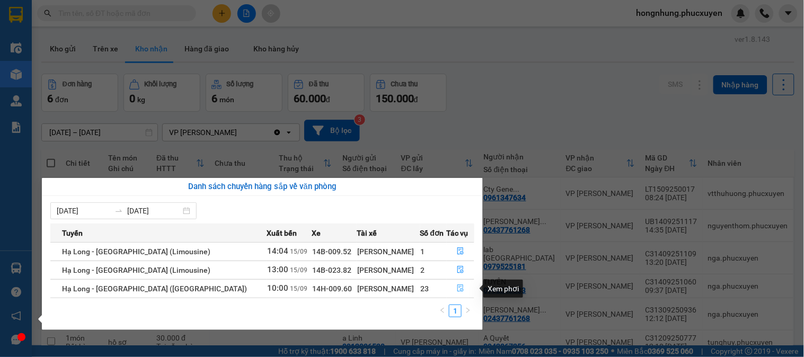
click at [459, 288] on icon "file-done" at bounding box center [460, 288] width 7 height 7
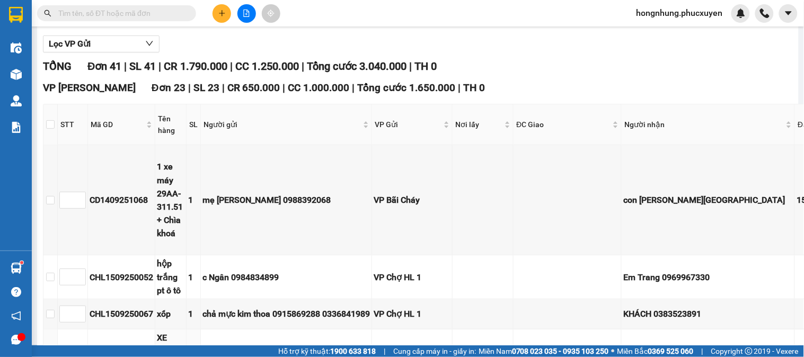
scroll to position [59, 0]
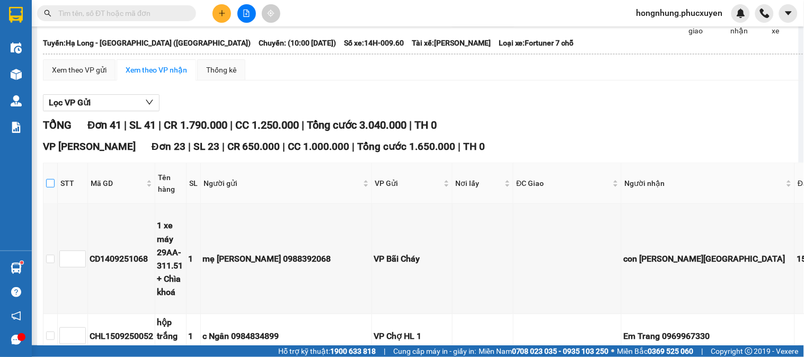
click at [50, 188] on input "checkbox" at bounding box center [50, 183] width 8 height 8
checkbox input "true"
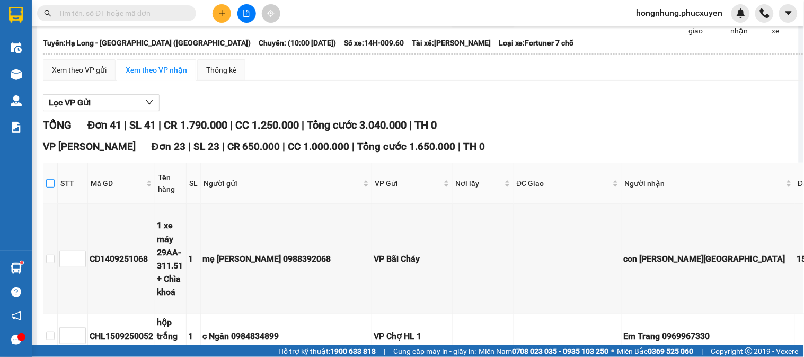
checkbox input "true"
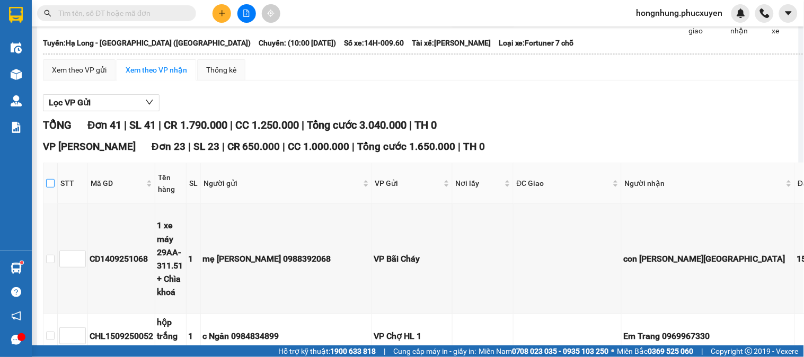
checkbox input "true"
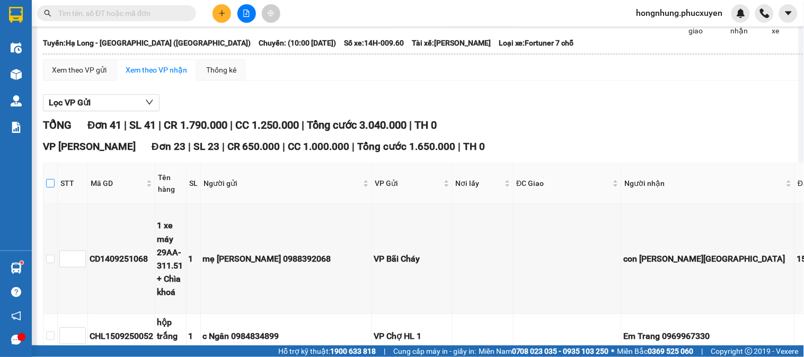
checkbox input "true"
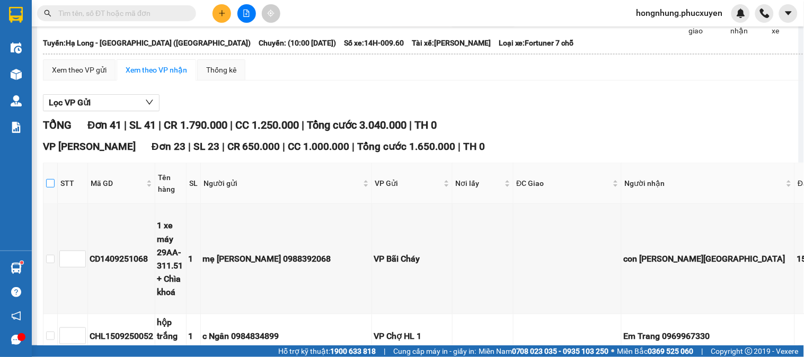
checkbox input "true"
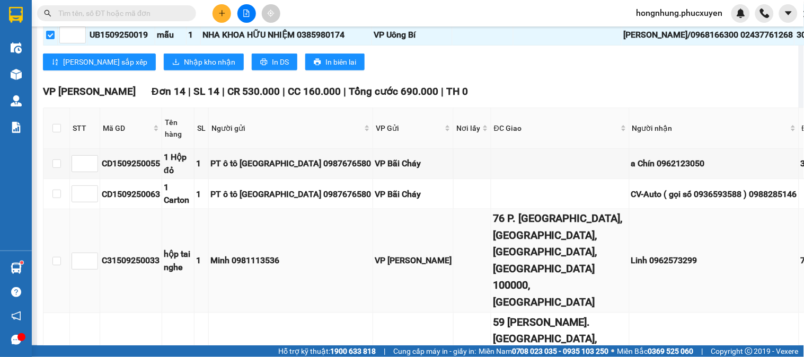
scroll to position [1591, 0]
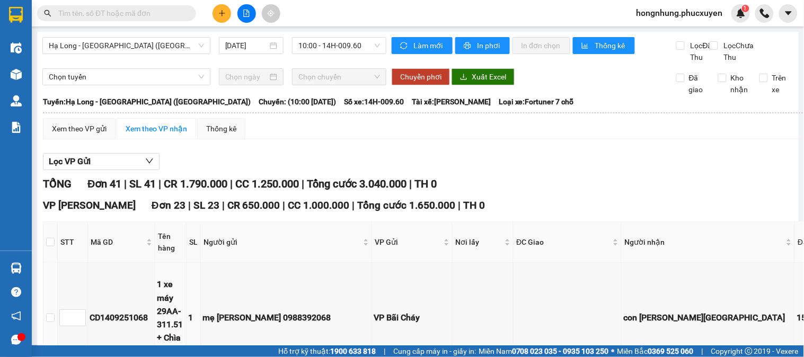
scroll to position [118, 0]
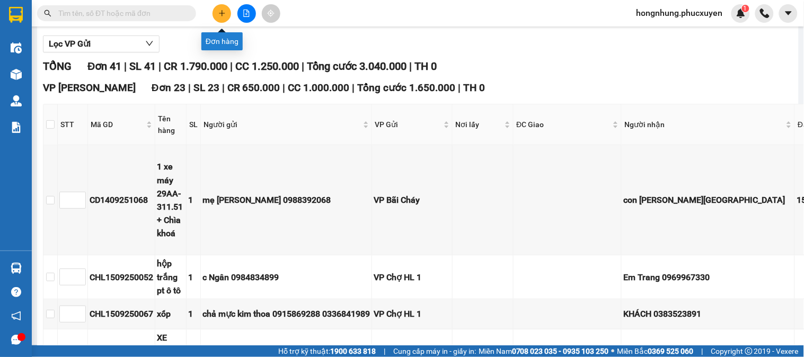
click at [220, 14] on icon "plus" at bounding box center [221, 13] width 7 height 7
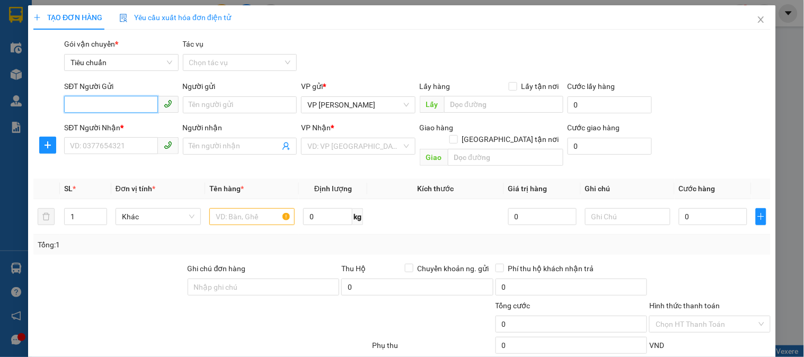
click at [133, 104] on input "SĐT Người Gửi" at bounding box center [110, 104] width 93 height 17
click at [241, 208] on input "text" at bounding box center [251, 216] width 85 height 17
type input "12 ct"
drag, startPoint x: 128, startPoint y: 107, endPoint x: 143, endPoint y: 105, distance: 15.5
click at [129, 107] on input "SĐT Người Gửi" at bounding box center [110, 104] width 93 height 17
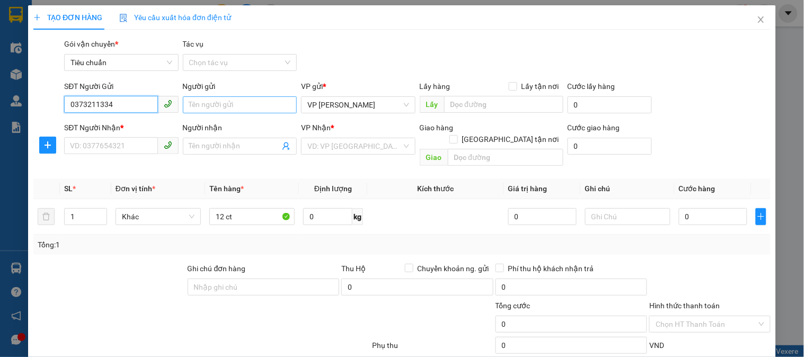
type input "0373211334"
click at [221, 108] on input "Người gửi" at bounding box center [240, 105] width 114 height 17
type input "huyền"
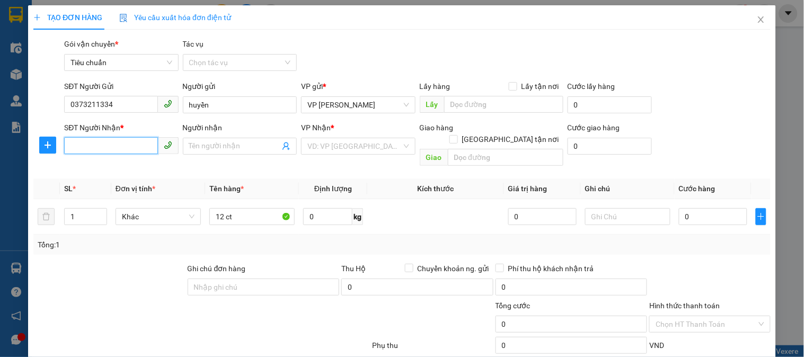
click at [138, 146] on input "SĐT Người Nhận *" at bounding box center [110, 145] width 93 height 17
click at [122, 170] on div "0934600768" at bounding box center [120, 168] width 100 height 12
type input "0934600768"
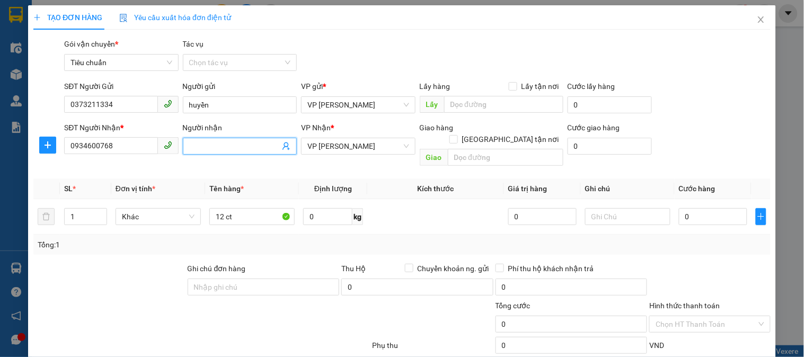
click at [245, 149] on input "Người nhận" at bounding box center [234, 147] width 91 height 12
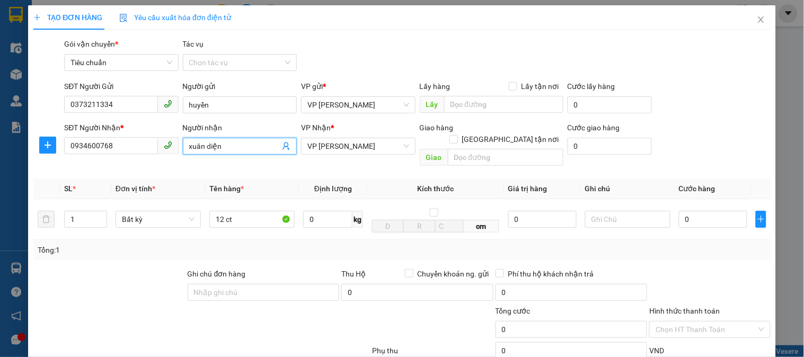
type input "xuân diện"
click at [377, 144] on span "VP [PERSON_NAME]" at bounding box center [358, 146] width 101 height 16
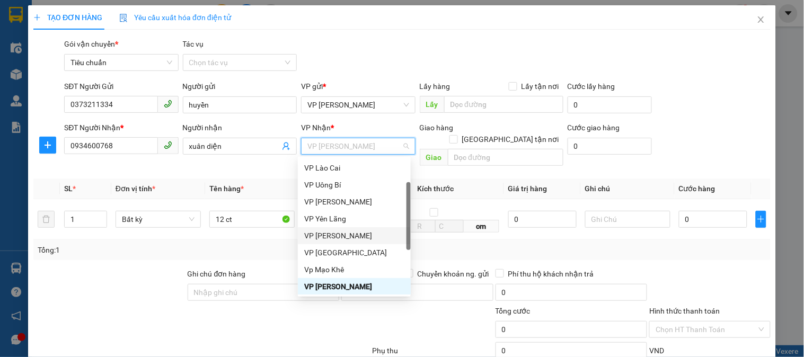
scroll to position [170, 0]
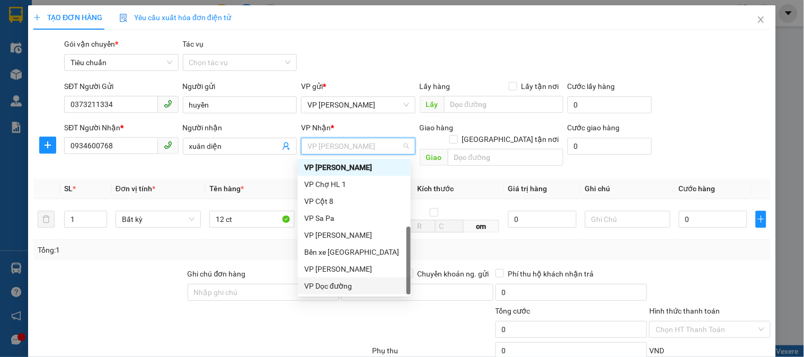
click at [336, 287] on div "VP Dọc đường" at bounding box center [354, 286] width 100 height 12
click at [340, 291] on div "VP Dọc đường" at bounding box center [354, 286] width 100 height 12
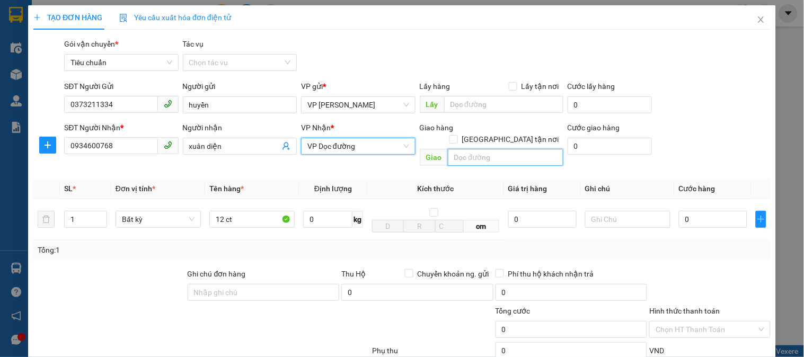
click at [476, 149] on input "text" at bounding box center [506, 157] width 116 height 17
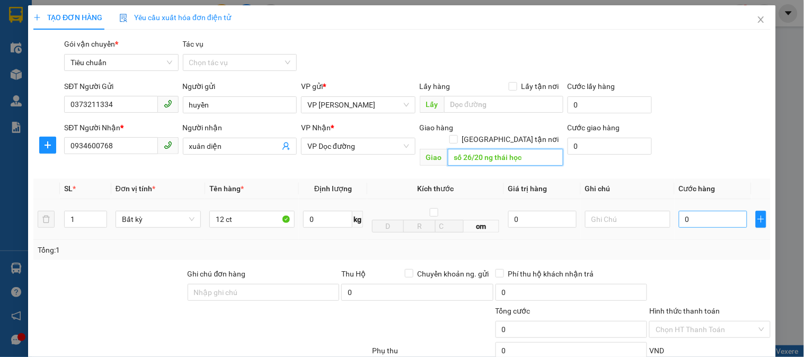
type input "số 26/20 ng thái học"
click at [713, 211] on input "0" at bounding box center [713, 219] width 68 height 17
type input "7"
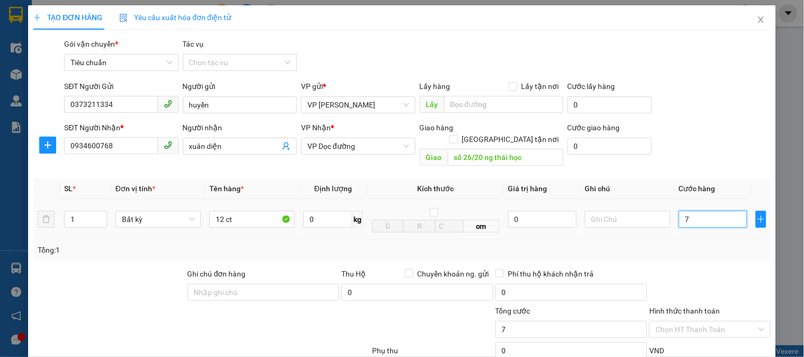
type input "70"
type input "700"
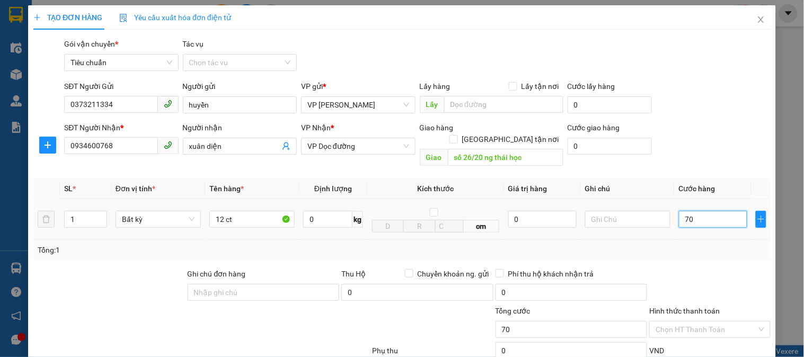
type input "700"
type input "700.000"
click at [713, 244] on div "Tổng: 1" at bounding box center [402, 250] width 729 height 12
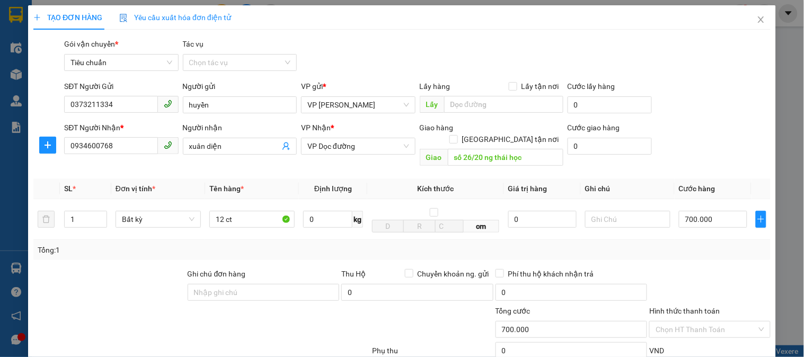
scroll to position [94, 0]
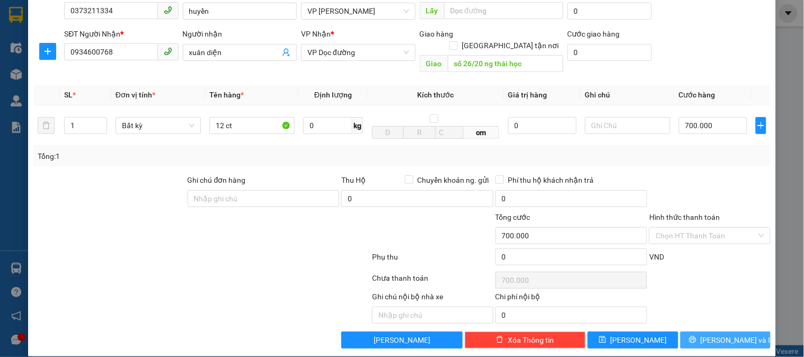
click at [730, 335] on span "[PERSON_NAME] và In" at bounding box center [738, 341] width 74 height 12
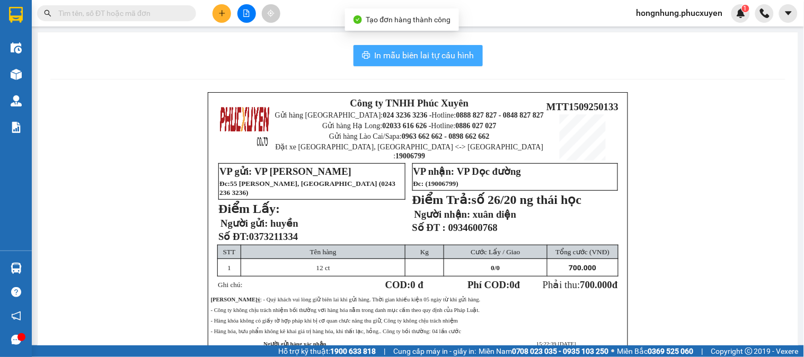
click at [443, 59] on span "In mẫu biên lai tự cấu hình" at bounding box center [425, 55] width 100 height 13
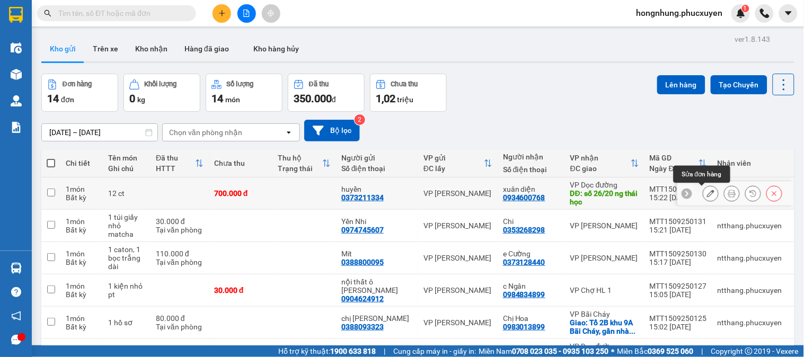
click at [707, 194] on icon at bounding box center [710, 193] width 7 height 7
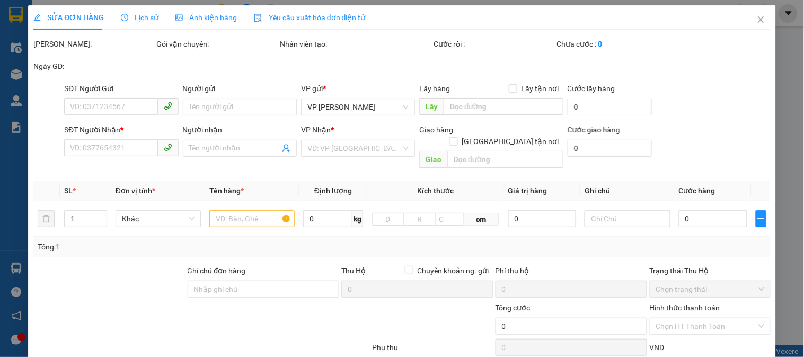
type input "0373211334"
type input "huyền"
type input "0934600768"
type input "xuân diện"
type input "số 26/20 ng thái học"
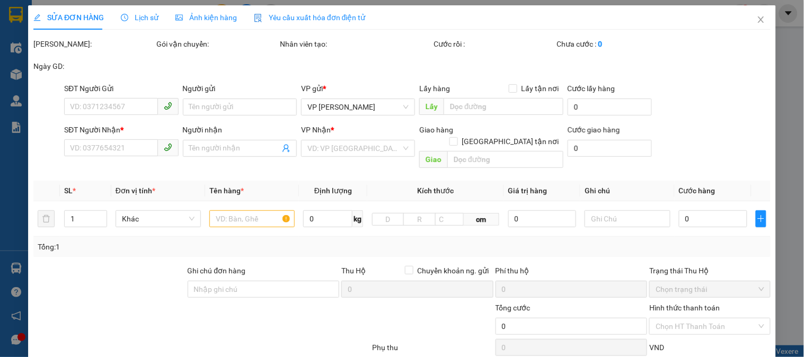
type input "700.000"
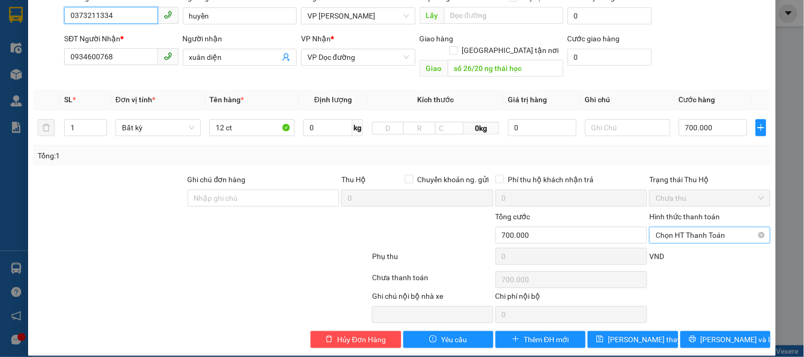
scroll to position [32, 0]
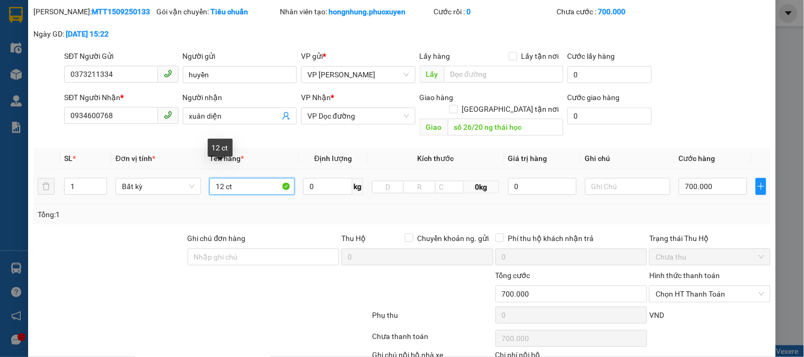
click at [264, 178] on input "12 ct" at bounding box center [251, 186] width 85 height 17
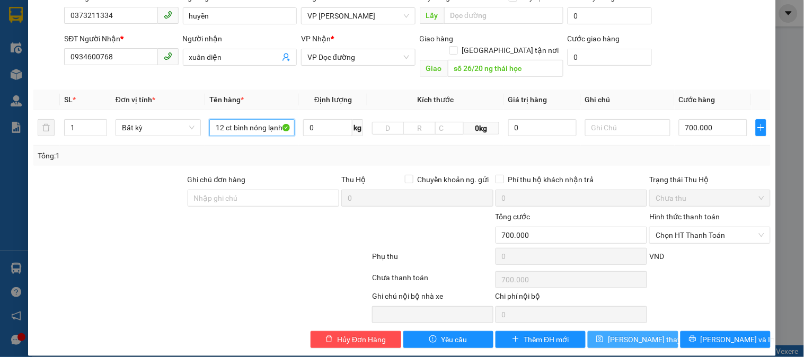
type input "12 ct bình nóng lạnh"
click at [644, 334] on span "[PERSON_NAME] thay đổi" at bounding box center [650, 340] width 85 height 12
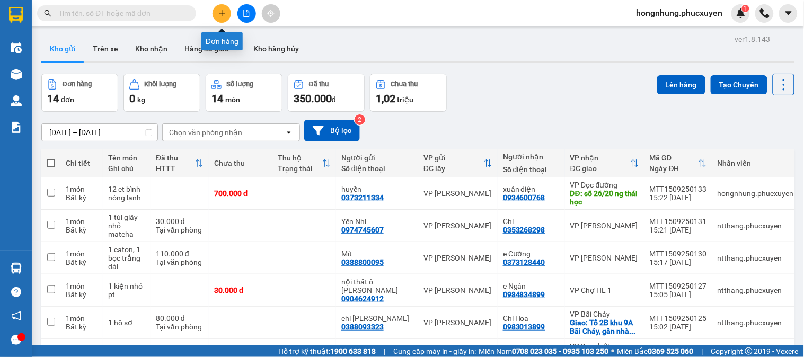
click at [220, 14] on icon "plus" at bounding box center [221, 13] width 7 height 7
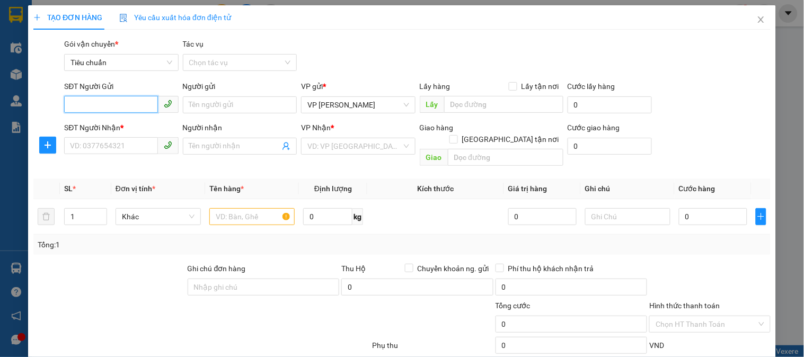
click at [139, 107] on input "SĐT Người Gửi" at bounding box center [110, 104] width 93 height 17
click at [239, 208] on input "text" at bounding box center [251, 216] width 85 height 17
type input "1"
click at [142, 108] on input "SĐT Người Gửi" at bounding box center [110, 104] width 93 height 17
type input "0827223143"
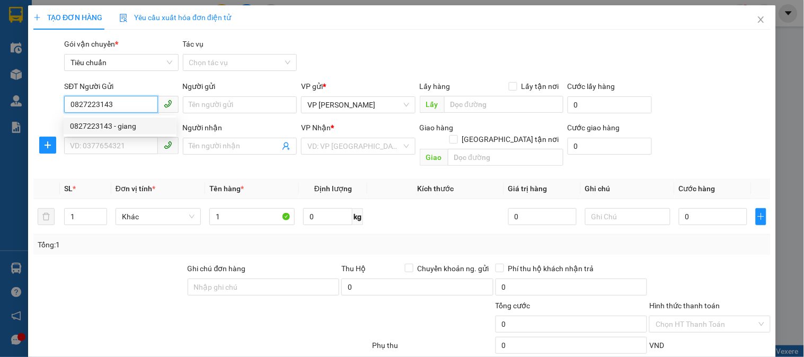
click at [138, 130] on div "0827223143 - giang" at bounding box center [120, 126] width 100 height 12
type input "giang"
type input "0827223143"
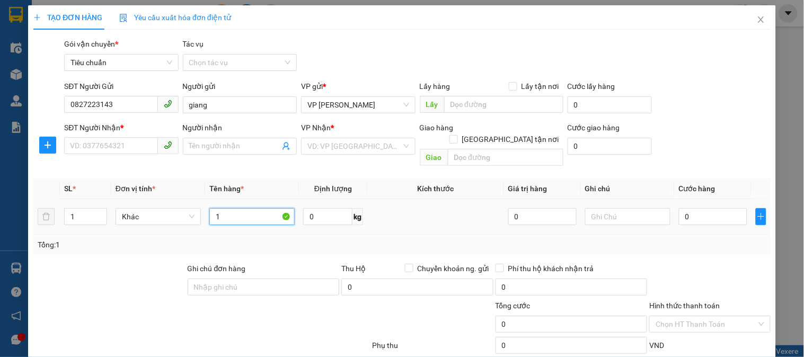
click at [247, 208] on input "1" at bounding box center [251, 216] width 85 height 17
type input "1 bẹt máy đo cáp"
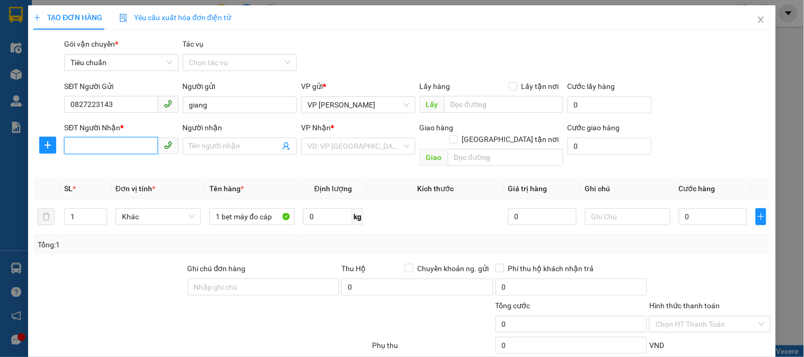
click at [128, 146] on input "SĐT Người Nhận *" at bounding box center [110, 145] width 93 height 17
type input "0976751918"
click at [133, 168] on div "0976751918 - a thiệp" at bounding box center [120, 168] width 100 height 12
type input "a thiệp"
type input "n3 [GEOGRAPHIC_DATA]"
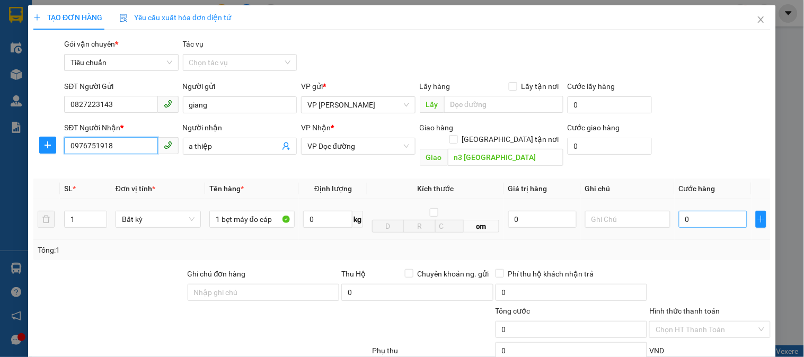
type input "0976751918"
click at [707, 211] on input "0" at bounding box center [713, 219] width 68 height 17
type input "5"
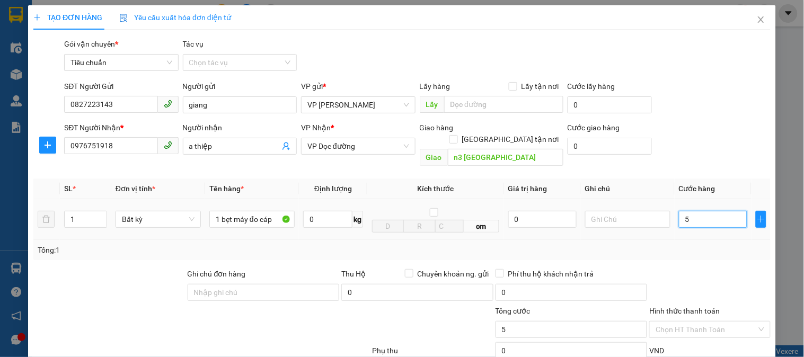
type input "50"
click at [713, 212] on input "50" at bounding box center [713, 219] width 68 height 17
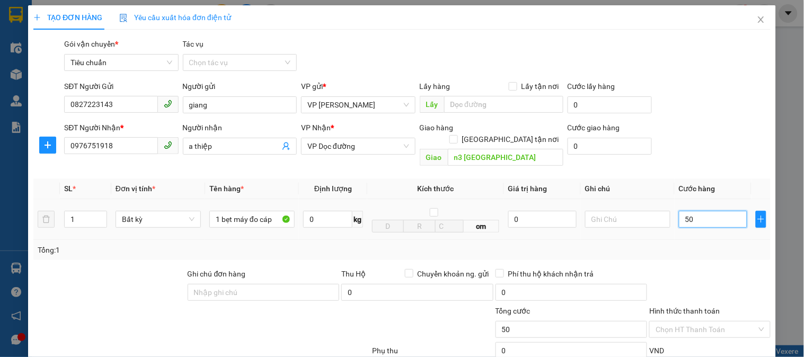
type input "0"
type input "06"
type input "6"
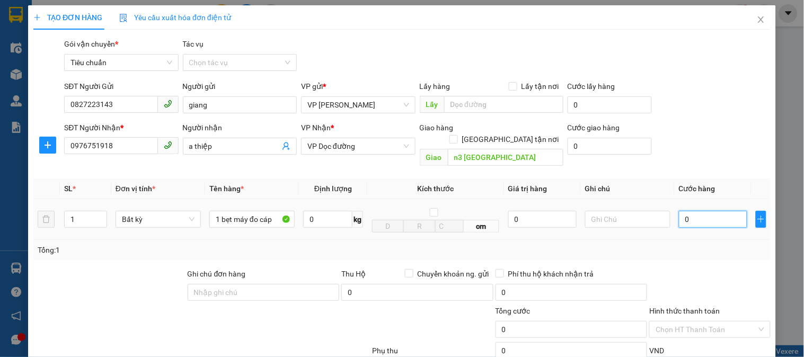
type input "6"
type input "060"
type input "60"
type input "06"
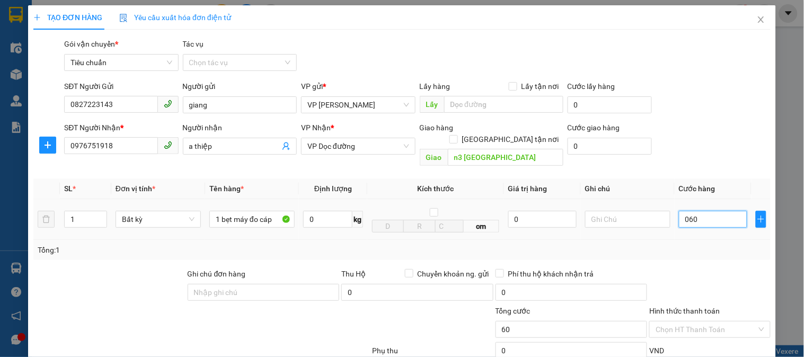
type input "6"
type input "0"
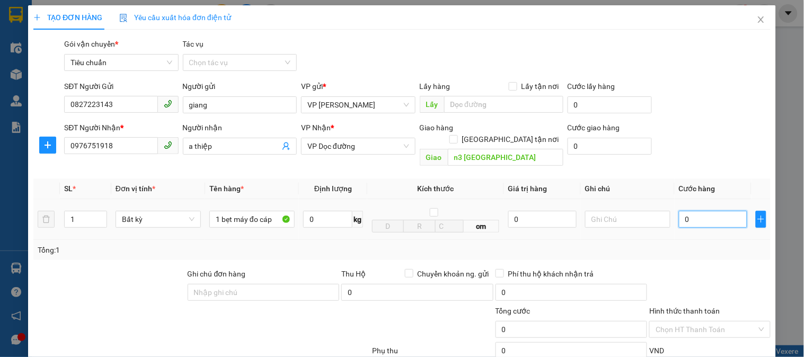
type input "05"
type input "5"
type input "050"
type input "50"
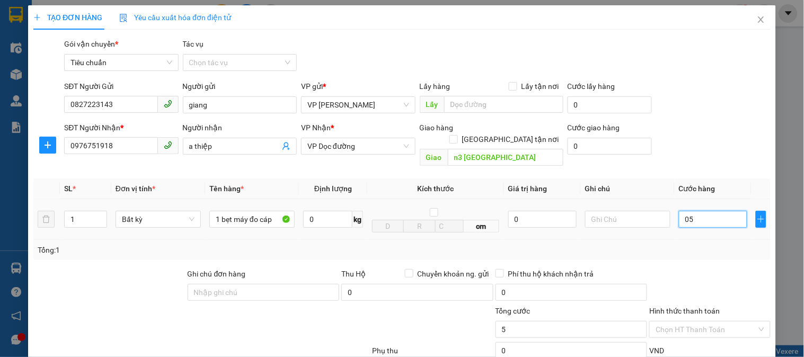
type input "50"
type input "50.000"
click at [708, 249] on div "Transit Pickup Surcharge Ids Transit Deliver Surcharge Ids Transit Deliver Surc…" at bounding box center [402, 240] width 738 height 405
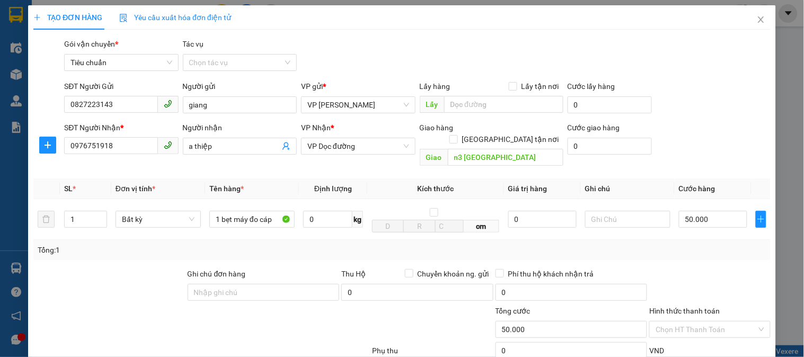
scroll to position [94, 0]
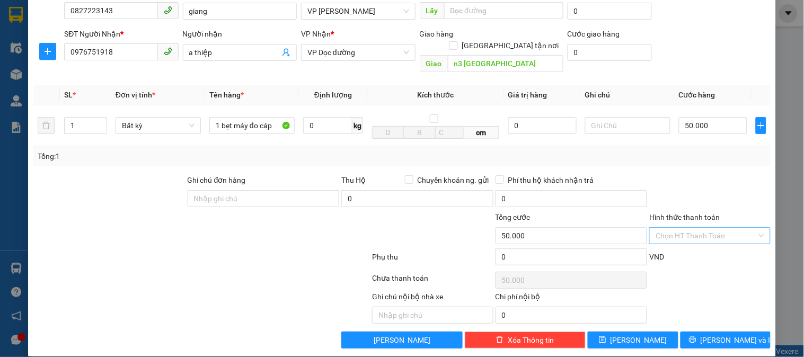
click at [701, 229] on input "Hình thức thanh toán" at bounding box center [706, 236] width 101 height 16
drag, startPoint x: 694, startPoint y: 163, endPoint x: 686, endPoint y: 236, distance: 73.6
click at [693, 174] on div at bounding box center [709, 192] width 123 height 37
click at [724, 335] on span "[PERSON_NAME] và In" at bounding box center [738, 341] width 74 height 12
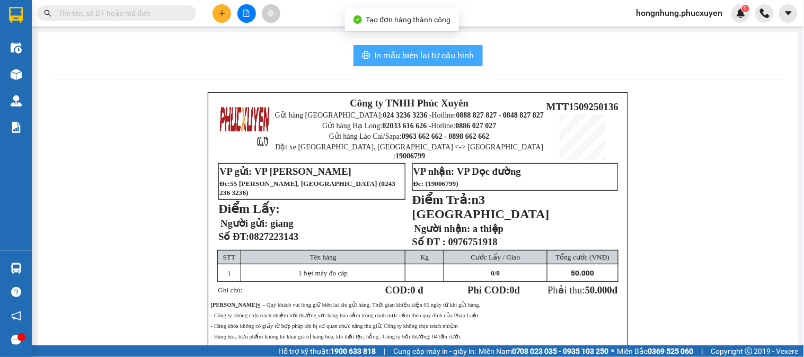
click at [409, 55] on span "In mẫu biên lai tự cấu hình" at bounding box center [425, 55] width 100 height 13
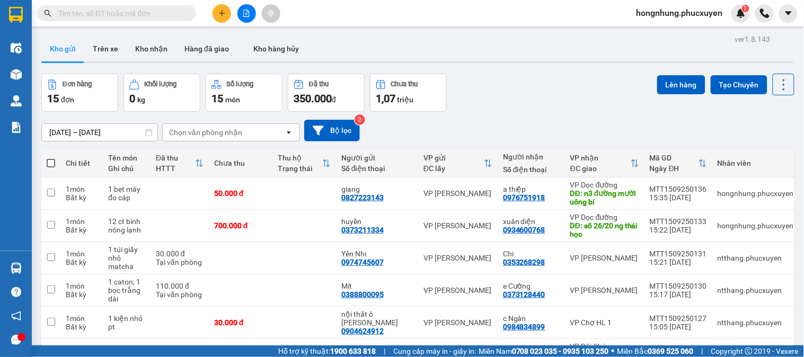
click at [225, 12] on icon "plus" at bounding box center [221, 13] width 7 height 7
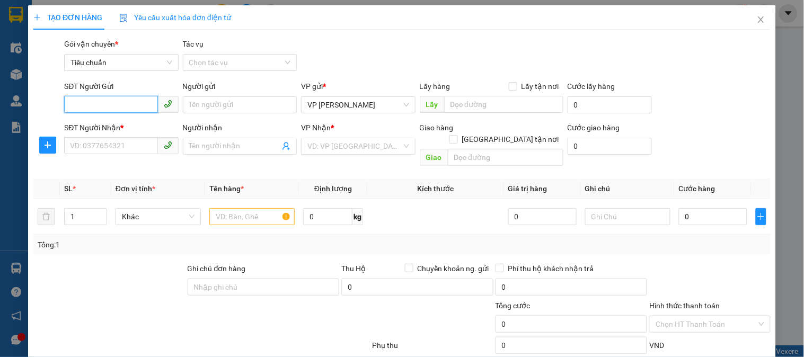
click at [144, 106] on input "SĐT Người Gửi" at bounding box center [110, 104] width 93 height 17
type input "0903486158"
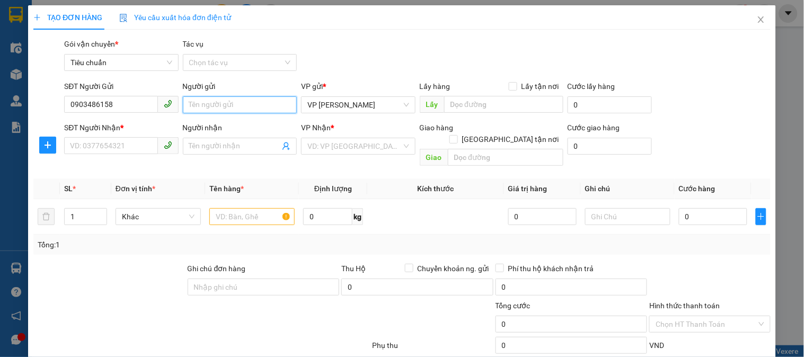
click at [231, 108] on input "Người gửi" at bounding box center [240, 105] width 114 height 17
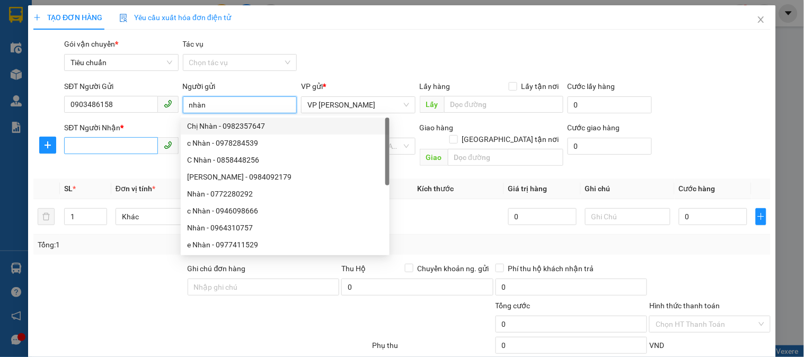
type input "nhàn"
click at [136, 146] on input "SĐT Người Nhận *" at bounding box center [110, 145] width 93 height 17
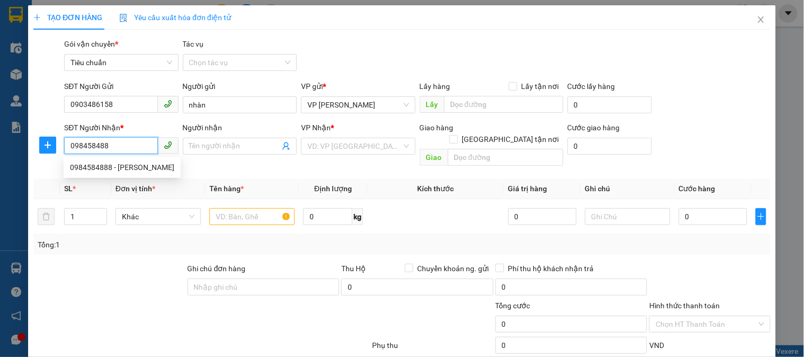
type input "0984584888"
click at [107, 171] on div "0984584888 - anh Lâm" at bounding box center [122, 168] width 104 height 12
type input "anh Lâm"
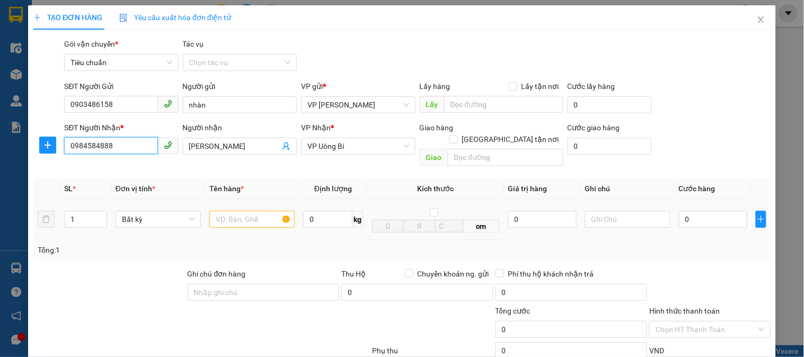
type input "0984584888"
drag, startPoint x: 255, startPoint y: 214, endPoint x: 263, endPoint y: 214, distance: 8.5
click at [261, 214] on input "text" at bounding box center [251, 219] width 85 height 17
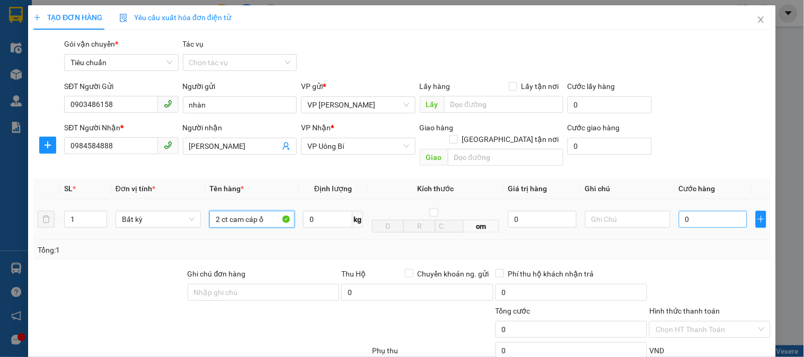
type input "2 ct cam cáp ổ"
click at [721, 211] on input "0" at bounding box center [713, 219] width 68 height 17
click at [712, 211] on input "0" at bounding box center [713, 219] width 68 height 17
type input "01"
type input "1"
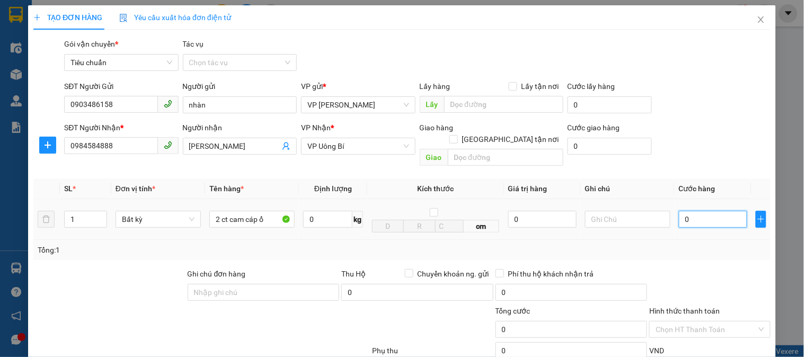
type input "1"
type input "012"
type input "12"
type input "0.120"
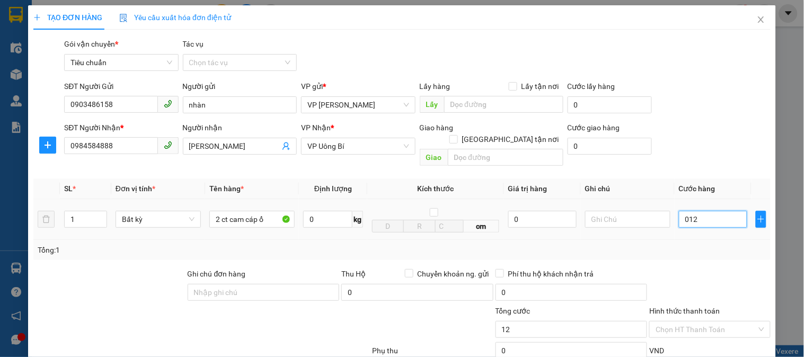
type input "120"
type input "120.000"
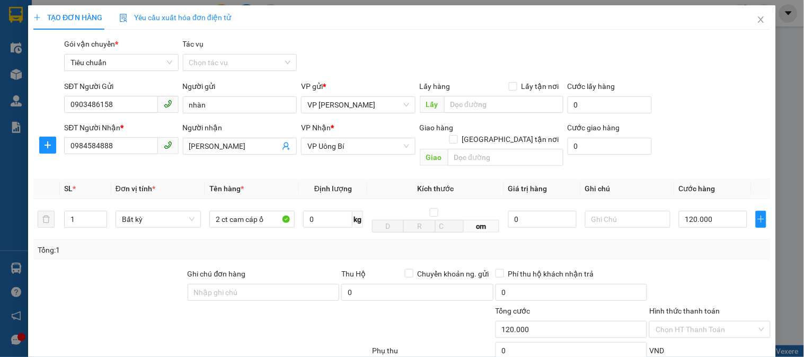
click at [716, 246] on div "Tổng: 1" at bounding box center [402, 250] width 738 height 20
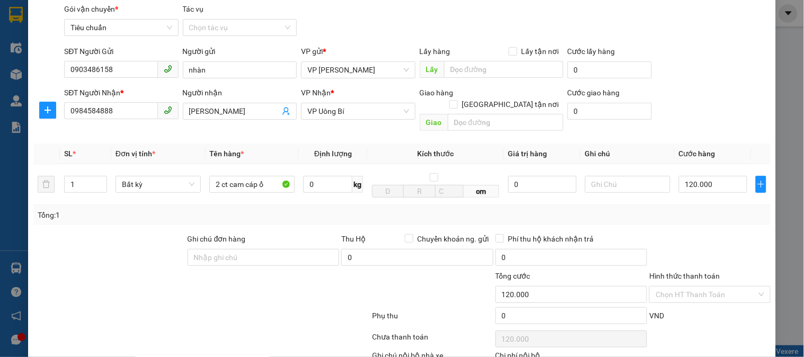
scroll to position [94, 0]
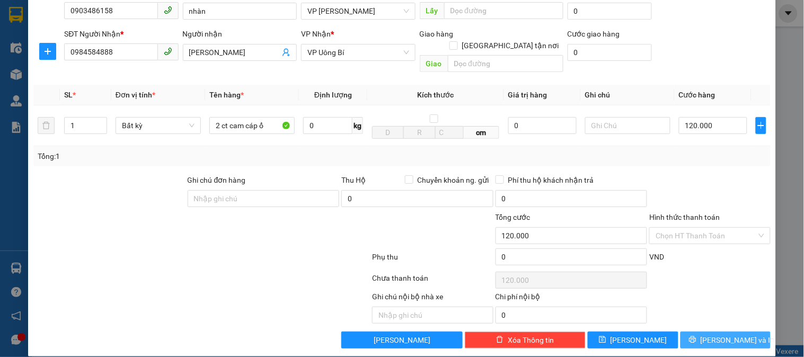
click at [723, 335] on span "[PERSON_NAME] và In" at bounding box center [738, 341] width 74 height 12
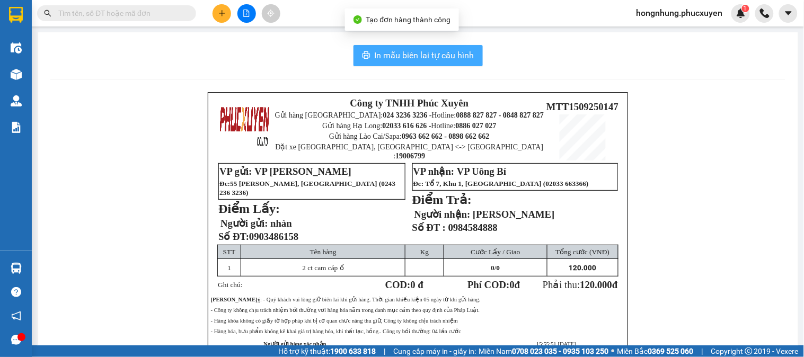
click at [432, 53] on span "In mẫu biên lai tự cấu hình" at bounding box center [425, 55] width 100 height 13
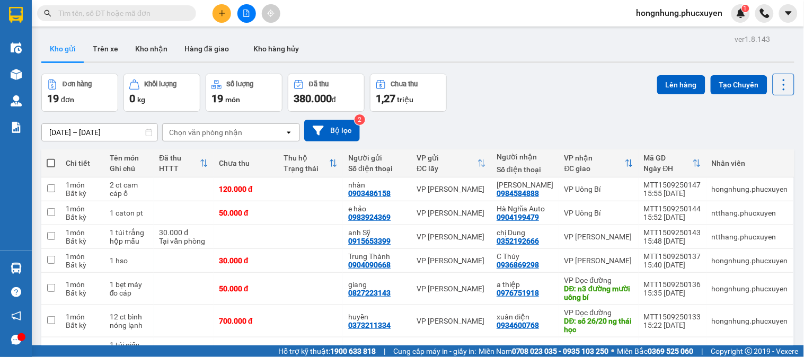
drag, startPoint x: 579, startPoint y: 98, endPoint x: 541, endPoint y: 136, distance: 54.0
click at [578, 98] on div "Đơn hàng 19 đơn Khối lượng 0 kg Số lượng 19 món Đã thu 380.000 đ Chưa thu 1,27 …" at bounding box center [417, 93] width 753 height 38
click at [156, 51] on button "Kho nhận" at bounding box center [151, 48] width 49 height 25
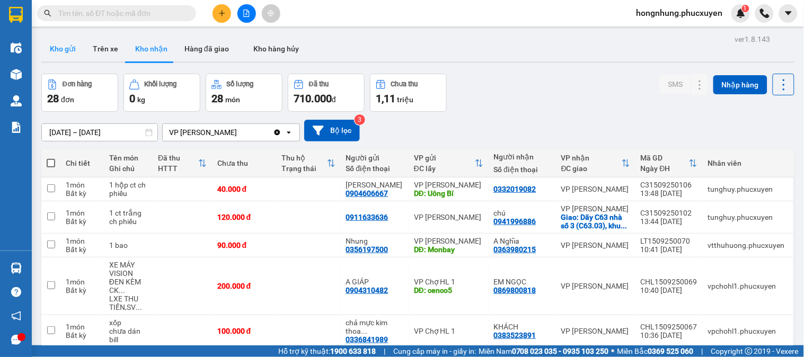
click at [64, 46] on button "Kho gửi" at bounding box center [62, 48] width 43 height 25
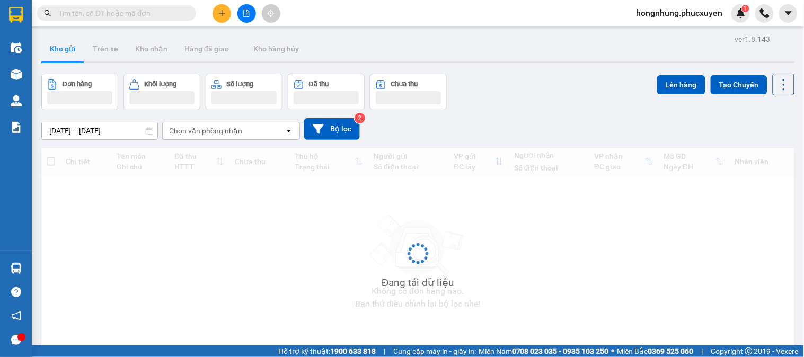
click at [55, 46] on button "Kho gửi" at bounding box center [62, 48] width 43 height 25
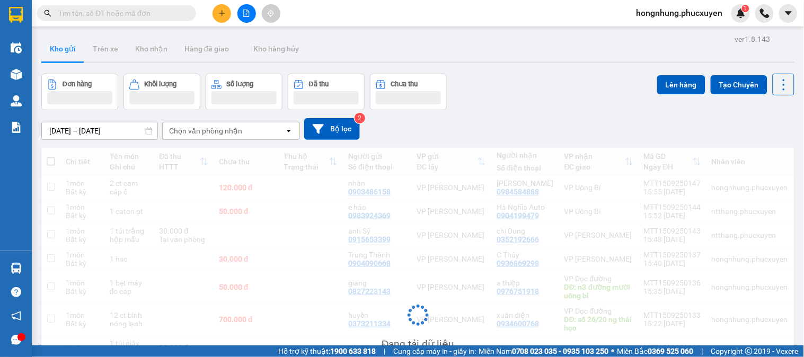
click at [57, 46] on button "Kho gửi" at bounding box center [62, 48] width 43 height 25
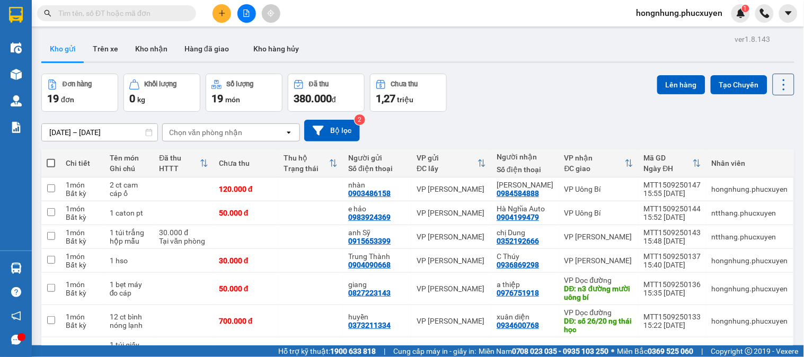
click at [568, 82] on div "Đơn hàng 19 đơn Khối lượng 0 kg Số lượng 19 món Đã thu 380.000 đ Chưa thu 1,27 …" at bounding box center [417, 93] width 753 height 38
click at [729, 189] on icon at bounding box center [732, 189] width 7 height 7
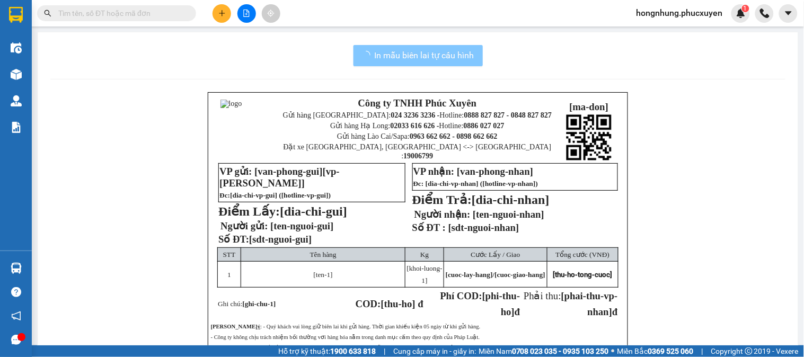
click at [446, 60] on span "In mẫu biên lai tự cấu hình" at bounding box center [425, 55] width 100 height 13
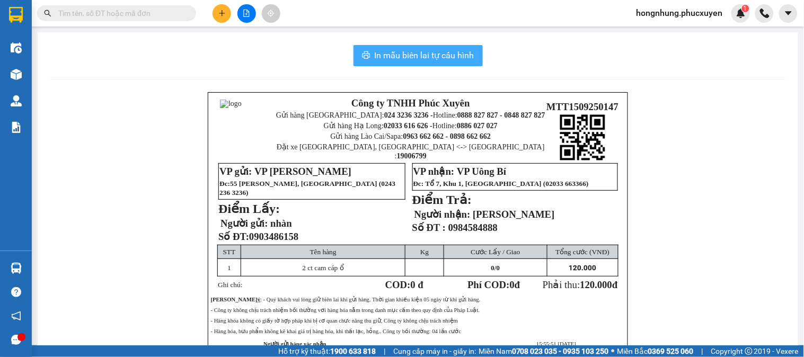
click at [446, 60] on span "In mẫu biên lai tự cấu hình" at bounding box center [425, 55] width 100 height 13
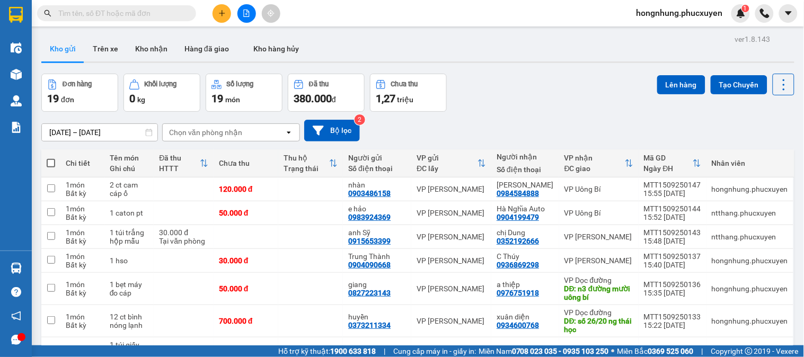
click at [534, 94] on div "Đơn hàng 19 đơn Khối lượng 0 kg Số lượng 19 món Đã thu 380.000 đ Chưa thu 1,27 …" at bounding box center [417, 93] width 753 height 38
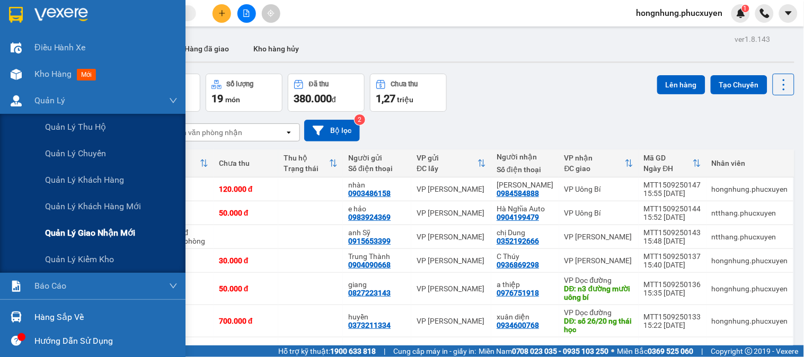
drag, startPoint x: 113, startPoint y: 231, endPoint x: 109, endPoint y: 236, distance: 7.1
click at [117, 236] on span "Quản lý giao nhận mới" at bounding box center [90, 232] width 90 height 13
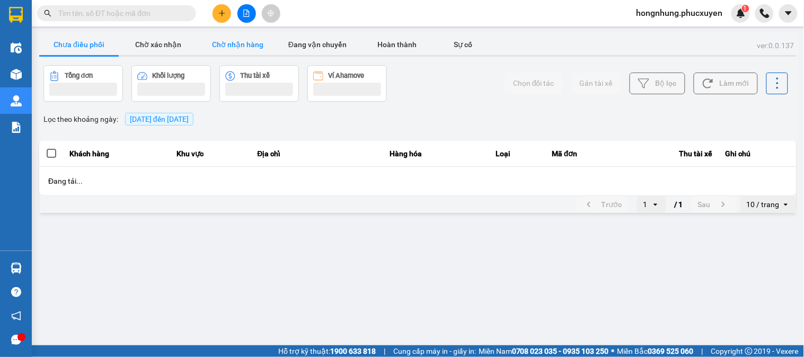
click at [244, 50] on button "Chờ nhận hàng" at bounding box center [238, 44] width 80 height 21
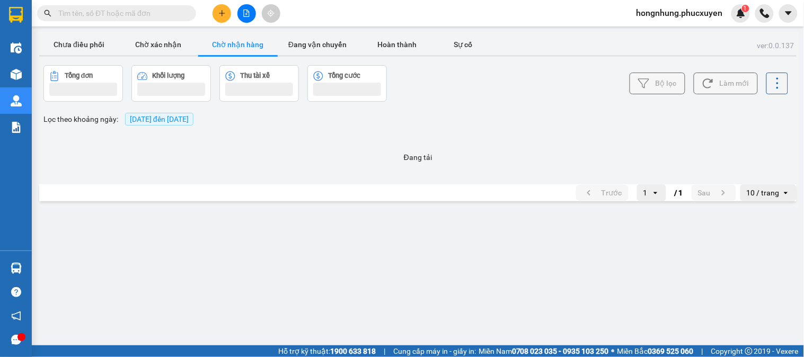
click at [244, 50] on button "Chờ nhận hàng" at bounding box center [238, 44] width 80 height 21
click at [167, 51] on button "Chờ xác nhận" at bounding box center [159, 44] width 80 height 21
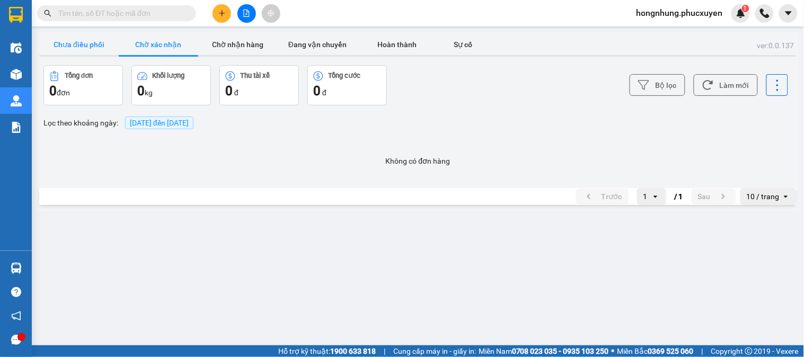
click at [98, 46] on button "Chưa điều phối" at bounding box center [79, 44] width 80 height 21
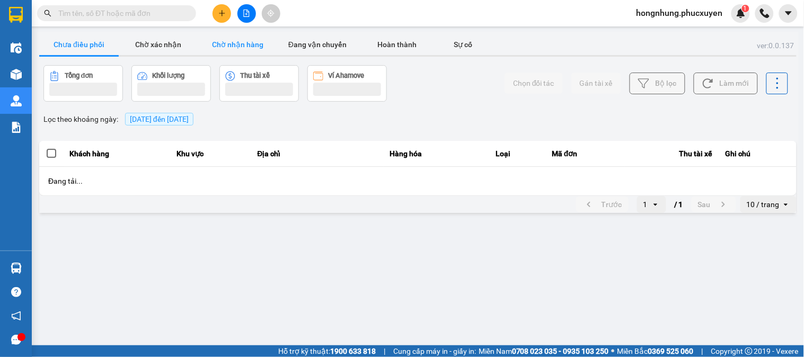
click at [239, 40] on button "Chờ nhận hàng" at bounding box center [238, 44] width 80 height 21
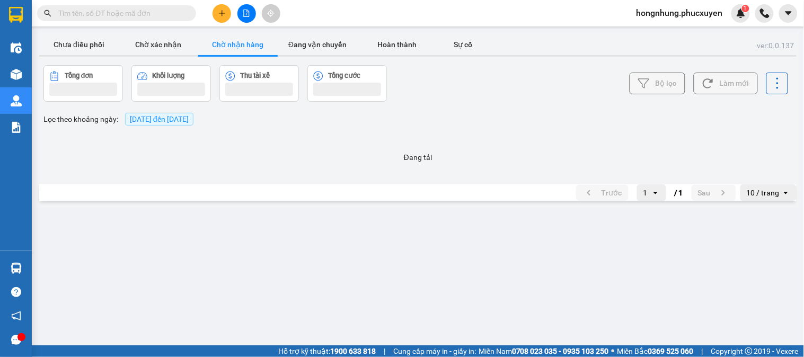
click at [240, 40] on button "Chờ nhận hàng" at bounding box center [238, 44] width 80 height 21
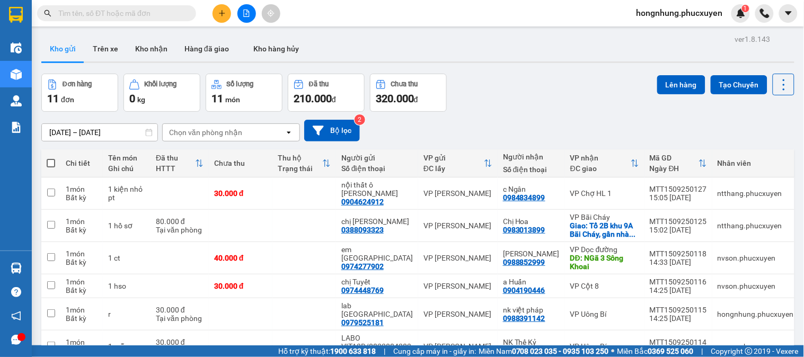
click at [173, 13] on input "text" at bounding box center [120, 13] width 125 height 12
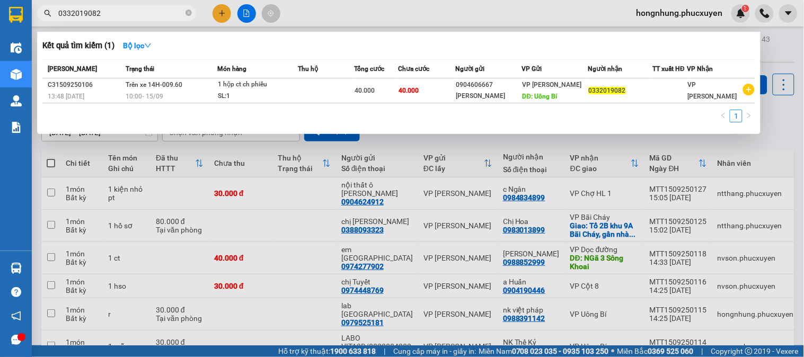
type input "0332019082"
click at [221, 16] on div at bounding box center [402, 178] width 804 height 357
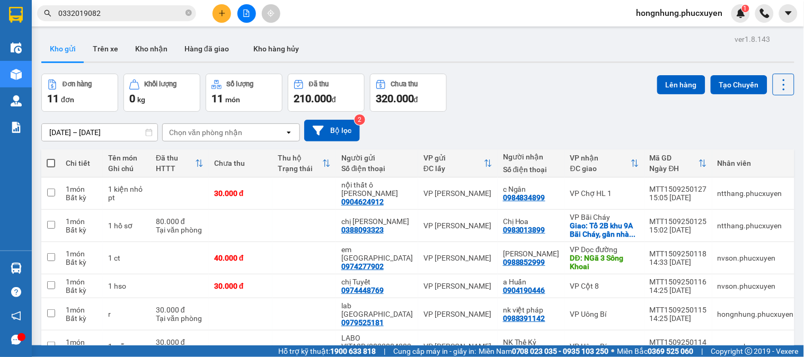
click at [221, 16] on icon "plus" at bounding box center [221, 13] width 7 height 7
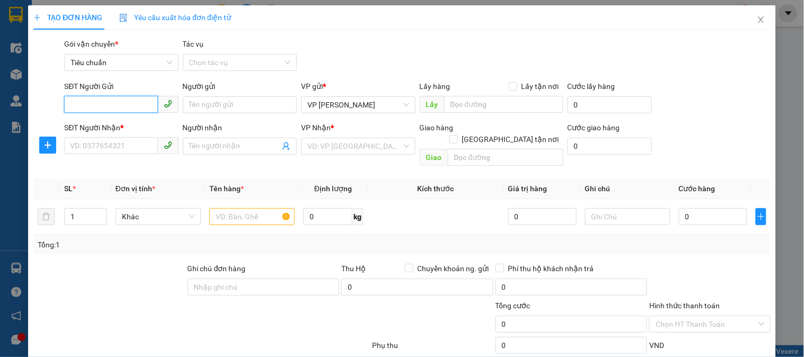
drag, startPoint x: 129, startPoint y: 105, endPoint x: 134, endPoint y: 110, distance: 6.4
click at [130, 105] on input "SĐT Người Gửi" at bounding box center [110, 104] width 93 height 17
type input "0904090668"
click at [130, 130] on div "0904090668 - [GEOGRAPHIC_DATA]" at bounding box center [129, 126] width 119 height 12
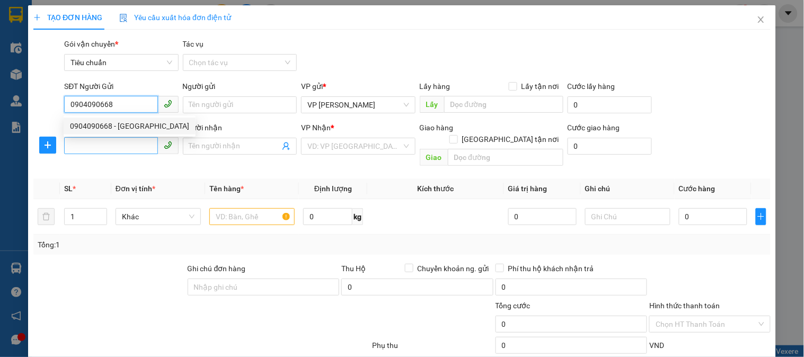
type input "Trung Thành"
type input "0904090668"
click at [134, 145] on input "SĐT Người Nhận *" at bounding box center [110, 145] width 93 height 17
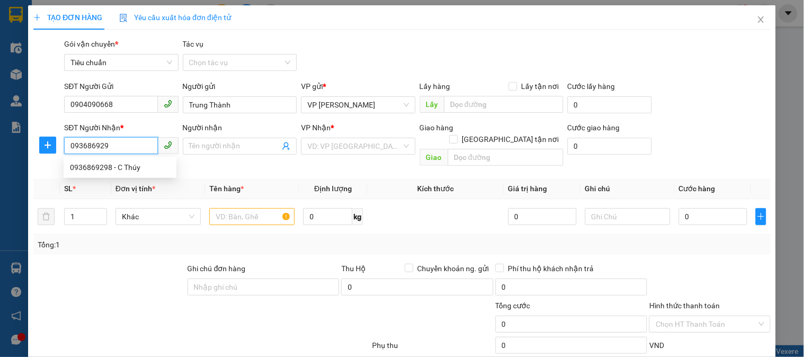
type input "0936869298"
click at [133, 163] on div "0936869298 - C Thúy" at bounding box center [120, 168] width 100 height 12
type input "C Thúy"
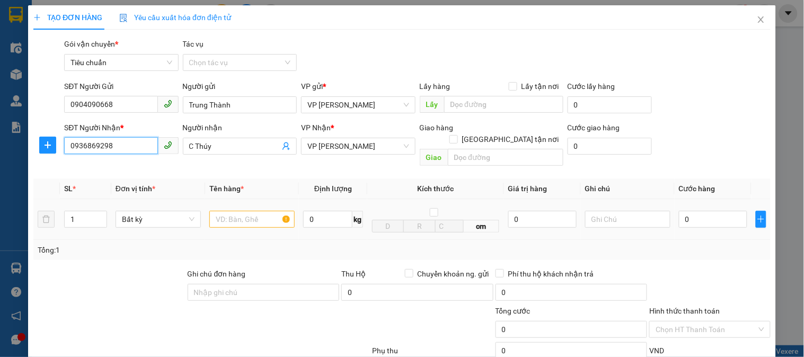
type input "0936869298"
click at [257, 211] on input "text" at bounding box center [251, 219] width 85 height 17
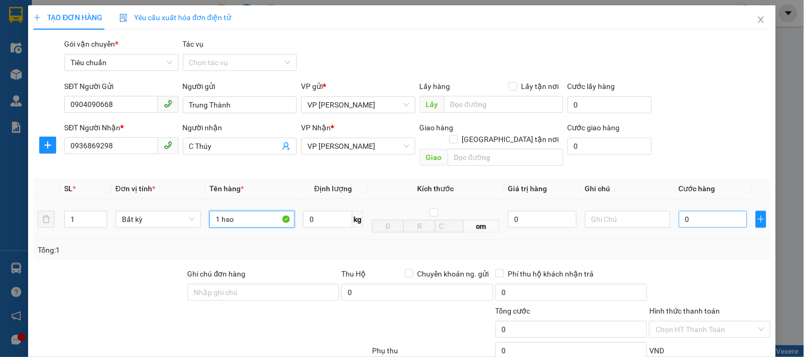
type input "1 hso"
click at [727, 211] on input "0" at bounding box center [713, 219] width 68 height 17
type input "3"
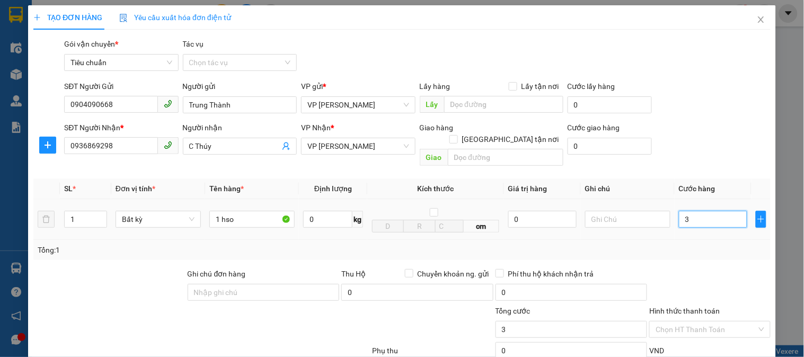
type input "30"
type input "30.000"
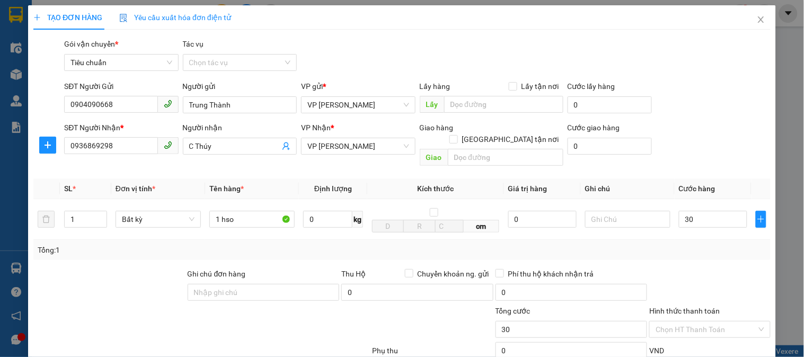
type input "30.000"
drag, startPoint x: 724, startPoint y: 257, endPoint x: 734, endPoint y: 256, distance: 9.7
click at [734, 256] on div "Transit Pickup Surcharge Ids Transit Deliver Surcharge Ids Transit Deliver Surc…" at bounding box center [402, 240] width 738 height 405
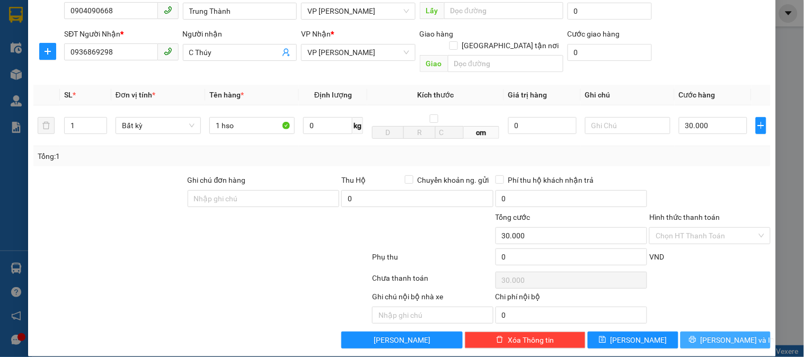
click at [732, 335] on span "[PERSON_NAME] và In" at bounding box center [738, 341] width 74 height 12
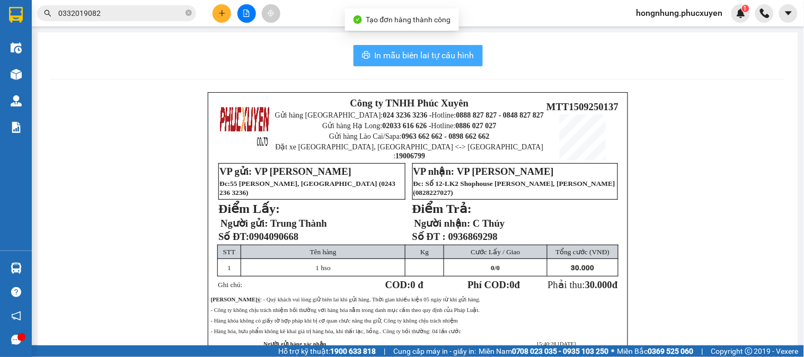
click at [451, 51] on span "In mẫu biên lai tự cấu hình" at bounding box center [425, 55] width 100 height 13
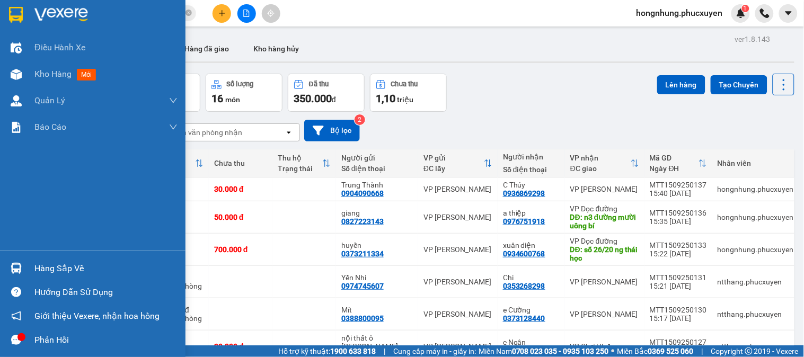
click at [4, 260] on div "Hàng sắp về" at bounding box center [93, 269] width 186 height 24
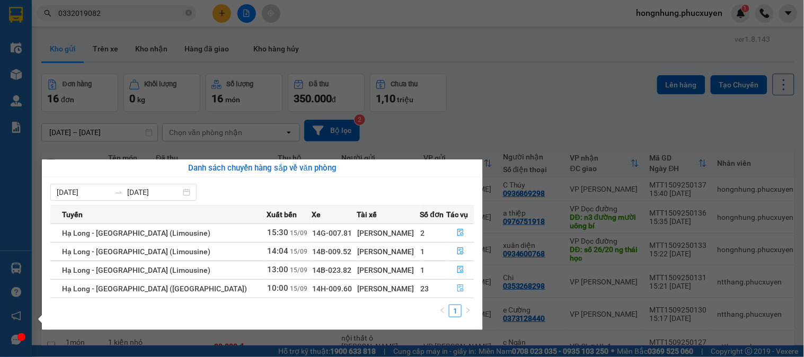
click at [463, 291] on button "button" at bounding box center [461, 288] width 27 height 17
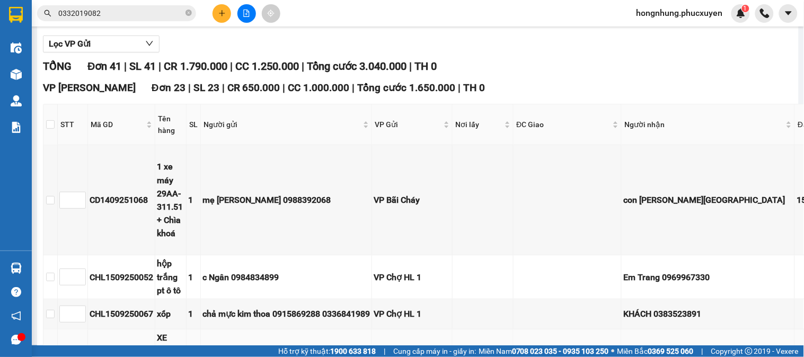
scroll to position [59, 0]
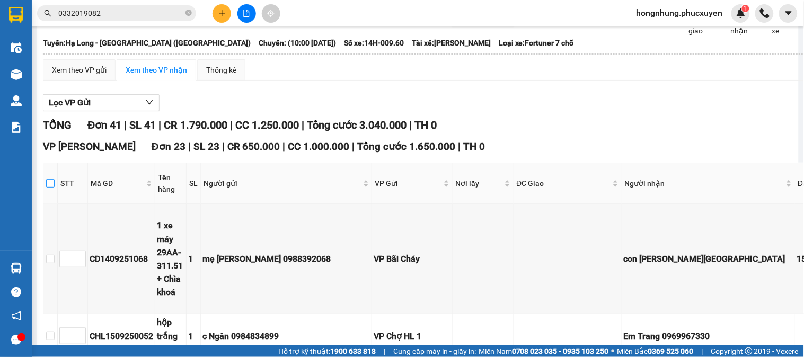
click at [50, 188] on input "checkbox" at bounding box center [50, 183] width 8 height 8
checkbox input "true"
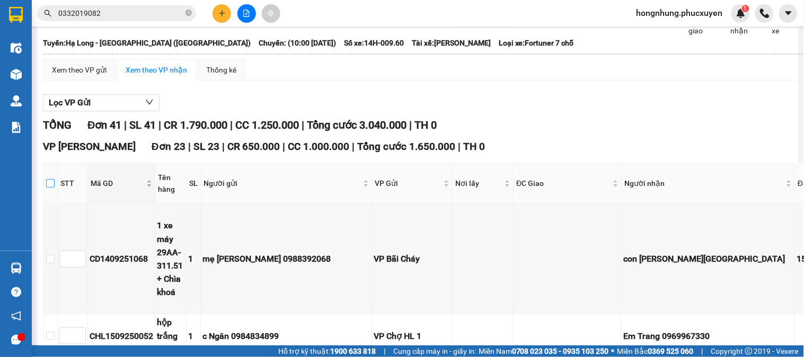
checkbox input "true"
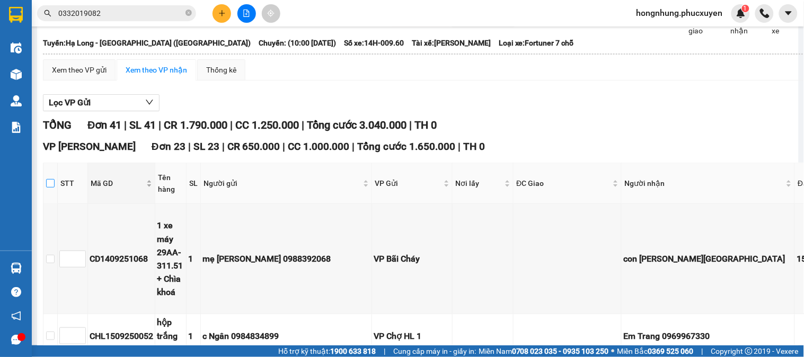
checkbox input "true"
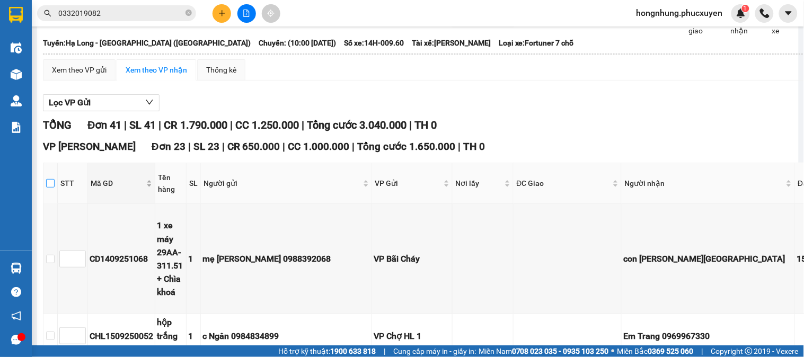
checkbox input "true"
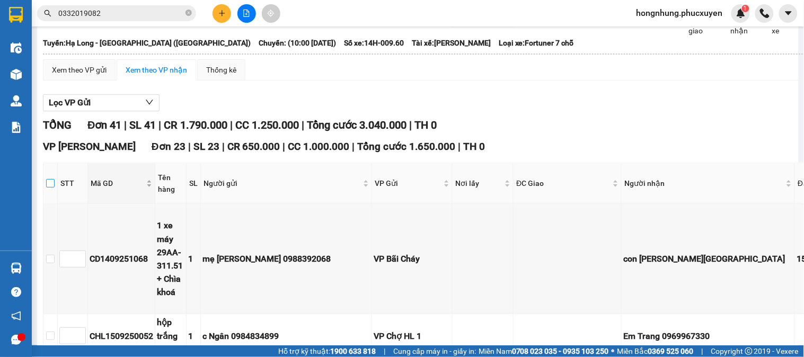
checkbox input "true"
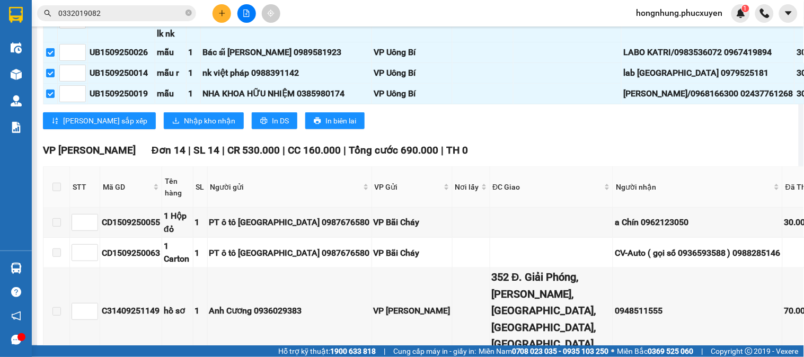
scroll to position [1355, 0]
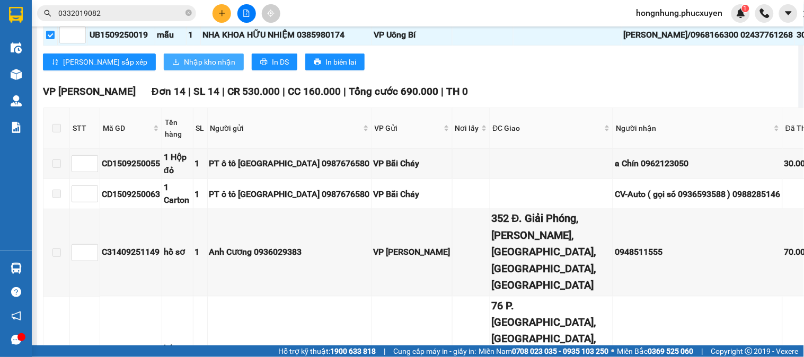
click at [184, 68] on span "Nhập kho nhận" at bounding box center [209, 62] width 51 height 12
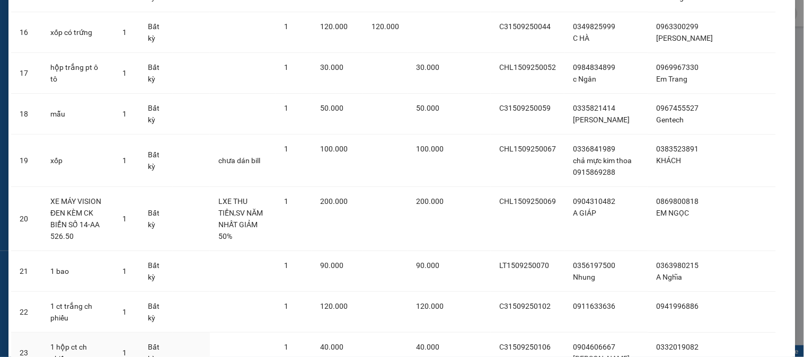
scroll to position [795, 0]
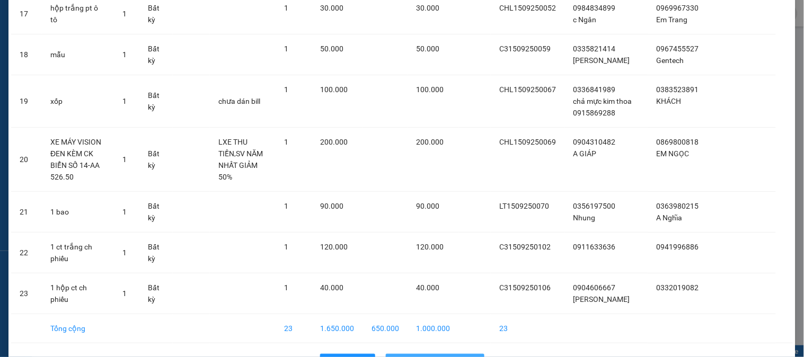
click at [449, 357] on span "Nhập hàng kho nhận" at bounding box center [441, 363] width 70 height 12
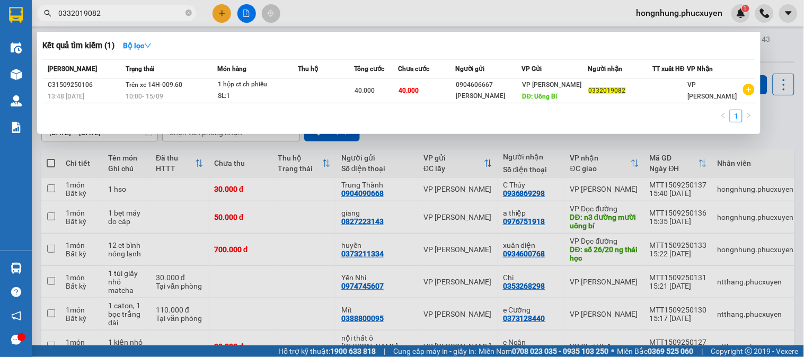
click at [178, 13] on input "0332019082" at bounding box center [120, 13] width 125 height 12
click at [190, 14] on icon "close-circle" at bounding box center [189, 13] width 6 height 6
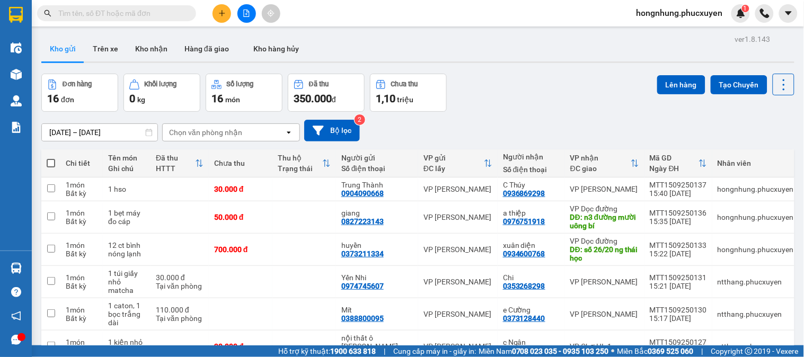
drag, startPoint x: 174, startPoint y: 14, endPoint x: 124, endPoint y: 14, distance: 50.4
paste input "UB1409251056"
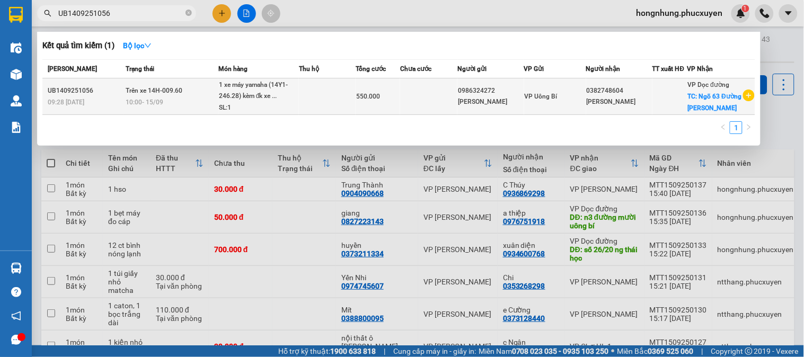
type input "UB1409251056"
click at [291, 101] on div "1 xe máy yamaha (14Y1-246.28) kèm đk xe ..." at bounding box center [259, 91] width 80 height 23
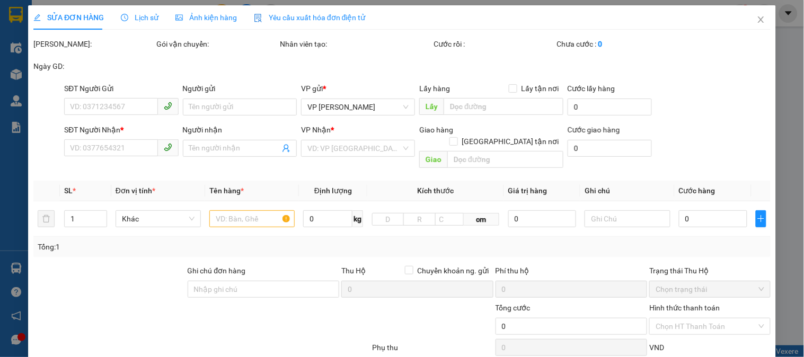
type input "0986324272"
type input "[PERSON_NAME]"
type input "0382748604"
type input "[PERSON_NAME]"
checkbox input "true"
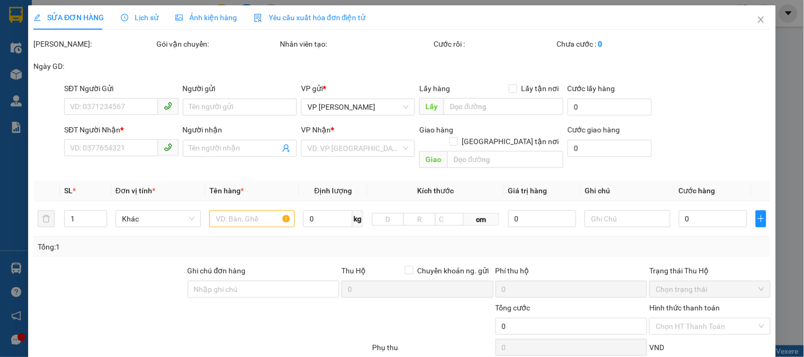
type input "Ngõ 63 Đường Lê Đức Thọ"
type input "550.000"
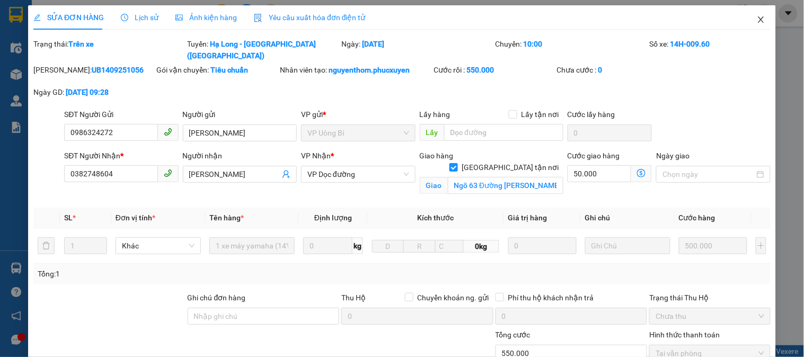
click at [757, 23] on icon "close" at bounding box center [761, 19] width 8 height 8
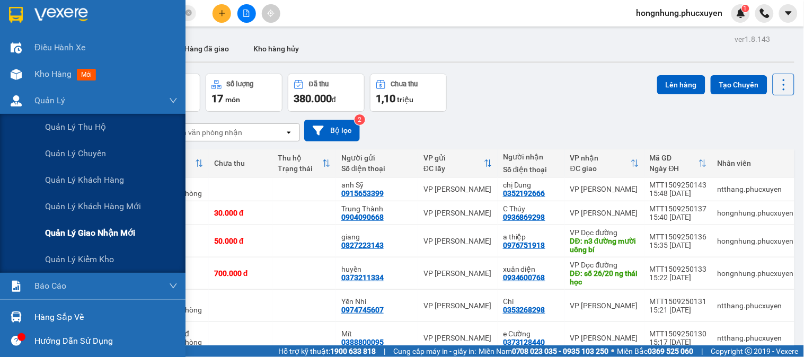
click at [129, 231] on span "Quản lý giao nhận mới" at bounding box center [90, 232] width 90 height 13
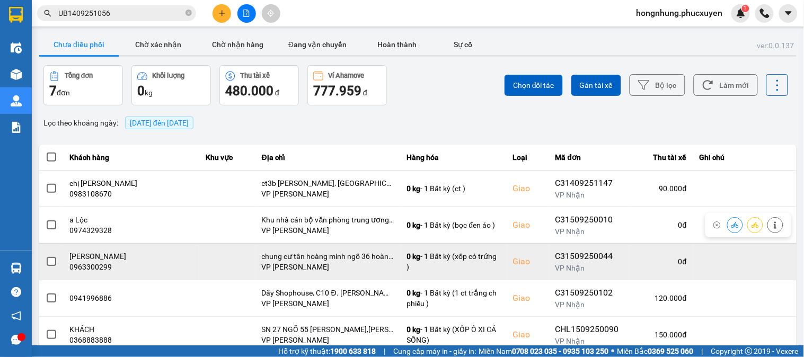
scroll to position [106, 0]
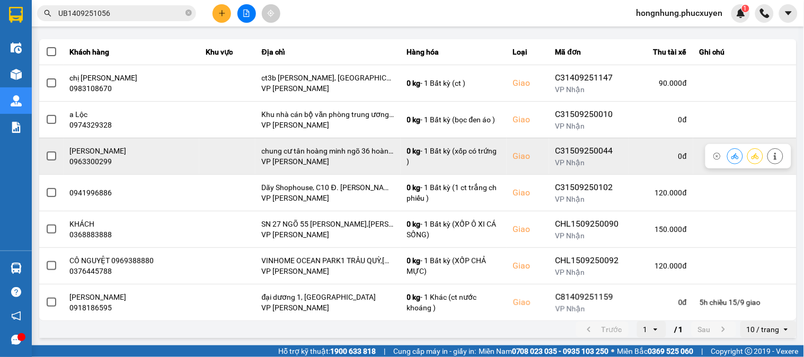
click at [732, 155] on icon at bounding box center [735, 156] width 7 height 7
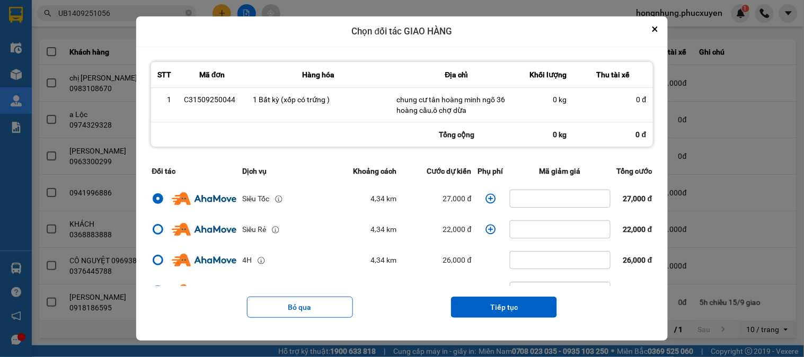
click at [486, 199] on icon "dialog" at bounding box center [491, 199] width 10 height 10
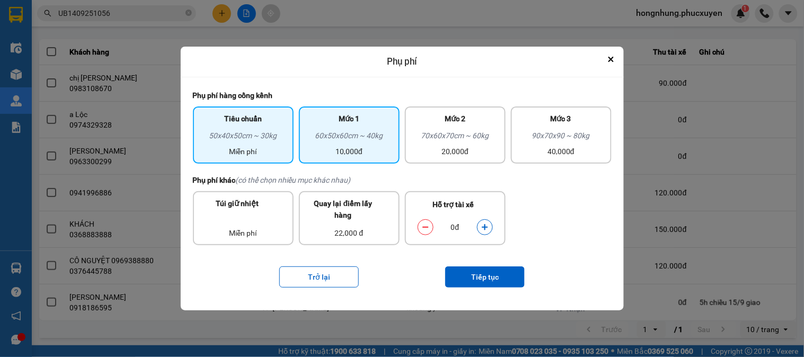
click at [380, 130] on div "60x50x60cm ~ 40kg" at bounding box center [349, 138] width 88 height 16
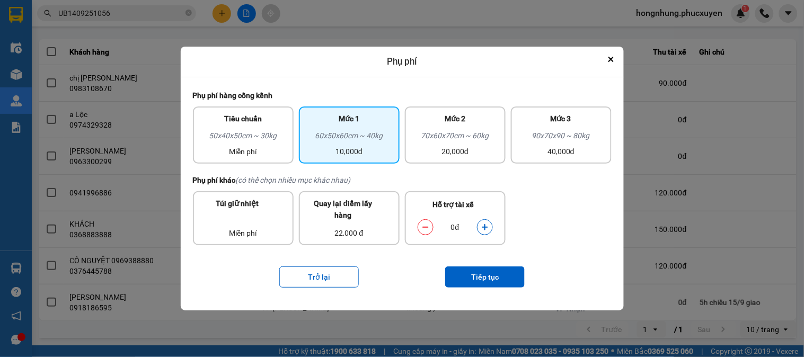
click at [487, 229] on icon "dialog" at bounding box center [484, 227] width 7 height 7
click at [485, 274] on button "Tiếp tục" at bounding box center [485, 277] width 80 height 21
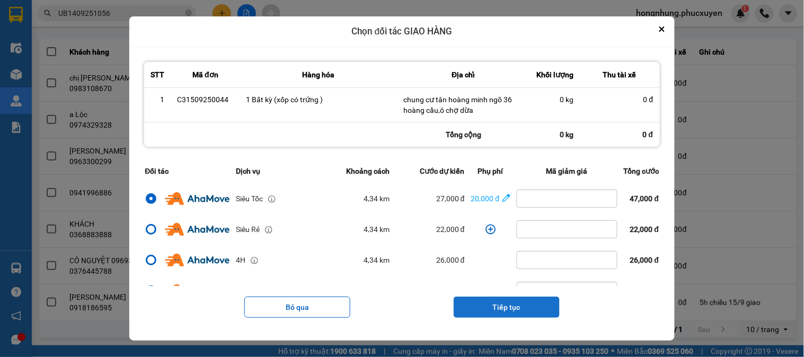
click at [504, 308] on button "Tiếp tục" at bounding box center [507, 307] width 106 height 21
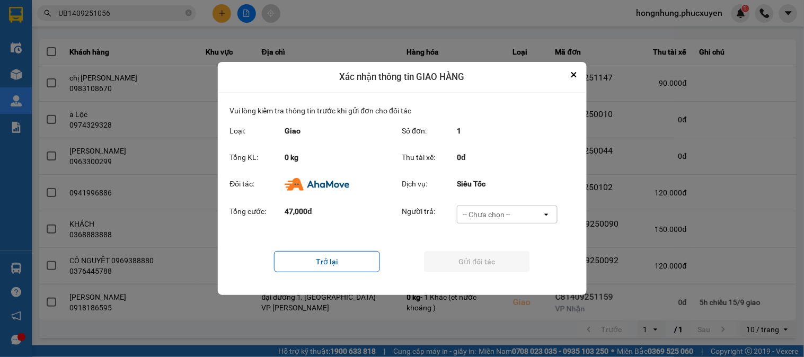
click at [489, 211] on div "-- Chưa chọn --" at bounding box center [487, 214] width 48 height 11
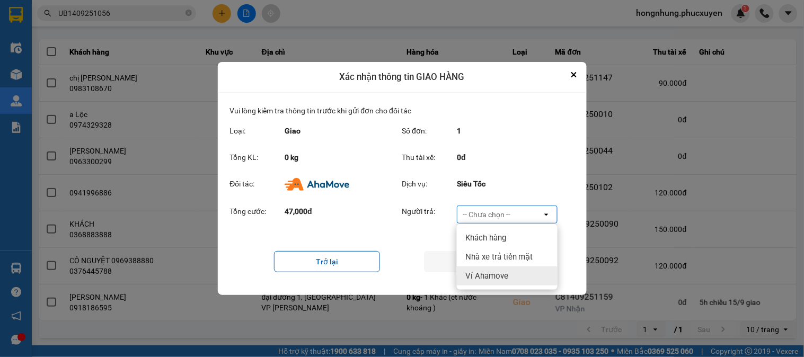
click at [488, 277] on span "Ví Ahamove" at bounding box center [487, 276] width 43 height 11
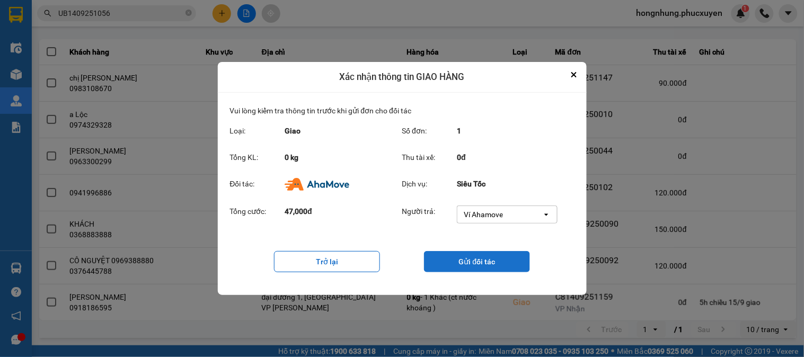
click at [489, 261] on button "Gửi đối tác" at bounding box center [477, 261] width 106 height 21
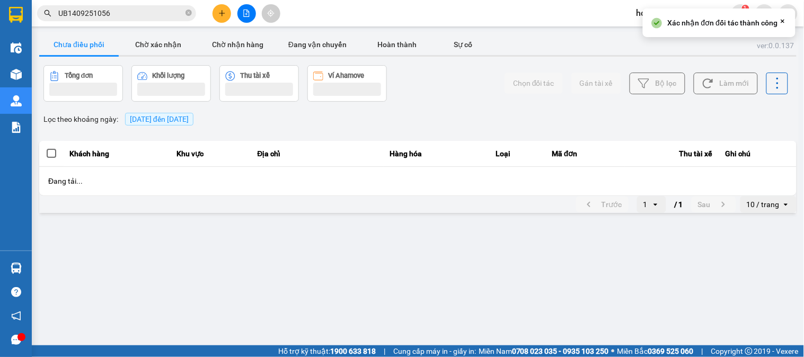
scroll to position [0, 0]
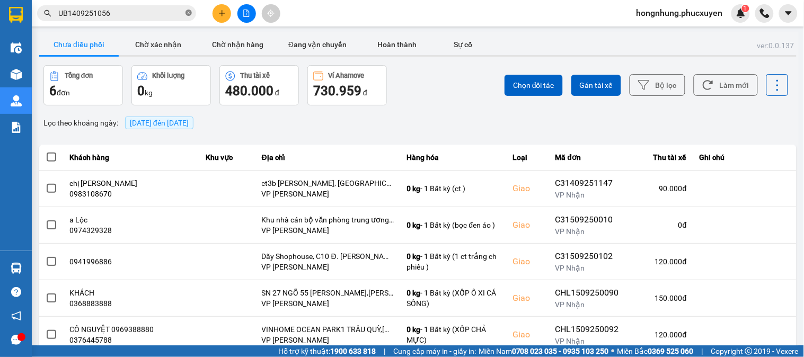
click at [190, 11] on icon "close-circle" at bounding box center [189, 13] width 6 height 6
click at [176, 11] on input "text" at bounding box center [120, 13] width 125 height 12
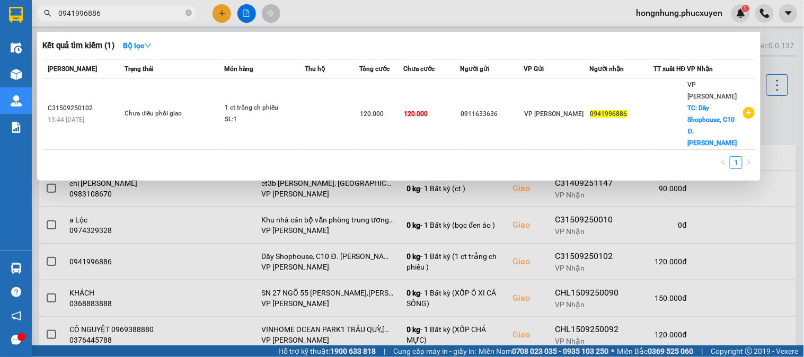
type input "0941996886"
click at [208, 194] on div at bounding box center [402, 178] width 804 height 357
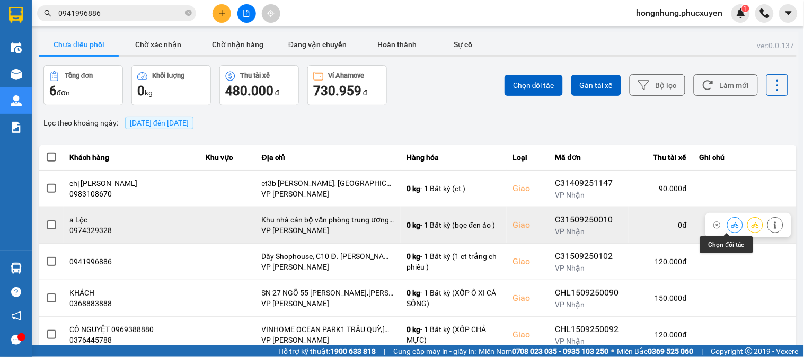
click at [728, 226] on button at bounding box center [735, 225] width 15 height 19
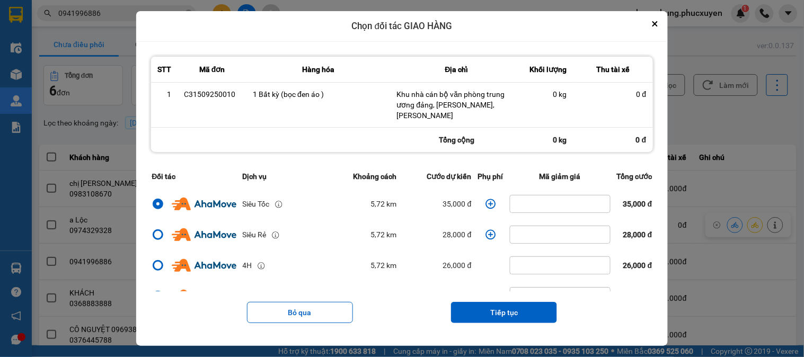
click at [486, 209] on icon "dialog" at bounding box center [491, 204] width 11 height 11
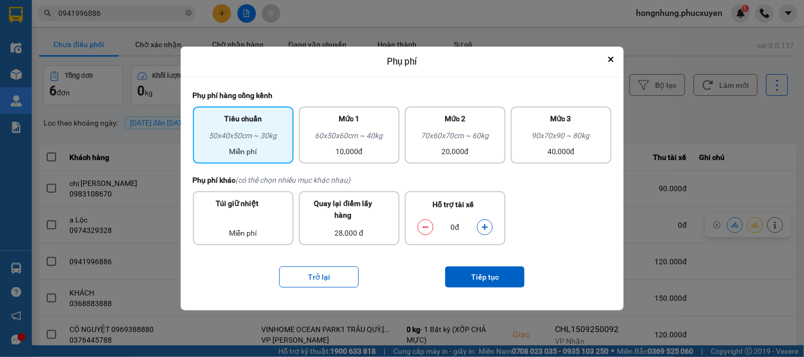
click at [485, 226] on icon "dialog" at bounding box center [485, 227] width 6 height 6
click at [489, 276] on button "Tiếp tục" at bounding box center [485, 277] width 80 height 21
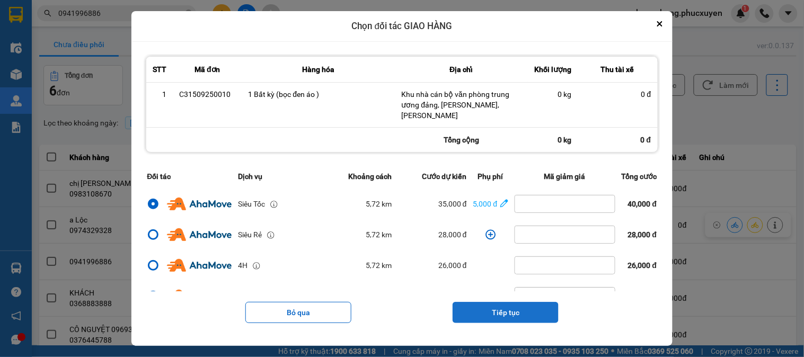
click at [497, 315] on button "Tiếp tục" at bounding box center [506, 312] width 106 height 21
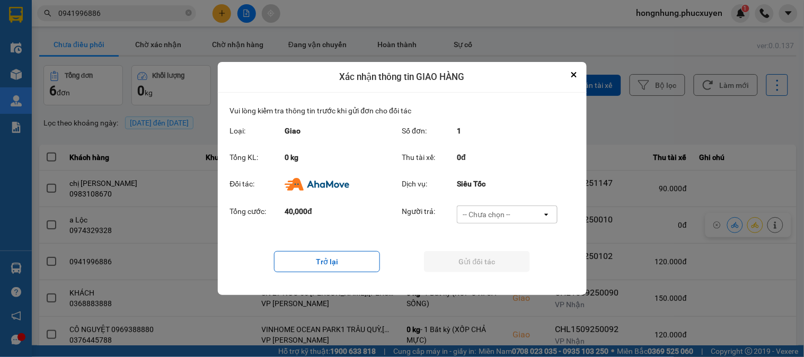
click at [490, 215] on div "-- Chưa chọn --" at bounding box center [487, 214] width 48 height 11
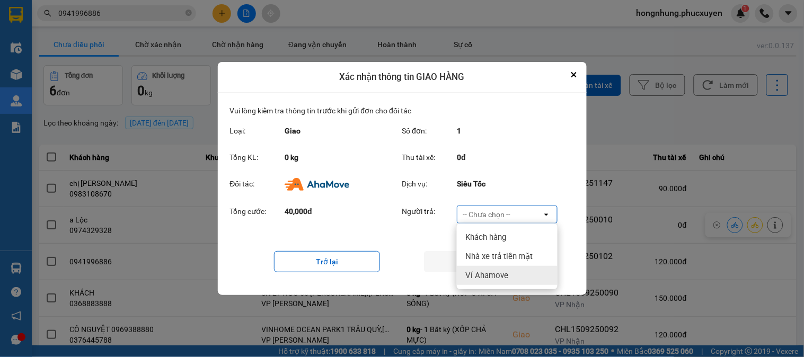
click at [496, 270] on span "Ví Ahamove" at bounding box center [487, 275] width 43 height 11
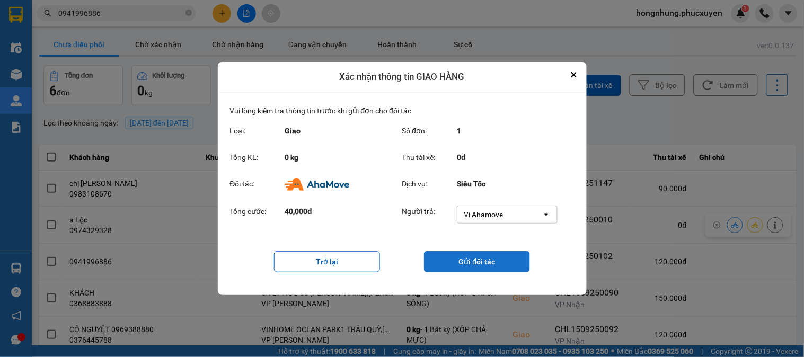
click at [486, 261] on button "Gửi đối tác" at bounding box center [477, 261] width 106 height 21
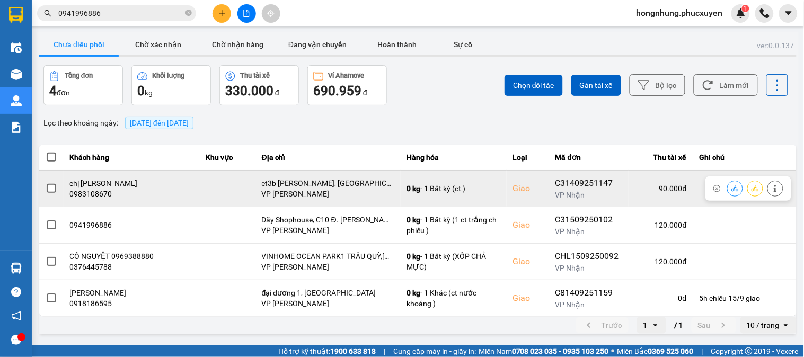
click at [734, 188] on icon at bounding box center [735, 188] width 7 height 7
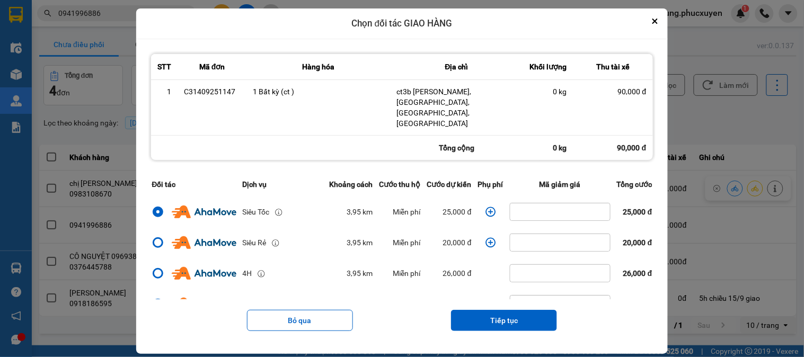
click at [490, 207] on icon "dialog" at bounding box center [491, 212] width 11 height 11
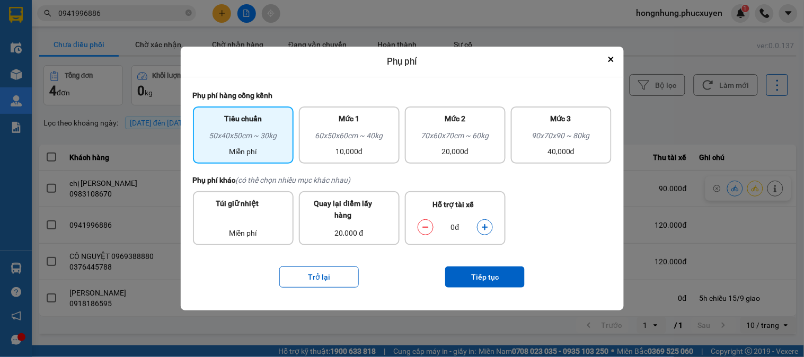
click at [485, 224] on icon "dialog" at bounding box center [484, 227] width 7 height 7
click at [500, 273] on button "Tiếp tục" at bounding box center [485, 277] width 80 height 21
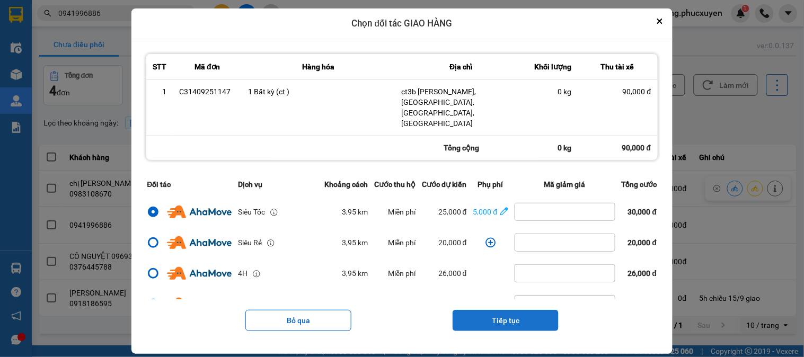
click at [527, 310] on button "Tiếp tục" at bounding box center [506, 320] width 106 height 21
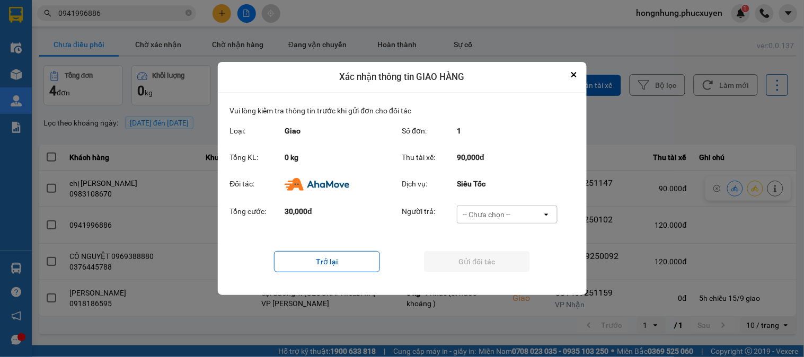
click at [520, 213] on div "-- Chưa chọn --" at bounding box center [500, 214] width 85 height 17
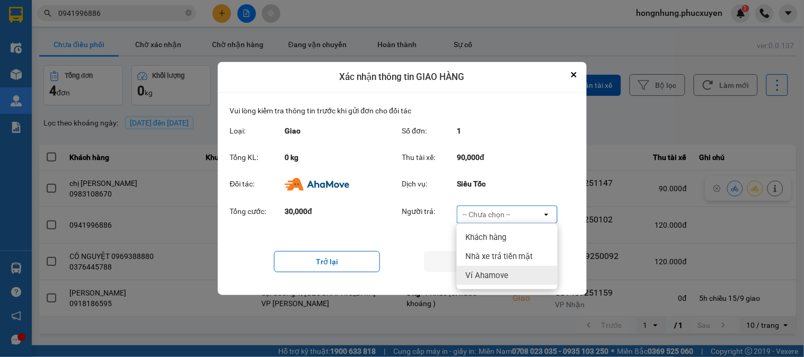
click at [507, 270] on span "Ví Ahamove" at bounding box center [487, 275] width 43 height 11
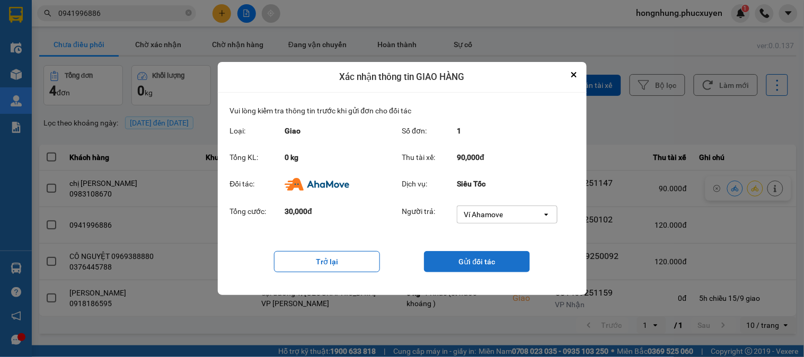
click at [504, 258] on button "Gửi đối tác" at bounding box center [477, 261] width 106 height 21
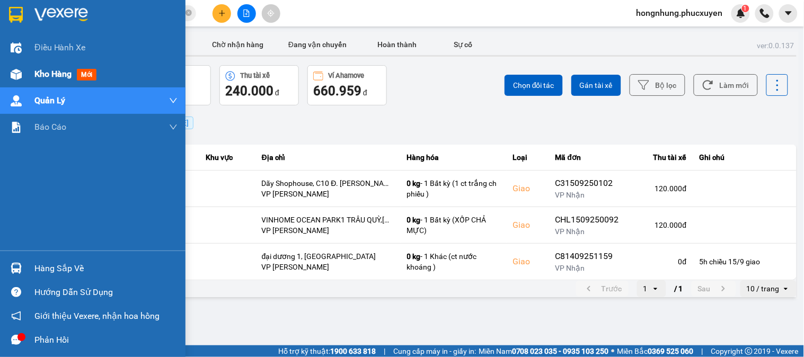
click at [46, 72] on span "Kho hàng" at bounding box center [52, 74] width 37 height 10
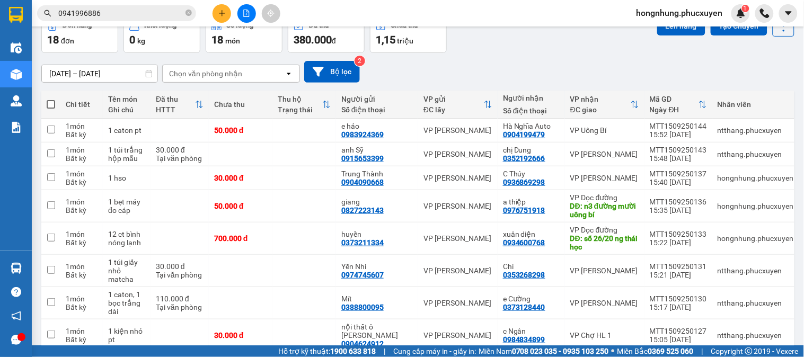
scroll to position [118, 0]
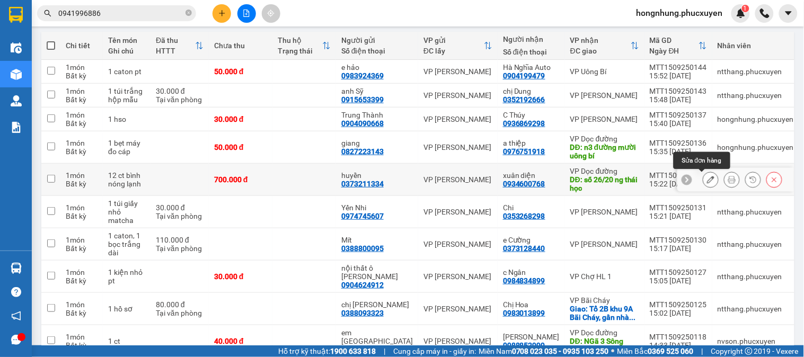
click at [707, 178] on icon at bounding box center [710, 179] width 7 height 7
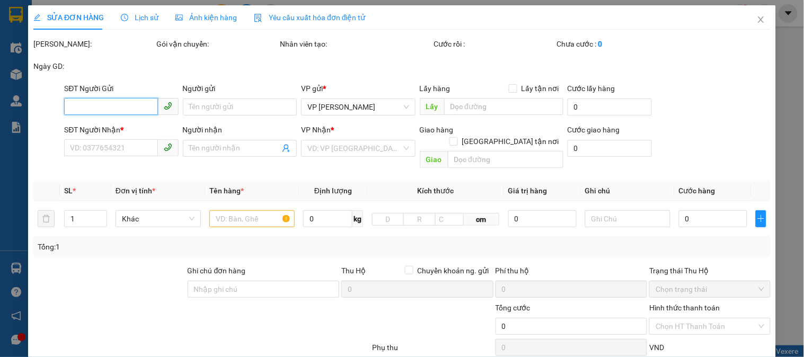
type input "0373211334"
type input "huyền"
type input "0934600768"
type input "xuân diện"
type input "số 26/20 ng thái học"
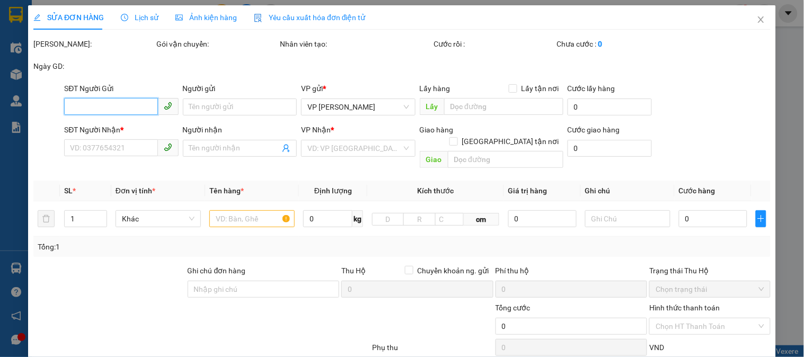
type input "700.000"
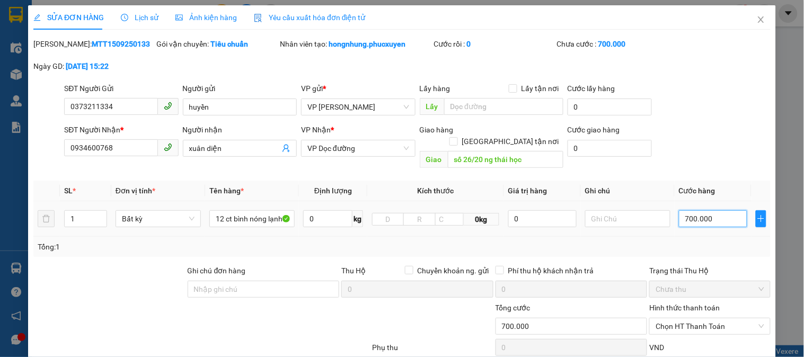
click at [718, 211] on input "700.000" at bounding box center [713, 219] width 68 height 17
type input "0"
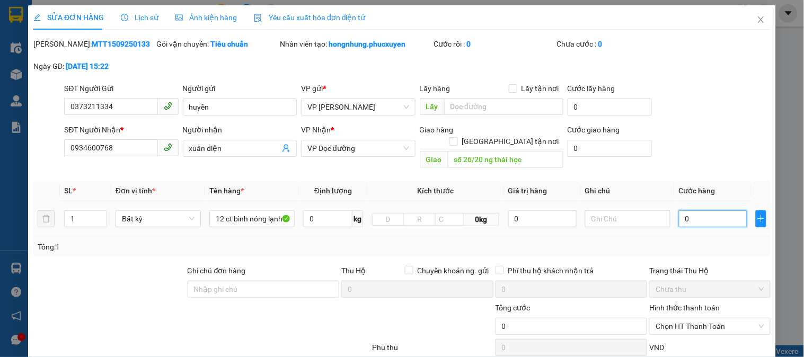
type input "6"
type input "06"
type input "65"
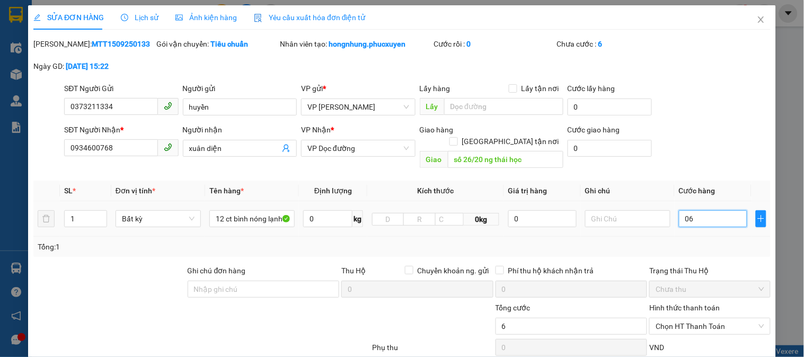
type input "065"
type input "650"
type input "0.650"
type input "650.000"
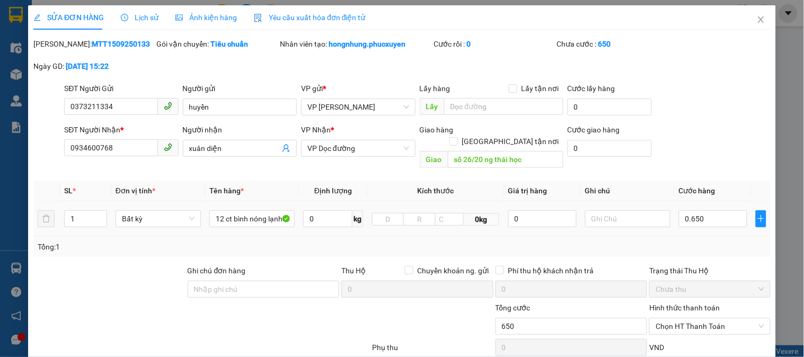
type input "650.000"
click at [714, 241] on div "Tổng: 1" at bounding box center [402, 247] width 729 height 12
click at [597, 155] on input "0" at bounding box center [610, 148] width 85 height 17
type input "5"
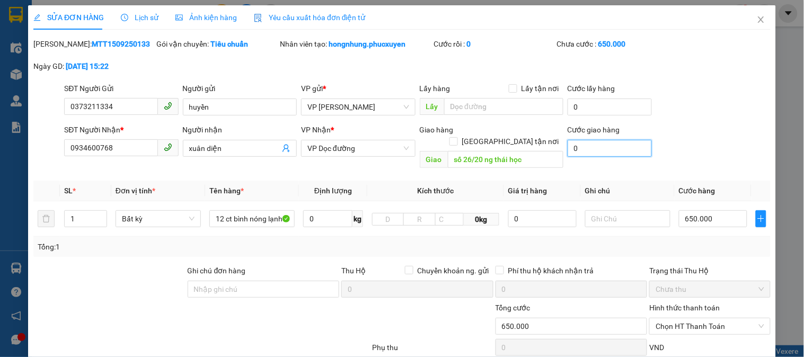
type input "650.005"
type input "50"
type input "650.050"
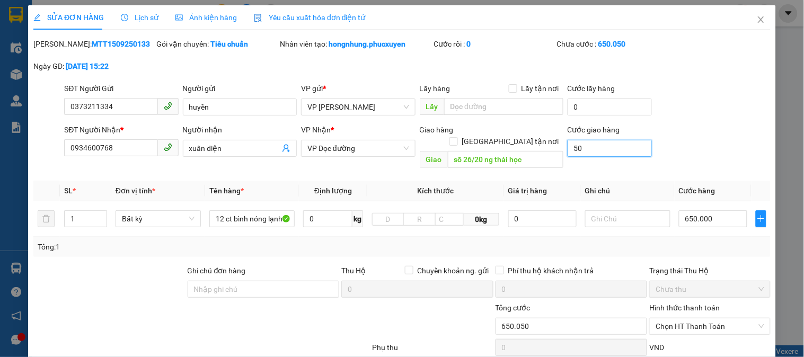
type input "50.000"
type input "700.000"
click at [545, 151] on input "số 26/20 ng thái học" at bounding box center [506, 159] width 116 height 17
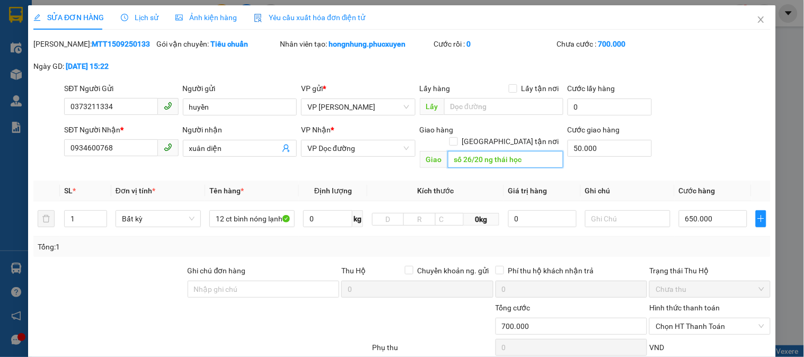
click at [545, 151] on input "số 26/20 ng thái học" at bounding box center [506, 159] width 116 height 17
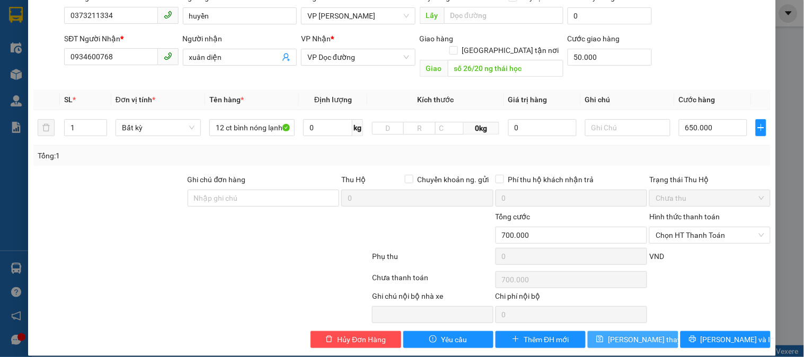
click at [644, 334] on span "[PERSON_NAME] thay đổi" at bounding box center [650, 340] width 85 height 12
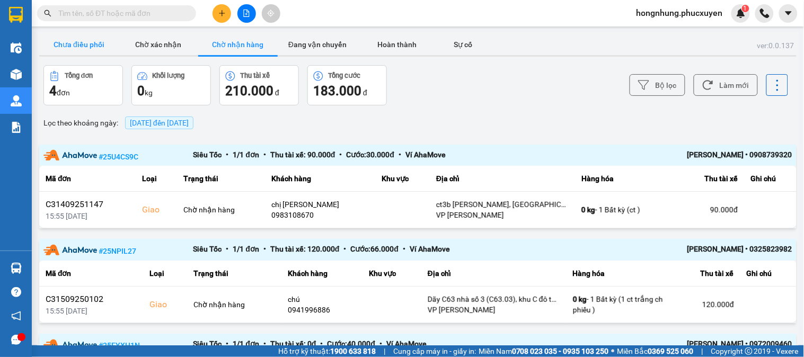
click at [86, 45] on button "Chưa điều phối" at bounding box center [79, 44] width 80 height 21
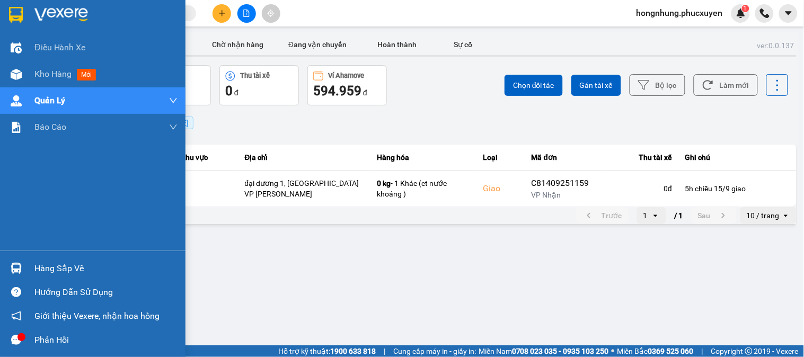
click at [6, 264] on div "Hàng sắp về" at bounding box center [93, 269] width 186 height 24
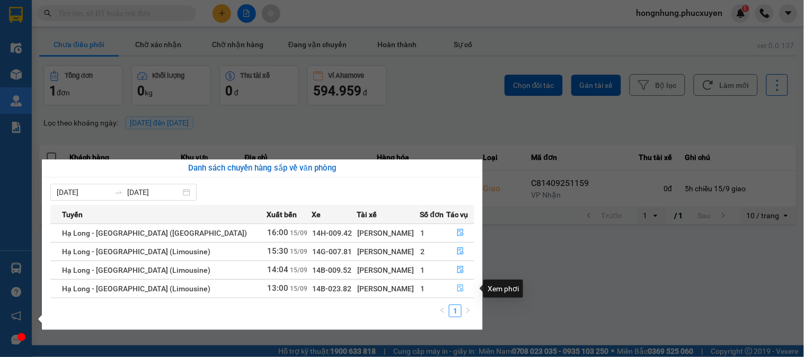
click at [462, 284] on button "button" at bounding box center [461, 288] width 27 height 17
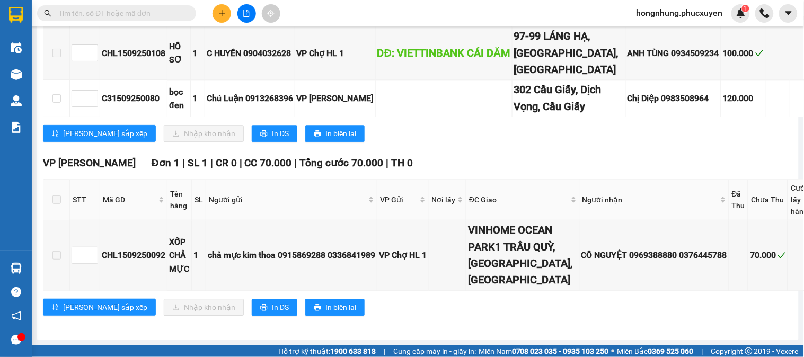
scroll to position [825, 0]
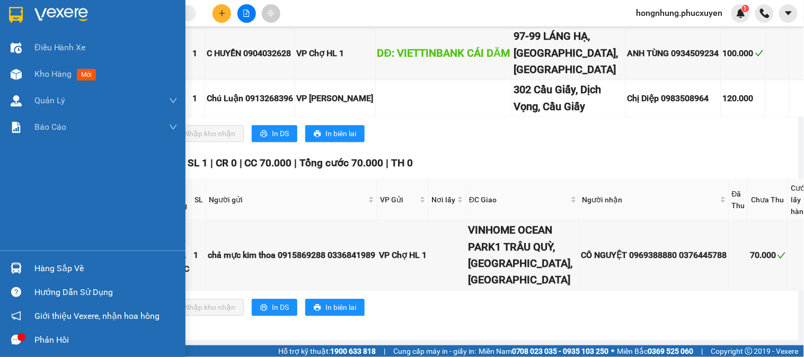
click at [18, 272] on img at bounding box center [16, 268] width 11 height 11
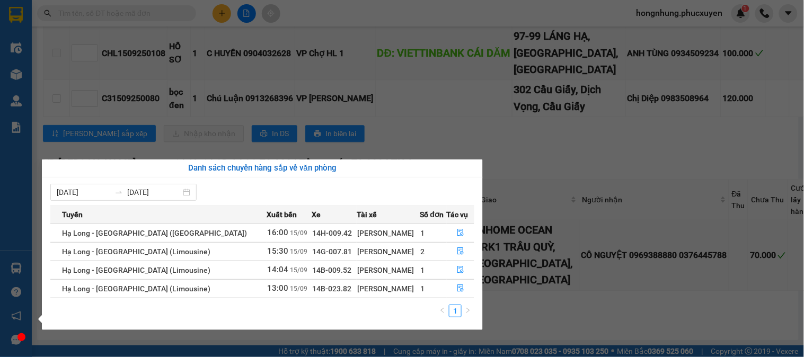
click at [594, 135] on section "Kết quả tìm kiếm ( 0 ) Bộ lọc No Data hongnhung.phucxuyen 1 Điều hành xe Kho hà…" at bounding box center [402, 178] width 804 height 357
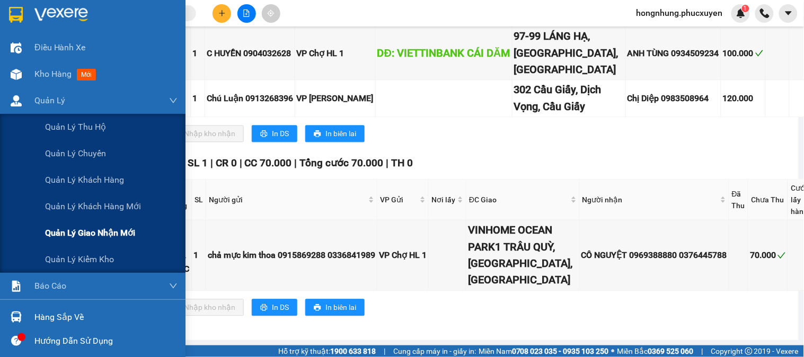
click at [127, 234] on span "Quản lý giao nhận mới" at bounding box center [90, 232] width 90 height 13
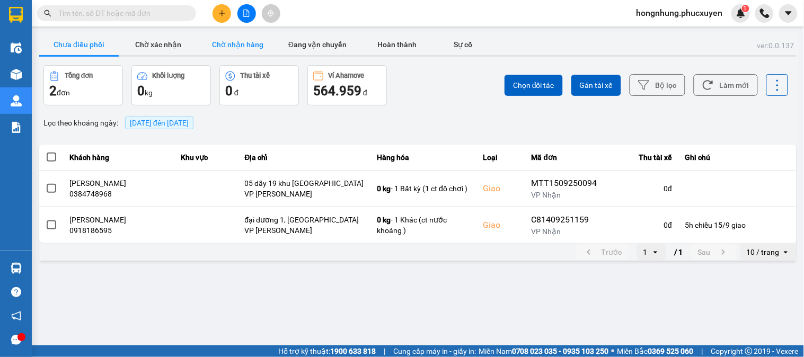
click at [244, 49] on button "Chờ nhận hàng" at bounding box center [238, 44] width 80 height 21
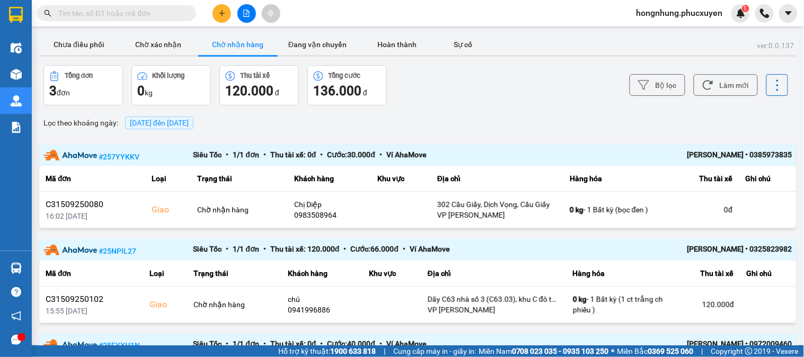
scroll to position [112, 0]
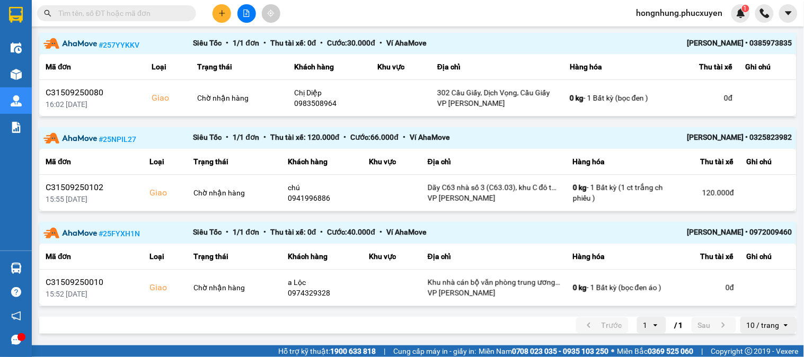
click at [151, 12] on input "text" at bounding box center [120, 13] width 125 height 12
paste input "UB1409251056"
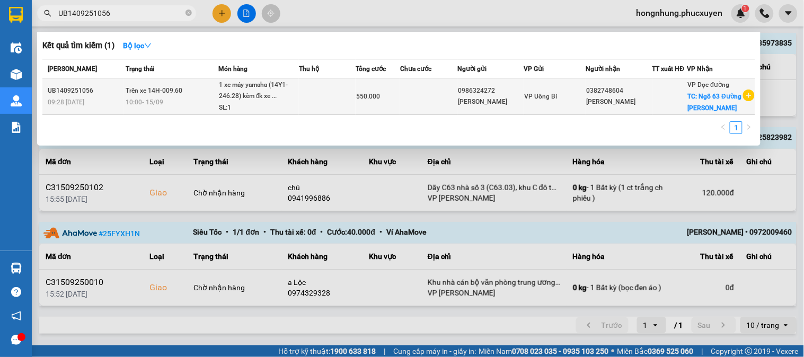
type input "UB1409251056"
click at [168, 94] on span "Trên xe 14H-009.60" at bounding box center [154, 90] width 57 height 7
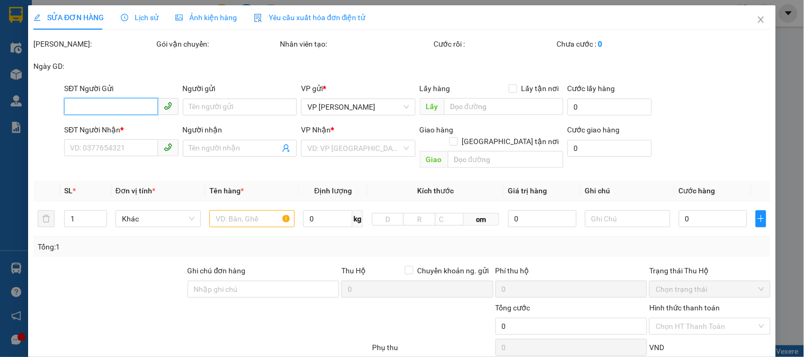
type input "0986324272"
type input "[PERSON_NAME]"
type input "0382748604"
type input "[PERSON_NAME]"
checkbox input "true"
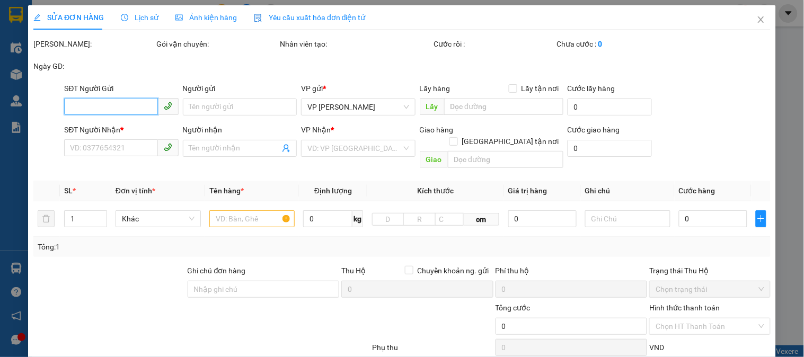
type input "Ngõ 63 Đường Lê Đức Thọ"
type input "550.000"
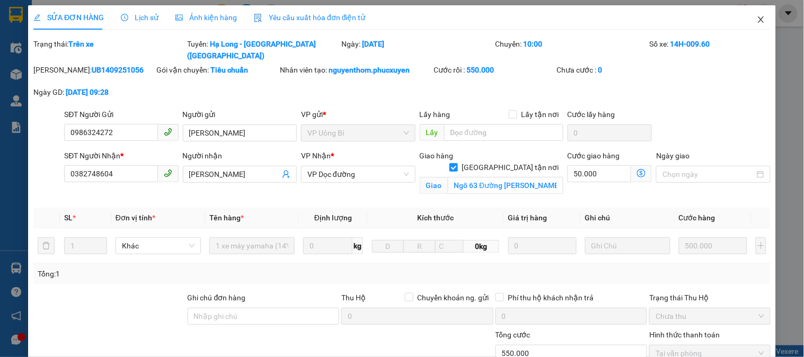
click at [757, 22] on icon "close" at bounding box center [761, 19] width 8 height 8
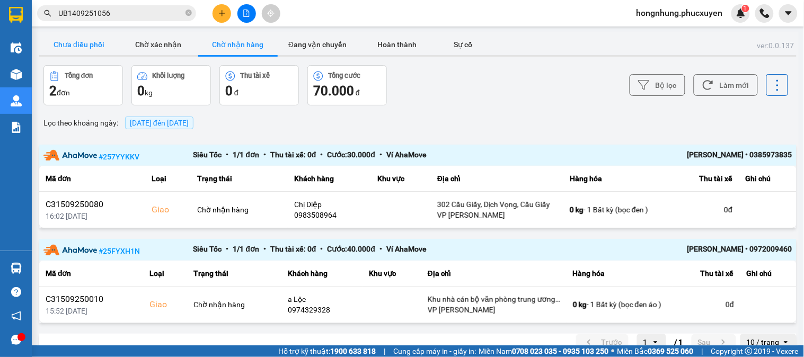
click at [66, 43] on button "Chưa điều phối" at bounding box center [79, 44] width 80 height 21
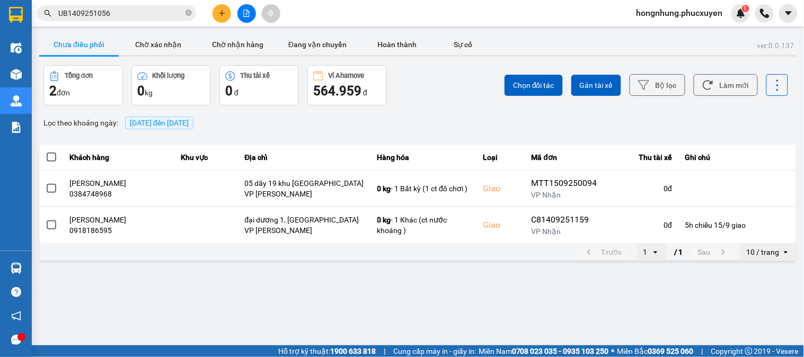
click at [150, 13] on input "UB1409251056" at bounding box center [120, 13] width 125 height 12
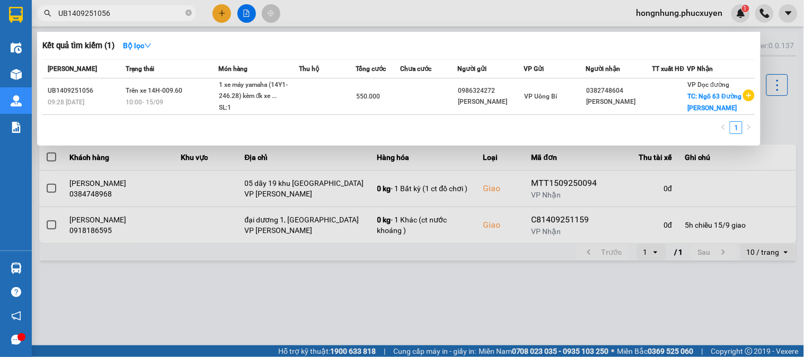
click at [357, 289] on div at bounding box center [402, 178] width 804 height 357
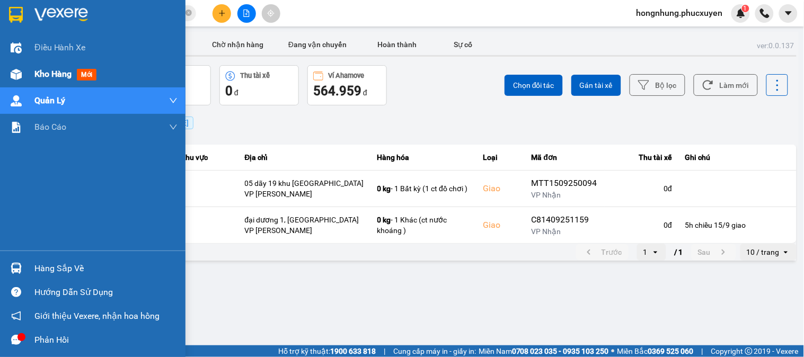
click at [25, 71] on div "Kho hàng mới" at bounding box center [93, 74] width 186 height 27
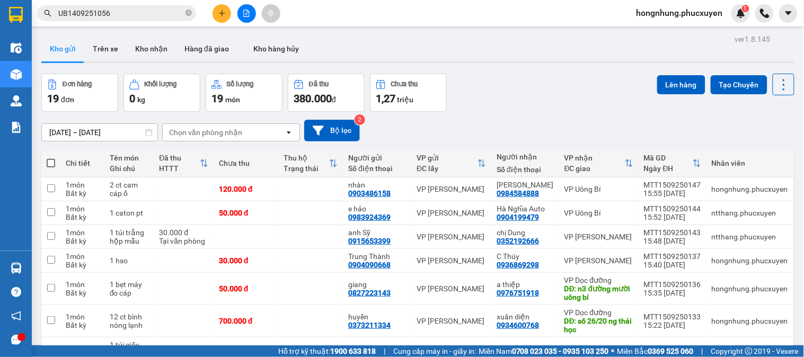
scroll to position [59, 0]
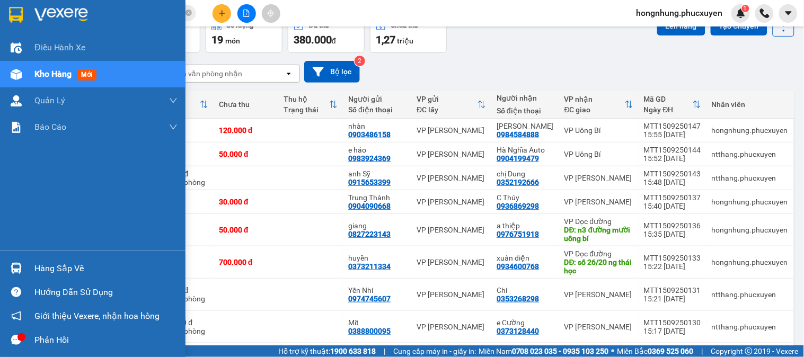
click at [22, 273] on div at bounding box center [16, 268] width 19 height 19
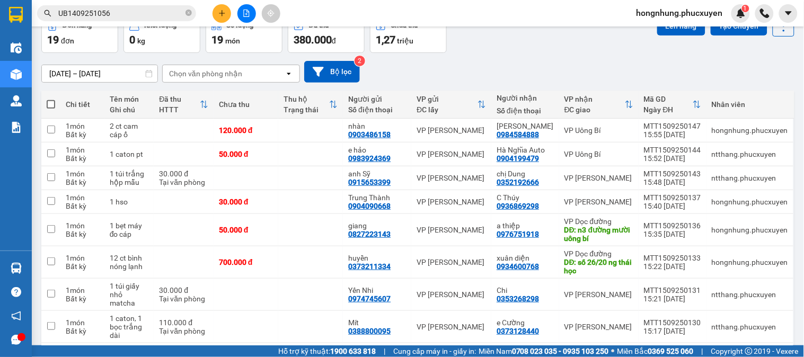
click at [486, 85] on section "Kết quả tìm kiếm ( 1 ) Bộ lọc Mã ĐH Trạng thái Món hàng Thu hộ Tổng cước Chưa c…" at bounding box center [402, 178] width 804 height 357
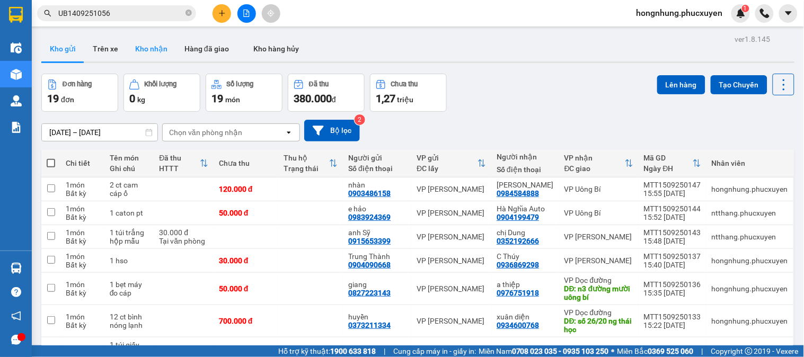
click at [159, 50] on button "Kho nhận" at bounding box center [151, 48] width 49 height 25
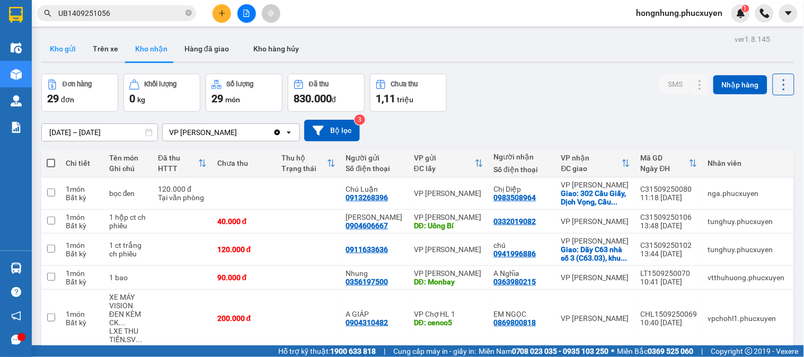
click at [69, 50] on button "Kho gửi" at bounding box center [62, 48] width 43 height 25
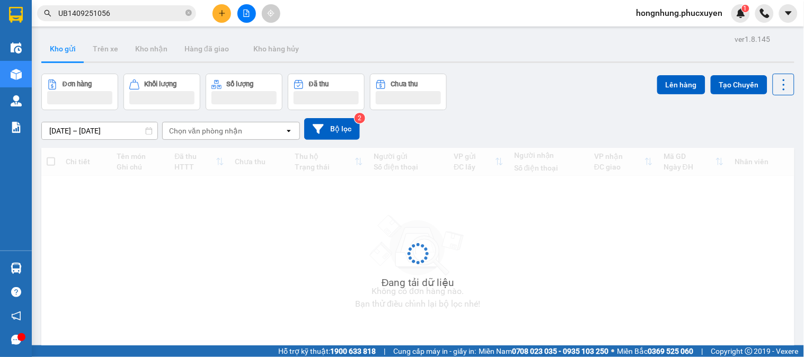
click at [69, 50] on button "Kho gửi" at bounding box center [62, 48] width 43 height 25
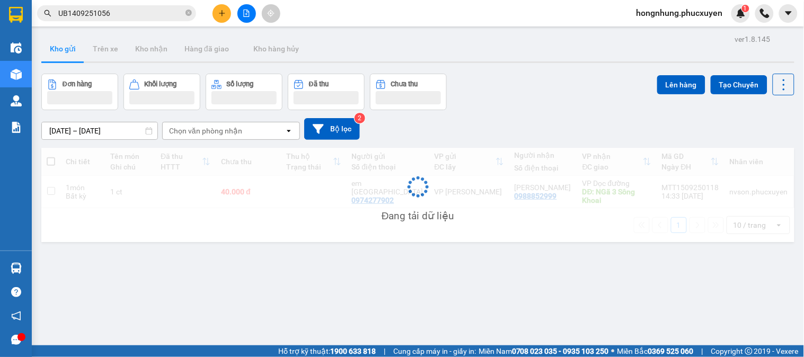
click at [69, 50] on button "Kho gửi" at bounding box center [62, 48] width 43 height 25
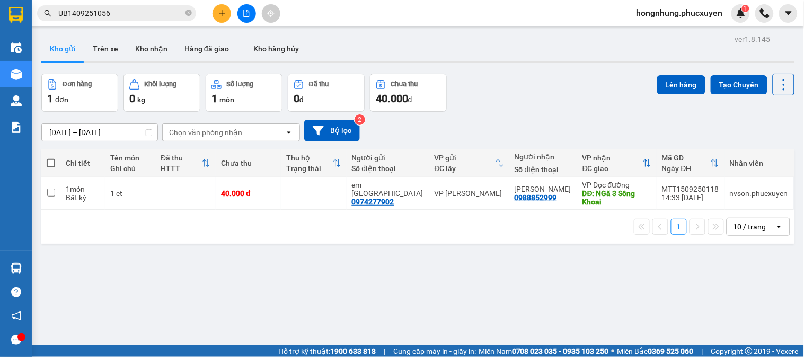
click at [554, 86] on div "Đơn hàng 1 đơn Khối lượng 0 kg Số lượng 1 món Đã thu 0 đ Chưa thu 40.000 đ Lên …" at bounding box center [417, 93] width 753 height 38
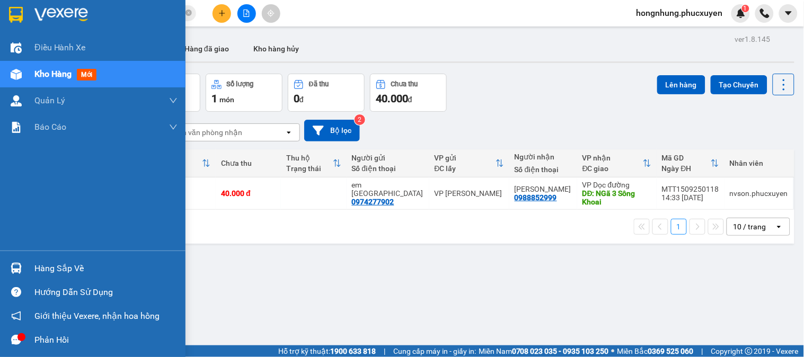
click at [20, 264] on img at bounding box center [16, 268] width 11 height 11
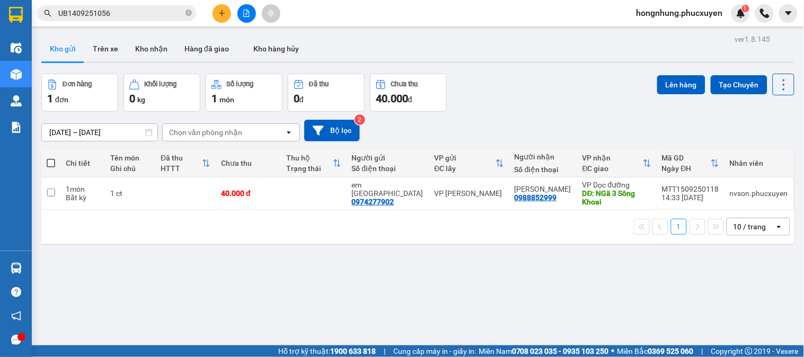
click at [585, 266] on section "Kết quả tìm kiếm ( 1 ) Bộ lọc Mã ĐH Trạng thái Món hàng Thu hộ Tổng cước Chưa c…" at bounding box center [402, 178] width 804 height 357
click at [157, 49] on button "Kho nhận" at bounding box center [151, 48] width 49 height 25
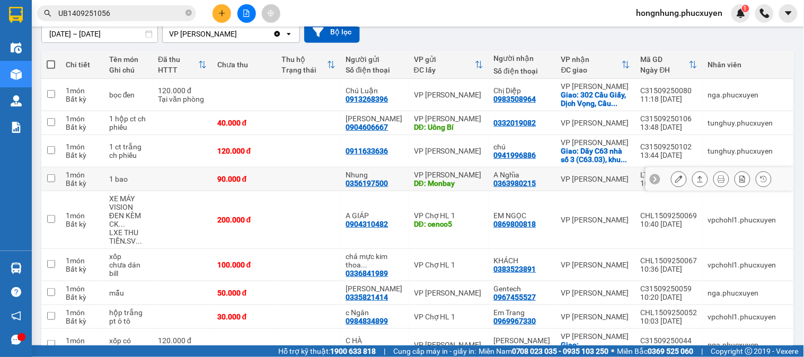
scroll to position [216, 0]
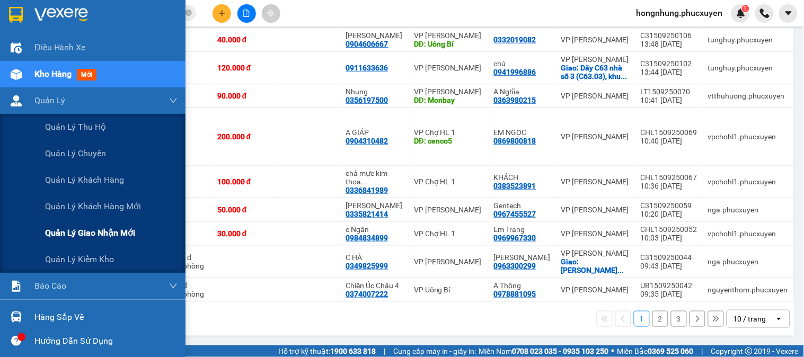
drag, startPoint x: 135, startPoint y: 230, endPoint x: 137, endPoint y: 200, distance: 30.3
click at [135, 231] on span "Quản lý giao nhận mới" at bounding box center [90, 232] width 90 height 13
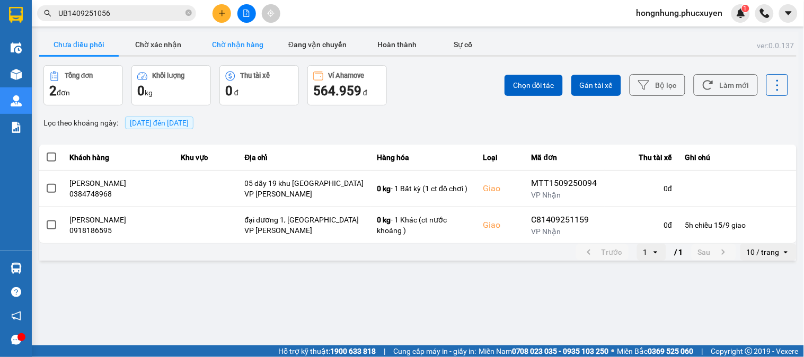
drag, startPoint x: 255, startPoint y: 45, endPoint x: 311, endPoint y: 49, distance: 56.9
click at [255, 45] on button "Chờ nhận hàng" at bounding box center [238, 44] width 80 height 21
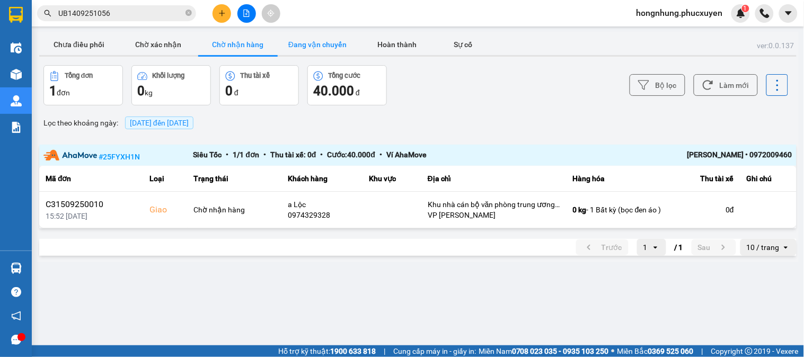
click at [322, 50] on button "Đang vận chuyển" at bounding box center [318, 44] width 80 height 21
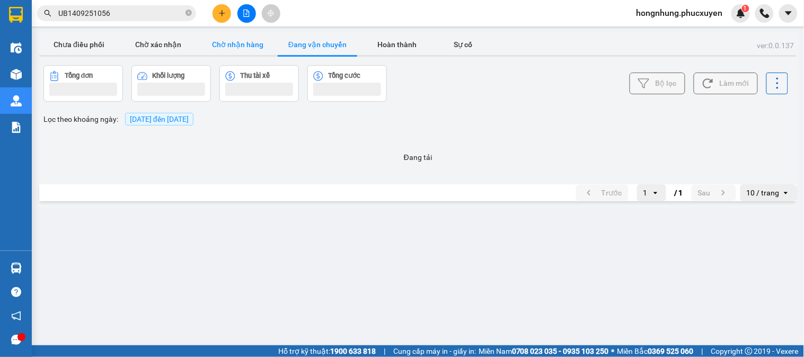
click at [241, 43] on button "Chờ nhận hàng" at bounding box center [238, 44] width 80 height 21
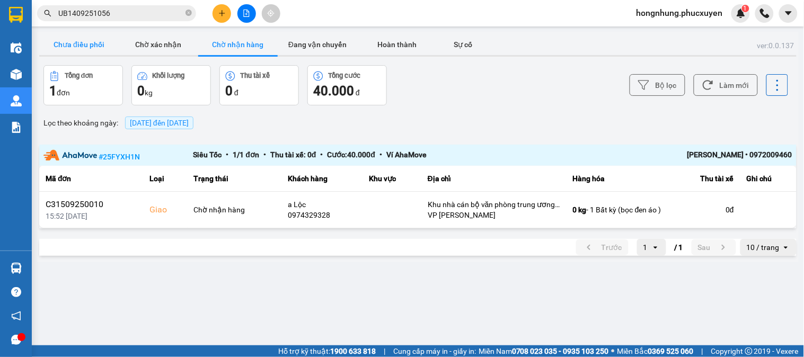
click at [54, 47] on button "Chưa điều phối" at bounding box center [79, 44] width 80 height 21
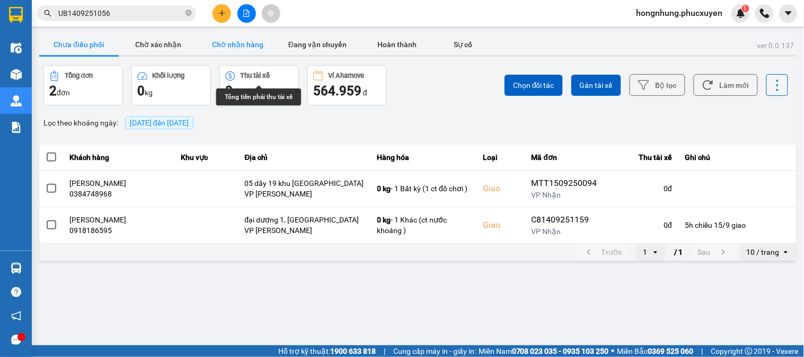
click at [238, 46] on button "Chờ nhận hàng" at bounding box center [238, 44] width 80 height 21
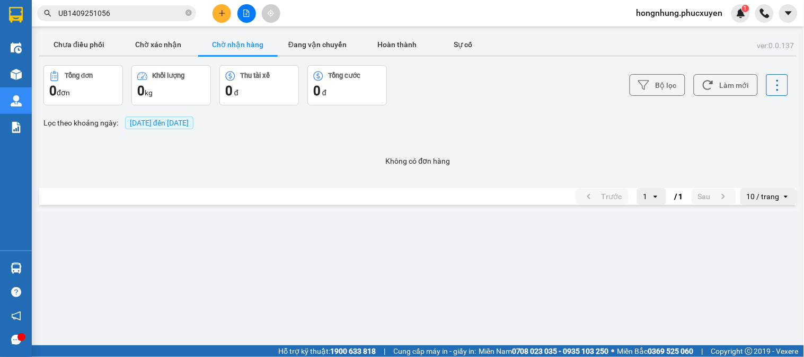
drag, startPoint x: 87, startPoint y: 41, endPoint x: 0, endPoint y: 73, distance: 92.4
click at [86, 41] on button "Chưa điều phối" at bounding box center [79, 44] width 80 height 21
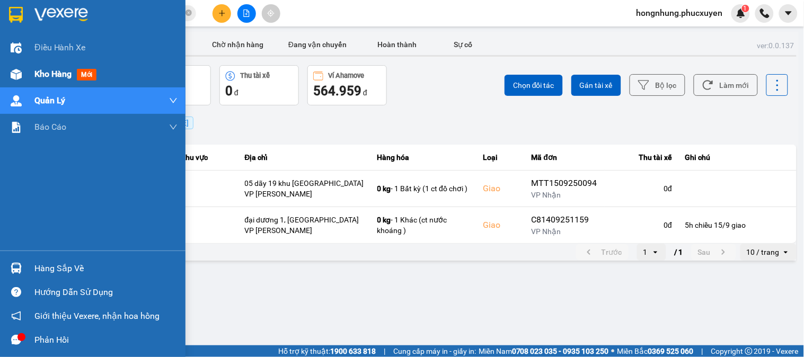
drag, startPoint x: 33, startPoint y: 65, endPoint x: 164, endPoint y: 66, distance: 131.0
click at [33, 65] on div "Kho hàng mới" at bounding box center [93, 74] width 186 height 27
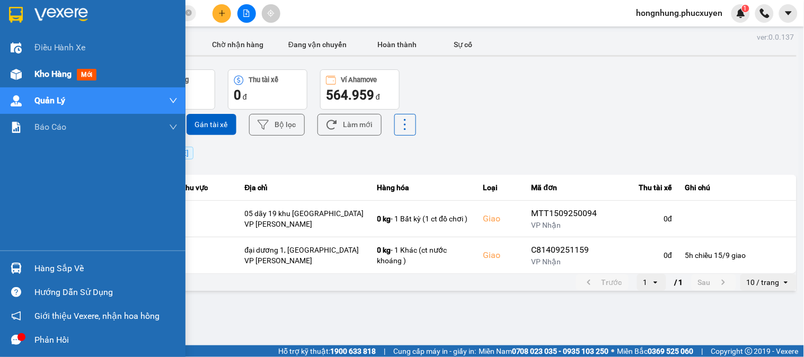
click at [33, 65] on div "Kho hàng mới" at bounding box center [93, 74] width 186 height 27
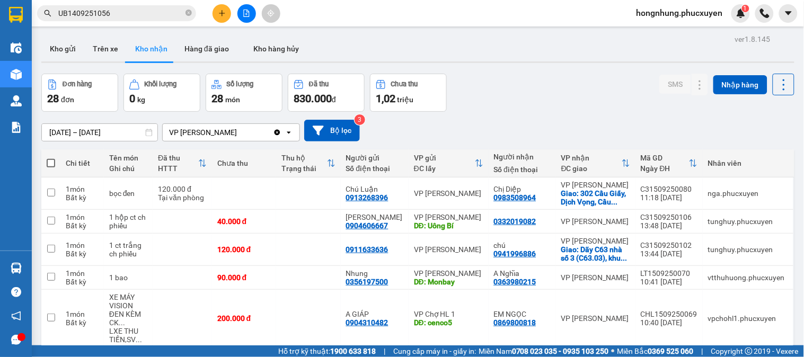
scroll to position [59, 0]
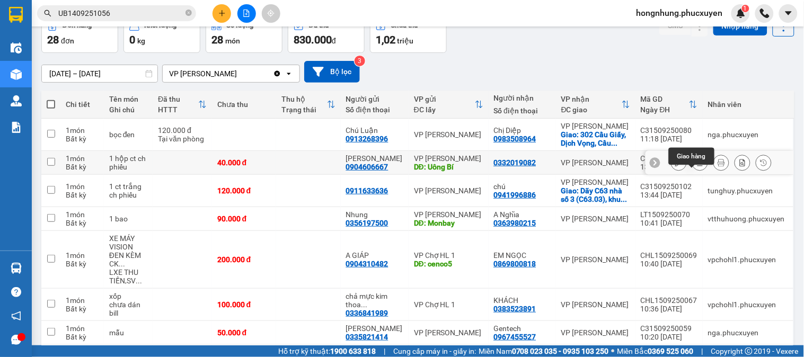
click at [697, 166] on icon at bounding box center [700, 162] width 7 height 7
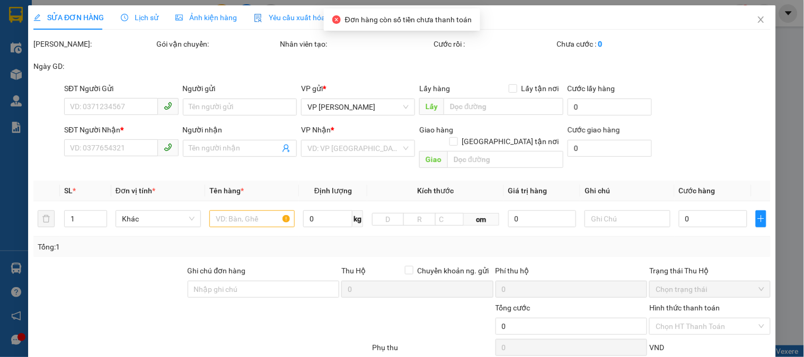
type input "0904606667"
type input "Đoàn Thị Thu Sơn"
type input "Uông Bí"
type input "0332019082"
type input "40.000"
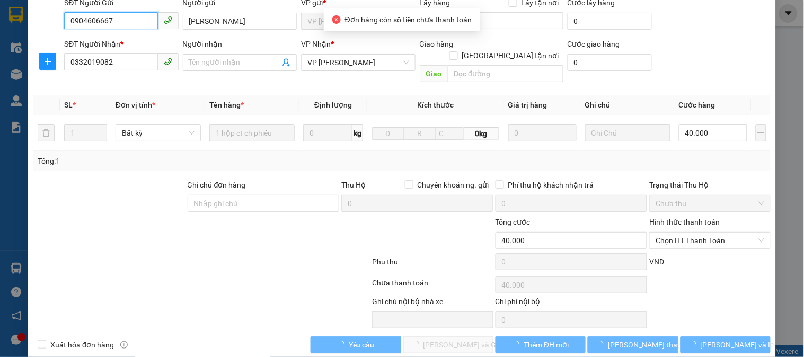
scroll to position [91, 0]
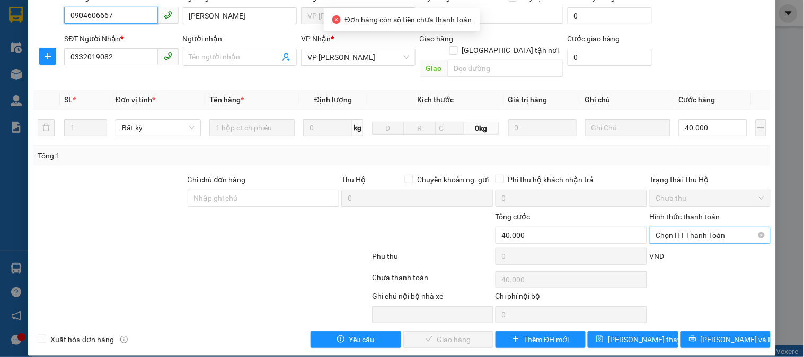
click at [689, 227] on span "Chọn HT Thanh Toán" at bounding box center [710, 235] width 108 height 16
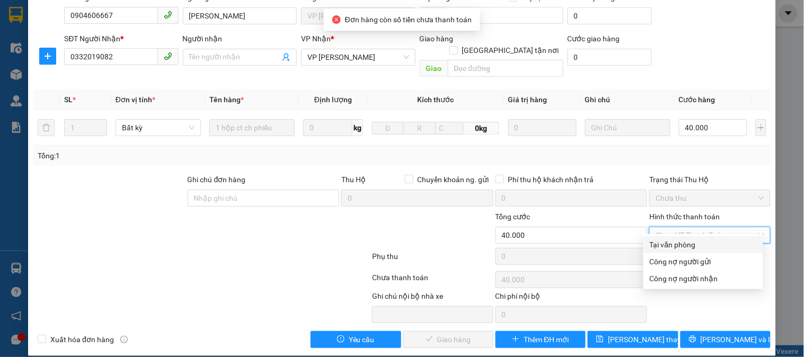
drag, startPoint x: 674, startPoint y: 238, endPoint x: 628, endPoint y: 262, distance: 52.4
click at [670, 241] on div "Tại văn phòng" at bounding box center [704, 244] width 120 height 17
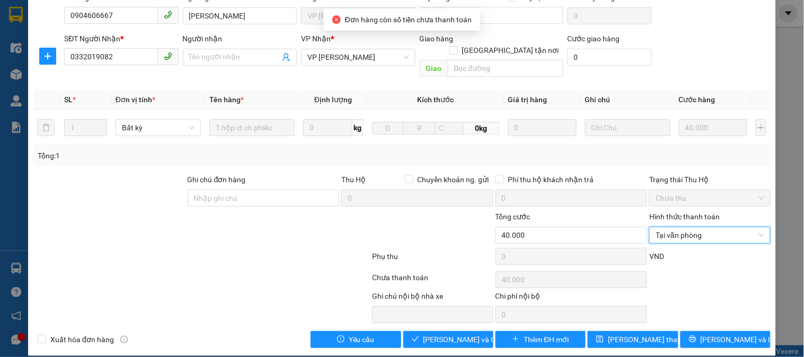
type input "0"
click at [452, 334] on span "[PERSON_NAME] và Giao hàng" at bounding box center [475, 340] width 102 height 12
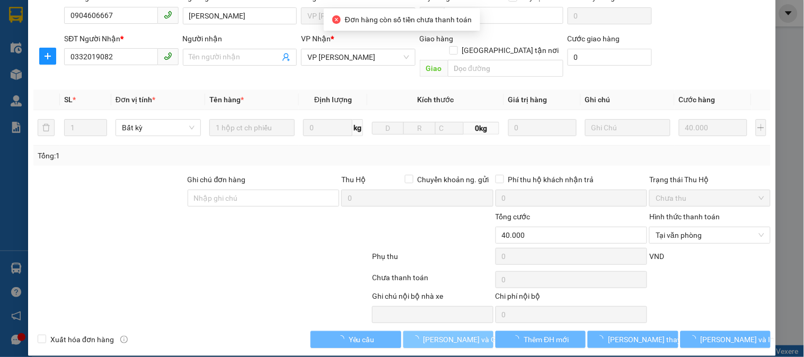
scroll to position [0, 0]
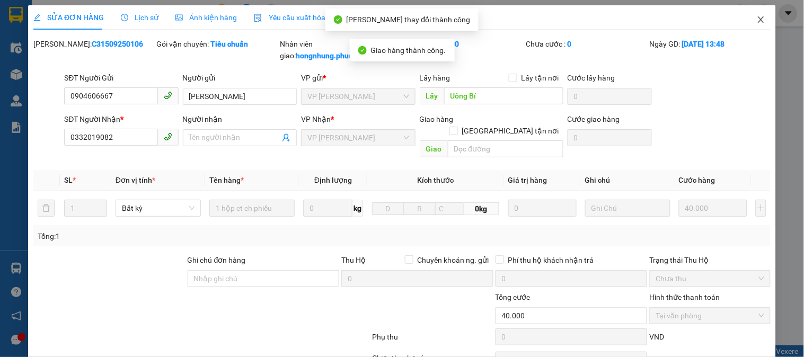
click at [757, 20] on icon "close" at bounding box center [761, 19] width 8 height 8
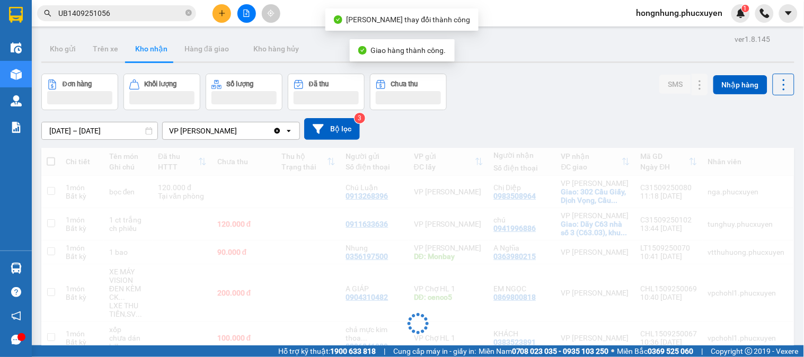
scroll to position [59, 0]
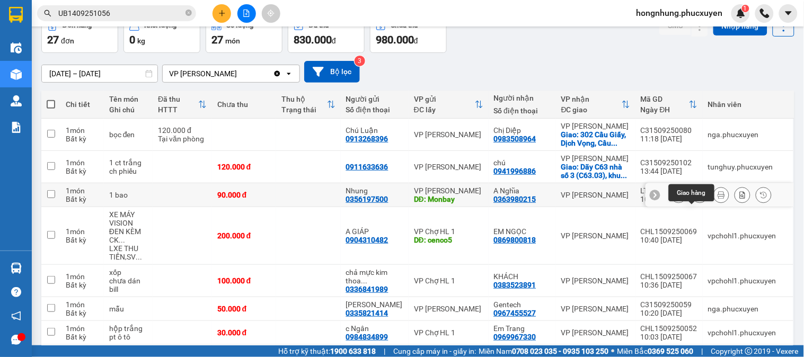
click at [697, 199] on icon at bounding box center [700, 194] width 7 height 7
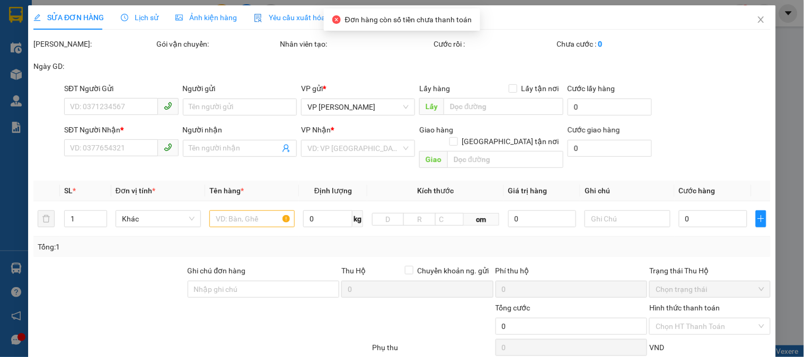
type input "0356197500"
type input "Nhung"
type input "Monbay"
type input "0363980215"
type input "A Nghĩa"
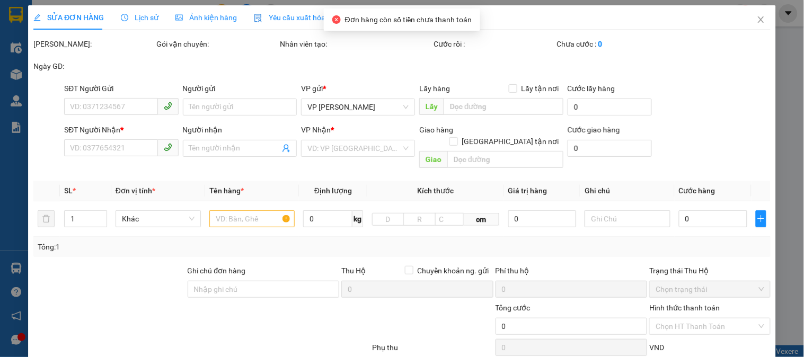
type input "90.000"
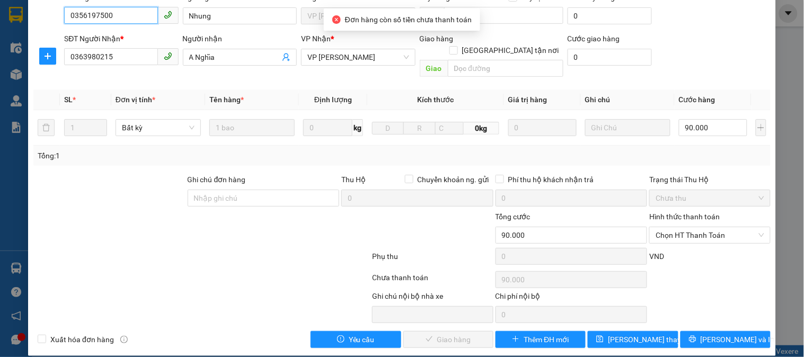
scroll to position [91, 0]
click at [698, 227] on span "Chọn HT Thanh Toán" at bounding box center [710, 235] width 108 height 16
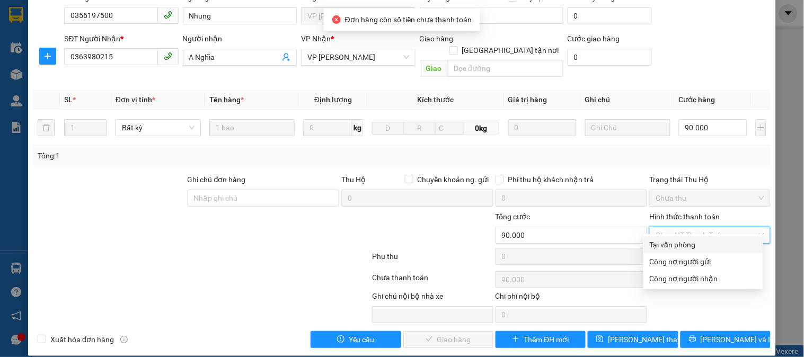
click at [677, 248] on div "Tại văn phòng" at bounding box center [703, 245] width 107 height 12
type input "0"
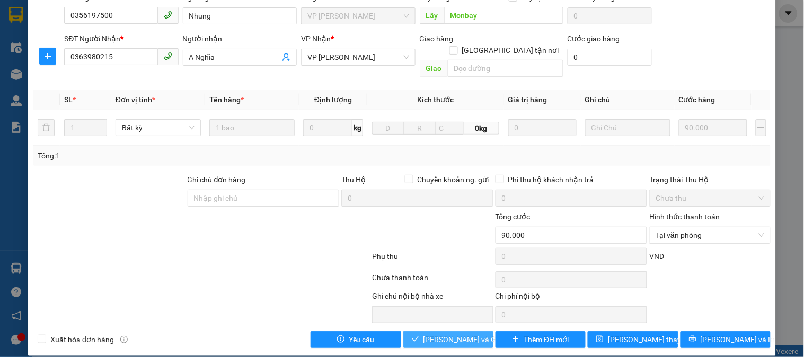
click at [457, 334] on span "[PERSON_NAME] và Giao hàng" at bounding box center [475, 340] width 102 height 12
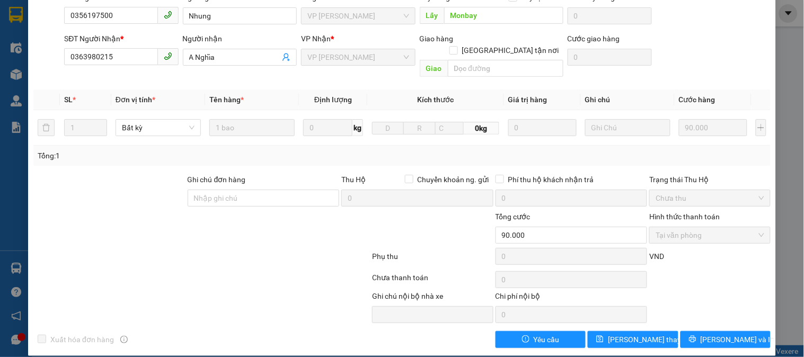
scroll to position [0, 0]
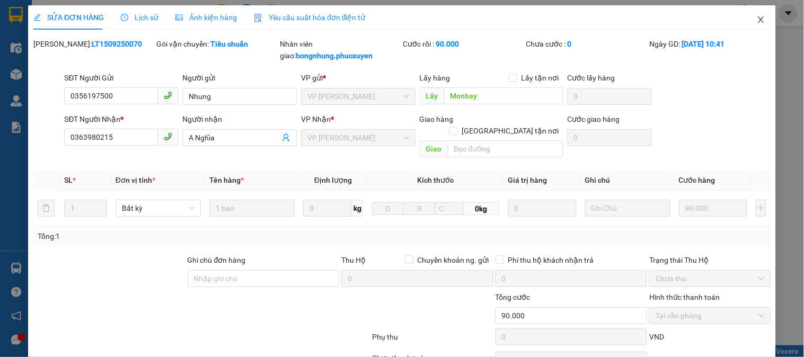
click at [758, 19] on icon "close" at bounding box center [761, 19] width 6 height 6
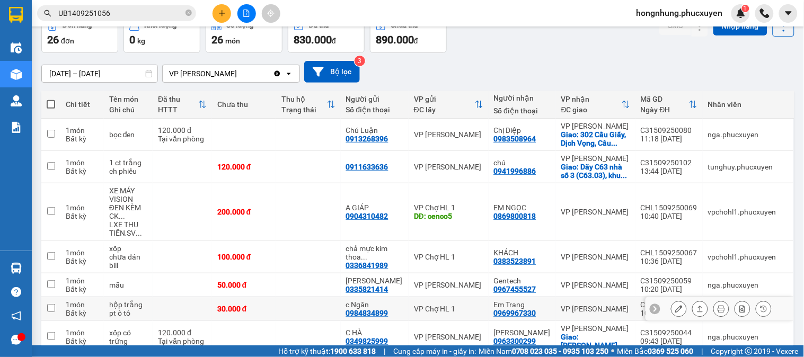
scroll to position [216, 0]
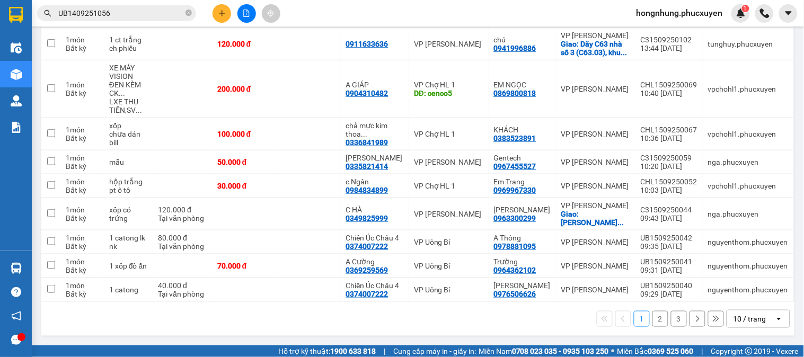
click at [760, 319] on div "10 / trang" at bounding box center [751, 319] width 48 height 17
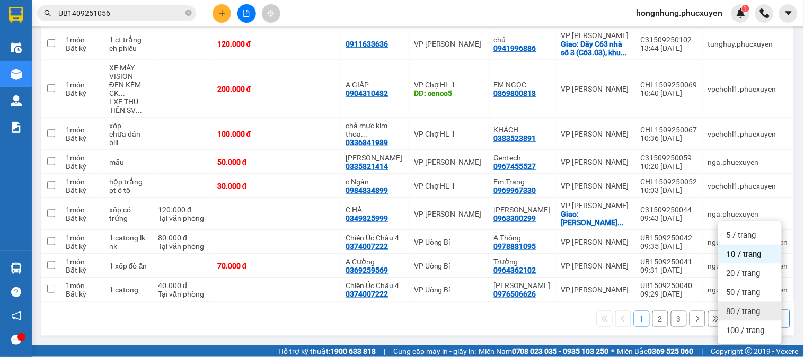
click at [756, 306] on span "80 / trang" at bounding box center [744, 311] width 34 height 11
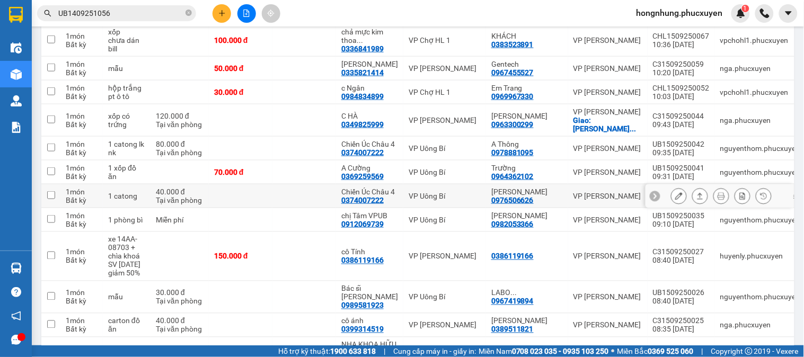
scroll to position [393, 0]
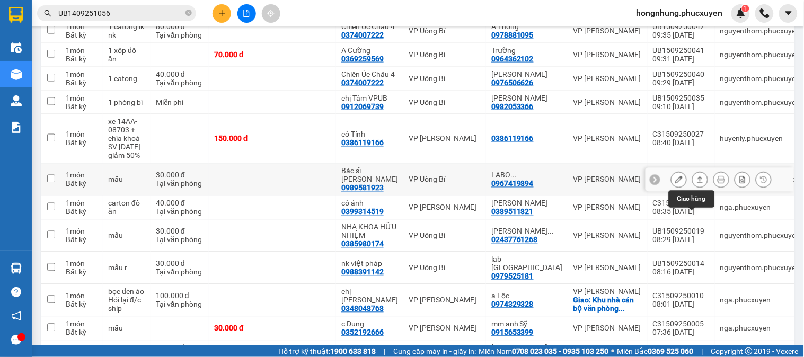
click at [697, 183] on icon at bounding box center [700, 179] width 7 height 7
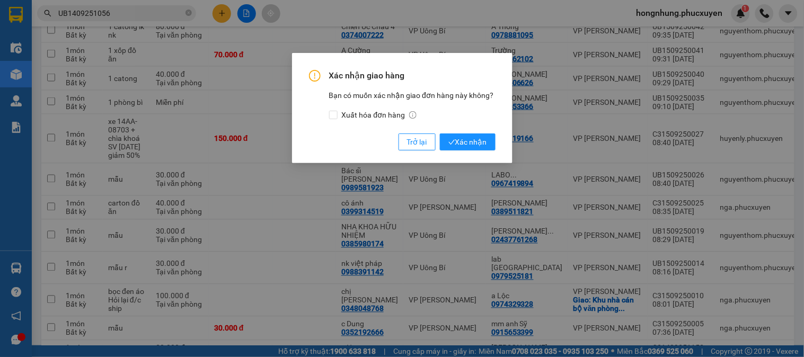
click at [529, 226] on div "Xác nhận giao hàng Bạn có muốn xác nhận giao đơn hàng này không? Xuất hóa đơn h…" at bounding box center [402, 178] width 804 height 357
click at [409, 145] on span "Trở lại" at bounding box center [417, 142] width 20 height 12
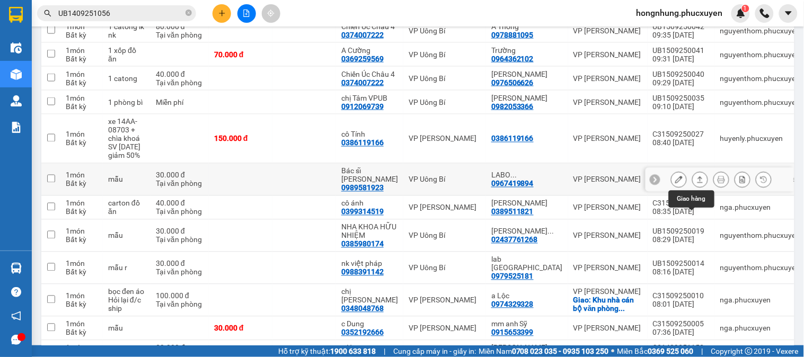
click at [696, 189] on button at bounding box center [700, 180] width 15 height 19
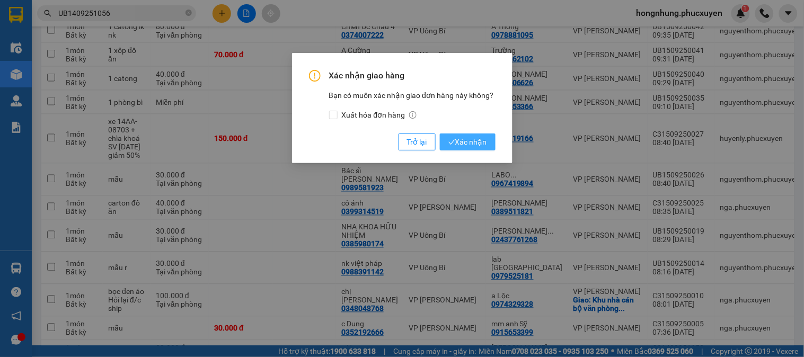
click at [470, 143] on span "Xác nhận" at bounding box center [468, 142] width 39 height 12
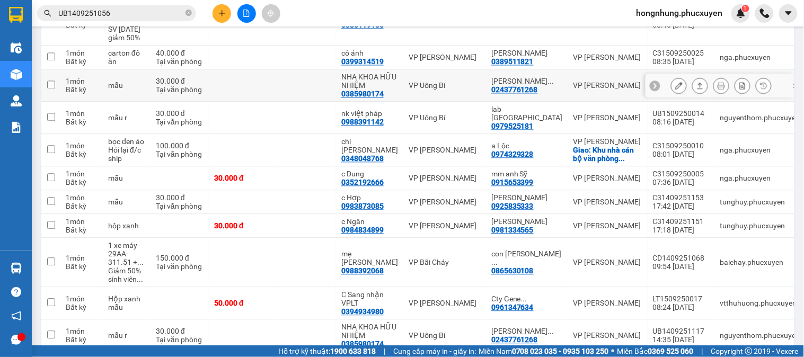
scroll to position [452, 0]
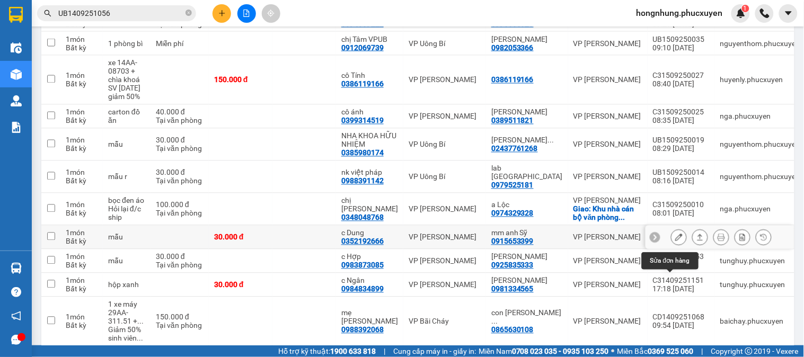
click at [676, 241] on icon at bounding box center [679, 237] width 7 height 7
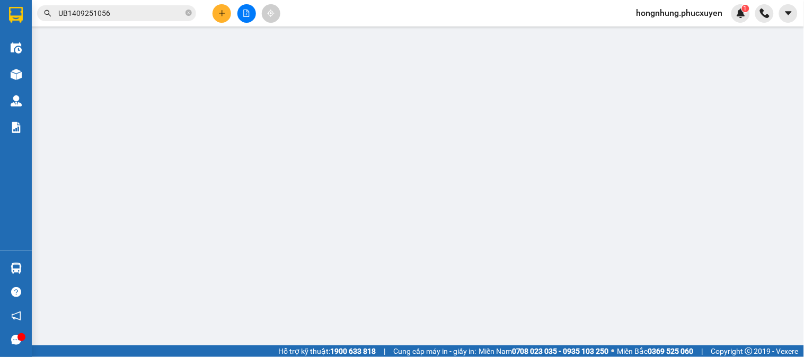
type input "0352192666"
type input "c Dung"
type input "0915653399"
type input "mm anh Sỹ"
type input "30.000"
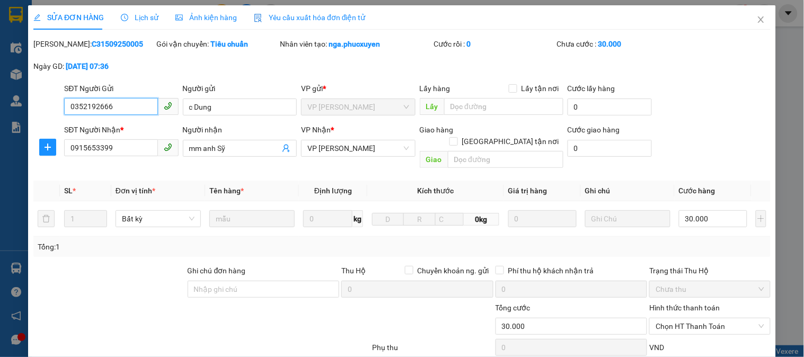
scroll to position [91, 0]
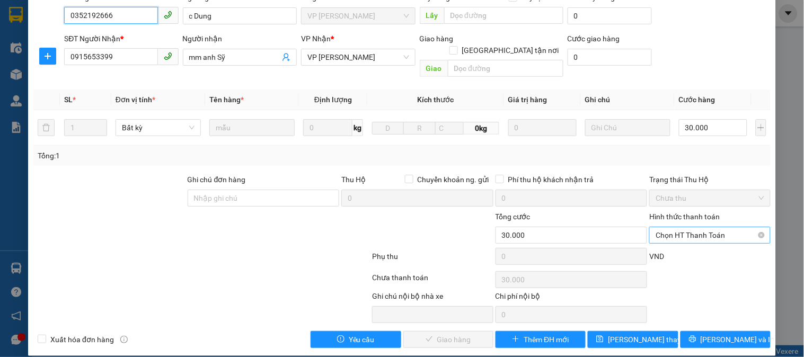
click at [695, 227] on span "Chọn HT Thanh Toán" at bounding box center [710, 235] width 108 height 16
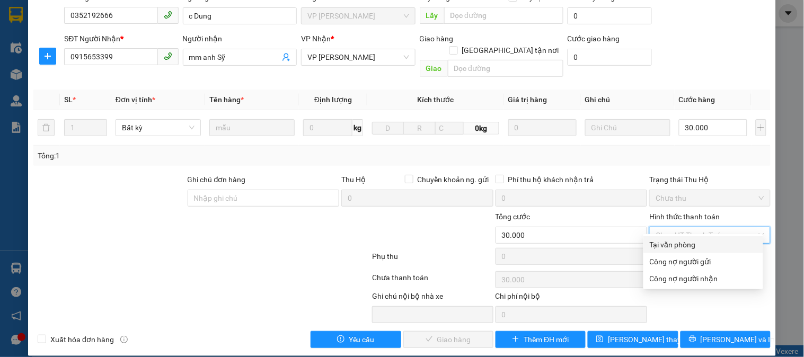
drag, startPoint x: 687, startPoint y: 244, endPoint x: 520, endPoint y: 299, distance: 176.4
click at [686, 244] on div "Tại văn phòng" at bounding box center [703, 245] width 107 height 12
type input "0"
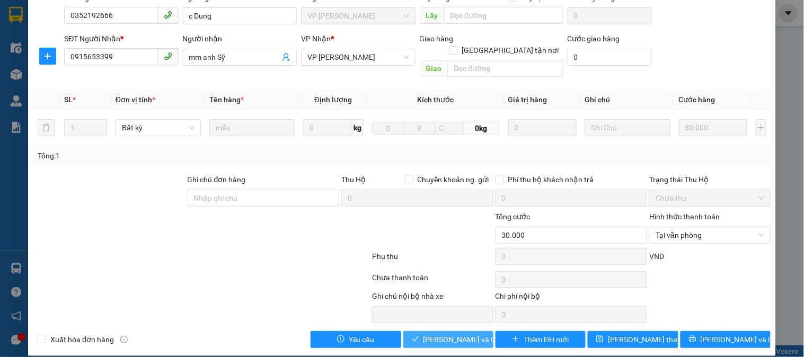
click at [438, 334] on span "[PERSON_NAME] và Giao hàng" at bounding box center [475, 340] width 102 height 12
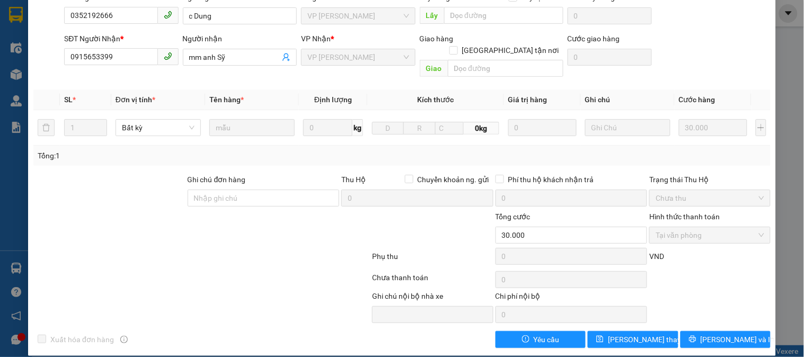
scroll to position [0, 0]
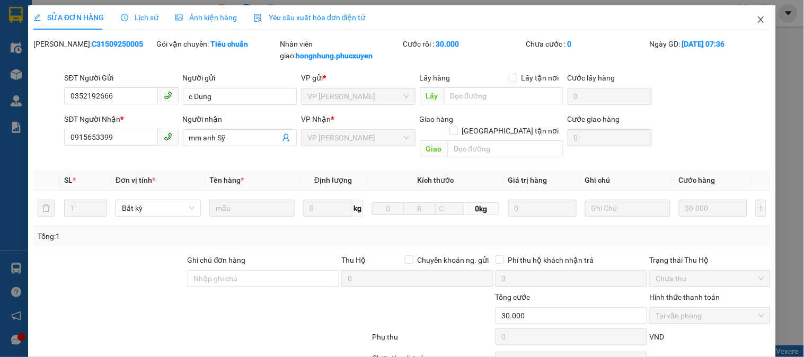
click at [757, 19] on icon "close" at bounding box center [761, 19] width 8 height 8
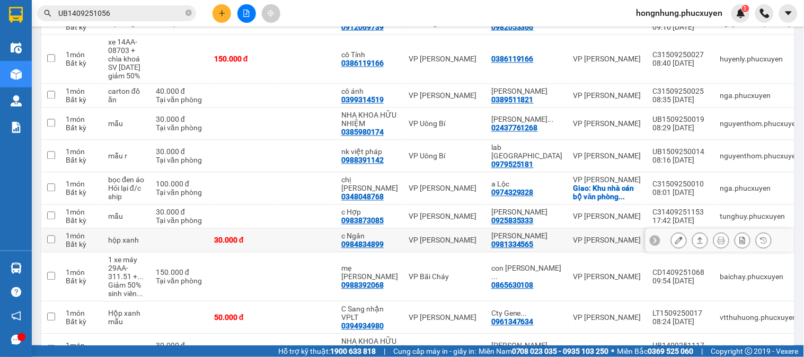
scroll to position [532, 0]
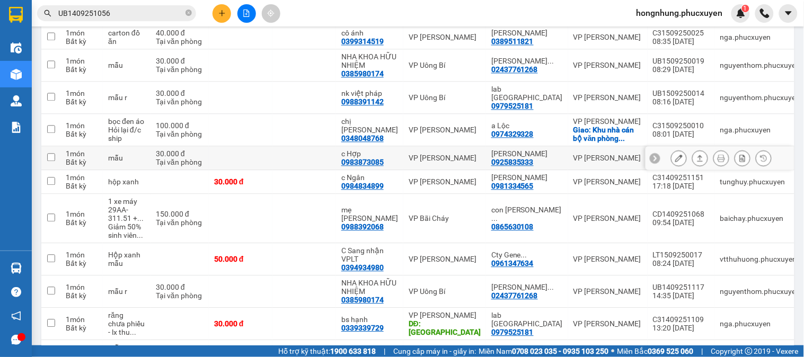
click at [697, 162] on icon at bounding box center [700, 157] width 7 height 7
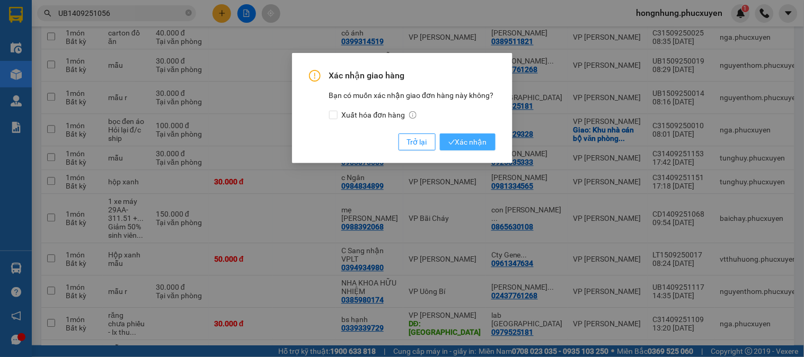
click at [469, 137] on span "Xác nhận" at bounding box center [468, 142] width 39 height 12
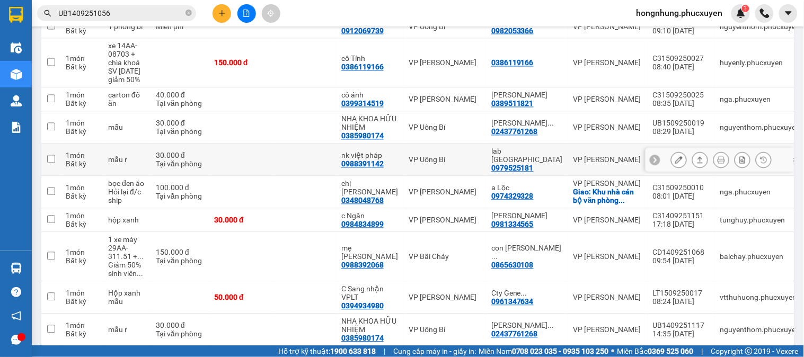
scroll to position [646, 0]
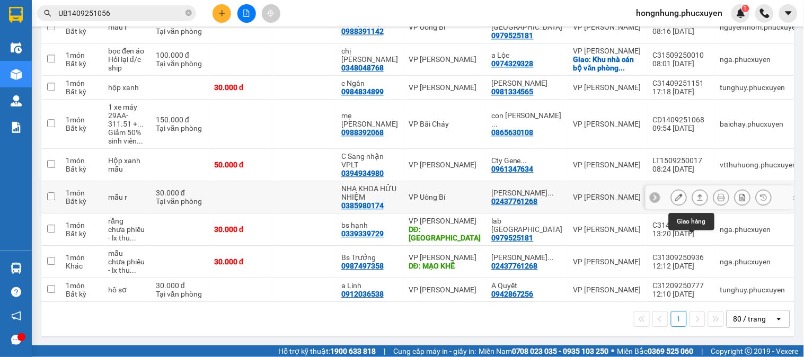
click at [697, 199] on icon at bounding box center [700, 197] width 7 height 7
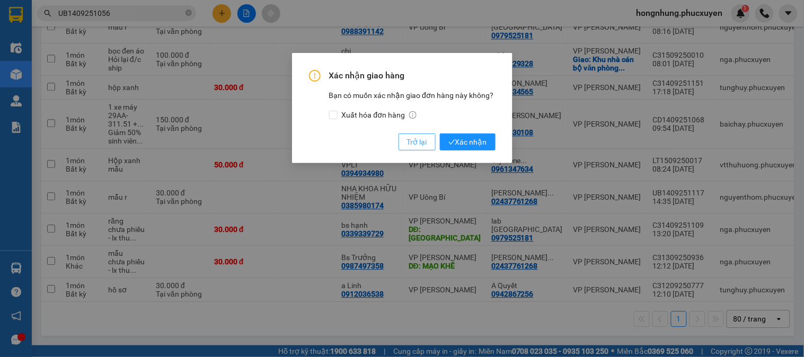
click at [411, 140] on span "Trở lại" at bounding box center [417, 142] width 20 height 12
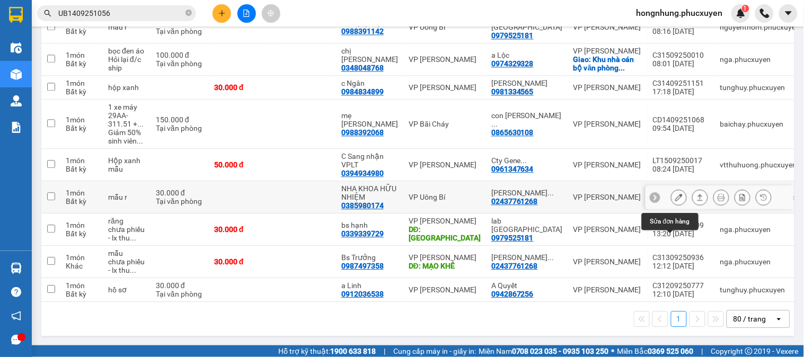
click at [676, 198] on icon at bounding box center [679, 197] width 7 height 7
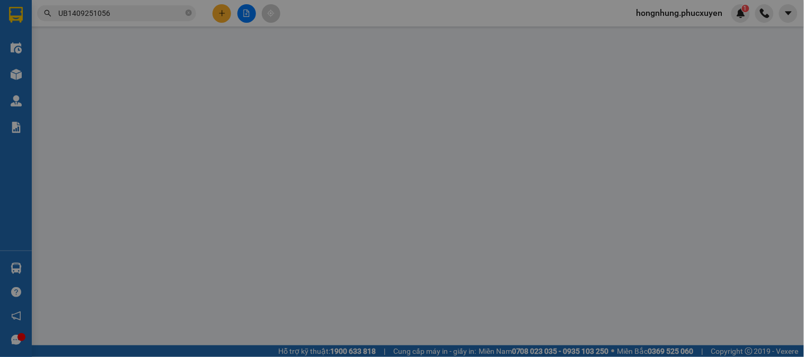
type input "0385980174"
type input "NHA KHOA HỮU NHIỆM"
type input "02437761268"
type input "Lad Vũ Gia/0968166300"
type input "30.000"
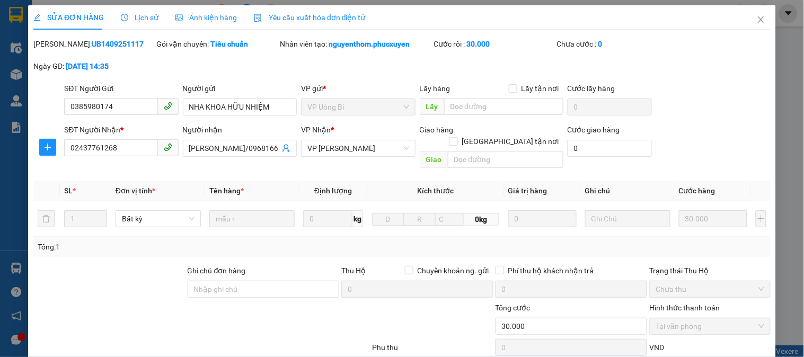
click at [145, 14] on span "Lịch sử" at bounding box center [140, 17] width 38 height 8
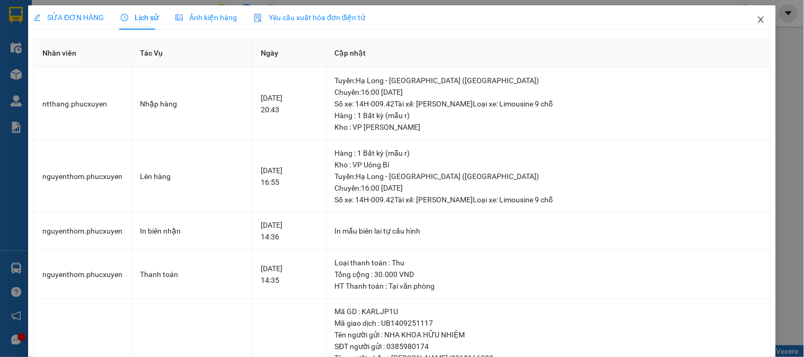
click at [756, 24] on span "Close" at bounding box center [762, 20] width 30 height 30
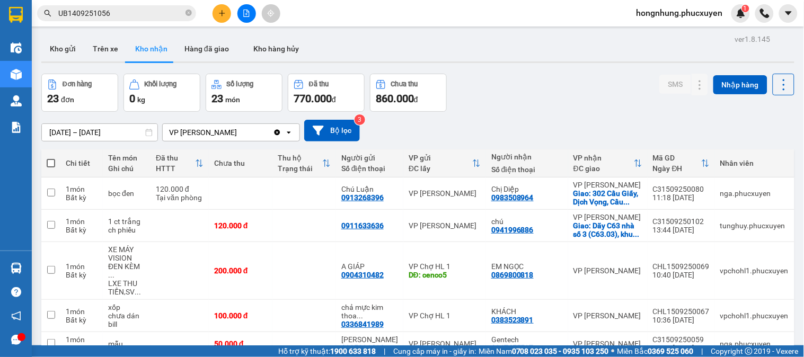
click at [124, 134] on input "[DATE] – [DATE]" at bounding box center [100, 132] width 116 height 17
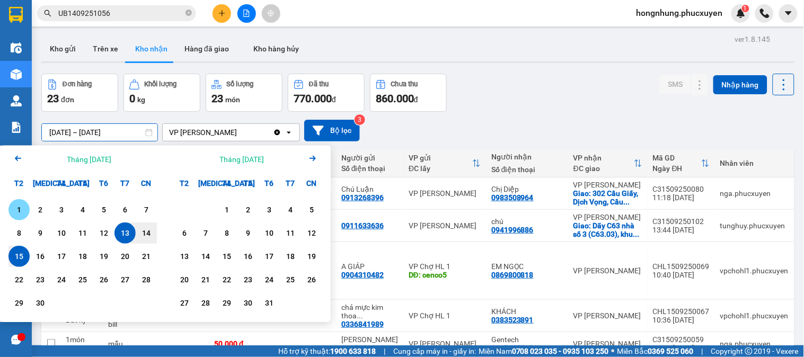
click at [24, 207] on div "1" at bounding box center [19, 210] width 15 height 13
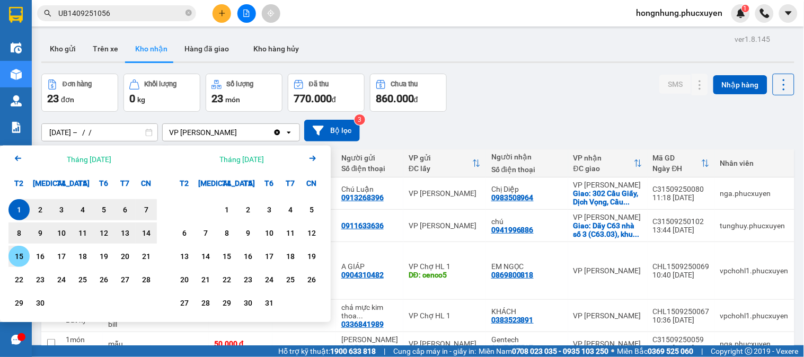
click at [14, 257] on div "15" at bounding box center [19, 256] width 15 height 13
type input "[DATE] – [DATE]"
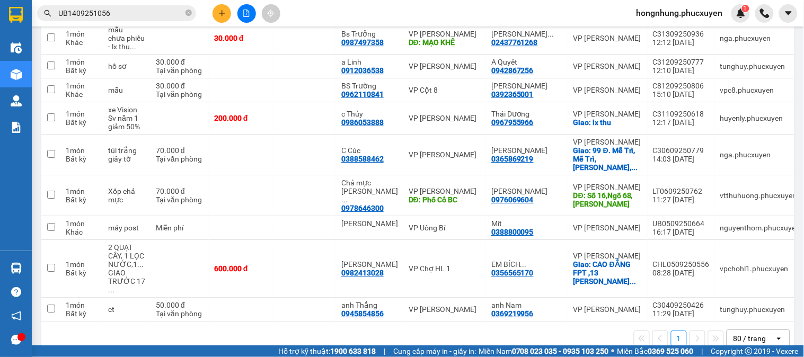
scroll to position [882, 0]
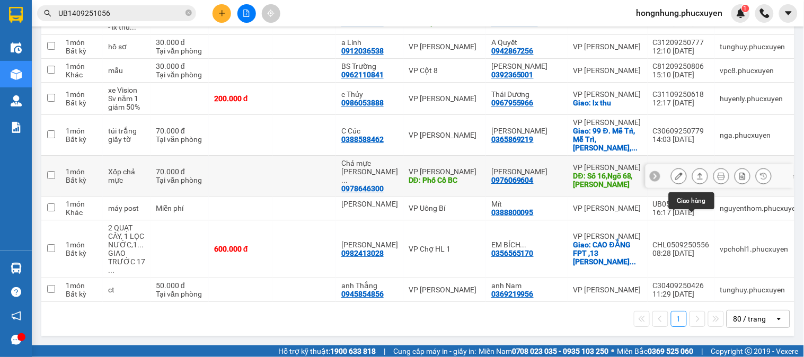
click at [697, 180] on icon at bounding box center [700, 175] width 7 height 7
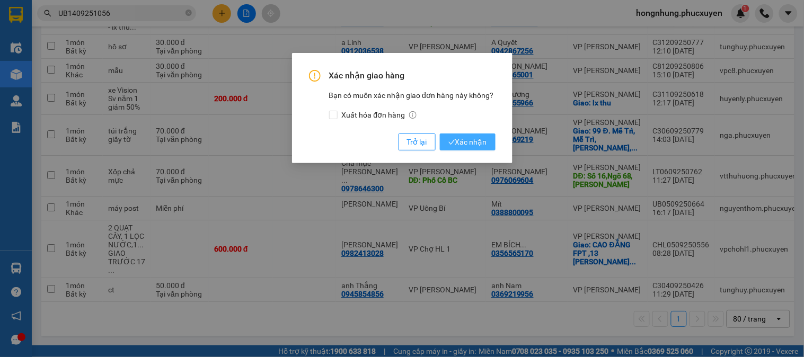
click at [485, 144] on span "Xác nhận" at bounding box center [468, 142] width 39 height 12
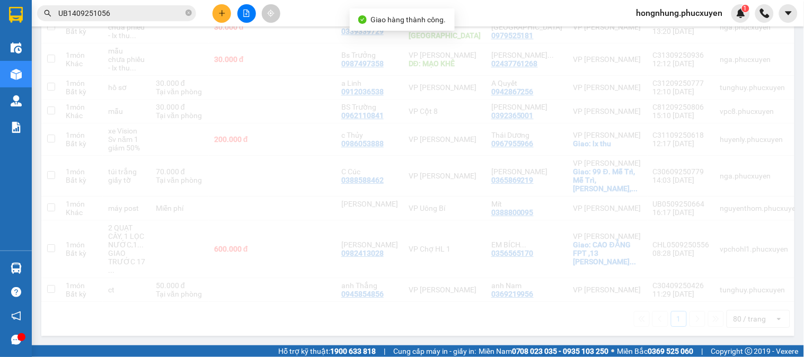
scroll to position [840, 0]
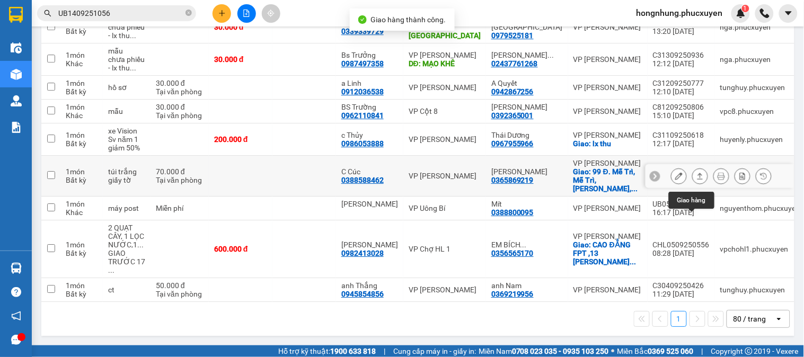
click at [697, 180] on icon at bounding box center [700, 175] width 7 height 7
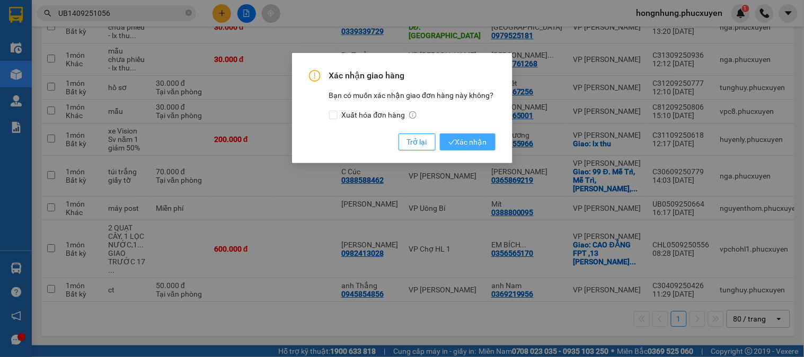
click at [475, 144] on span "Xác nhận" at bounding box center [468, 142] width 39 height 12
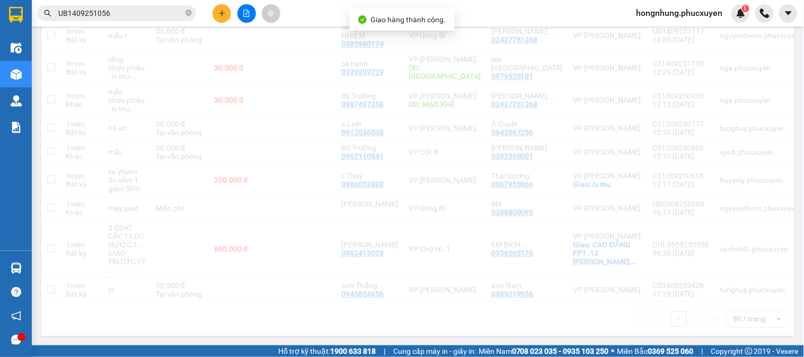
scroll to position [800, 0]
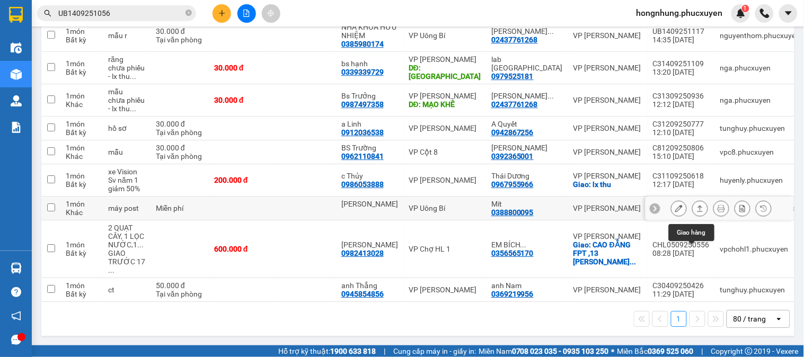
click at [698, 212] on icon at bounding box center [701, 208] width 6 height 6
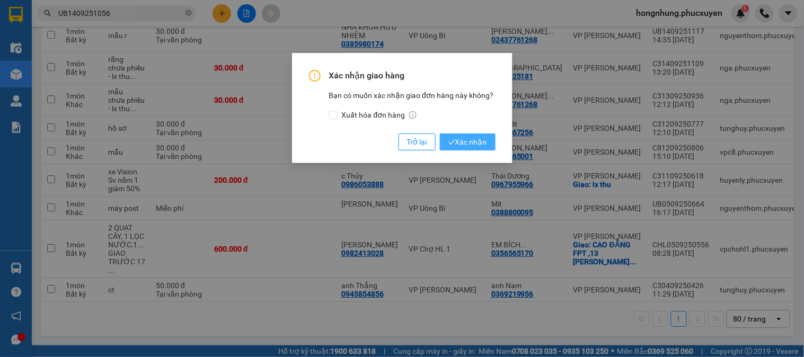
click at [469, 147] on span "Xác nhận" at bounding box center [468, 142] width 39 height 12
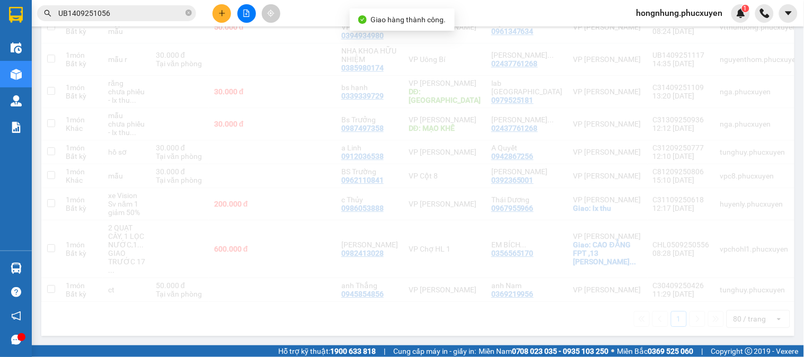
scroll to position [776, 0]
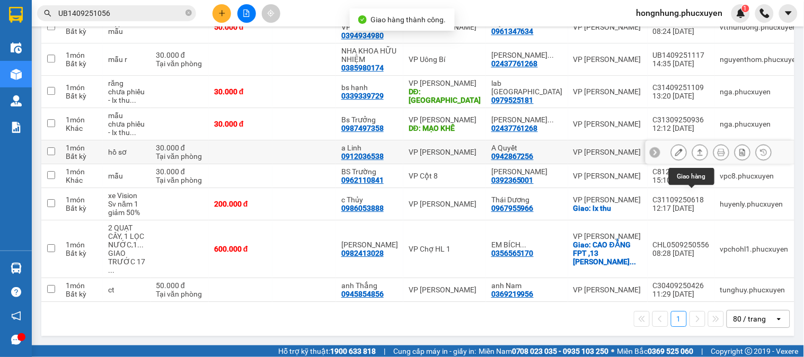
click at [693, 154] on button at bounding box center [700, 152] width 15 height 19
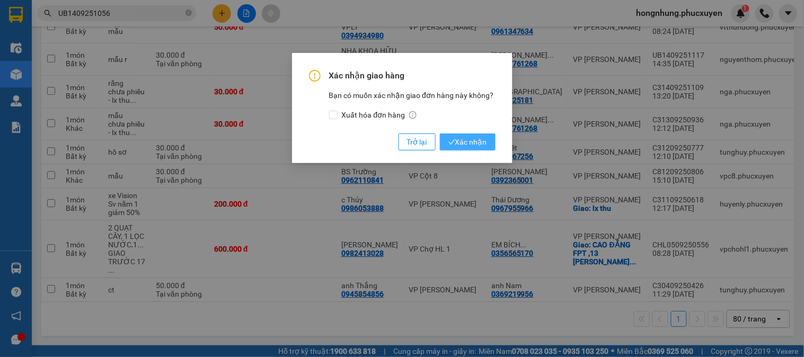
click at [467, 141] on span "Xác nhận" at bounding box center [468, 142] width 39 height 12
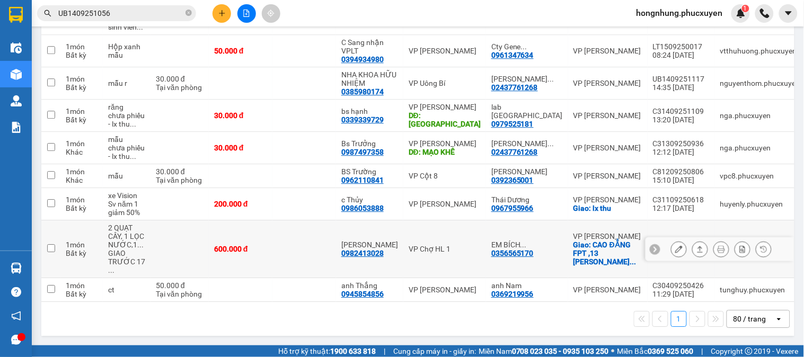
scroll to position [634, 0]
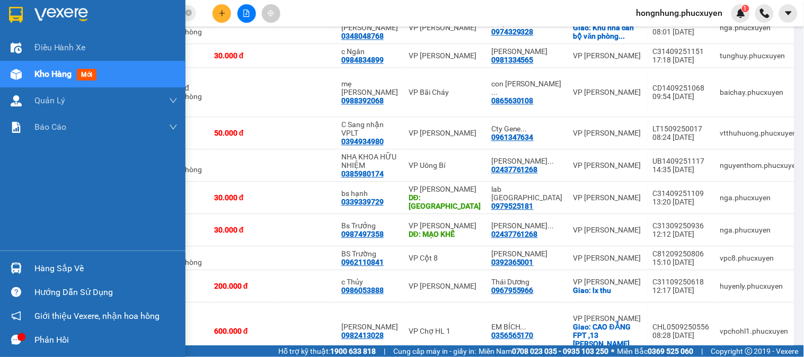
click at [19, 271] on img at bounding box center [16, 268] width 11 height 11
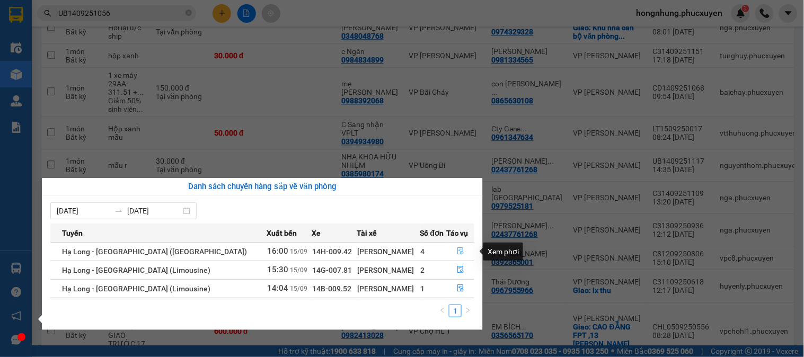
click at [462, 251] on button "button" at bounding box center [461, 251] width 27 height 17
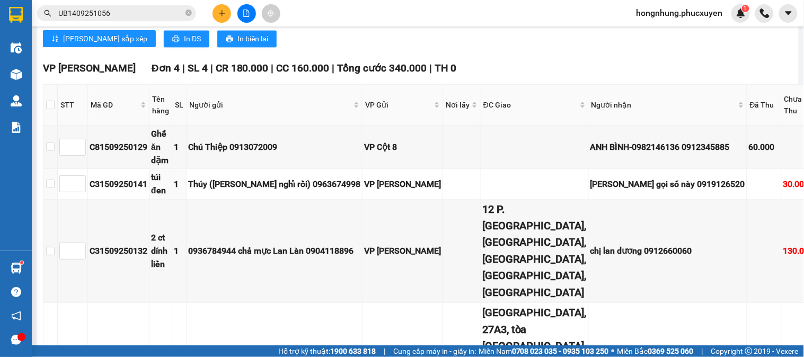
scroll to position [568, 0]
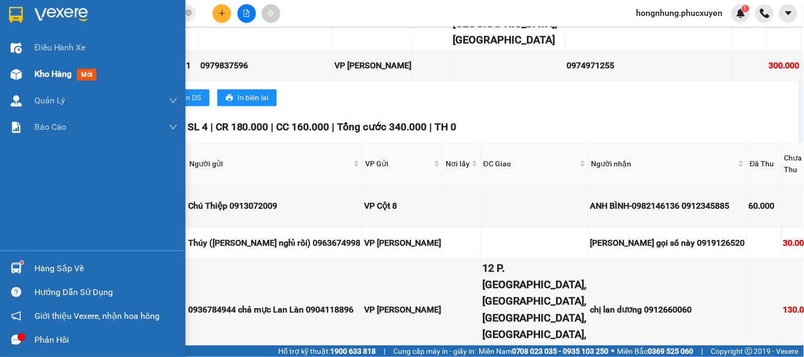
click at [39, 75] on span "Kho hàng" at bounding box center [52, 74] width 37 height 10
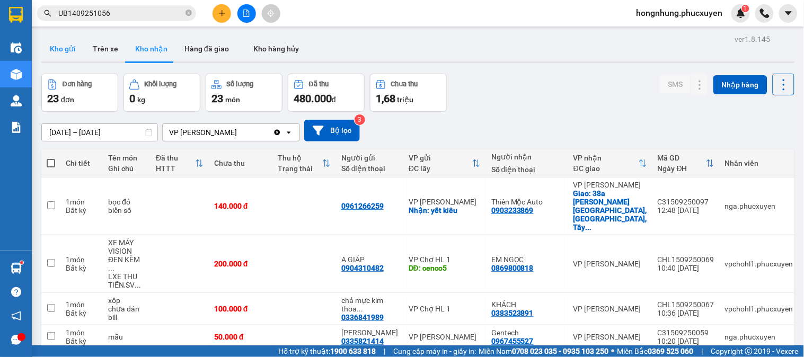
click at [63, 48] on button "Kho gửi" at bounding box center [62, 48] width 43 height 25
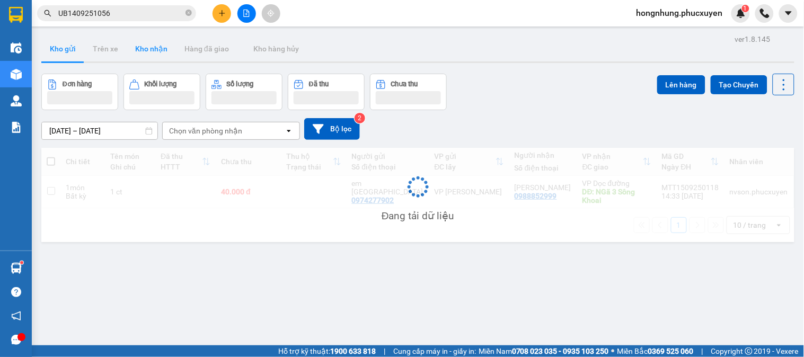
click at [160, 59] on button "Kho nhận" at bounding box center [151, 48] width 49 height 25
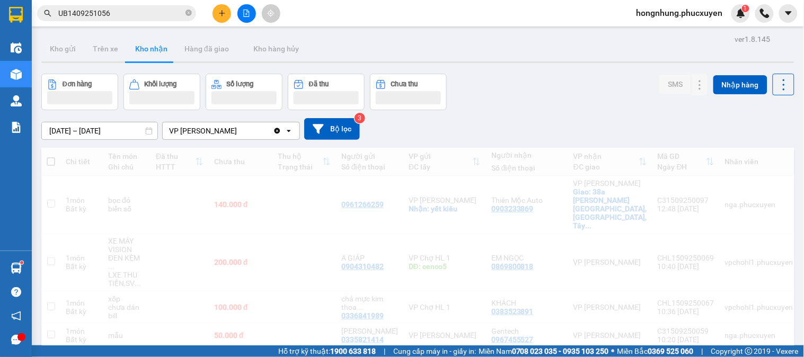
click at [156, 56] on button "Kho nhận" at bounding box center [151, 48] width 49 height 25
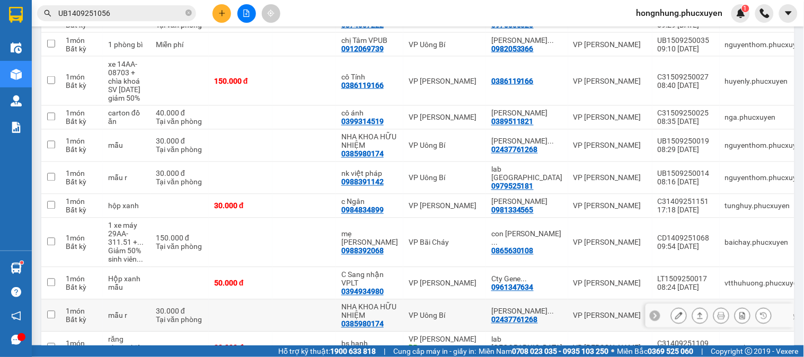
scroll to position [471, 0]
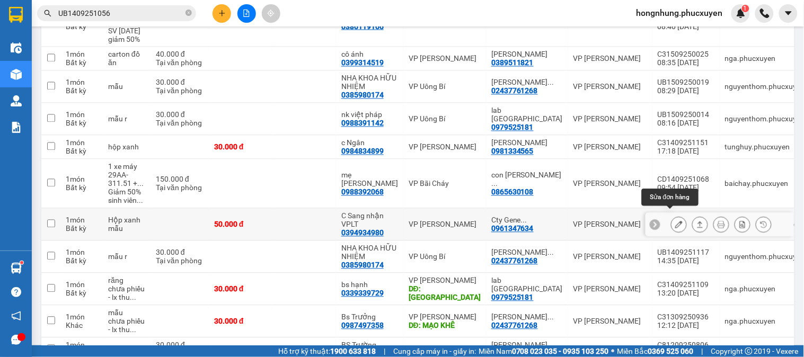
drag, startPoint x: 670, startPoint y: 216, endPoint x: 664, endPoint y: 211, distance: 7.5
click at [671, 217] on div at bounding box center [679, 225] width 16 height 16
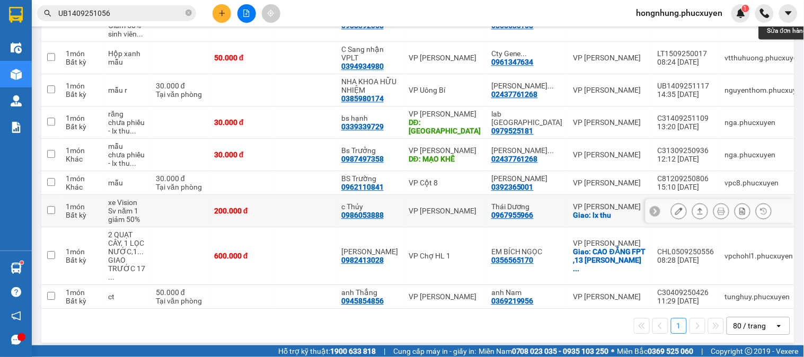
scroll to position [579, 0]
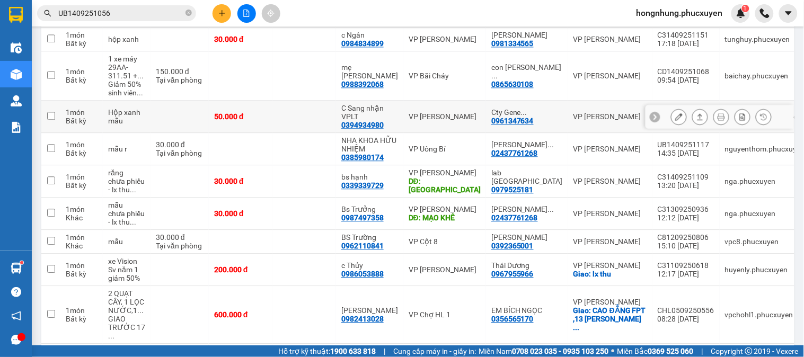
click at [674, 109] on button at bounding box center [679, 117] width 15 height 19
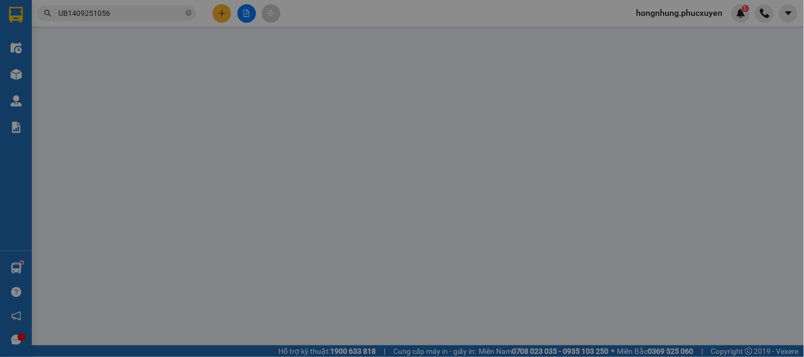
type input "0394934980"
type input "C Sang nhận VPLT"
type input "0961347634"
type input "Cty Gene Solutions"
type input "50.000"
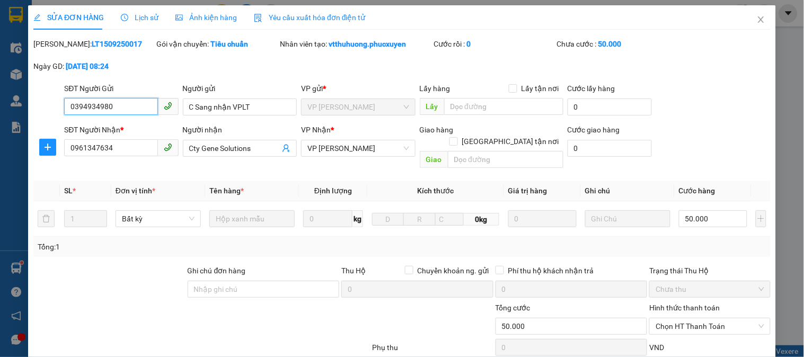
scroll to position [91, 0]
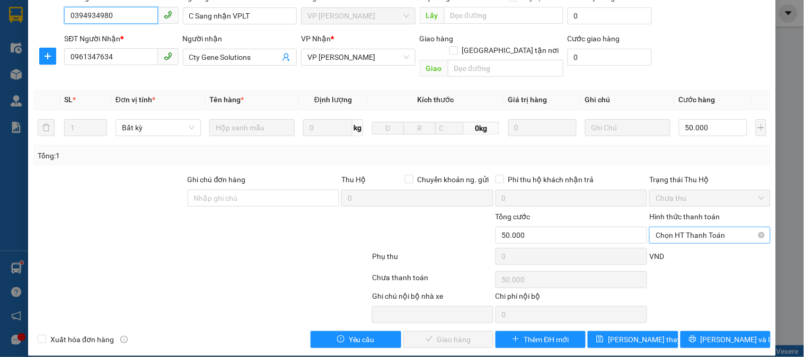
click at [689, 227] on span "Chọn HT Thanh Toán" at bounding box center [710, 235] width 108 height 16
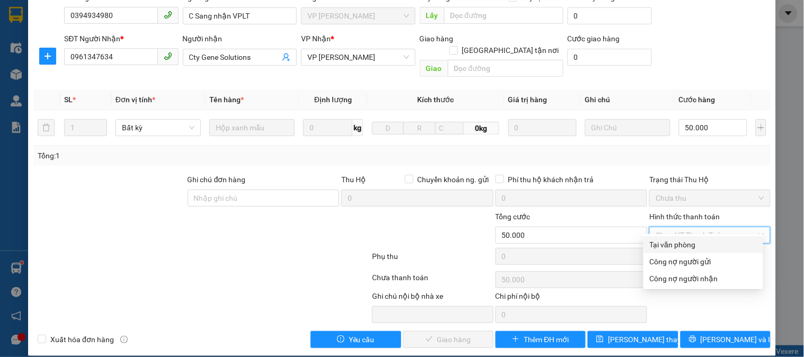
drag, startPoint x: 687, startPoint y: 239, endPoint x: 485, endPoint y: 319, distance: 217.8
click at [686, 239] on div "Tại văn phòng" at bounding box center [703, 245] width 107 height 12
type input "0"
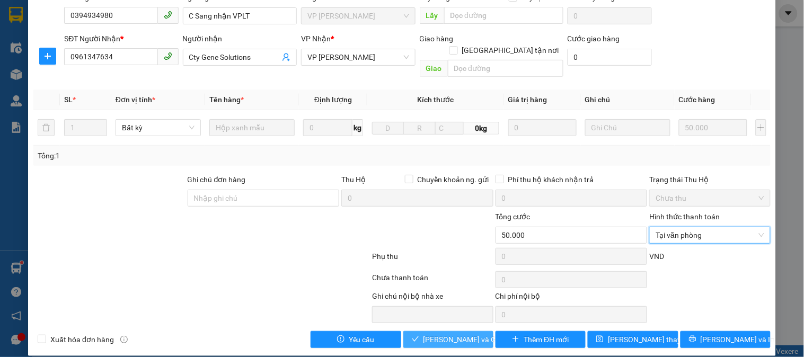
click at [459, 334] on span "[PERSON_NAME] và Giao hàng" at bounding box center [475, 340] width 102 height 12
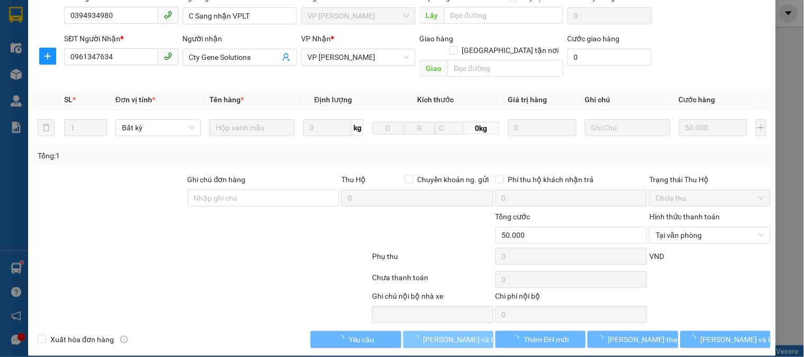
scroll to position [0, 0]
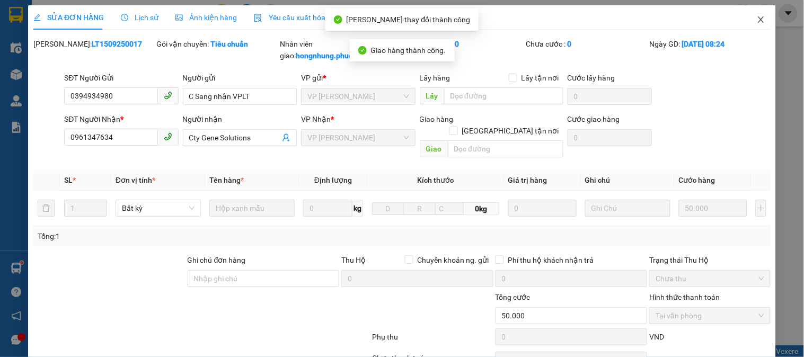
click at [757, 23] on icon "close" at bounding box center [761, 19] width 8 height 8
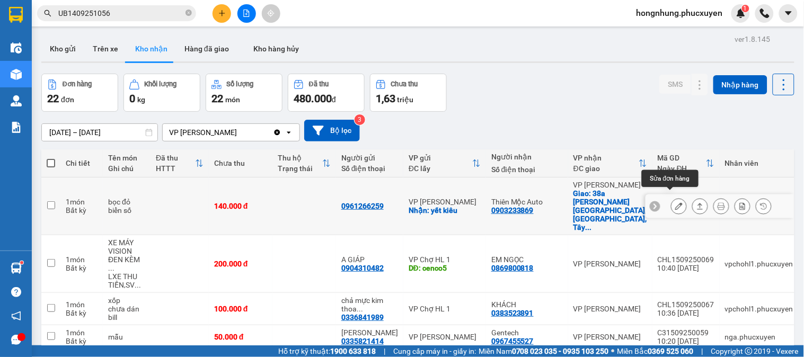
drag, startPoint x: 671, startPoint y: 198, endPoint x: 658, endPoint y: 200, distance: 13.0
click at [671, 199] on div at bounding box center [679, 206] width 16 height 16
click at [672, 200] on button at bounding box center [679, 206] width 15 height 19
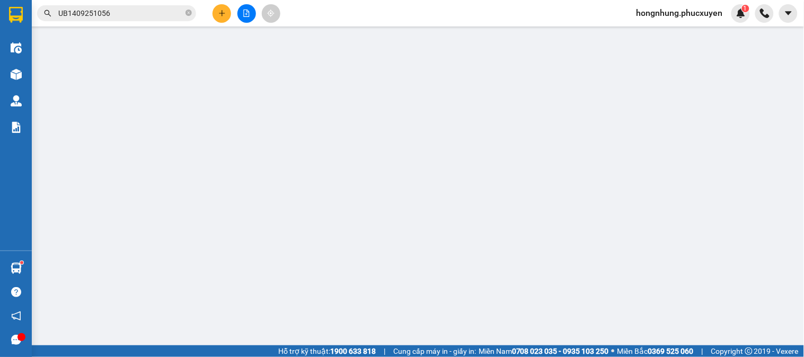
type input "0961266259"
checkbox input "true"
type input "yết kiêu"
type input "0903233869"
type input "Thiên Mộc Auto"
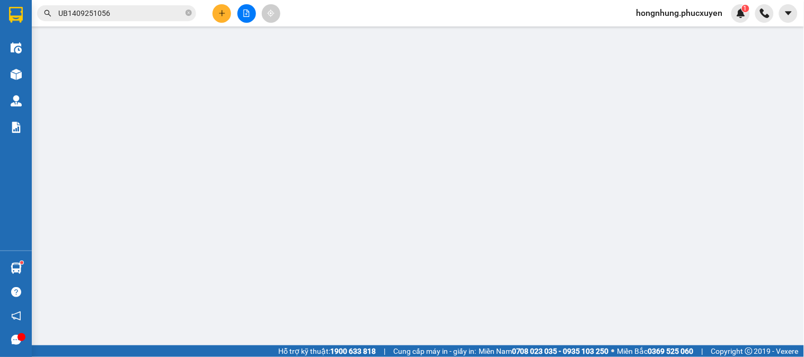
checkbox input "true"
type input "38a [PERSON_NAME] [GEOGRAPHIC_DATA], [GEOGRAPHIC_DATA], [GEOGRAPHIC_DATA]"
type input "140.000"
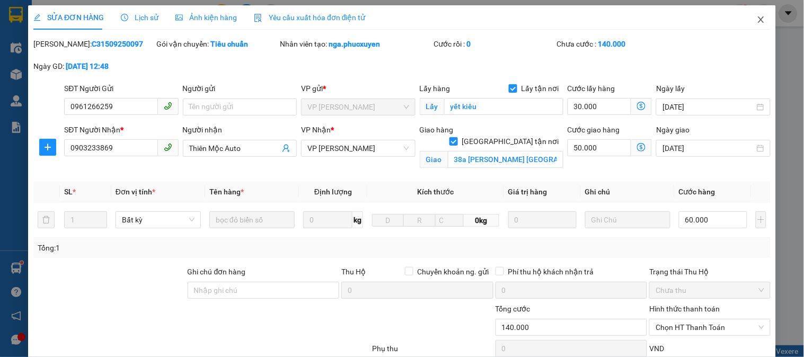
click at [757, 20] on icon "close" at bounding box center [761, 19] width 8 height 8
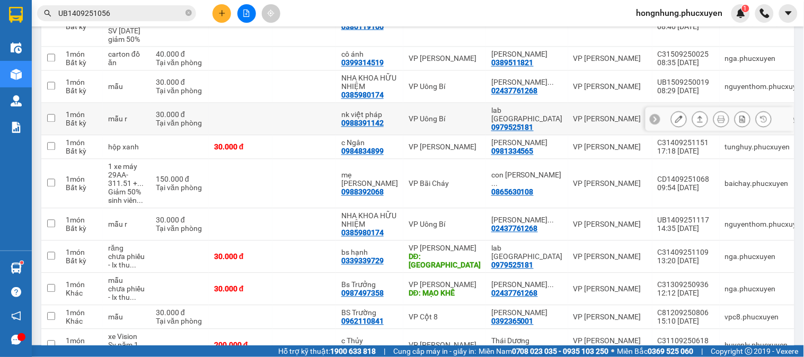
scroll to position [530, 0]
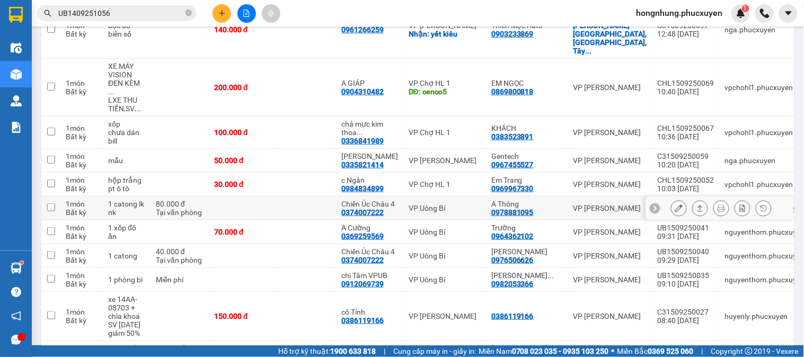
scroll to position [235, 0]
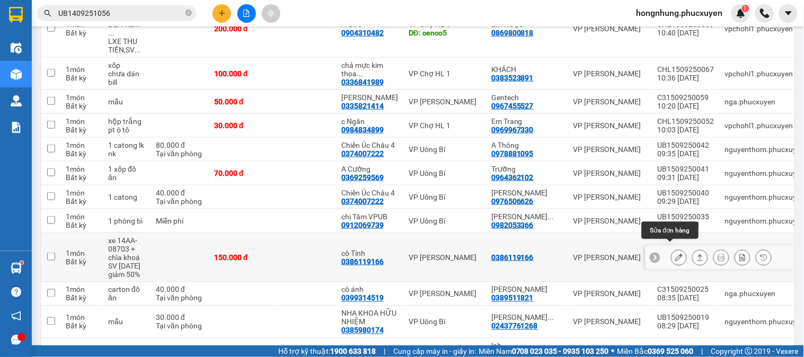
click at [674, 251] on button at bounding box center [679, 258] width 15 height 19
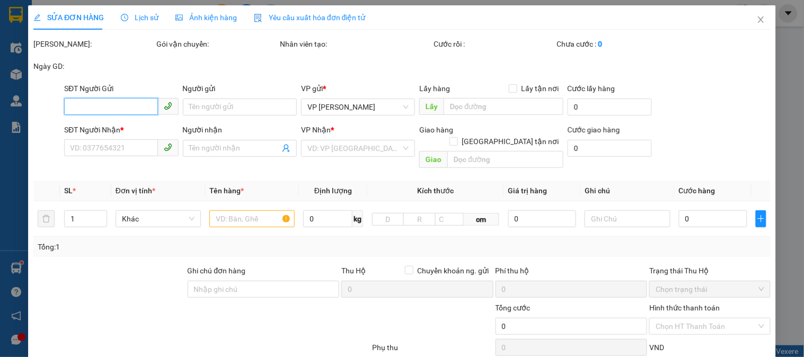
type input "0386119166"
type input "cô Tính"
type input "0386119166"
type input "150.000"
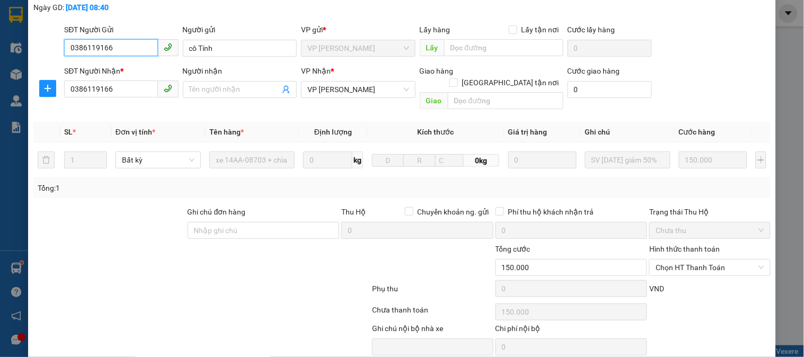
scroll to position [91, 0]
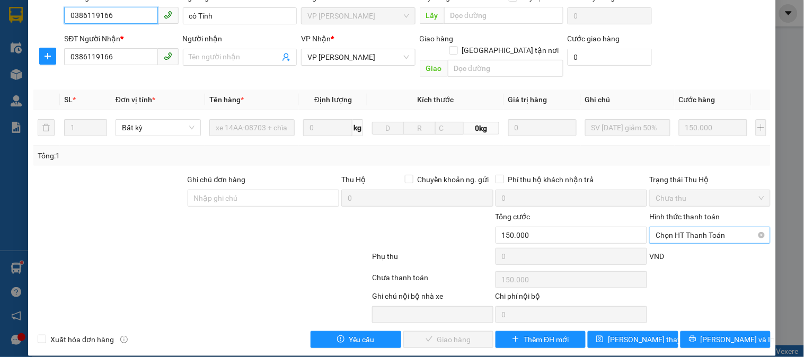
drag, startPoint x: 693, startPoint y: 224, endPoint x: 689, endPoint y: 232, distance: 8.3
click at [692, 227] on span "Chọn HT Thanh Toán" at bounding box center [710, 235] width 108 height 16
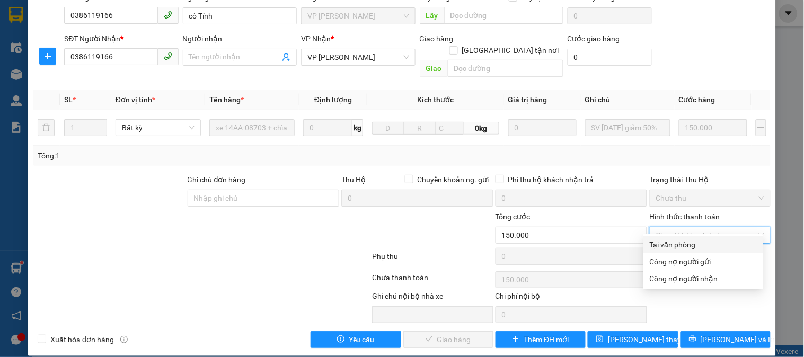
click at [687, 241] on div "Tại văn phòng" at bounding box center [703, 245] width 107 height 12
type input "0"
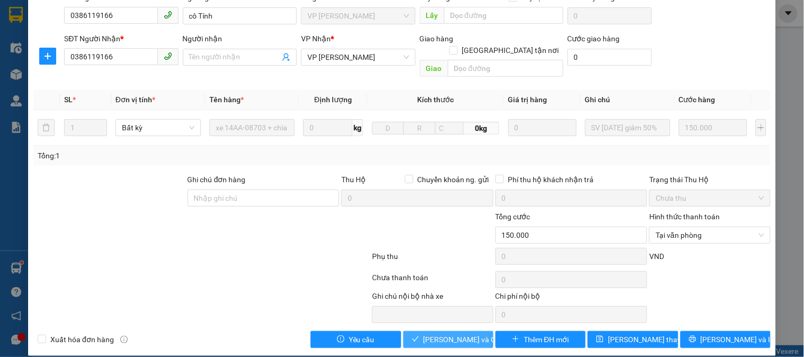
click at [469, 334] on span "[PERSON_NAME] và Giao hàng" at bounding box center [475, 340] width 102 height 12
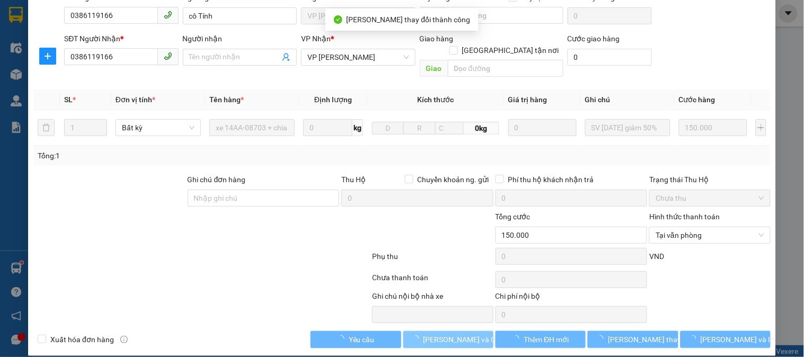
scroll to position [0, 0]
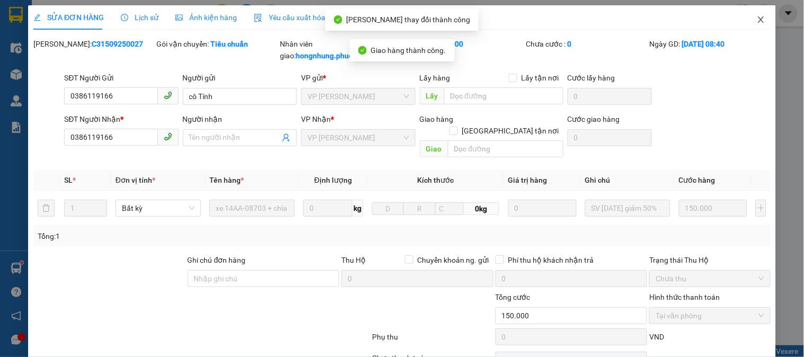
click at [757, 16] on icon "close" at bounding box center [761, 19] width 8 height 8
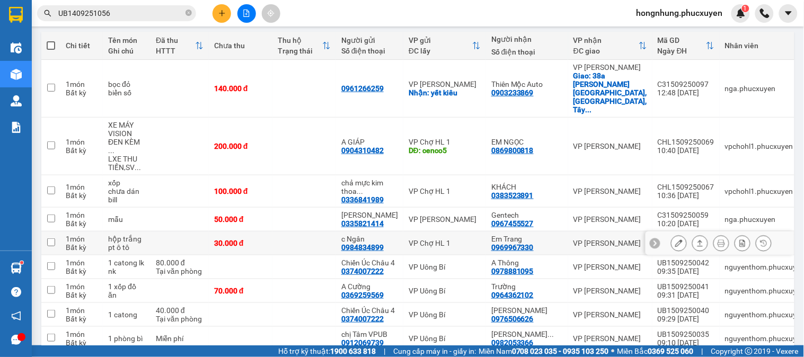
scroll to position [294, 0]
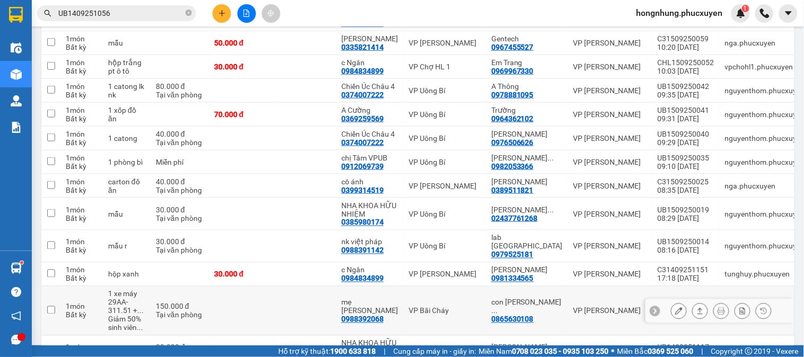
click at [697, 308] on icon at bounding box center [700, 311] width 7 height 7
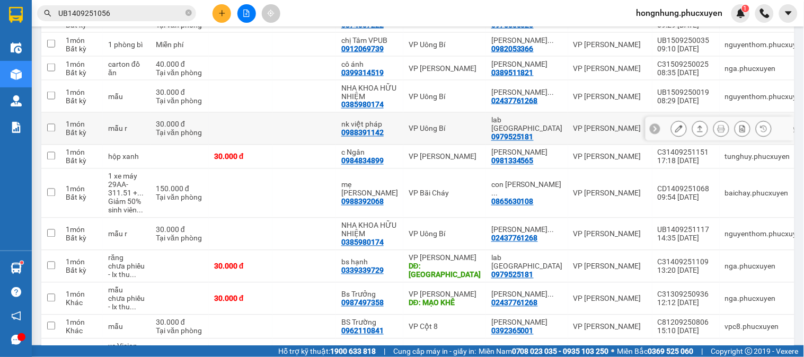
scroll to position [471, 0]
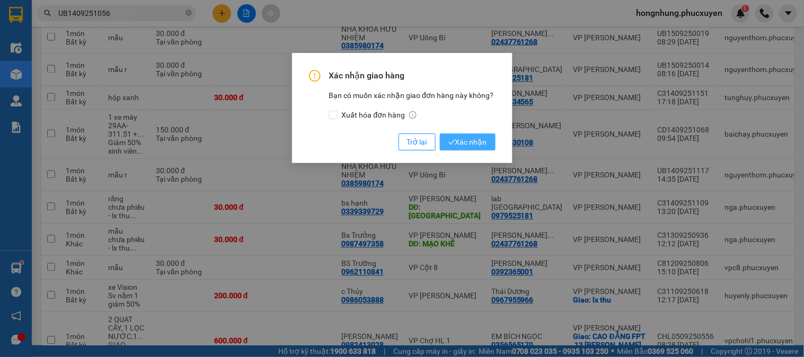
click at [475, 139] on span "Xác nhận" at bounding box center [468, 142] width 39 height 12
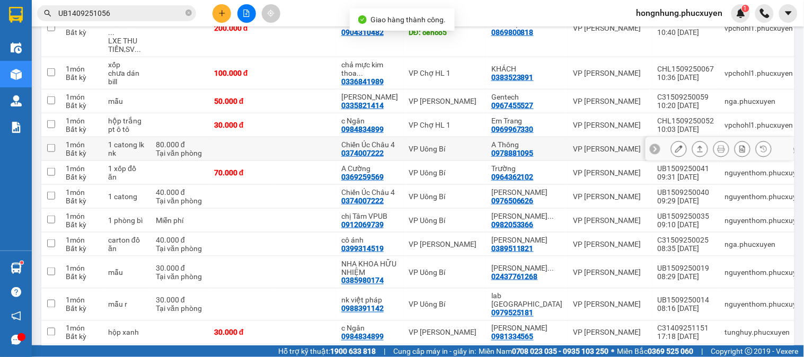
scroll to position [59, 0]
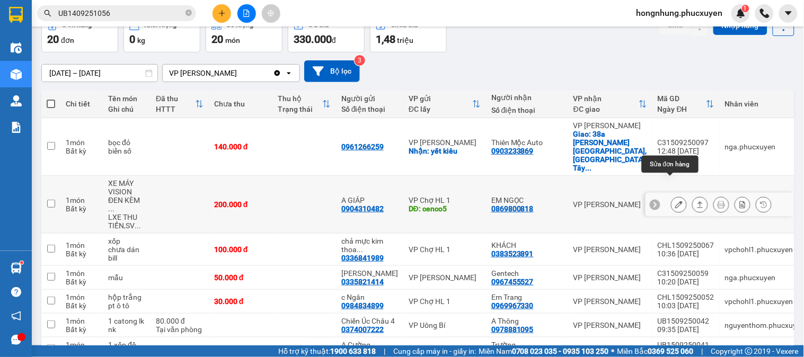
click at [676, 196] on button at bounding box center [679, 205] width 15 height 19
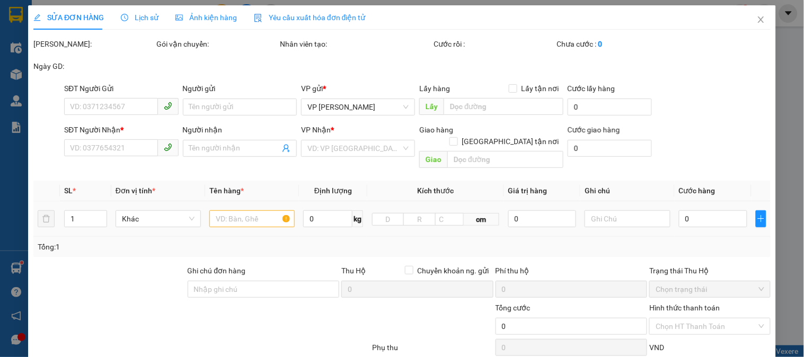
type input "0904310482"
type input "A GIÁP"
type input "cenco5"
type input "0869800818"
type input "EM NGỌC"
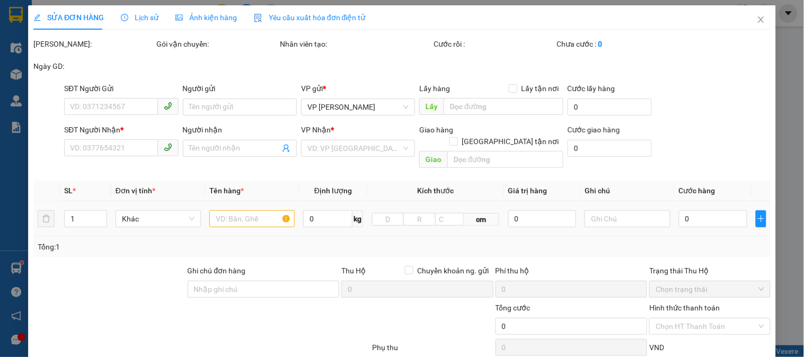
type input "200.000"
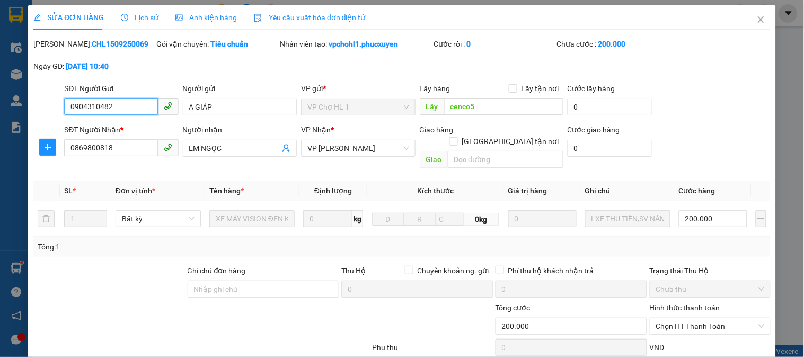
scroll to position [91, 0]
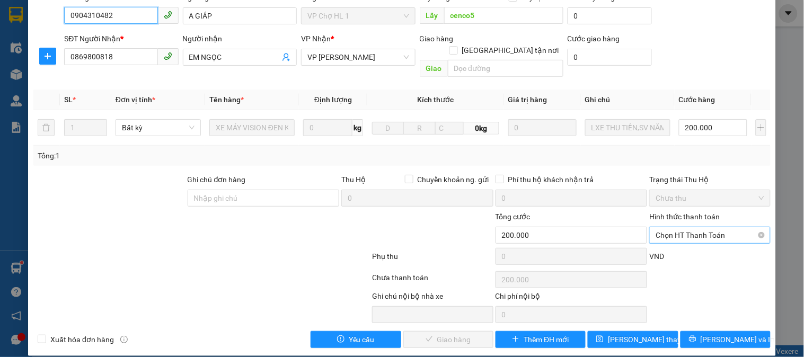
click at [680, 227] on span "Chọn HT Thanh Toán" at bounding box center [710, 235] width 108 height 16
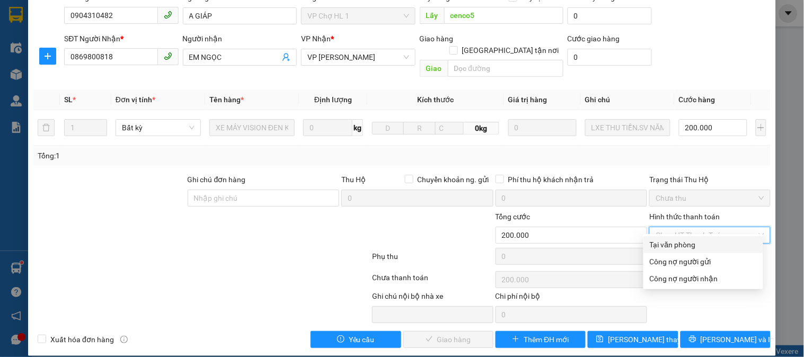
click at [673, 240] on div "Tại văn phòng" at bounding box center [703, 245] width 107 height 12
type input "0"
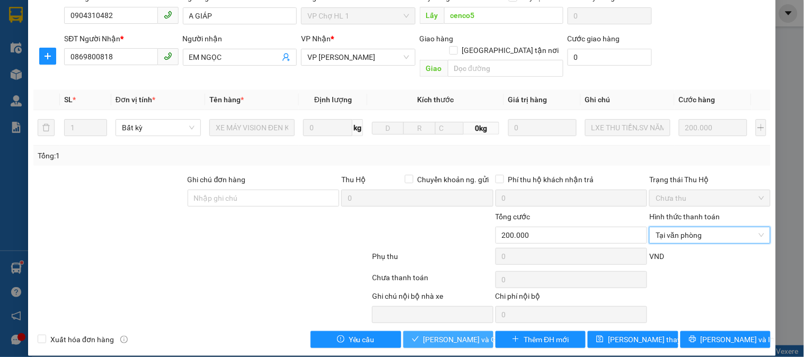
click at [447, 334] on span "[PERSON_NAME] và Giao hàng" at bounding box center [475, 340] width 102 height 12
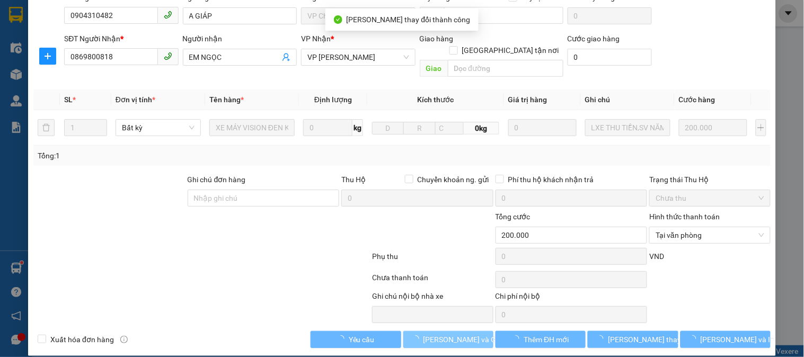
scroll to position [0, 0]
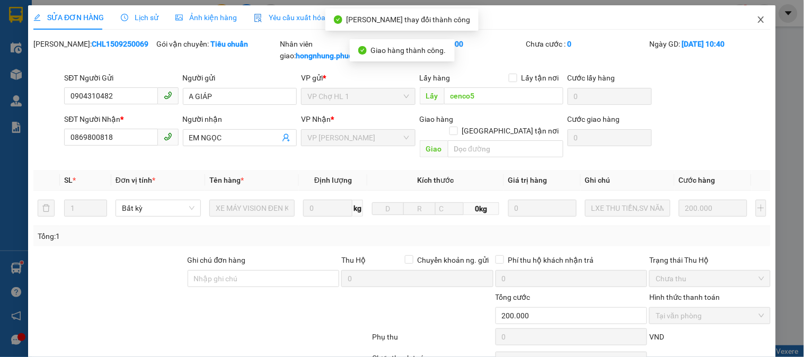
drag, startPoint x: 751, startPoint y: 19, endPoint x: 748, endPoint y: 29, distance: 10.1
click at [757, 19] on icon "close" at bounding box center [761, 19] width 8 height 8
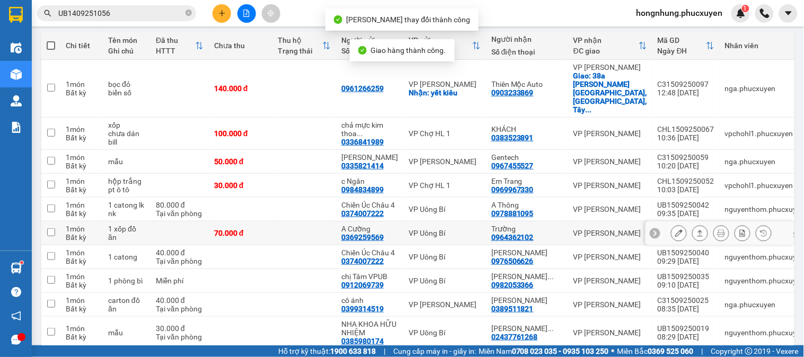
scroll to position [178, 0]
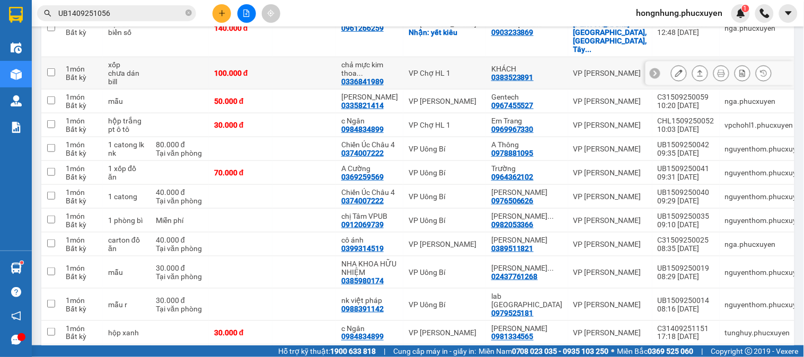
click at [678, 65] on div at bounding box center [679, 73] width 16 height 16
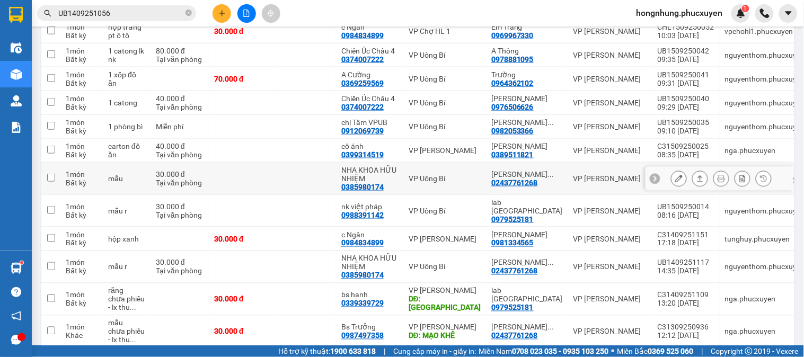
scroll to position [154, 0]
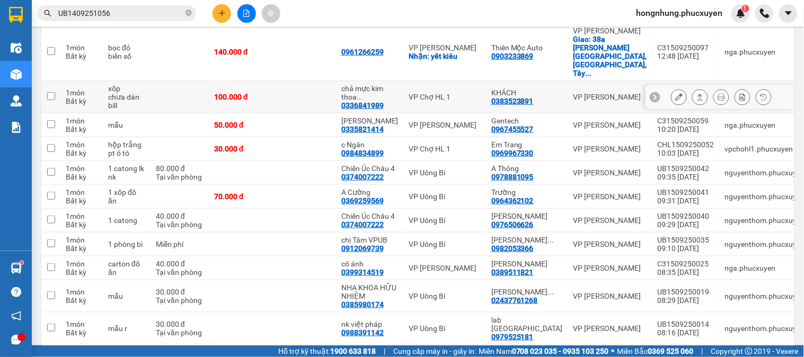
click at [697, 93] on icon at bounding box center [700, 96] width 7 height 7
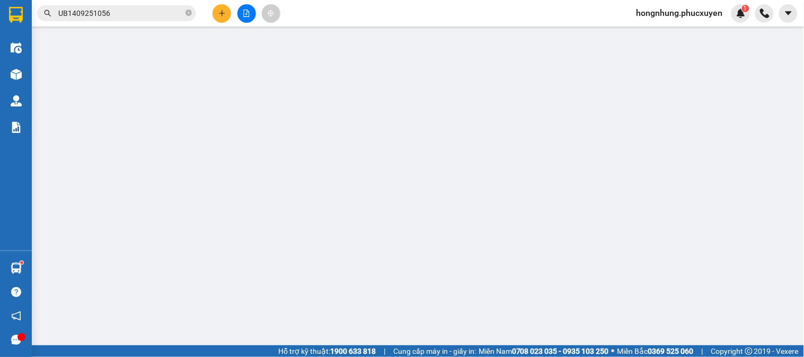
type input "0336841989"
type input "chả mực kim thoa 0915869288"
type input "0383523891"
type input "KHÁCH"
type input "100.000"
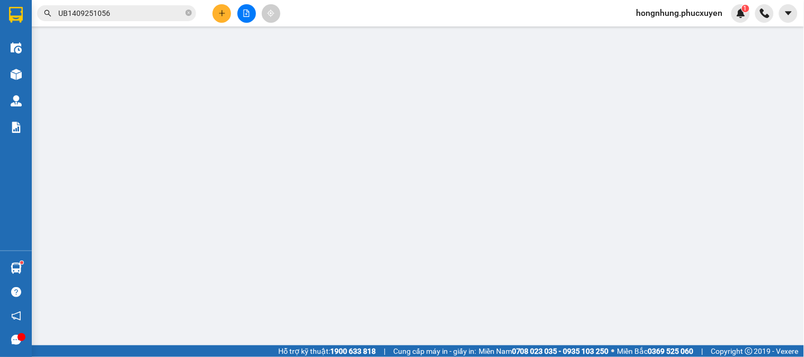
type input "100.000"
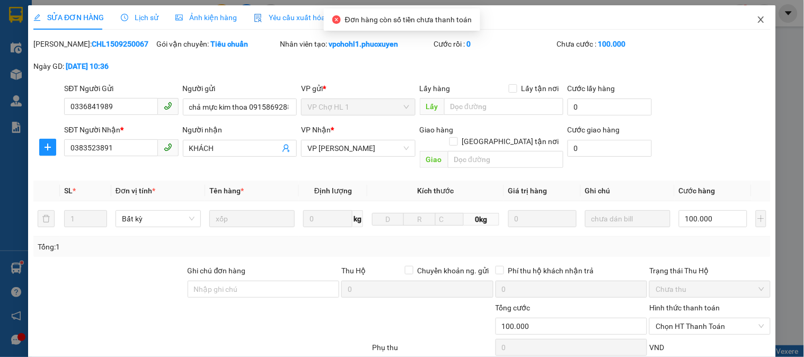
click at [757, 22] on icon "close" at bounding box center [761, 19] width 8 height 8
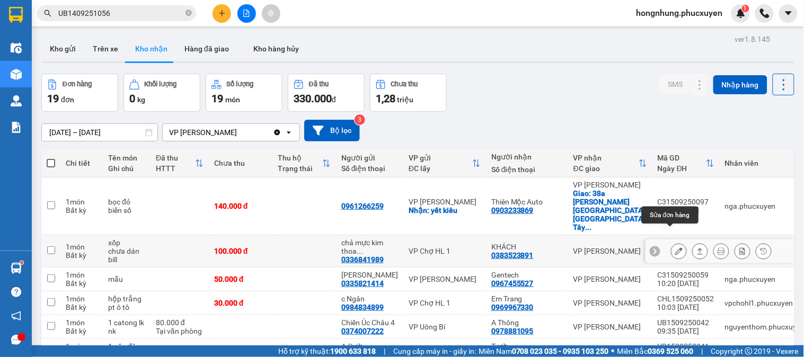
click at [676, 242] on button at bounding box center [679, 251] width 15 height 19
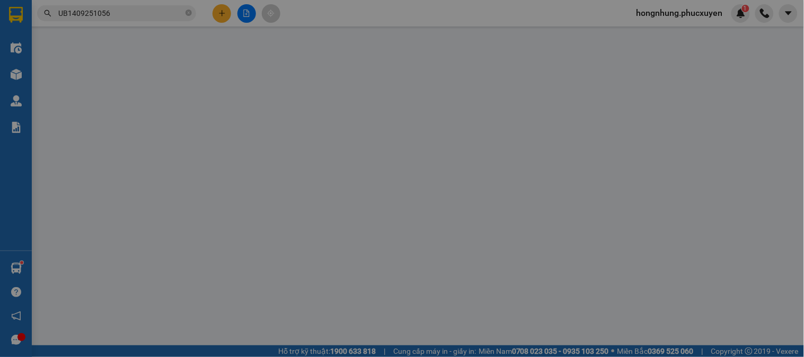
type input "0336841989"
type input "chả mực kim thoa 0915869288"
type input "0383523891"
type input "KHÁCH"
type input "100.000"
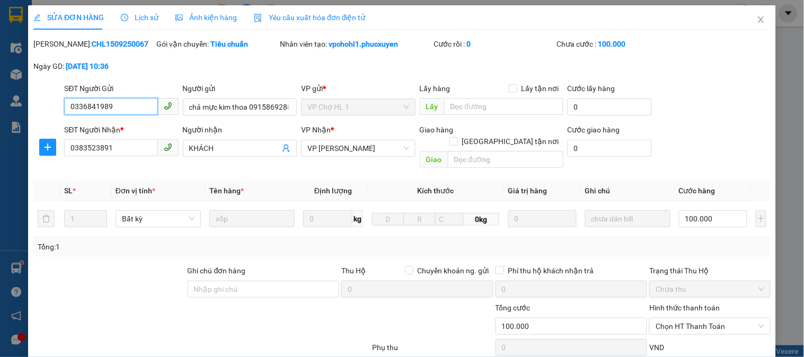
scroll to position [91, 0]
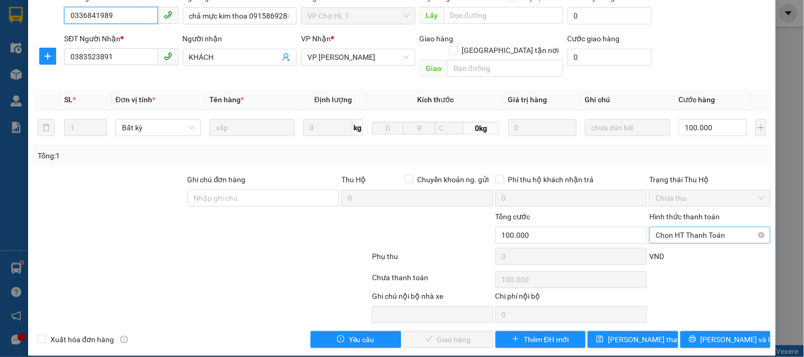
click at [701, 227] on span "Chọn HT Thanh Toán" at bounding box center [710, 235] width 108 height 16
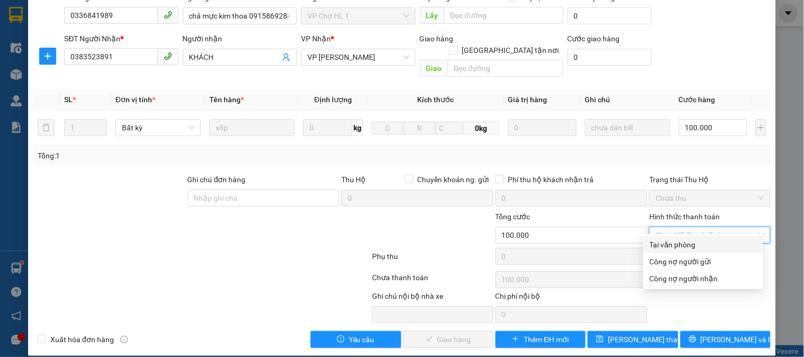
click at [692, 241] on div "Tại văn phòng" at bounding box center [703, 245] width 107 height 12
type input "0"
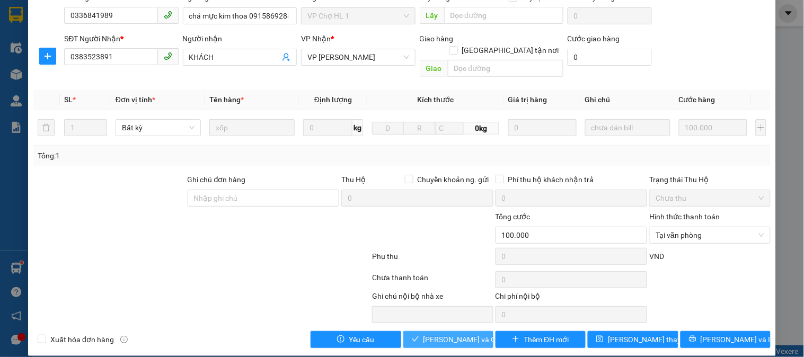
click at [466, 331] on button "[PERSON_NAME] và Giao hàng" at bounding box center [449, 339] width 90 height 17
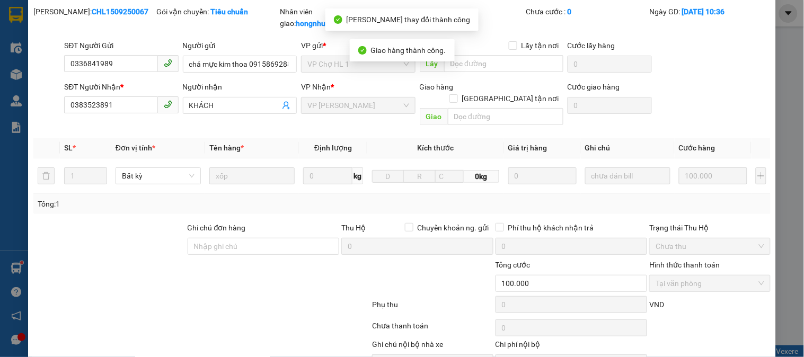
scroll to position [0, 0]
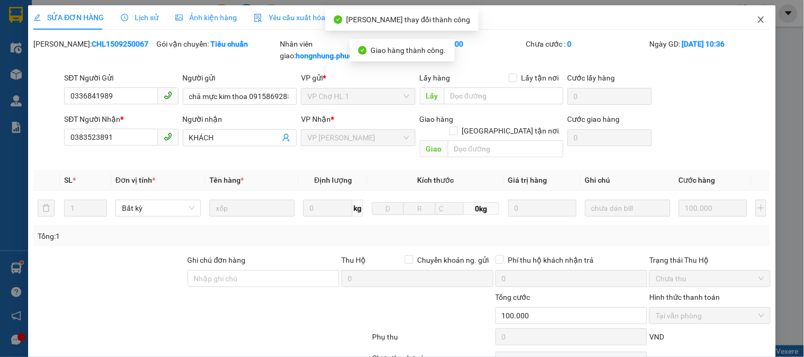
click at [757, 18] on icon "close" at bounding box center [761, 19] width 8 height 8
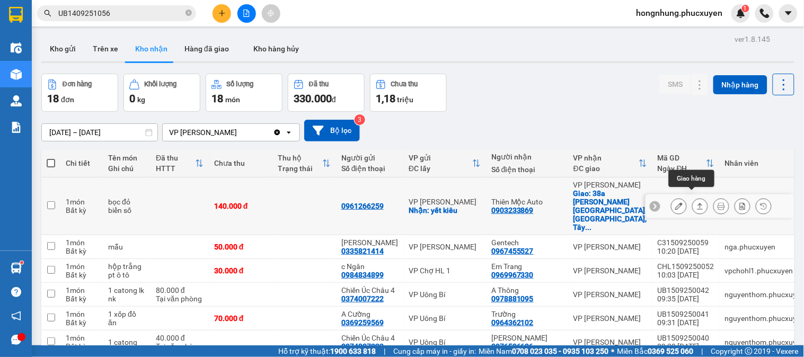
click at [677, 198] on button at bounding box center [679, 206] width 15 height 19
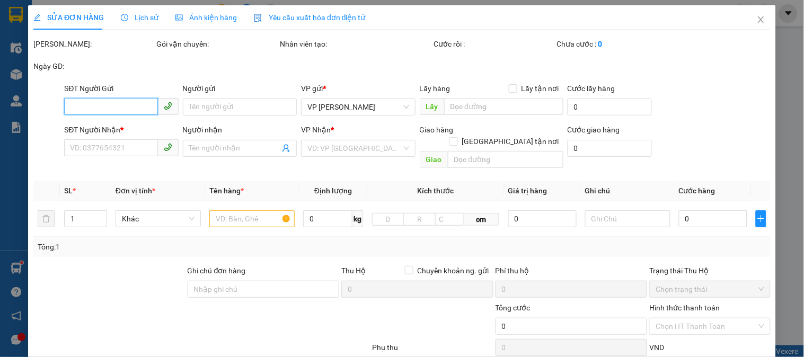
type input "0961266259"
checkbox input "true"
type input "yết kiêu"
type input "0903233869"
type input "Thiên Mộc Auto"
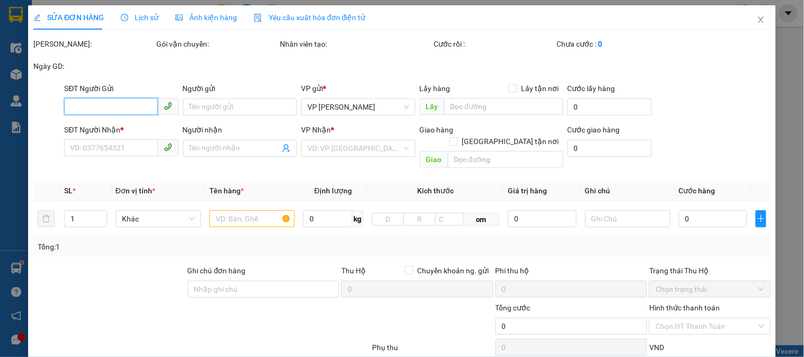
checkbox input "true"
type input "38a [PERSON_NAME] [GEOGRAPHIC_DATA], [GEOGRAPHIC_DATA], [GEOGRAPHIC_DATA]"
type input "140.000"
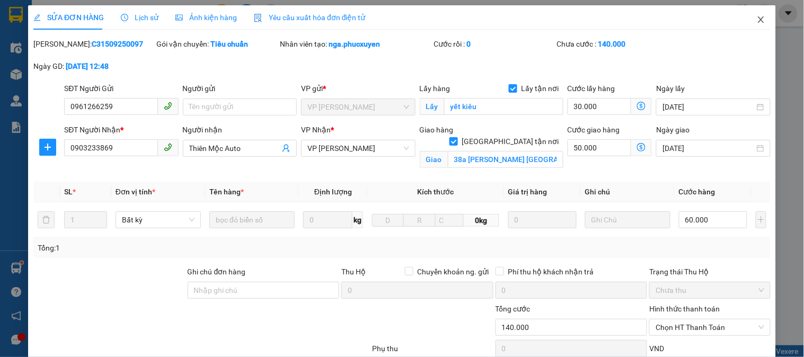
click at [753, 17] on span "Close" at bounding box center [762, 20] width 30 height 30
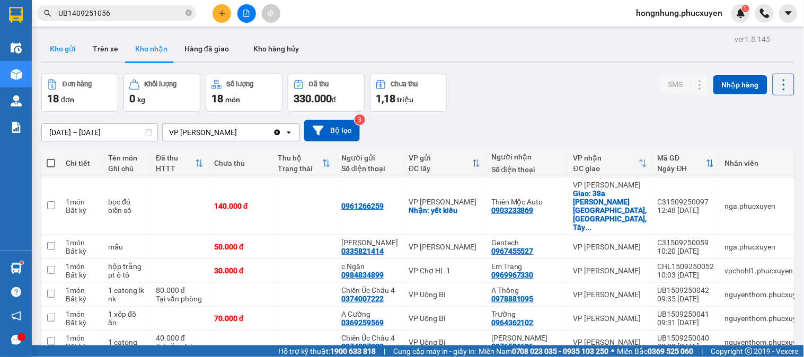
click at [56, 39] on button "Kho gửi" at bounding box center [62, 48] width 43 height 25
